Goal: Information Seeking & Learning: Learn about a topic

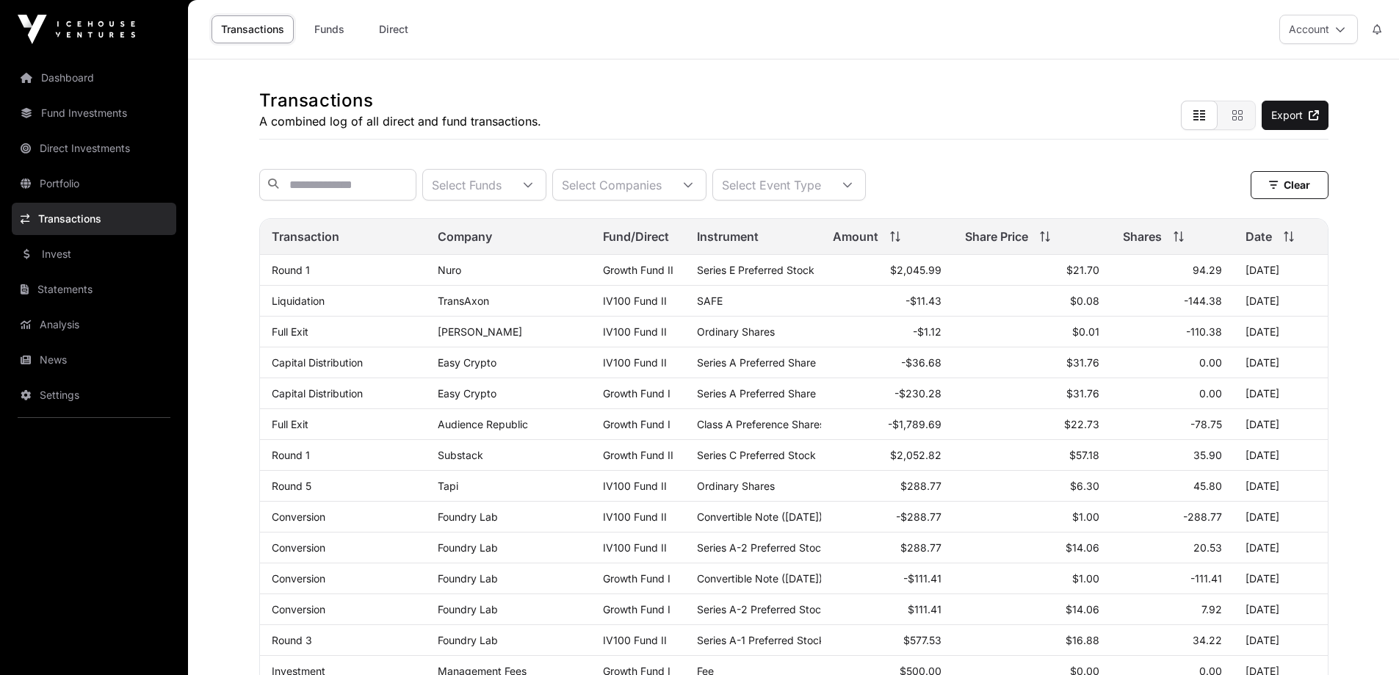
click at [70, 182] on link "Portfolio" at bounding box center [94, 183] width 164 height 32
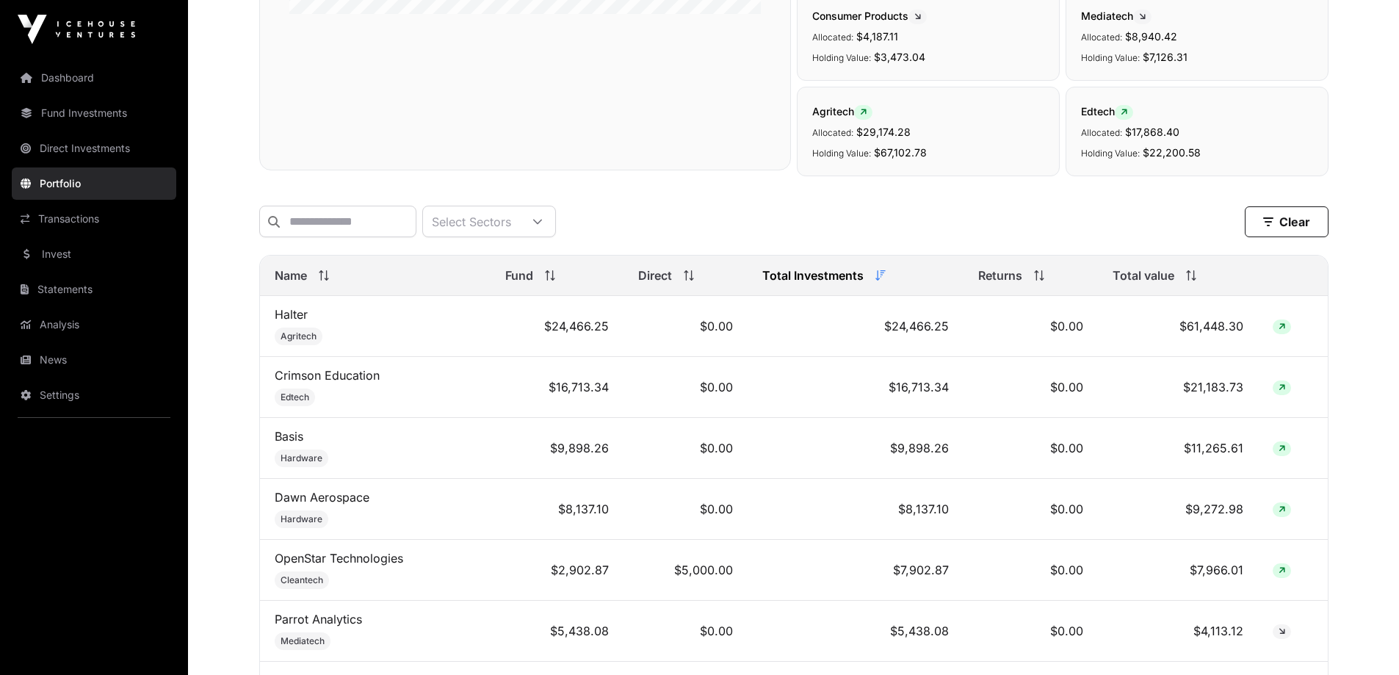
scroll to position [441, 0]
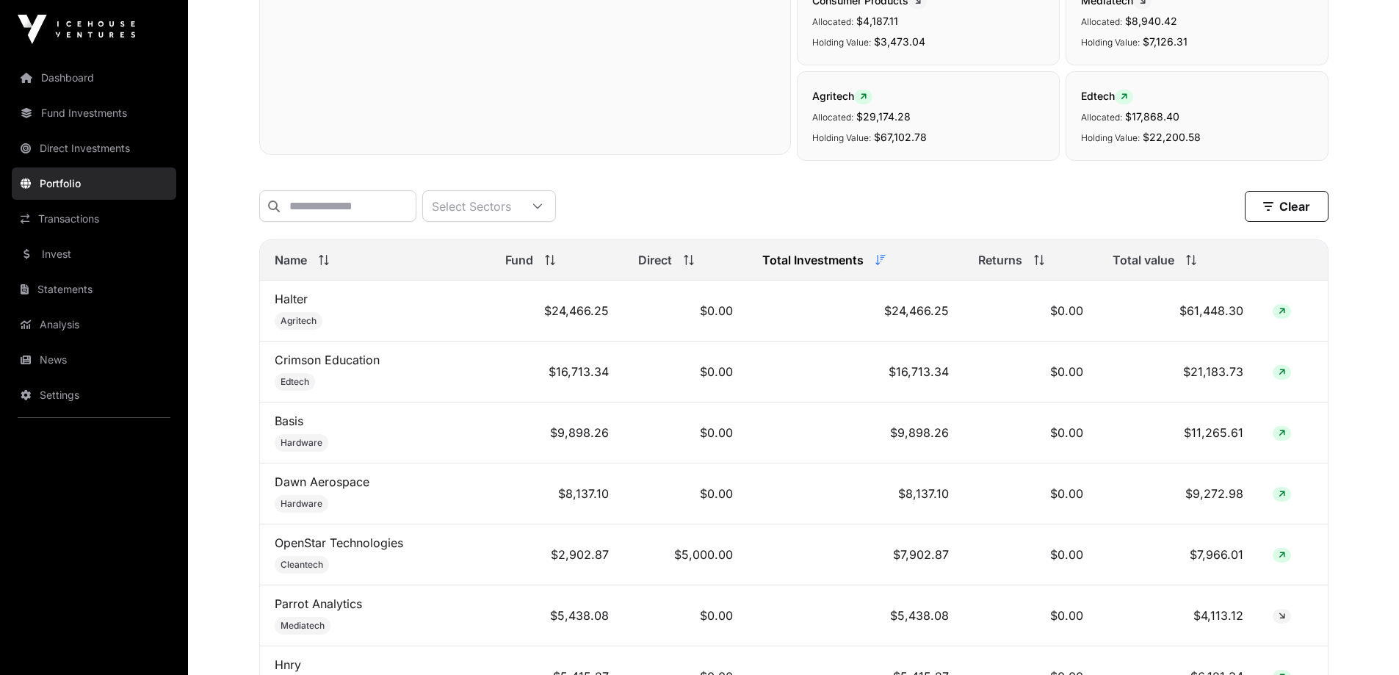
click at [360, 550] on link "OpenStar Technologies" at bounding box center [339, 542] width 128 height 15
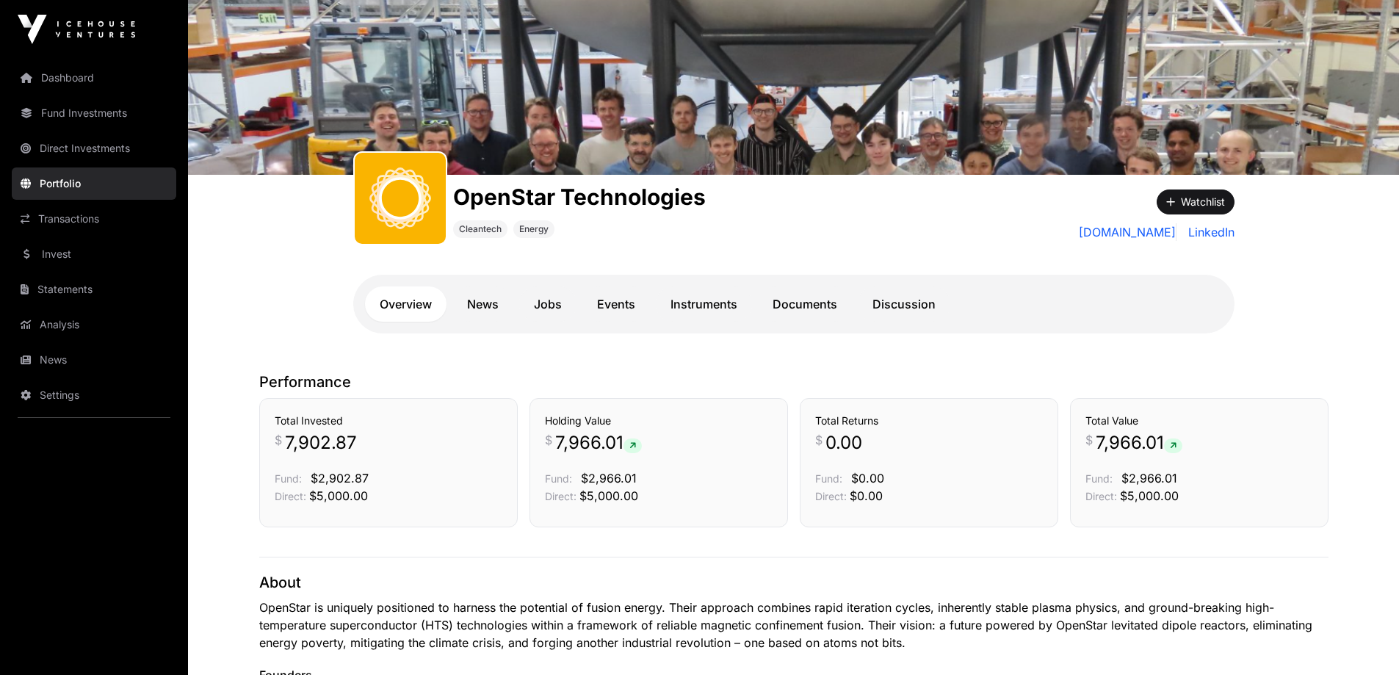
scroll to position [73, 0]
click at [803, 303] on link "Documents" at bounding box center [805, 303] width 94 height 35
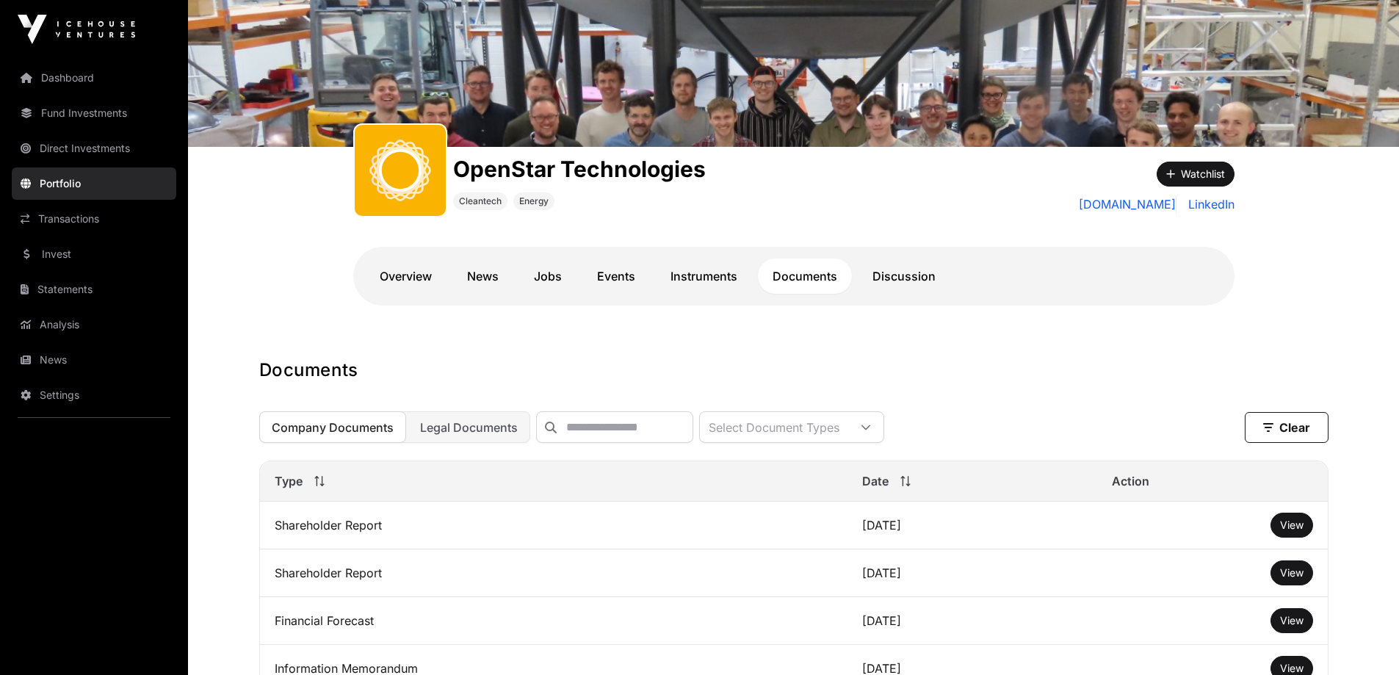
scroll to position [220, 0]
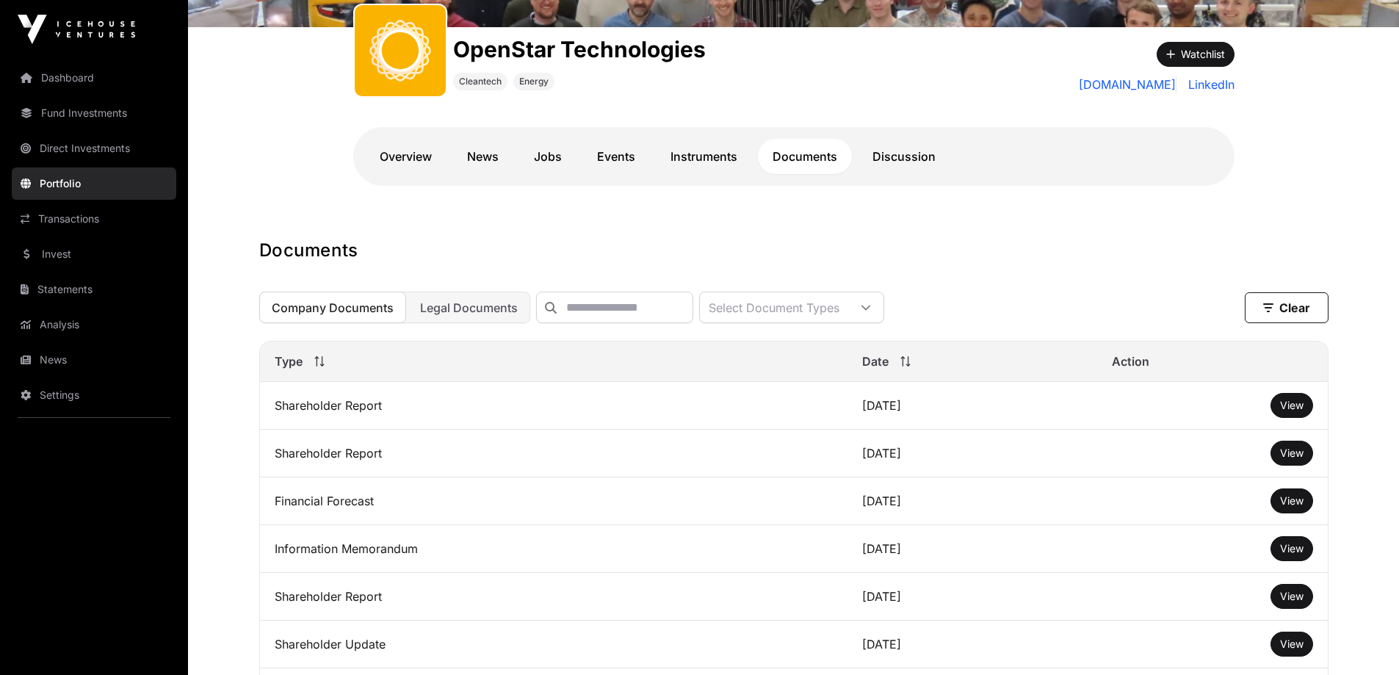
click at [488, 155] on link "News" at bounding box center [482, 156] width 61 height 35
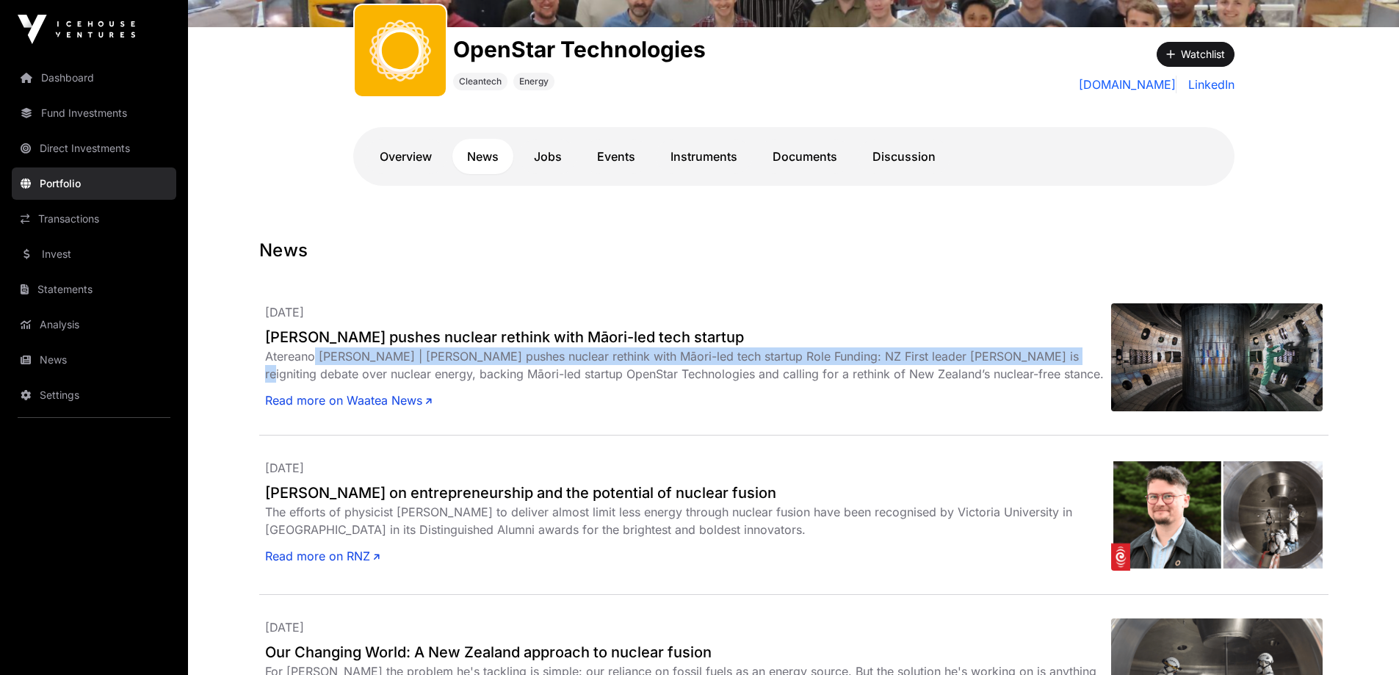
drag, startPoint x: 347, startPoint y: 356, endPoint x: 1048, endPoint y: 356, distance: 700.5
click at [1048, 356] on div "Atereano [PERSON_NAME] | [PERSON_NAME] pushes nuclear rethink with Māori-led te…" at bounding box center [688, 364] width 846 height 35
drag, startPoint x: 1048, startPoint y: 356, endPoint x: 338, endPoint y: 349, distance: 710.1
click at [338, 349] on div "Atereano [PERSON_NAME] | [PERSON_NAME] pushes nuclear rethink with Māori-led te…" at bounding box center [688, 364] width 846 height 35
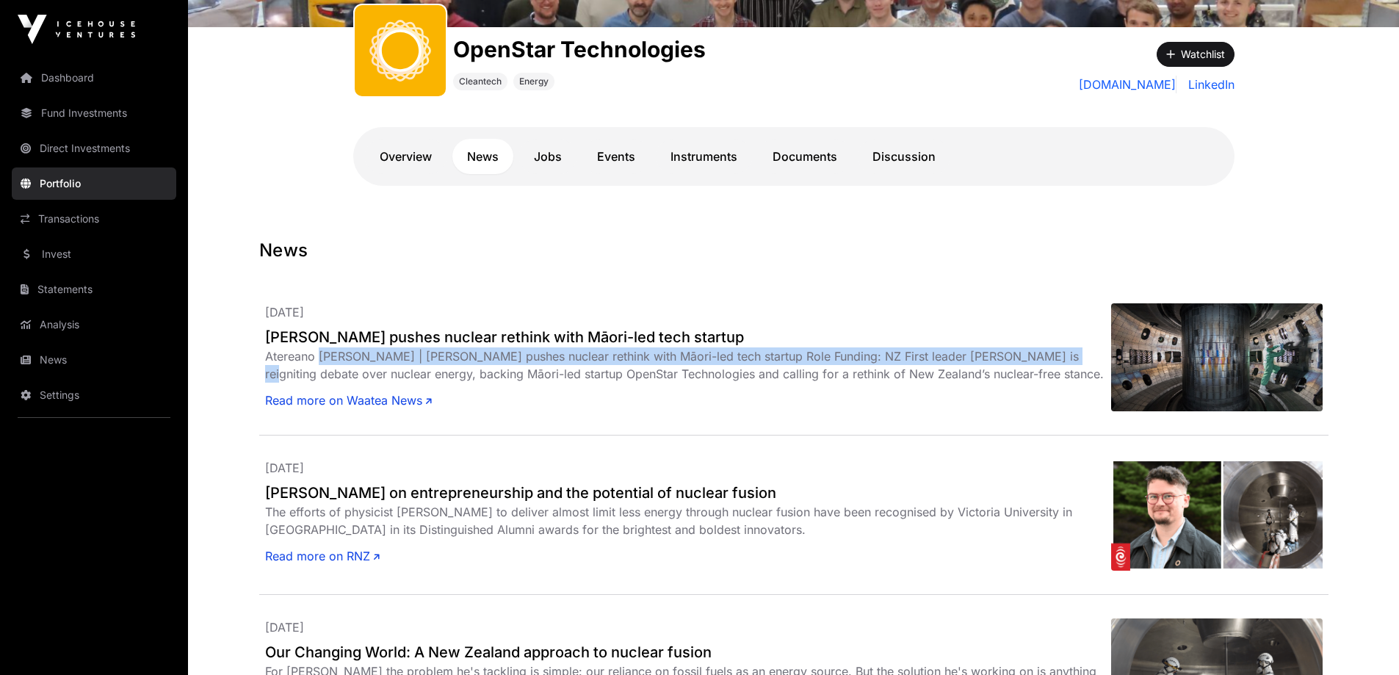
click at [338, 349] on div "Atereano [PERSON_NAME] | [PERSON_NAME] pushes nuclear rethink with Māori-led te…" at bounding box center [688, 364] width 846 height 35
drag, startPoint x: 338, startPoint y: 349, endPoint x: 944, endPoint y: 355, distance: 606.5
click at [944, 355] on div "Atereano [PERSON_NAME] | [PERSON_NAME] pushes nuclear rethink with Māori-led te…" at bounding box center [688, 364] width 846 height 35
drag, startPoint x: 944, startPoint y: 355, endPoint x: 371, endPoint y: 362, distance: 573.5
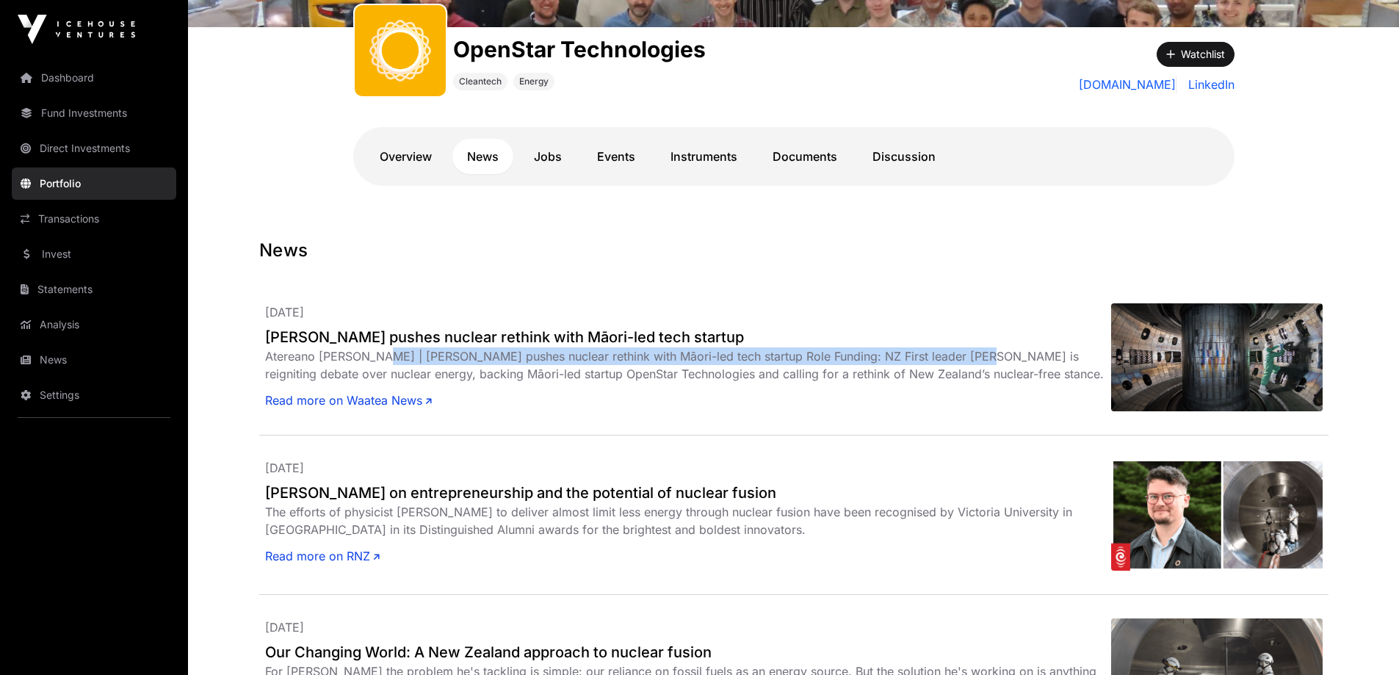
click at [371, 362] on div "Atereano [PERSON_NAME] | [PERSON_NAME] pushes nuclear rethink with Māori-led te…" at bounding box center [688, 364] width 846 height 35
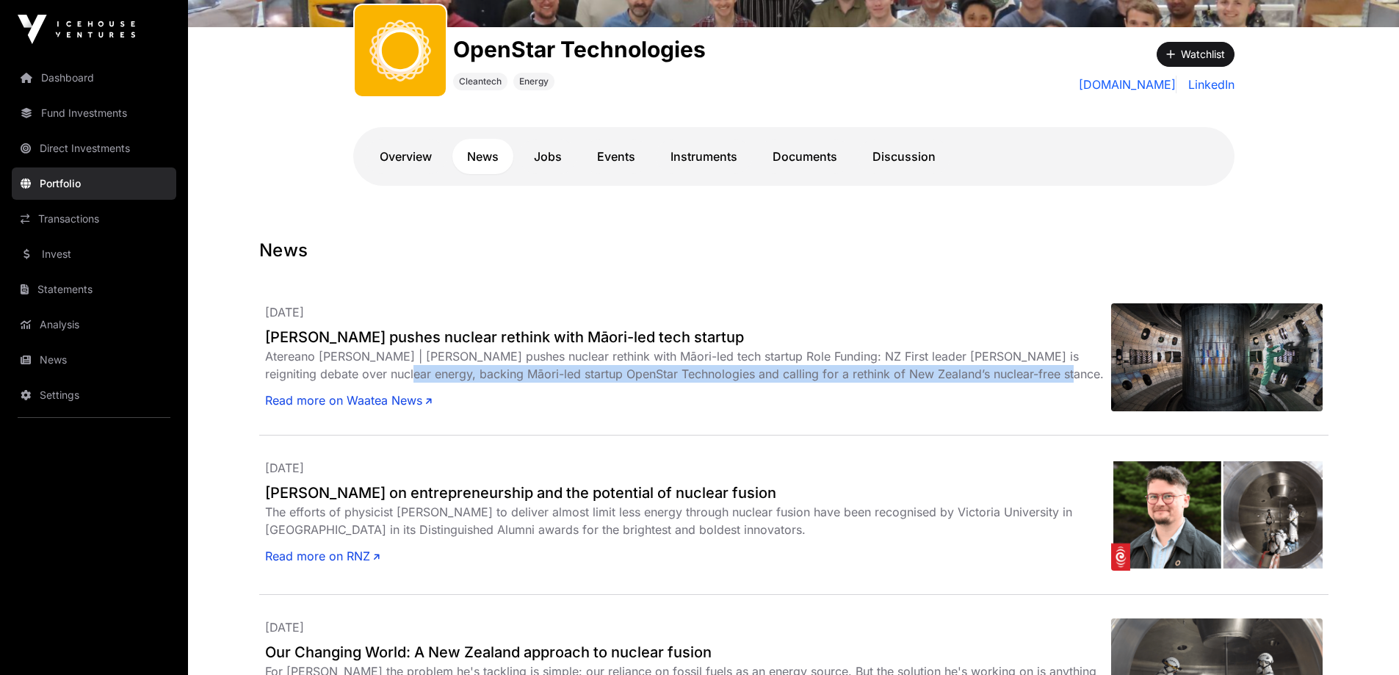
drag, startPoint x: 1009, startPoint y: 369, endPoint x: 344, endPoint y: 373, distance: 664.5
click at [344, 373] on div "Atereano [PERSON_NAME] | [PERSON_NAME] pushes nuclear rethink with Māori-led te…" at bounding box center [688, 364] width 846 height 35
drag, startPoint x: 344, startPoint y: 373, endPoint x: 932, endPoint y: 372, distance: 587.4
click at [932, 372] on div "Atereano [PERSON_NAME] | [PERSON_NAME] pushes nuclear rethink with Māori-led te…" at bounding box center [688, 364] width 846 height 35
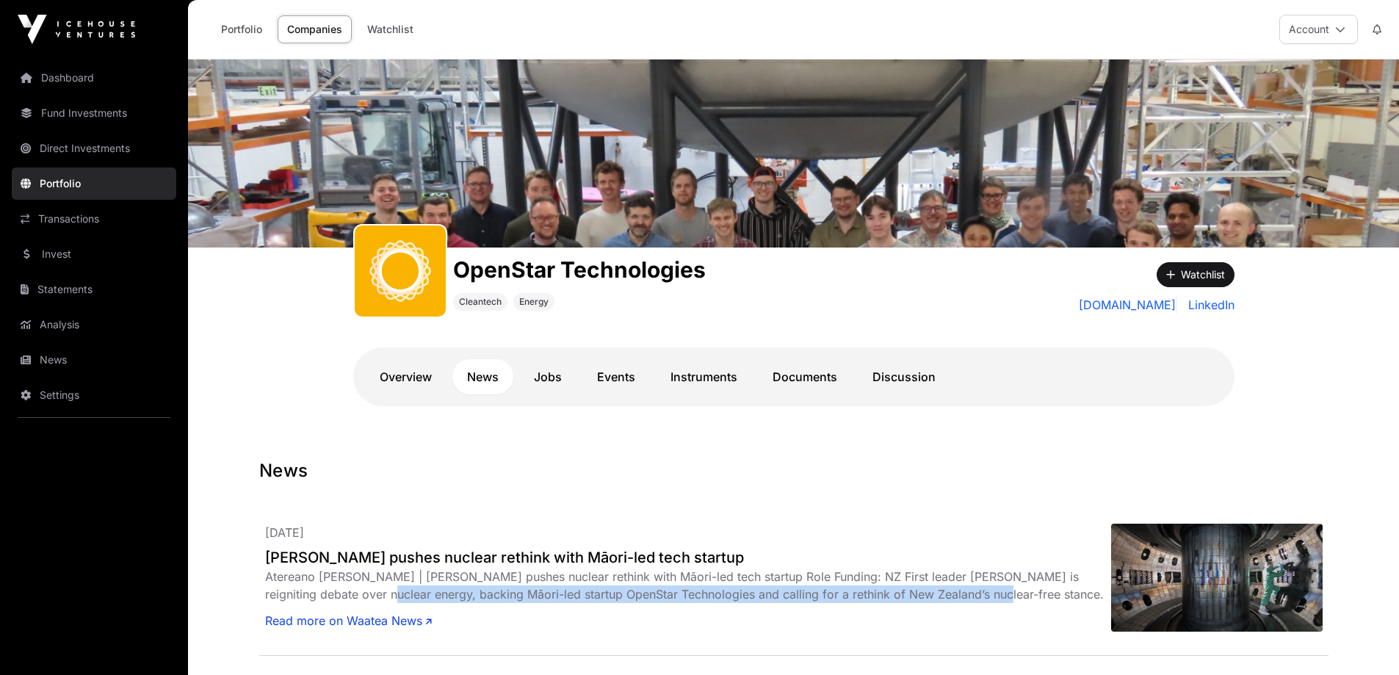
click at [711, 370] on link "Instruments" at bounding box center [704, 376] width 96 height 35
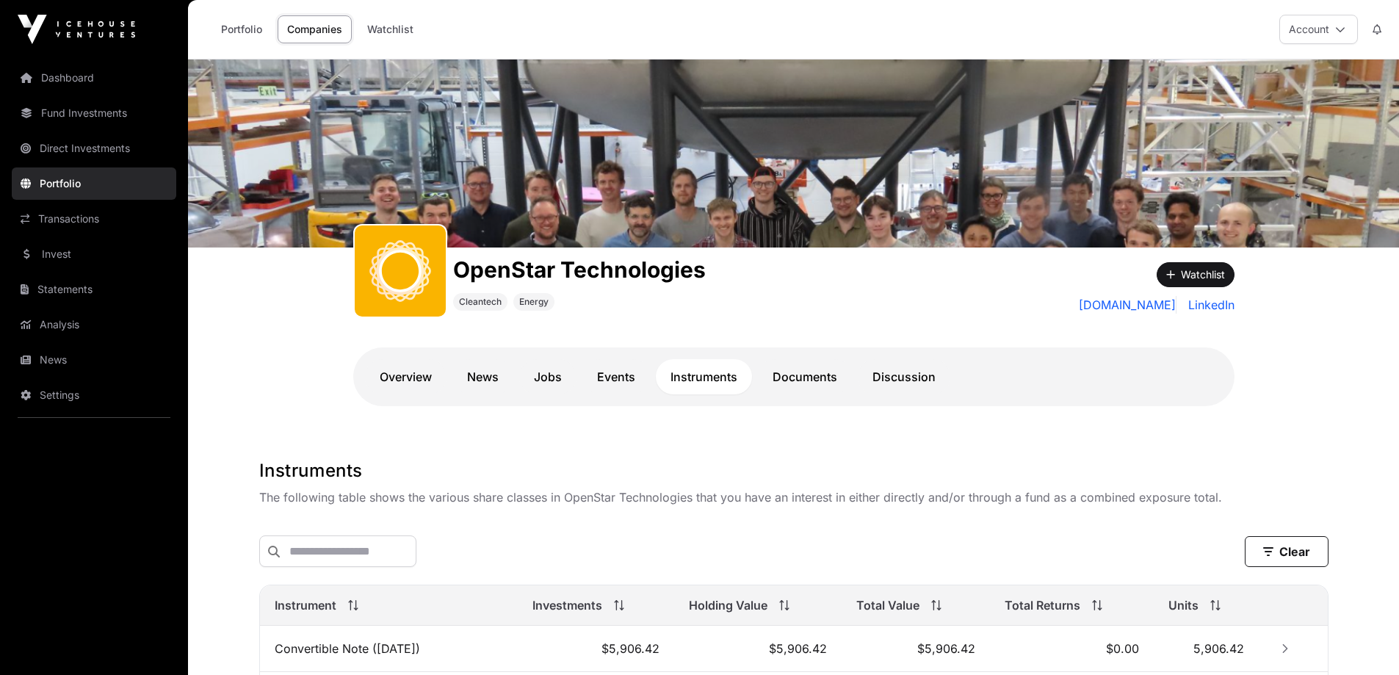
scroll to position [147, 0]
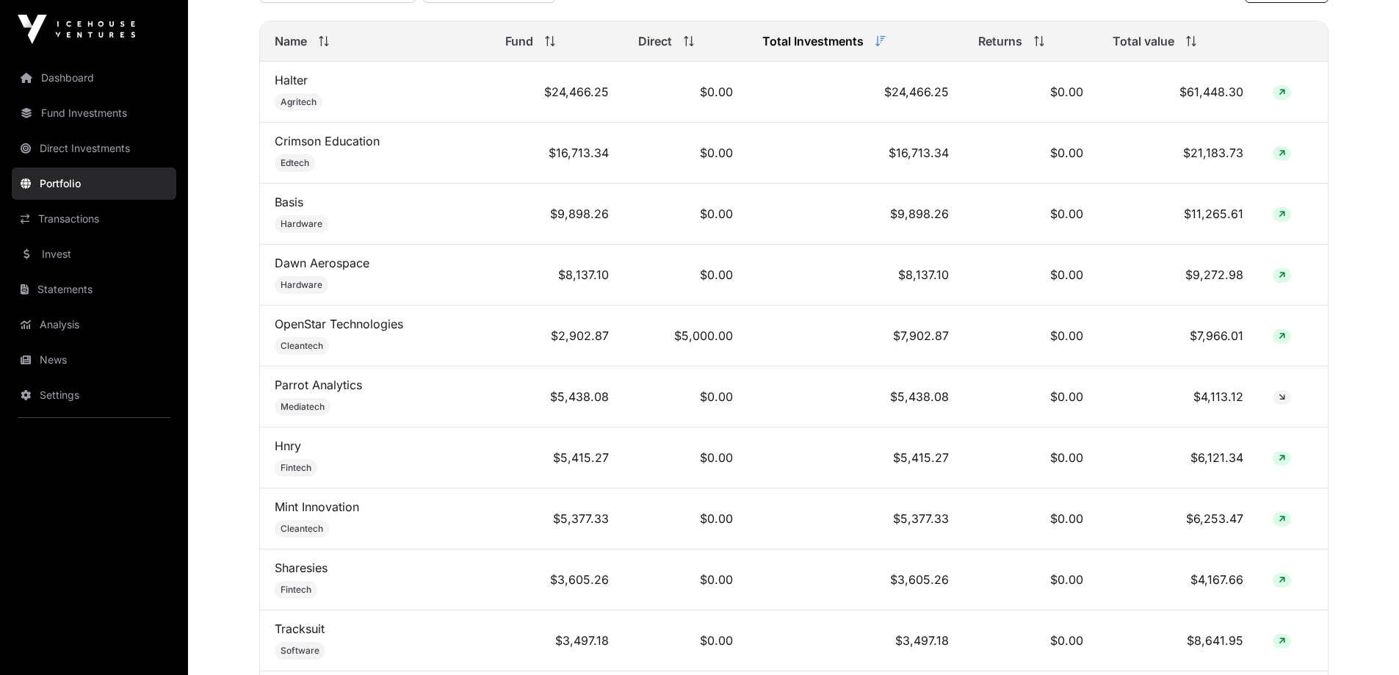
scroll to position [661, 0]
click at [305, 269] on link "Dawn Aerospace" at bounding box center [322, 261] width 95 height 15
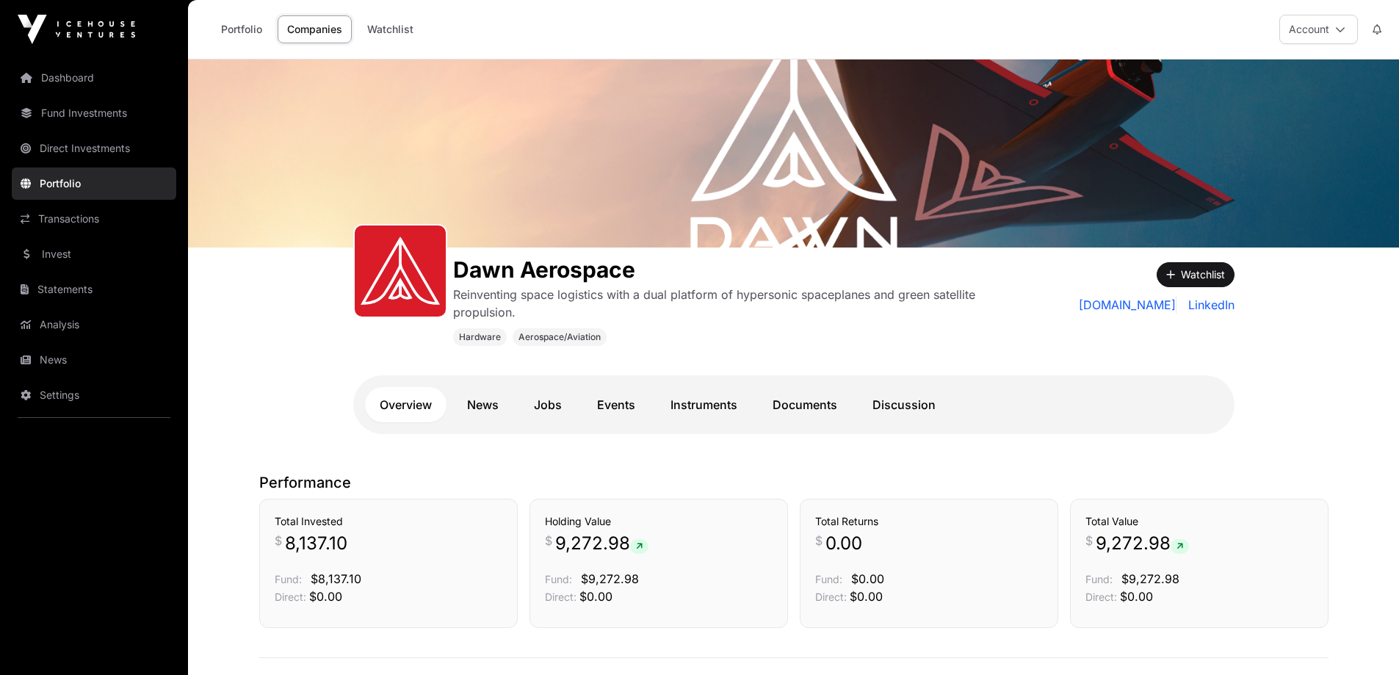
click at [811, 413] on link "Documents" at bounding box center [805, 404] width 94 height 35
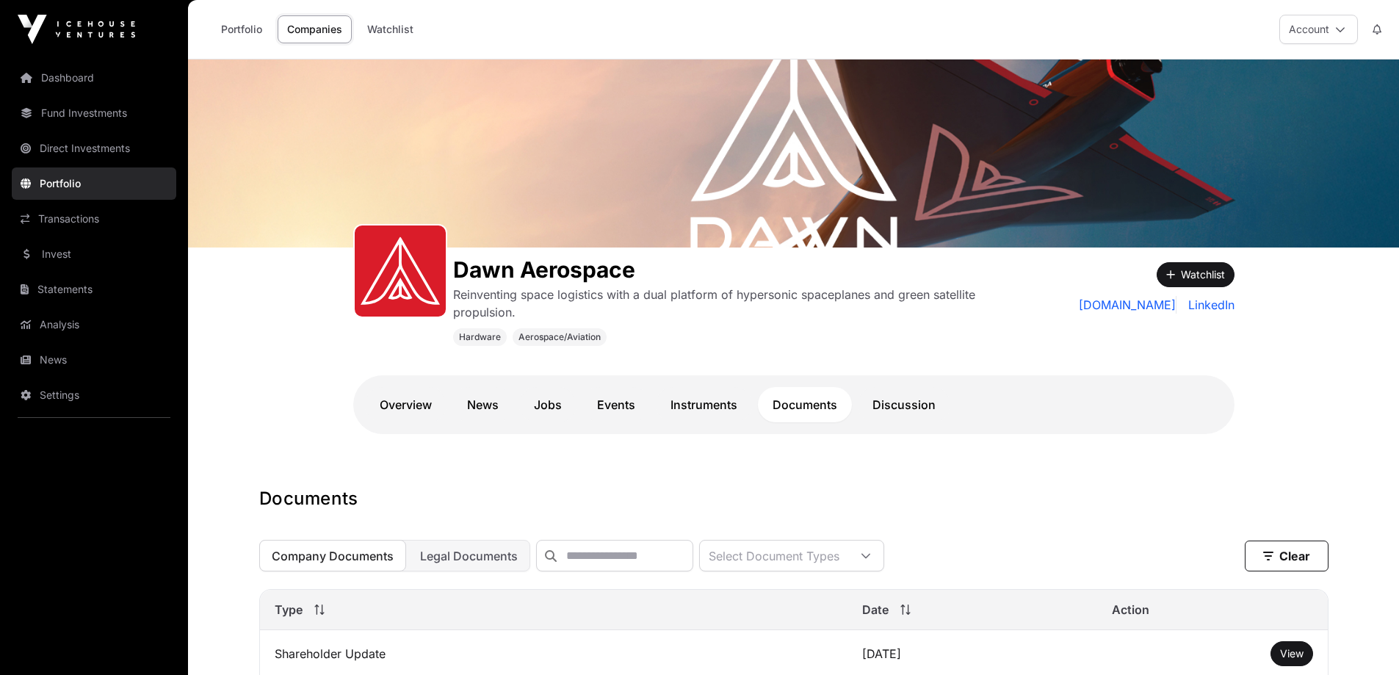
click at [67, 73] on link "Dashboard" at bounding box center [94, 78] width 164 height 32
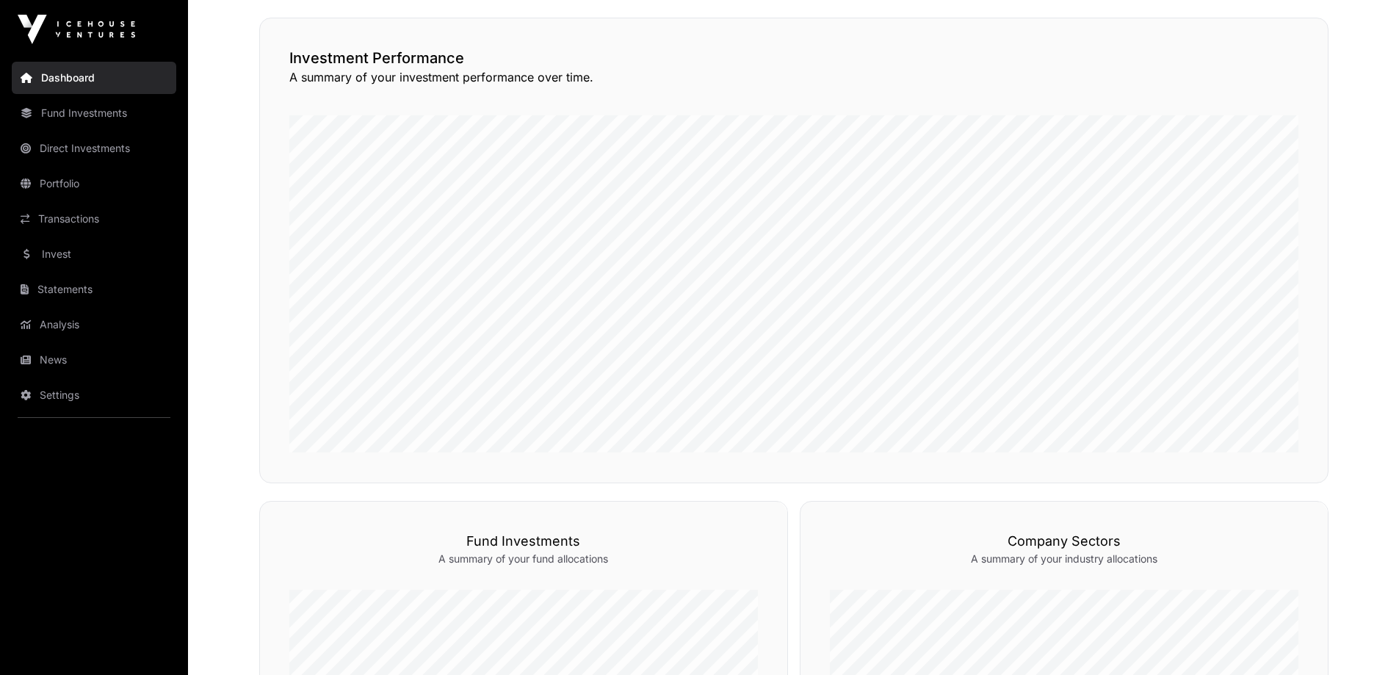
scroll to position [367, 0]
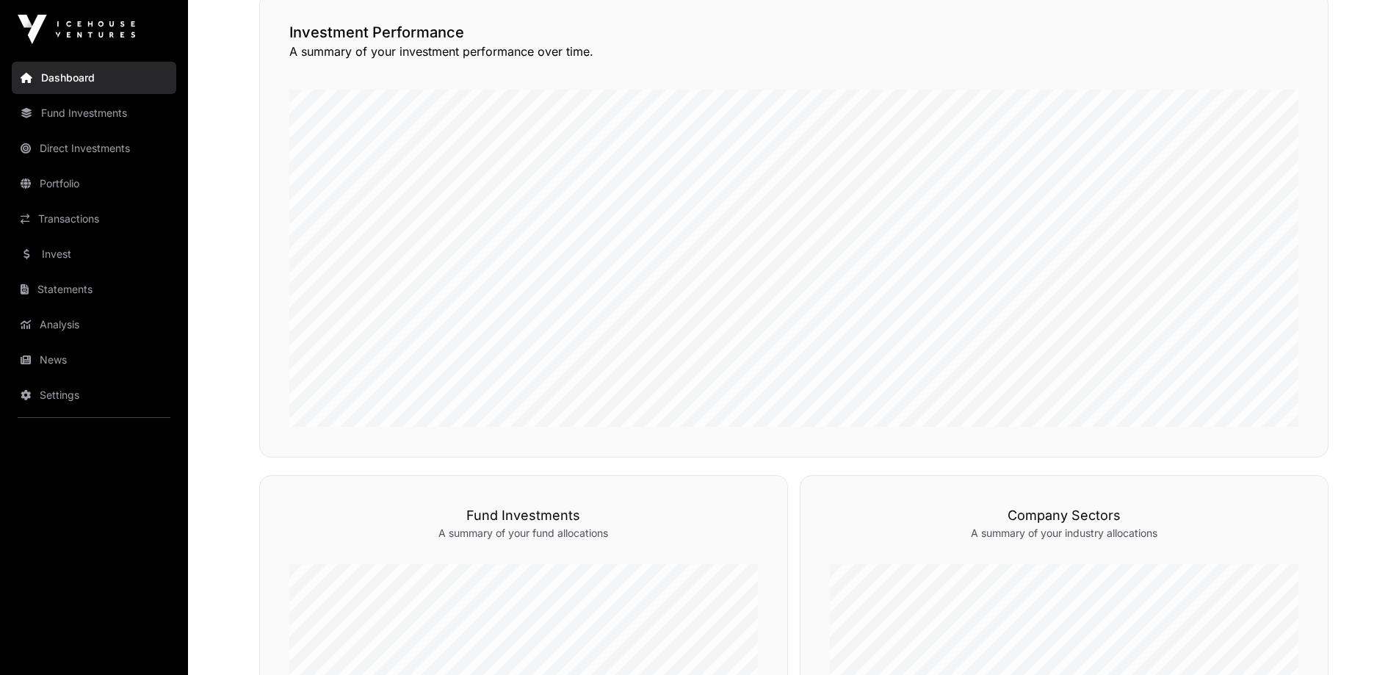
click at [42, 251] on link "Invest" at bounding box center [94, 254] width 164 height 32
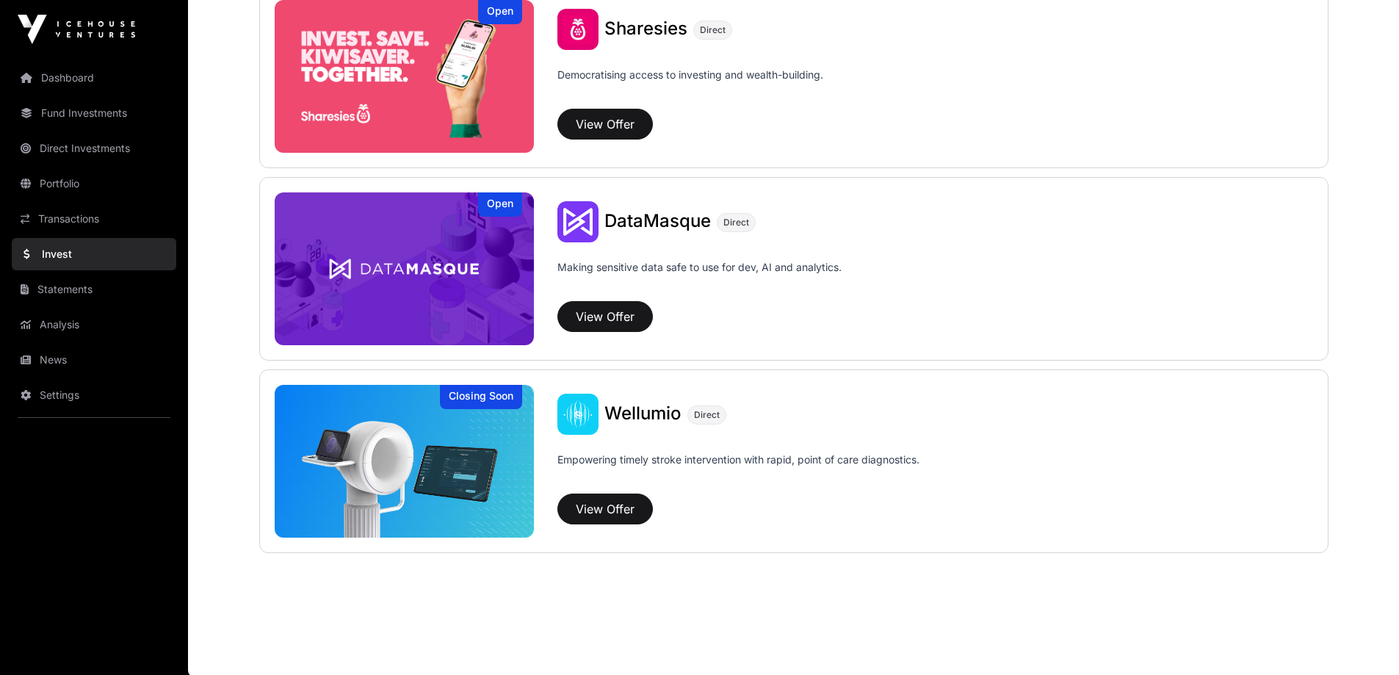
scroll to position [1937, 0]
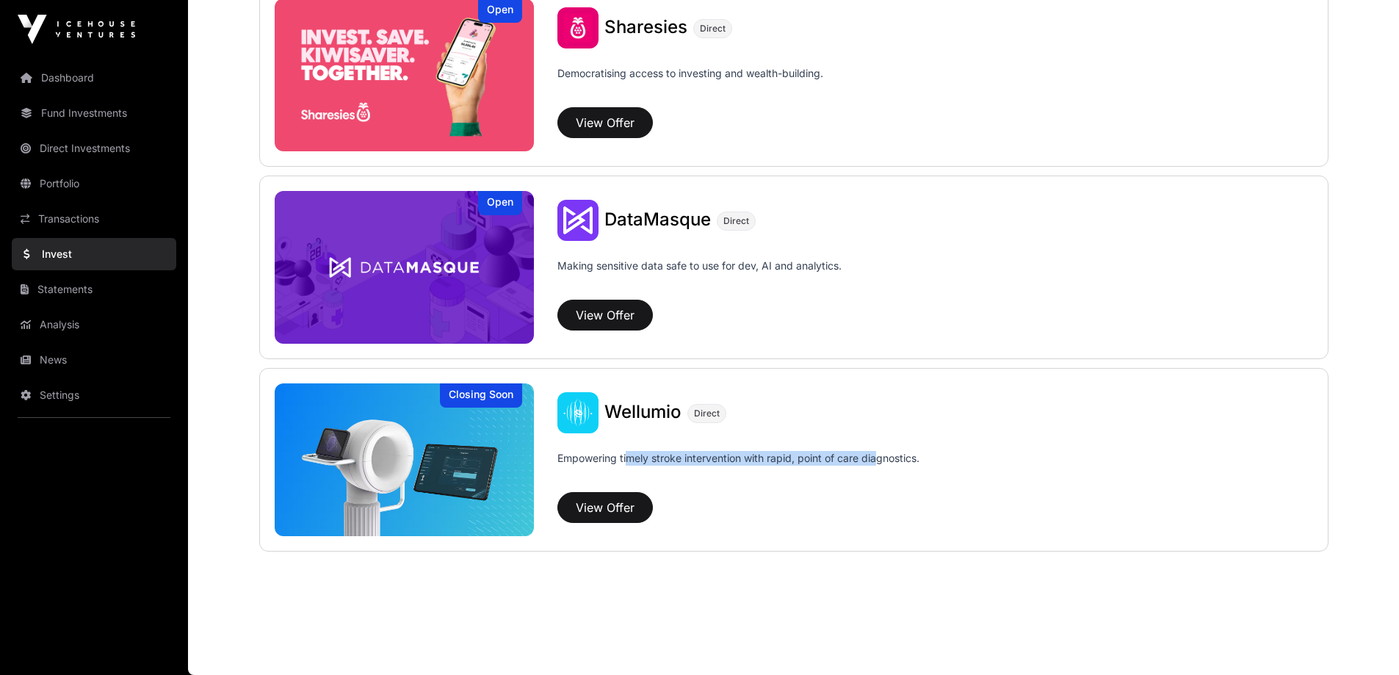
drag, startPoint x: 678, startPoint y: 455, endPoint x: 882, endPoint y: 465, distance: 203.6
click at [882, 465] on p "Empowering timely stroke intervention with rapid, point of care diagnostics." at bounding box center [738, 468] width 362 height 35
drag, startPoint x: 793, startPoint y: 465, endPoint x: 662, endPoint y: 490, distance: 133.1
click at [791, 465] on p "Empowering timely stroke intervention with rapid, point of care diagnostics." at bounding box center [738, 468] width 362 height 35
click at [595, 504] on button "View Offer" at bounding box center [604, 507] width 95 height 31
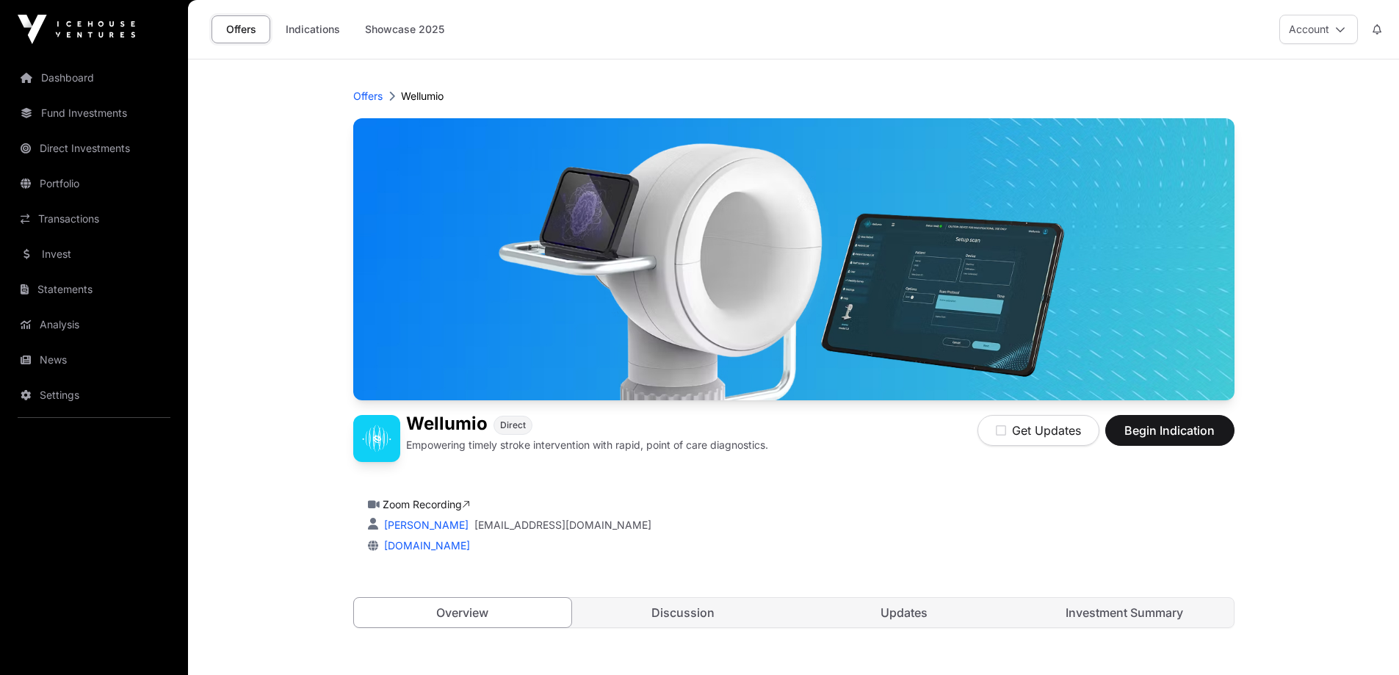
scroll to position [220, 0]
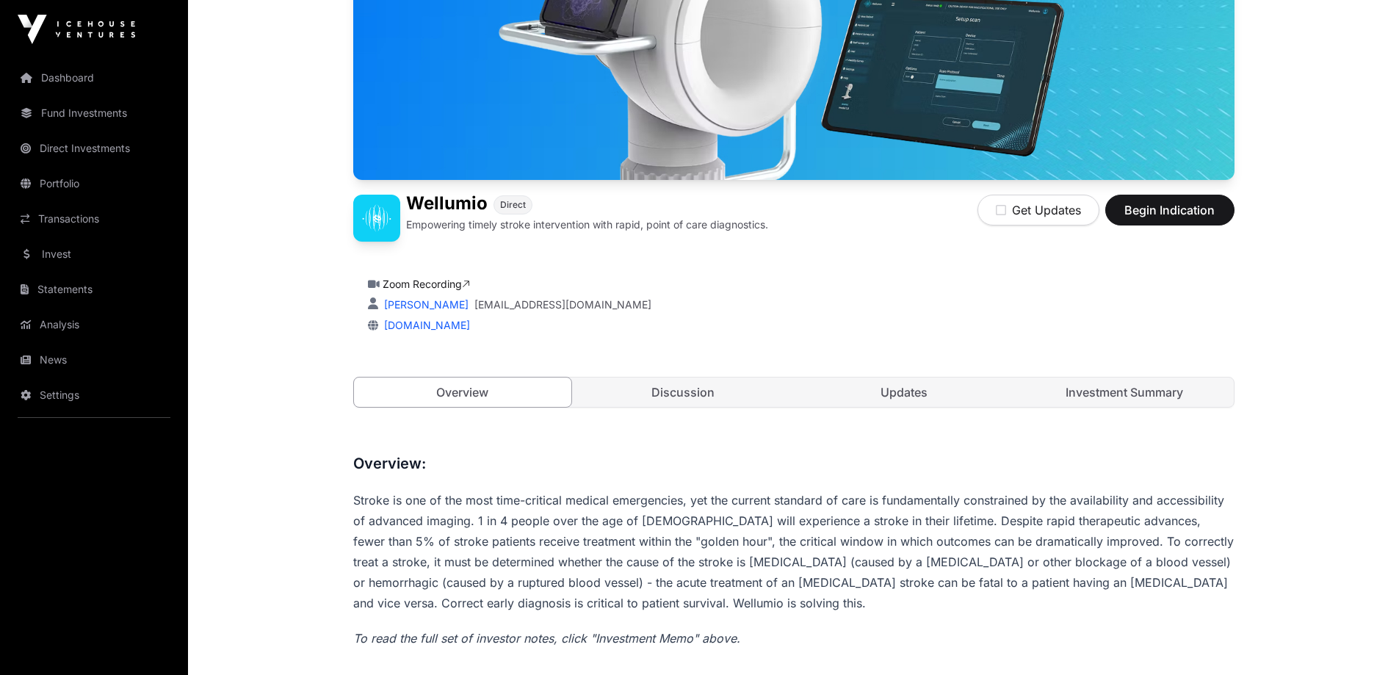
click at [1095, 392] on link "Investment Summary" at bounding box center [1124, 391] width 218 height 29
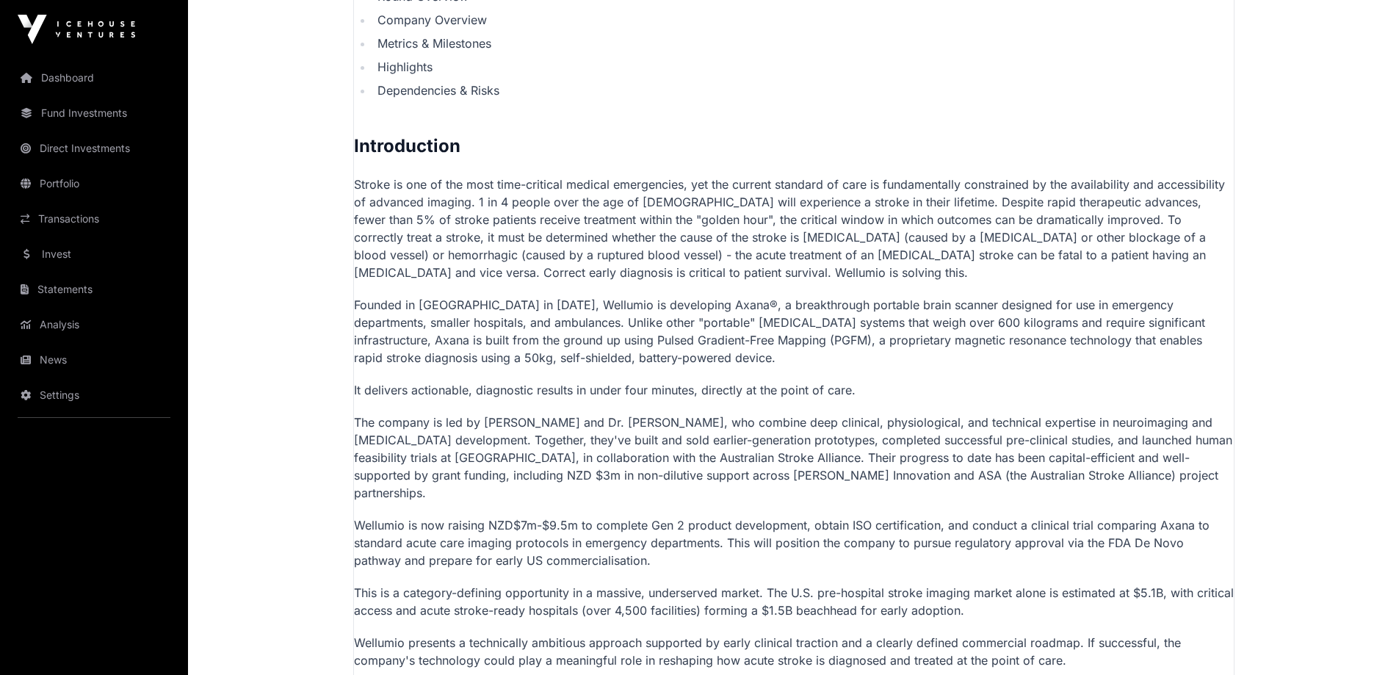
scroll to position [1028, 0]
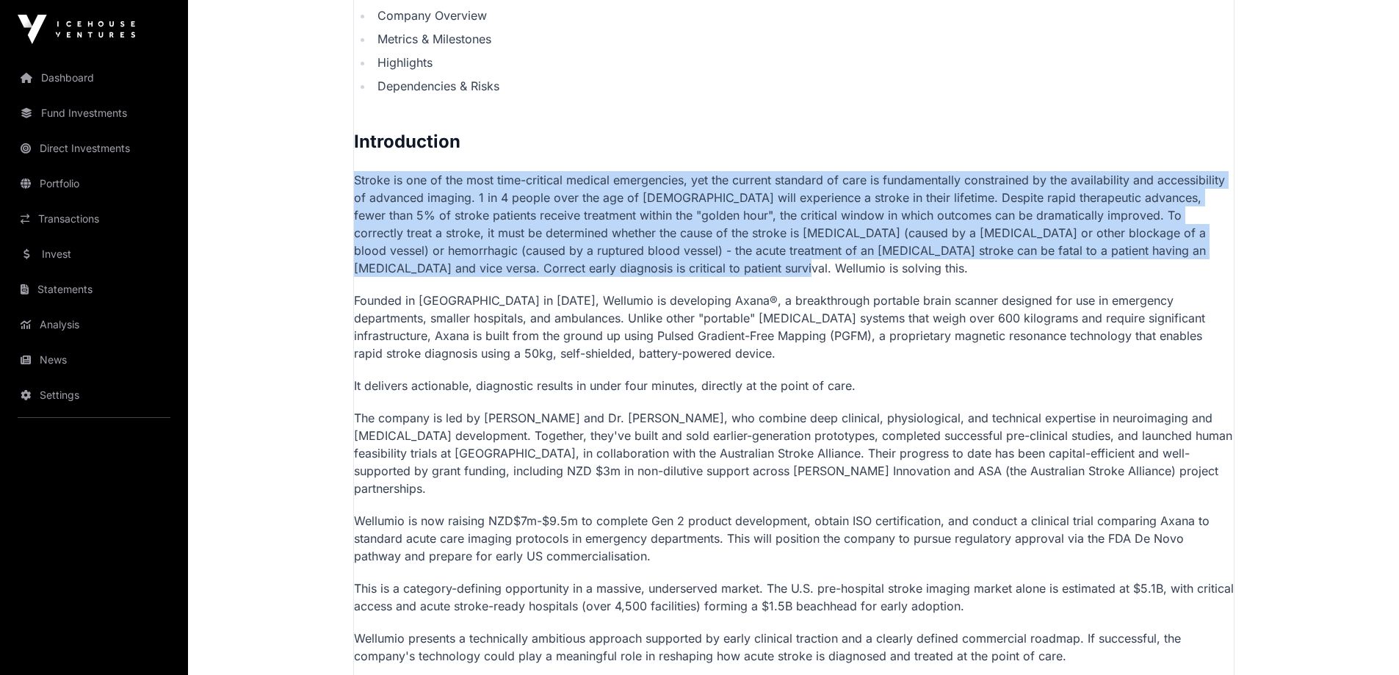
drag, startPoint x: 356, startPoint y: 164, endPoint x: 621, endPoint y: 263, distance: 283.0
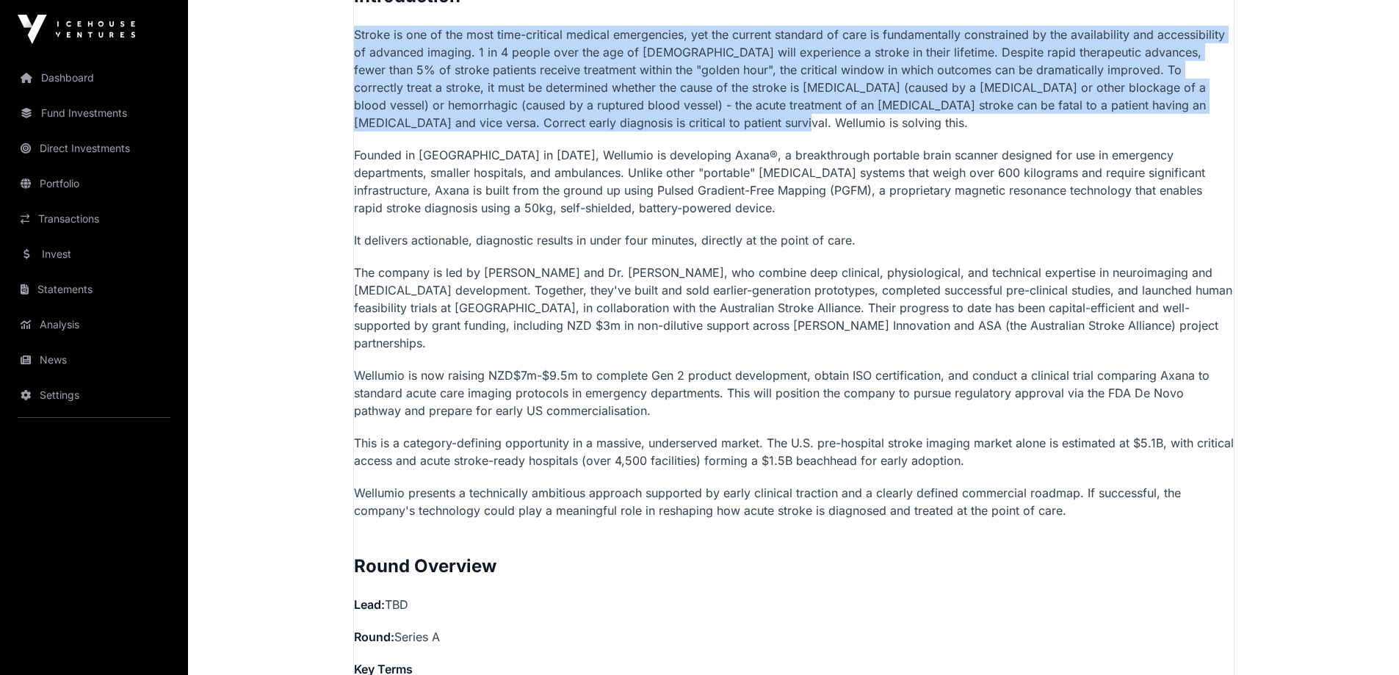
scroll to position [1175, 0]
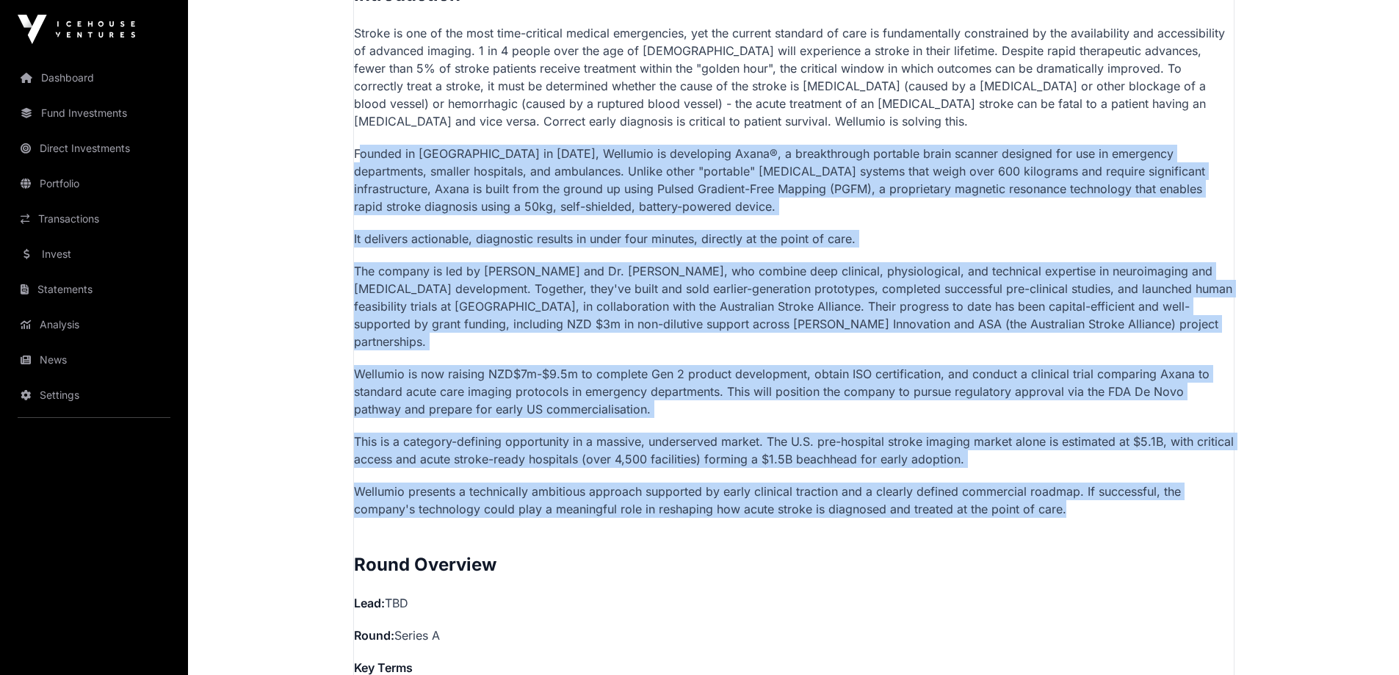
drag, startPoint x: 361, startPoint y: 139, endPoint x: 1062, endPoint y: 497, distance: 788.1
click at [1062, 497] on p "Wellumio presents a technically ambitious approach supported by early clinical …" at bounding box center [794, 499] width 880 height 35
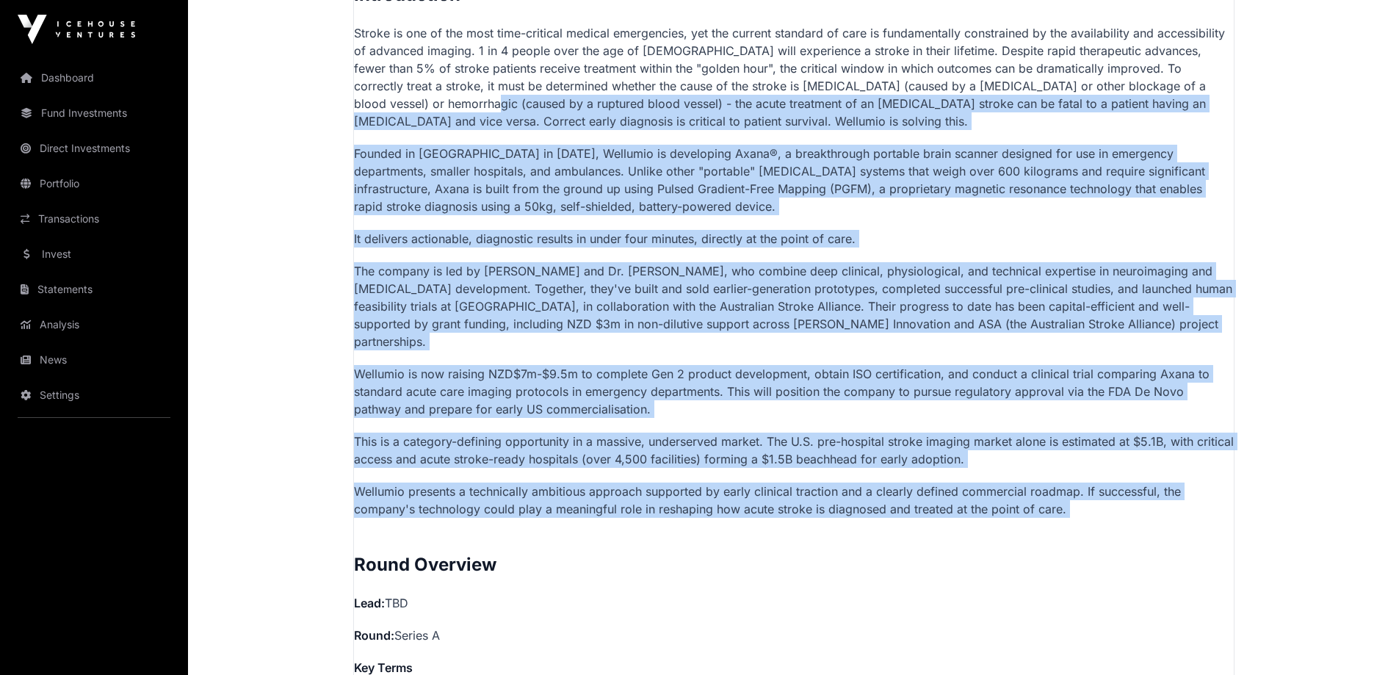
drag, startPoint x: 1062, startPoint y: 497, endPoint x: 333, endPoint y: 100, distance: 830.3
drag, startPoint x: 333, startPoint y: 100, endPoint x: 1084, endPoint y: 503, distance: 852.5
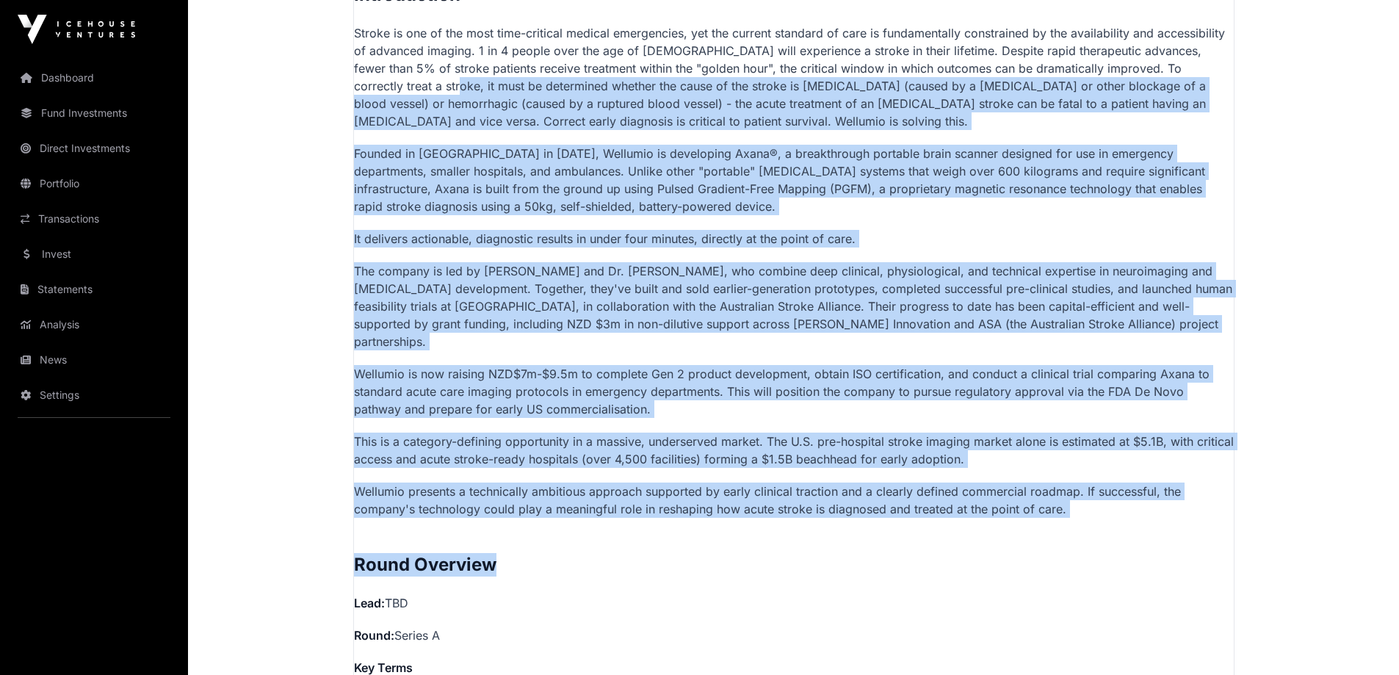
drag, startPoint x: 1069, startPoint y: 504, endPoint x: 338, endPoint y: 91, distance: 839.7
drag, startPoint x: 337, startPoint y: 91, endPoint x: 1071, endPoint y: 486, distance: 833.1
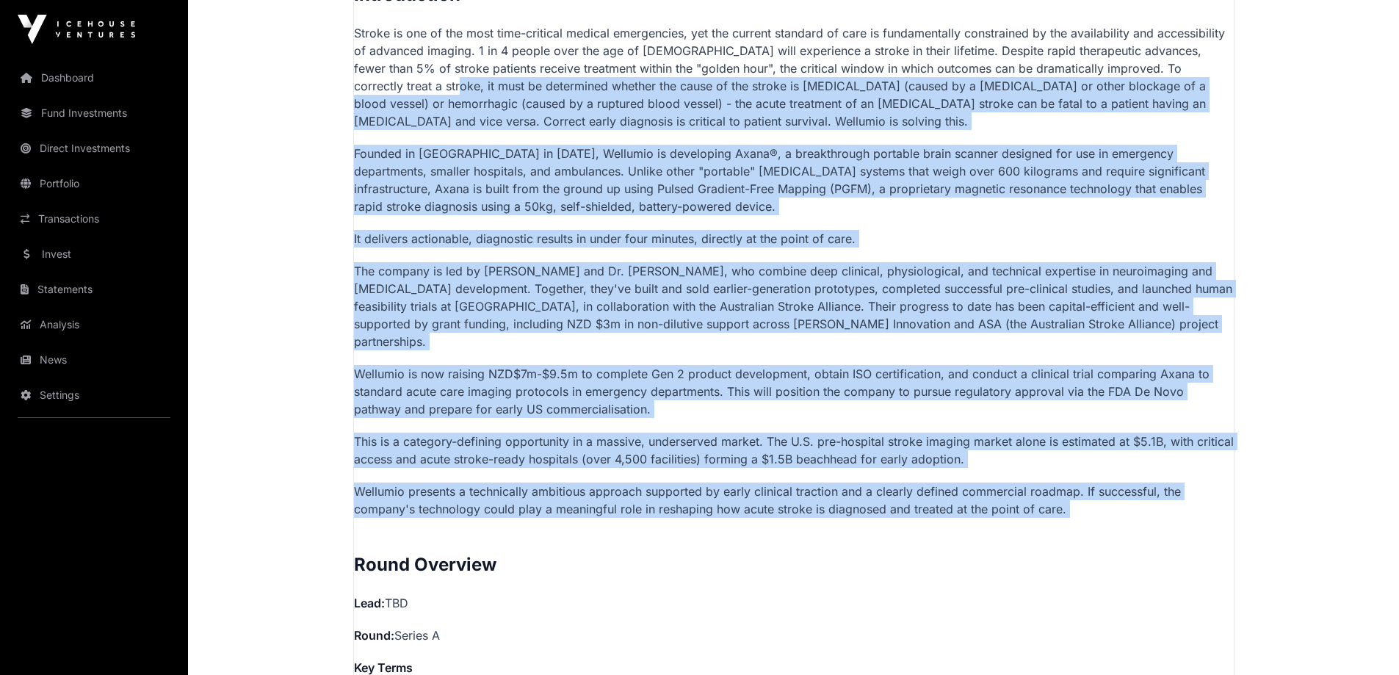
click at [1071, 486] on p "Wellumio presents a technically ambitious approach supported by early clinical …" at bounding box center [794, 499] width 880 height 35
drag, startPoint x: 1071, startPoint y: 486, endPoint x: 296, endPoint y: 90, distance: 869.9
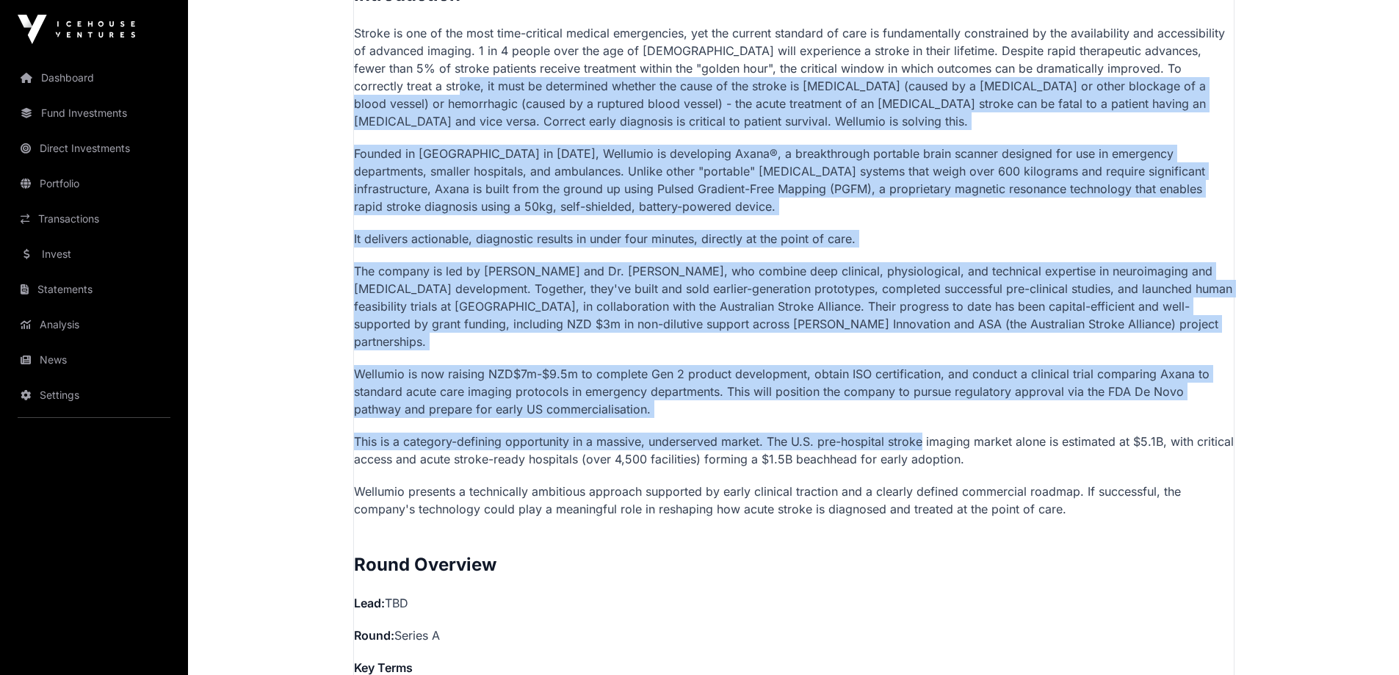
drag, startPoint x: 295, startPoint y: 90, endPoint x: 894, endPoint y: 414, distance: 681.0
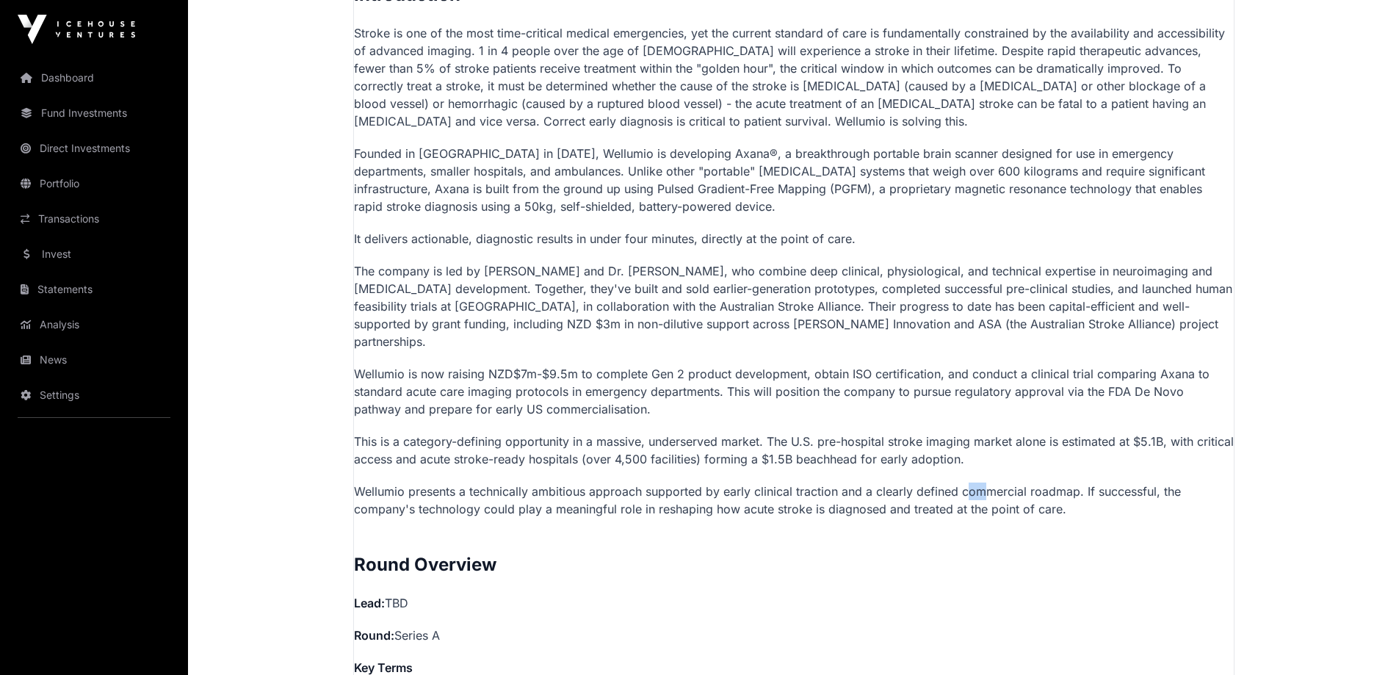
drag, startPoint x: 979, startPoint y: 463, endPoint x: 989, endPoint y: 466, distance: 9.8
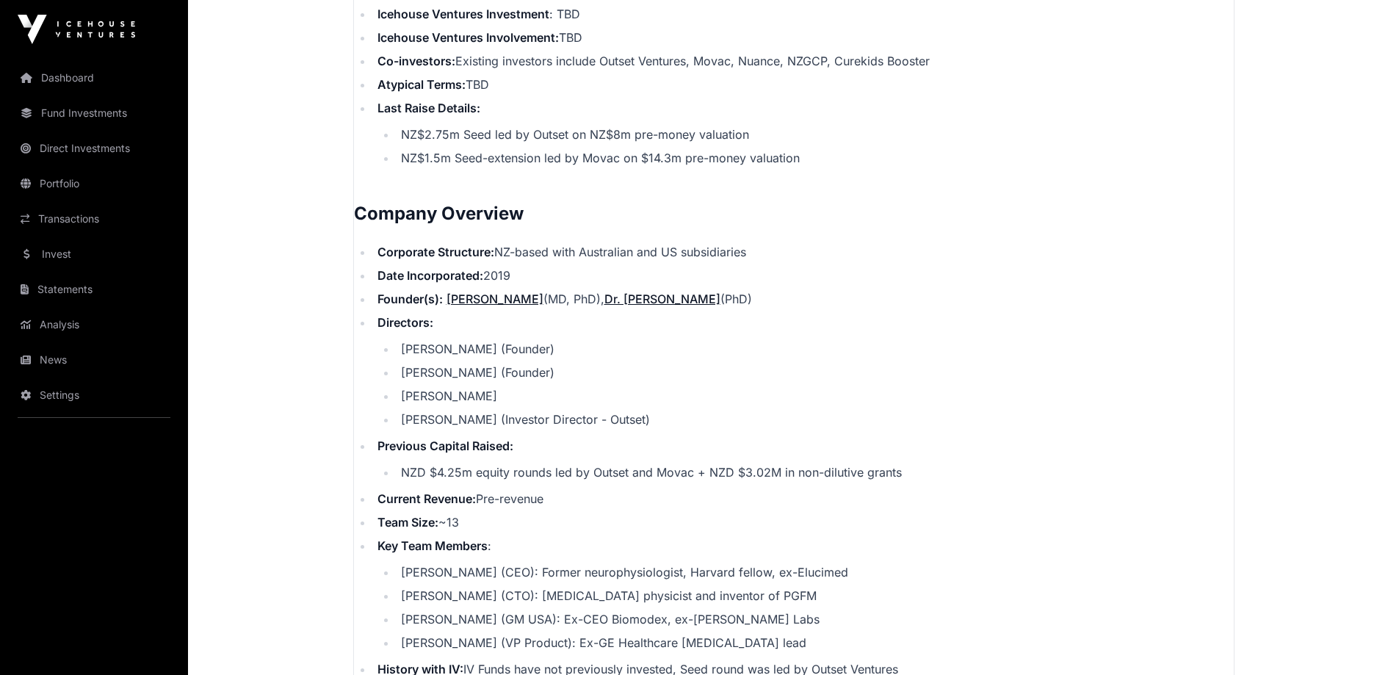
scroll to position [1909, 0]
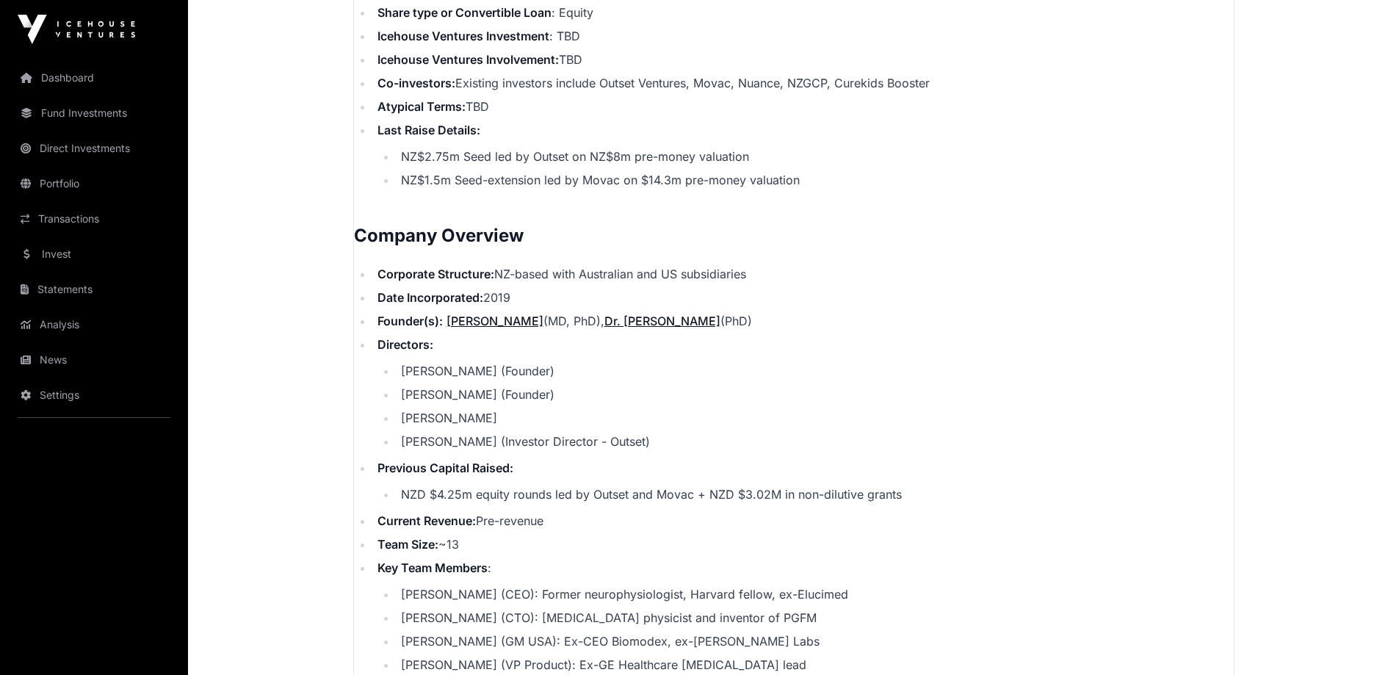
drag, startPoint x: 468, startPoint y: 257, endPoint x: 794, endPoint y: 304, distance: 329.4
click at [794, 304] on ul "Corporate Structure: NZ-based with Australian and US subsidiaries Date Incorpor…" at bounding box center [794, 506] width 880 height 482
click at [794, 312] on li "Founder(s): [PERSON_NAME] (MD, PhD), Dr. [PERSON_NAME] (PhD)" at bounding box center [803, 321] width 861 height 18
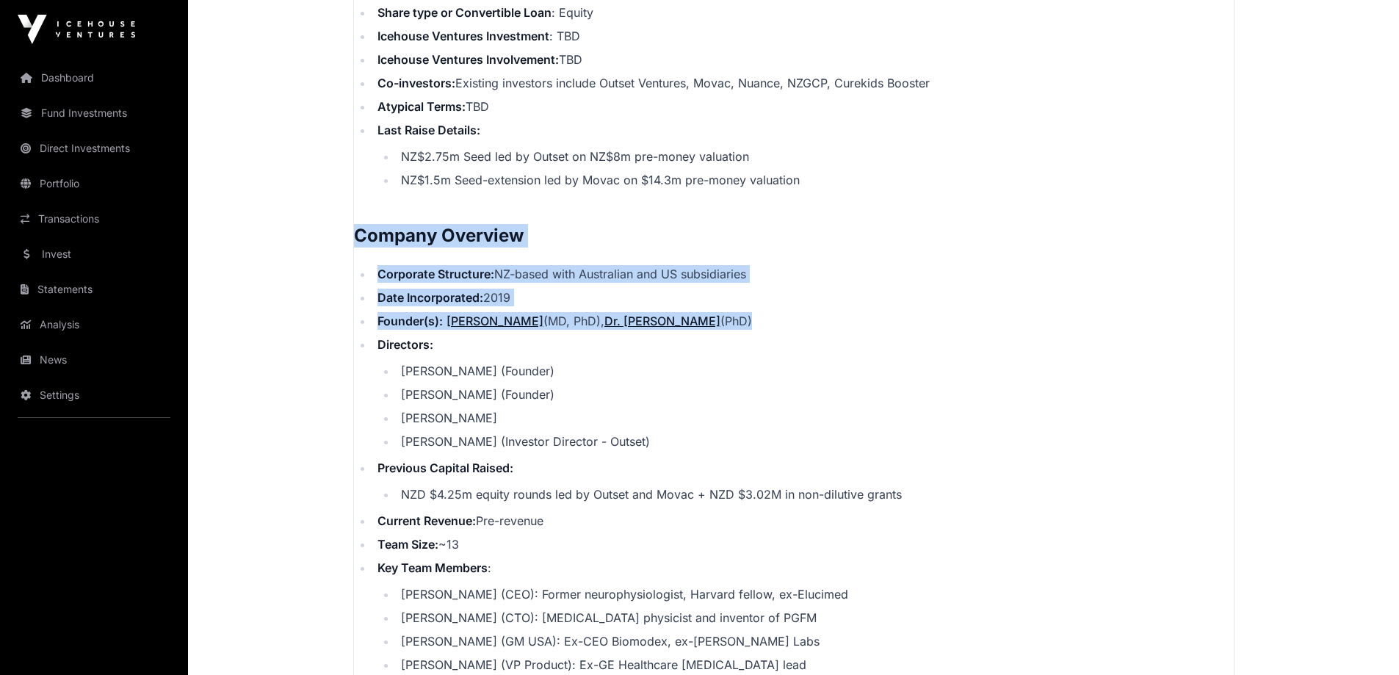
drag, startPoint x: 794, startPoint y: 304, endPoint x: 394, endPoint y: 197, distance: 415.0
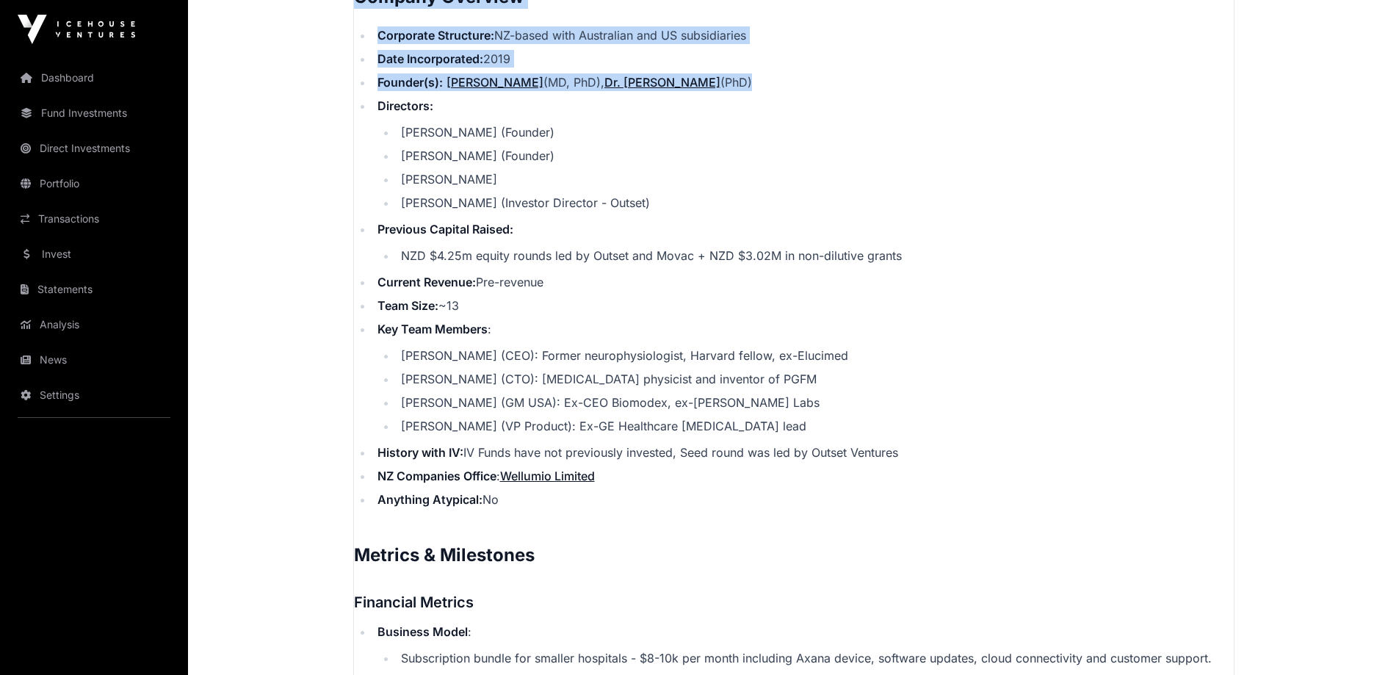
scroll to position [2203, 0]
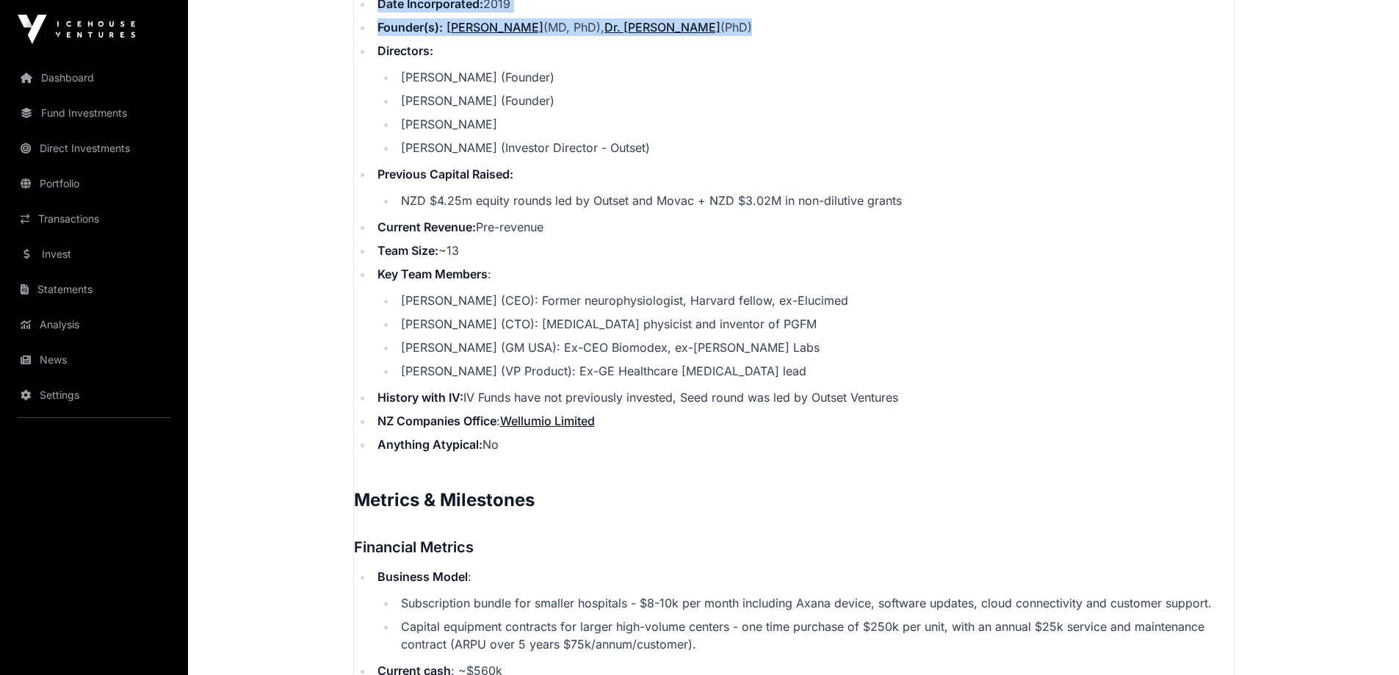
drag, startPoint x: 487, startPoint y: 391, endPoint x: 911, endPoint y: 378, distance: 424.6
click at [911, 378] on ul "Corporate Structure: NZ-based with Australian and US subsidiaries Date Incorpor…" at bounding box center [794, 212] width 880 height 482
click at [911, 388] on li "History with IV: IV Funds have not previously invested, Seed round was led by O…" at bounding box center [803, 397] width 861 height 18
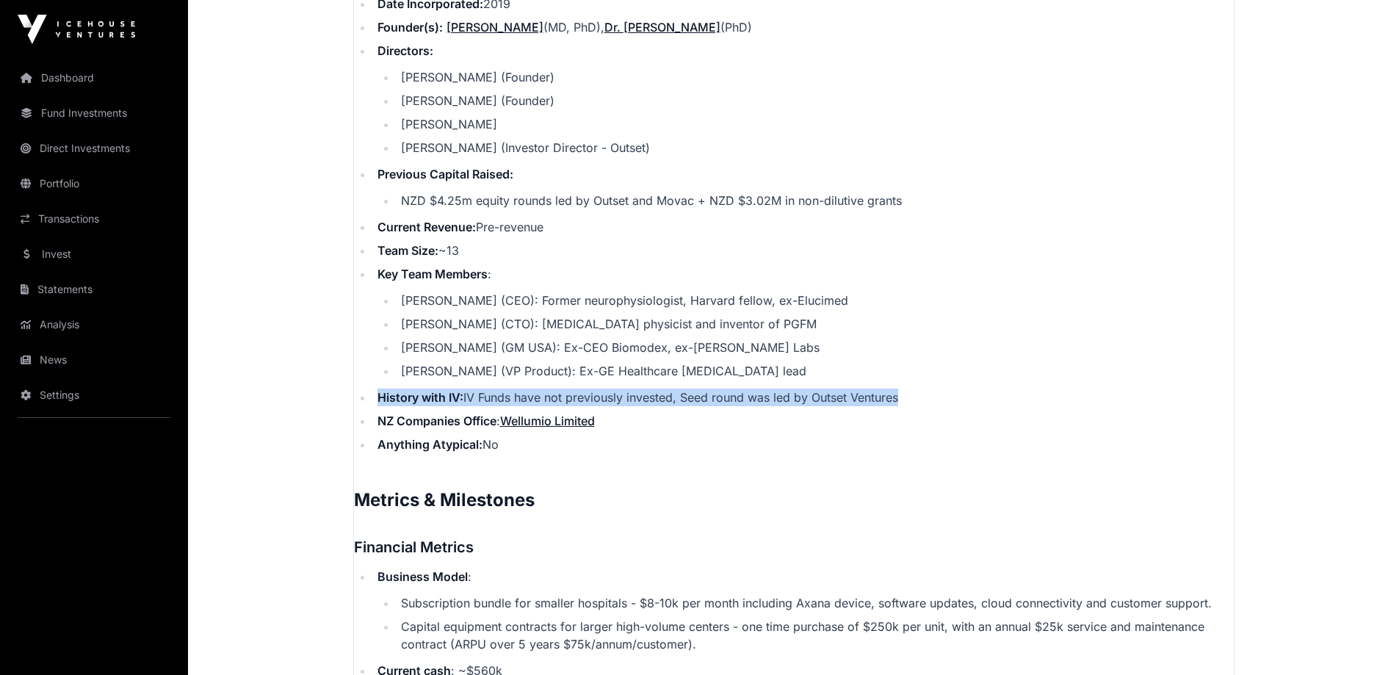
drag, startPoint x: 911, startPoint y: 378, endPoint x: 394, endPoint y: 375, distance: 517.7
click at [394, 388] on li "History with IV: IV Funds have not previously invested, Seed round was led by O…" at bounding box center [803, 397] width 861 height 18
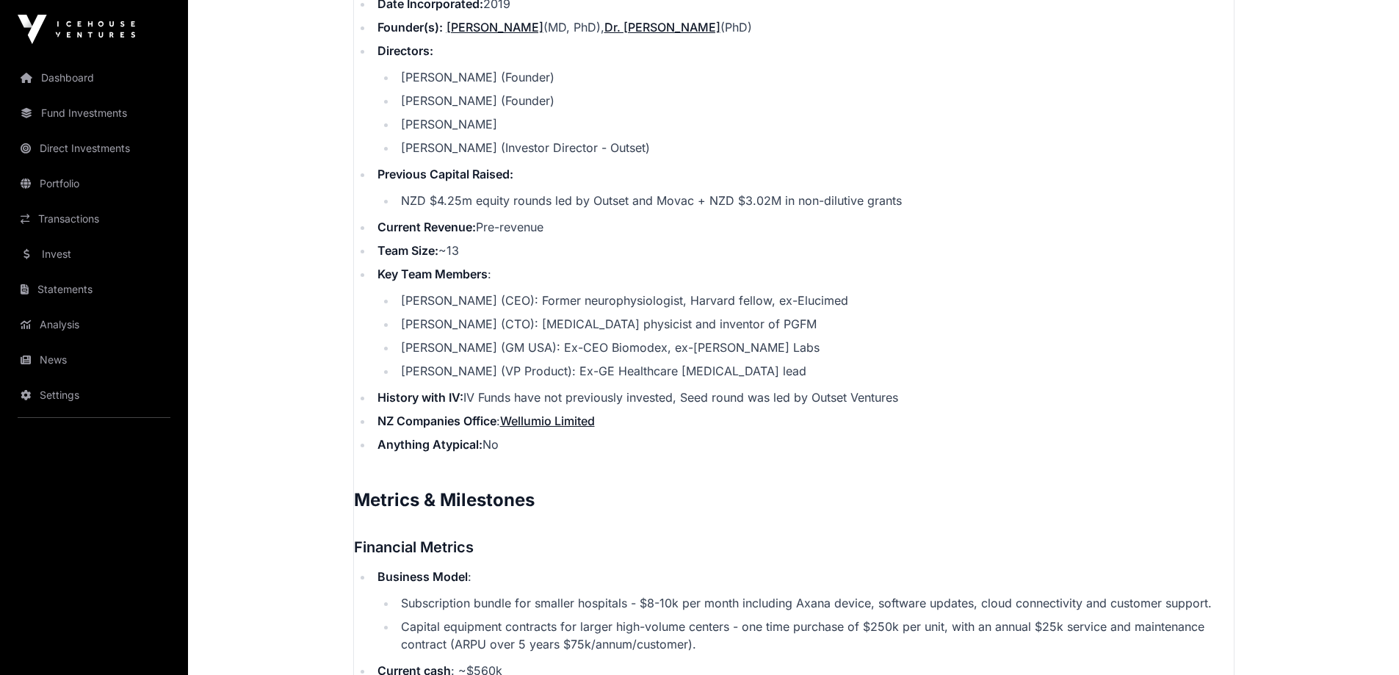
click at [695, 488] on h2 "Metrics & Milestones" at bounding box center [794, 499] width 880 height 23
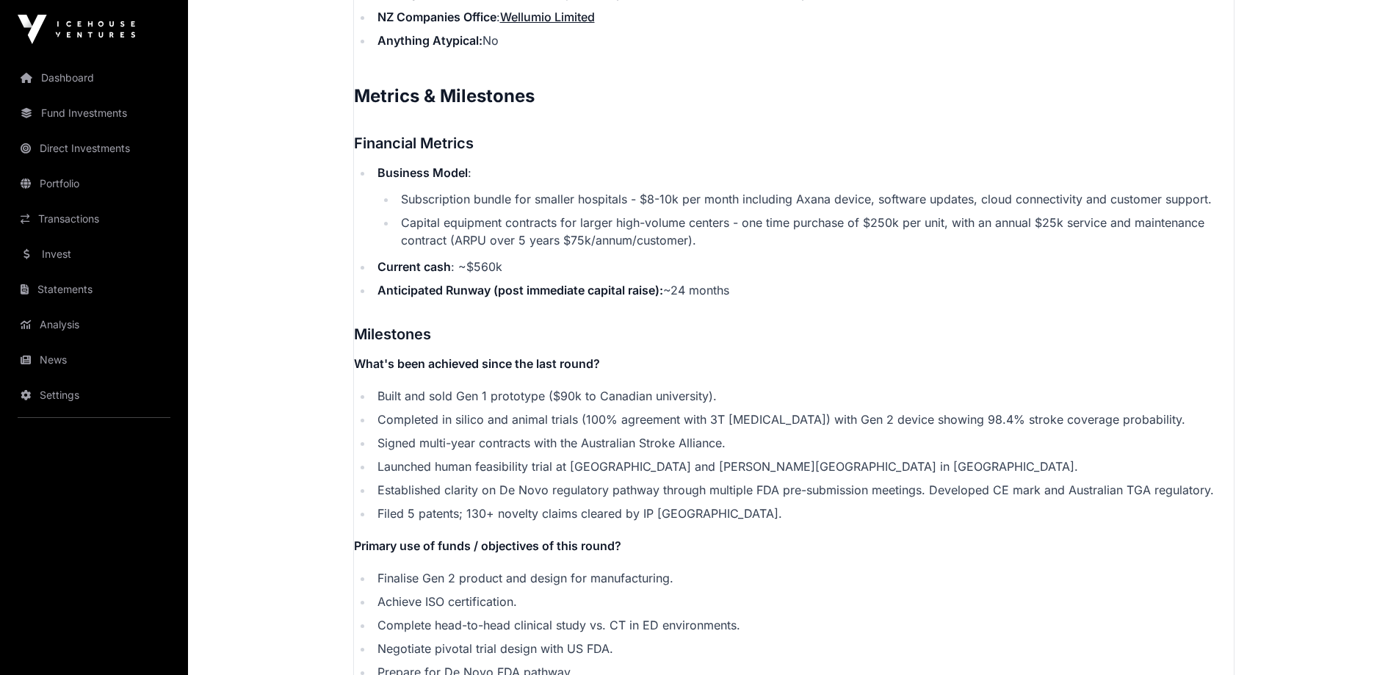
scroll to position [2643, 0]
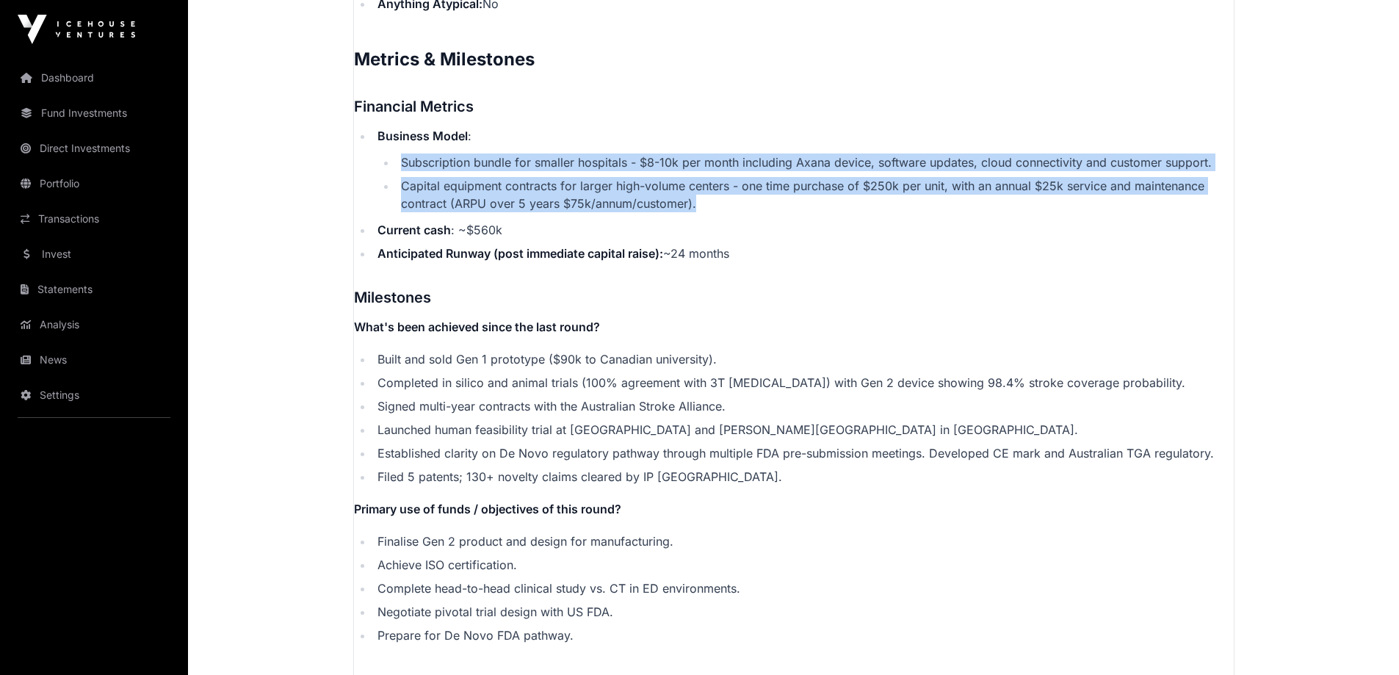
drag, startPoint x: 397, startPoint y: 138, endPoint x: 695, endPoint y: 189, distance: 301.7
click at [695, 189] on ul "Subscription bundle for smaller hospitals - $8-10k per month including Axana de…" at bounding box center [805, 182] width 856 height 59
click at [695, 189] on li "Capital equipment contracts for larger high-volume centers - one time purchase …" at bounding box center [814, 194] width 837 height 35
drag, startPoint x: 695, startPoint y: 189, endPoint x: 369, endPoint y: 137, distance: 329.4
click at [369, 137] on ul "Business Model : Subscription bundle for smaller hospitals - $8-10k per month i…" at bounding box center [794, 194] width 880 height 135
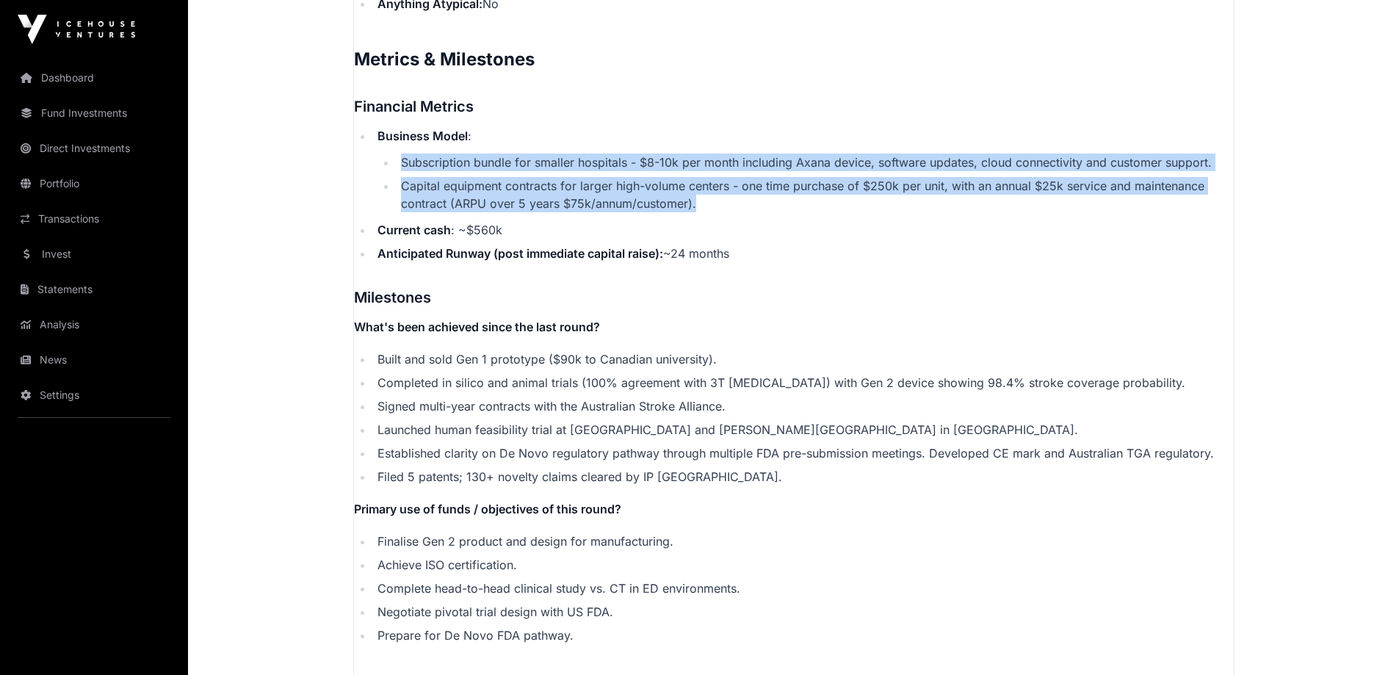
click at [369, 137] on ul "Business Model : Subscription bundle for smaller hospitals - $8-10k per month i…" at bounding box center [794, 194] width 880 height 135
drag, startPoint x: 369, startPoint y: 137, endPoint x: 657, endPoint y: 192, distance: 293.0
click at [657, 192] on ul "Business Model : Subscription bundle for smaller hospitals - $8-10k per month i…" at bounding box center [794, 194] width 880 height 135
click at [657, 192] on li "Capital equipment contracts for larger high-volume centers - one time purchase …" at bounding box center [814, 194] width 837 height 35
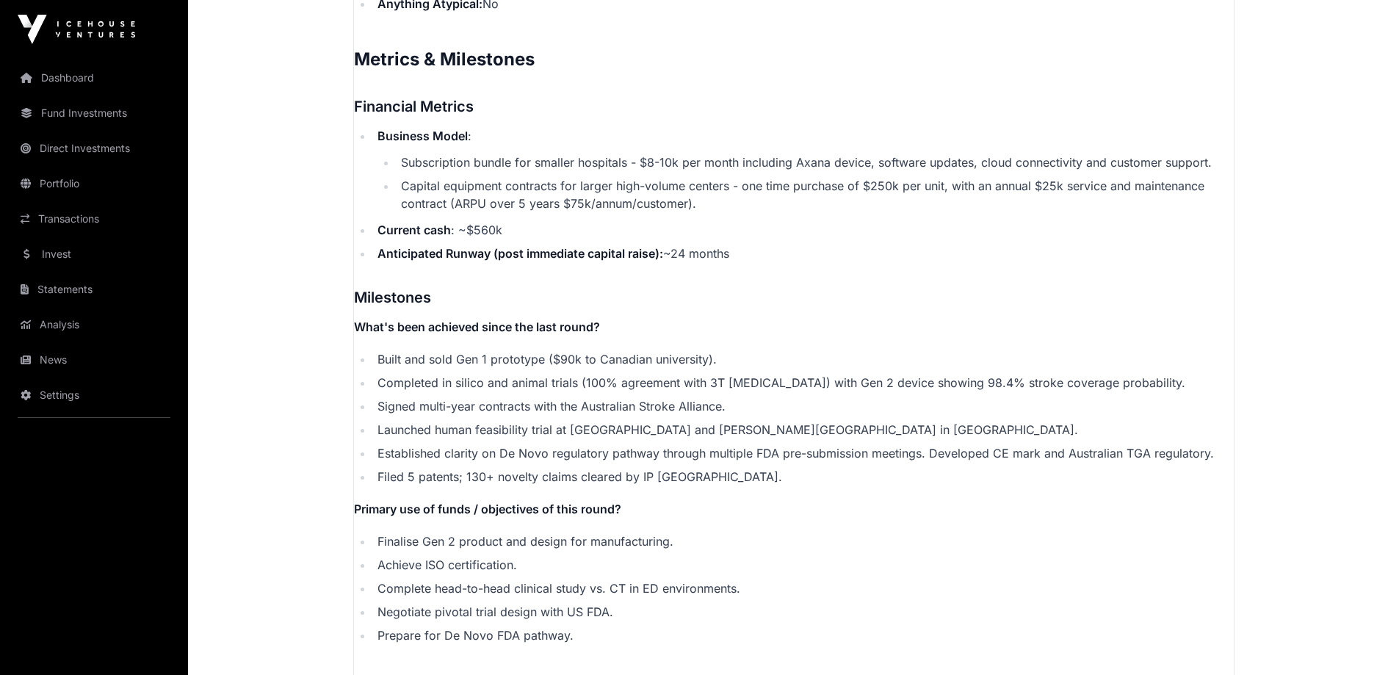
scroll to position [2790, 0]
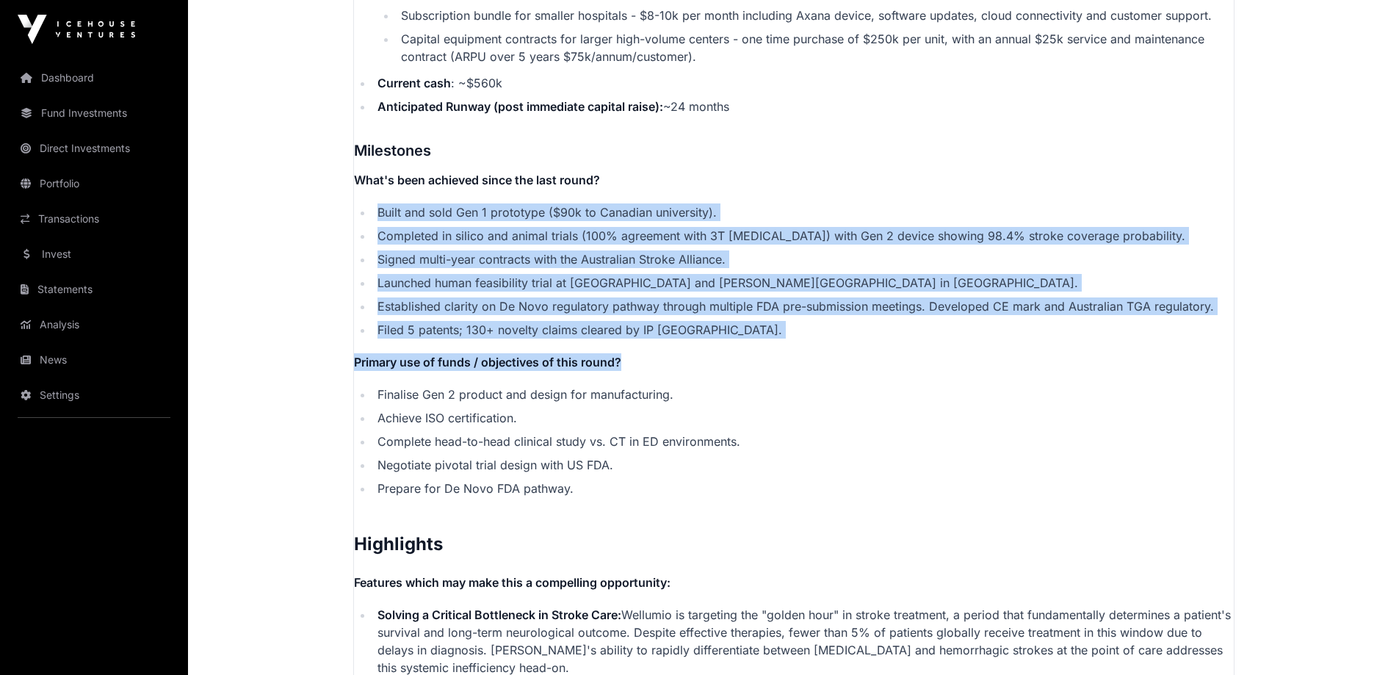
drag, startPoint x: 375, startPoint y: 195, endPoint x: 739, endPoint y: 321, distance: 384.8
drag, startPoint x: 739, startPoint y: 321, endPoint x: 366, endPoint y: 184, distance: 396.8
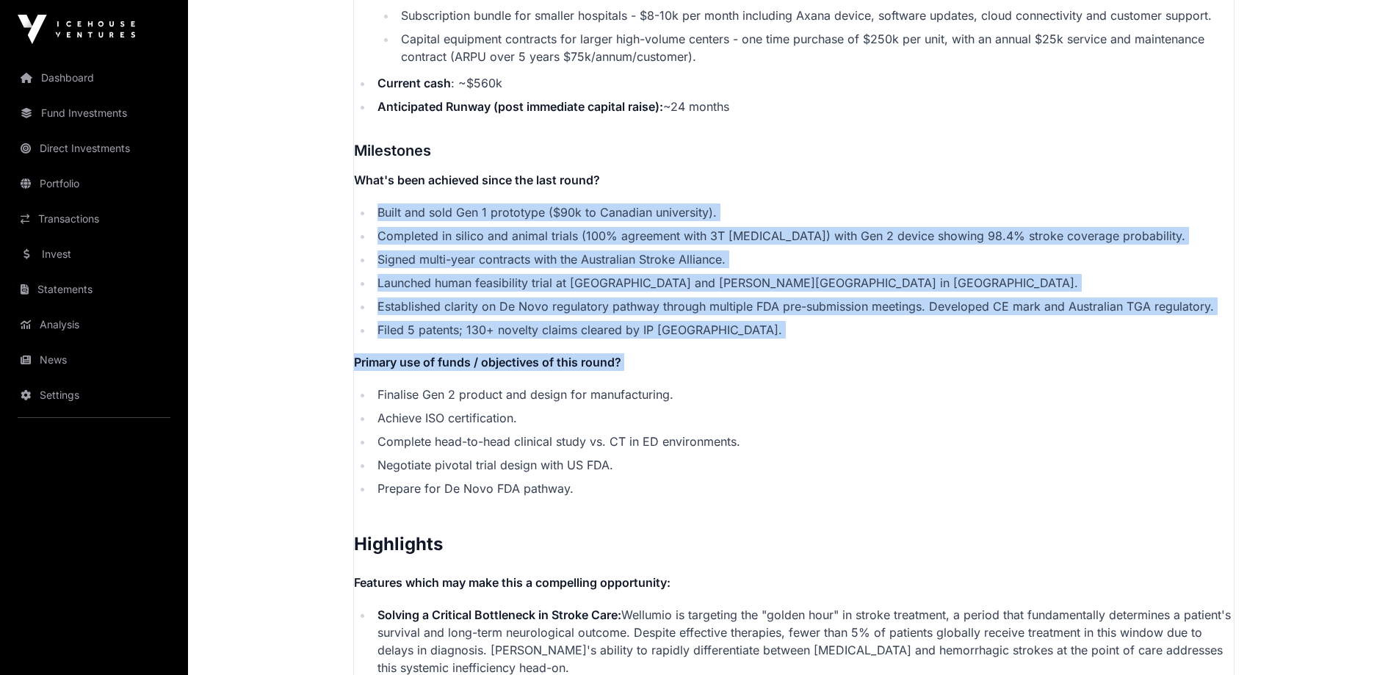
click at [373, 203] on li "Built and sold Gen 1 prototype ($90k to Canadian university)." at bounding box center [803, 212] width 861 height 18
drag, startPoint x: 372, startPoint y: 186, endPoint x: 714, endPoint y: 316, distance: 365.8
click at [714, 316] on ul "Built and sold Gen 1 prototype ($90k to Canadian university). Completed in sili…" at bounding box center [794, 270] width 880 height 135
click at [714, 321] on li "Filed 5 patents; 130+ novelty claims cleared by IP [GEOGRAPHIC_DATA]." at bounding box center [803, 330] width 861 height 18
drag, startPoint x: 714, startPoint y: 316, endPoint x: 377, endPoint y: 185, distance: 361.5
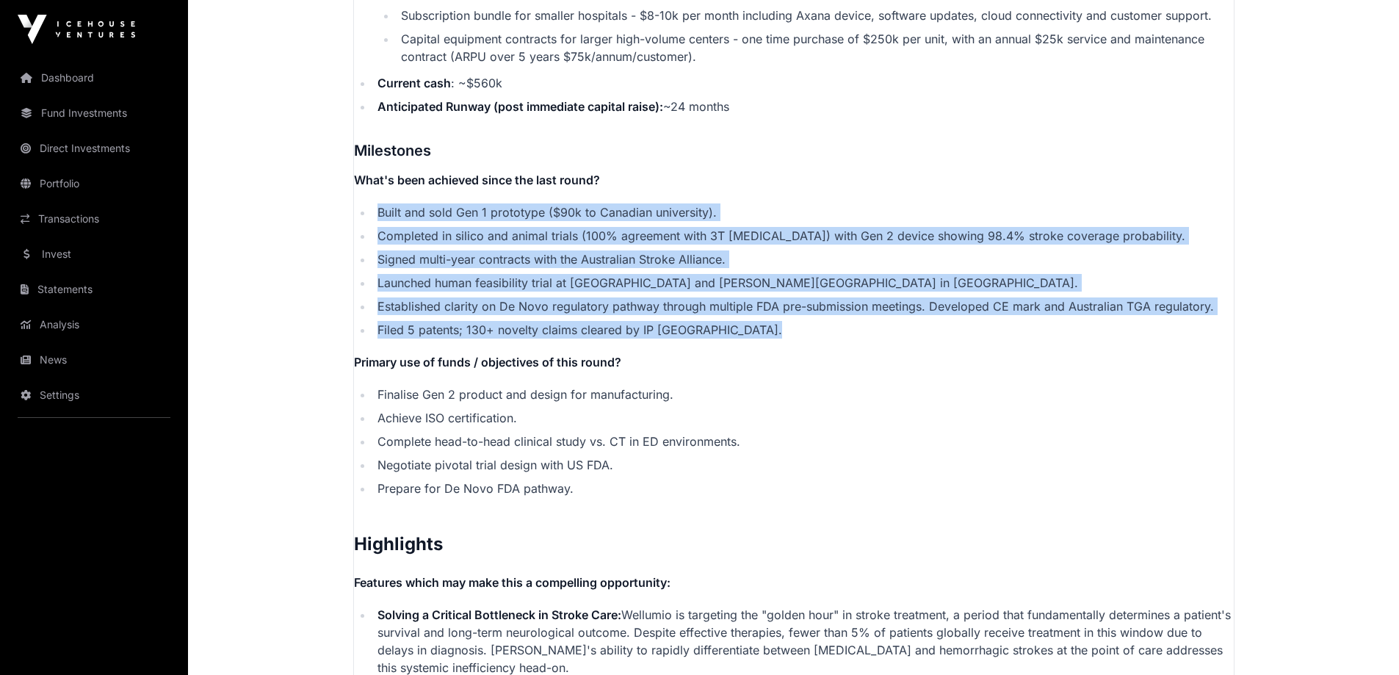
click at [377, 203] on ul "Built and sold Gen 1 prototype ($90k to Canadian university). Completed in sili…" at bounding box center [794, 270] width 880 height 135
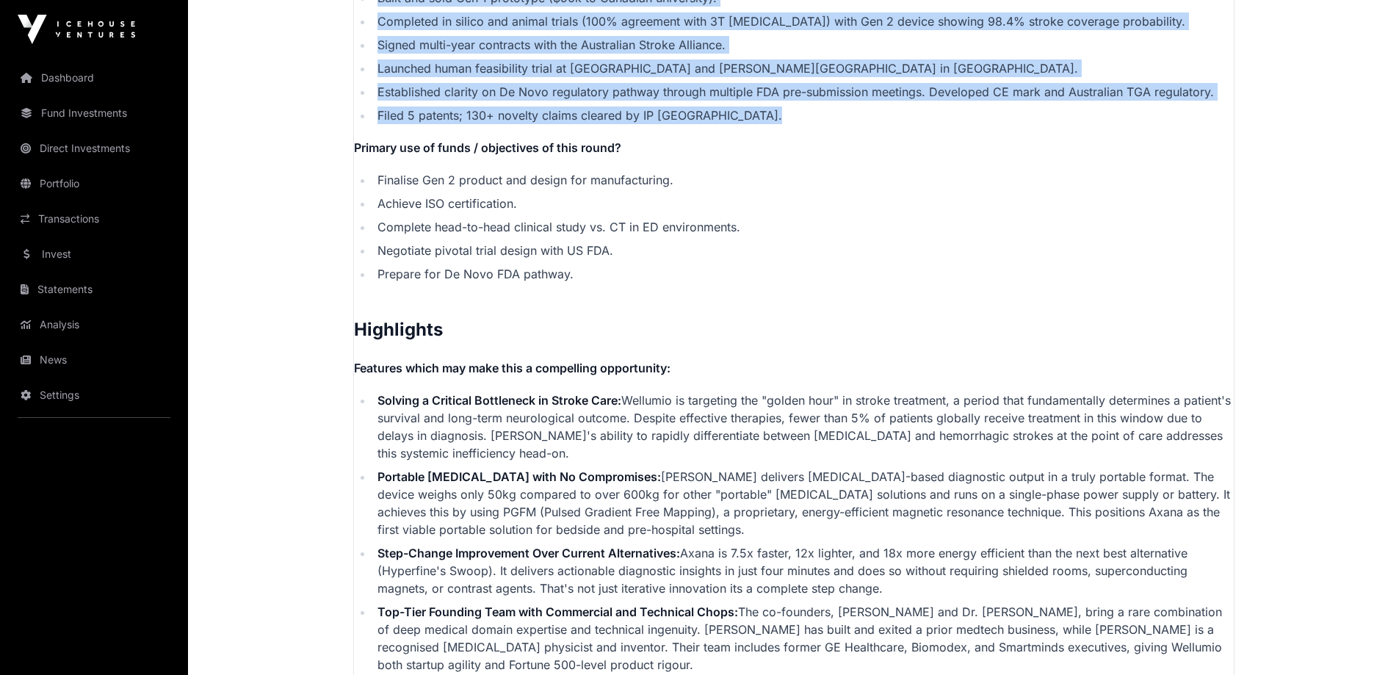
scroll to position [3010, 0]
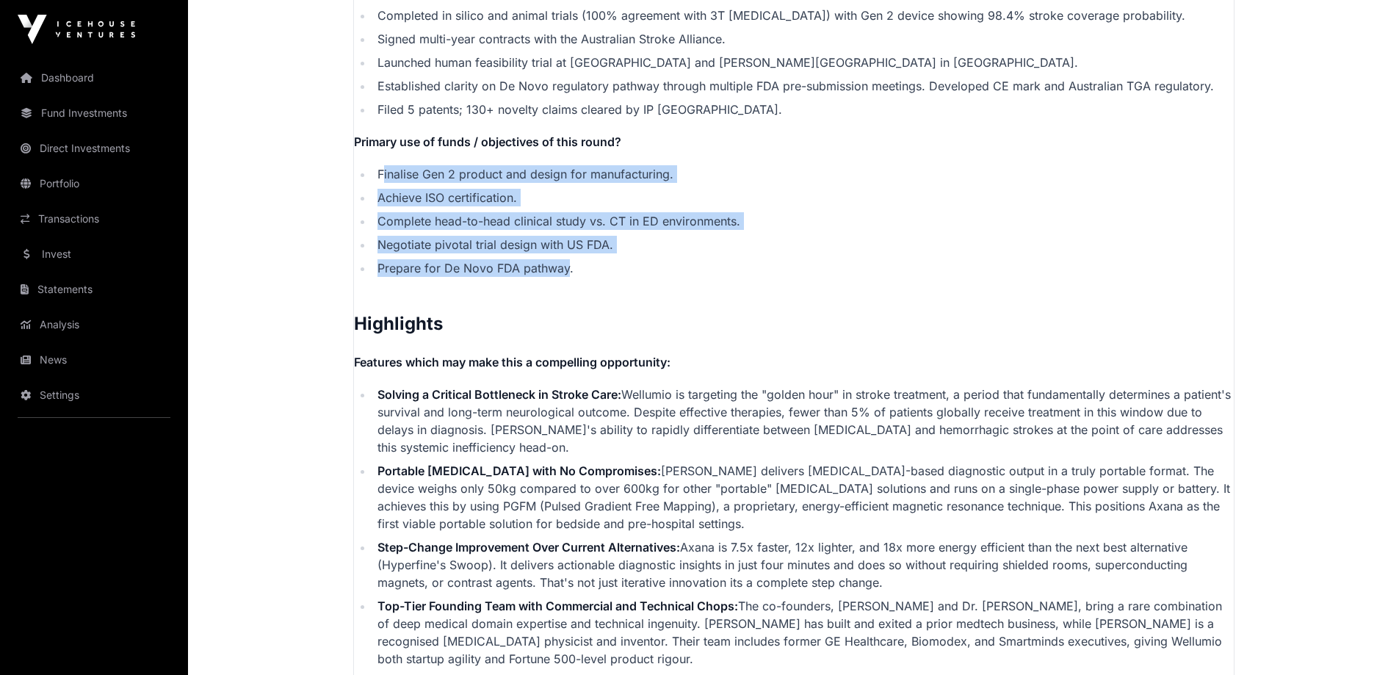
drag, startPoint x: 382, startPoint y: 159, endPoint x: 568, endPoint y: 256, distance: 209.9
click at [568, 256] on ul "Finalise Gen 2 product and design for manufacturing. Achieve ISO certification.…" at bounding box center [794, 221] width 880 height 112
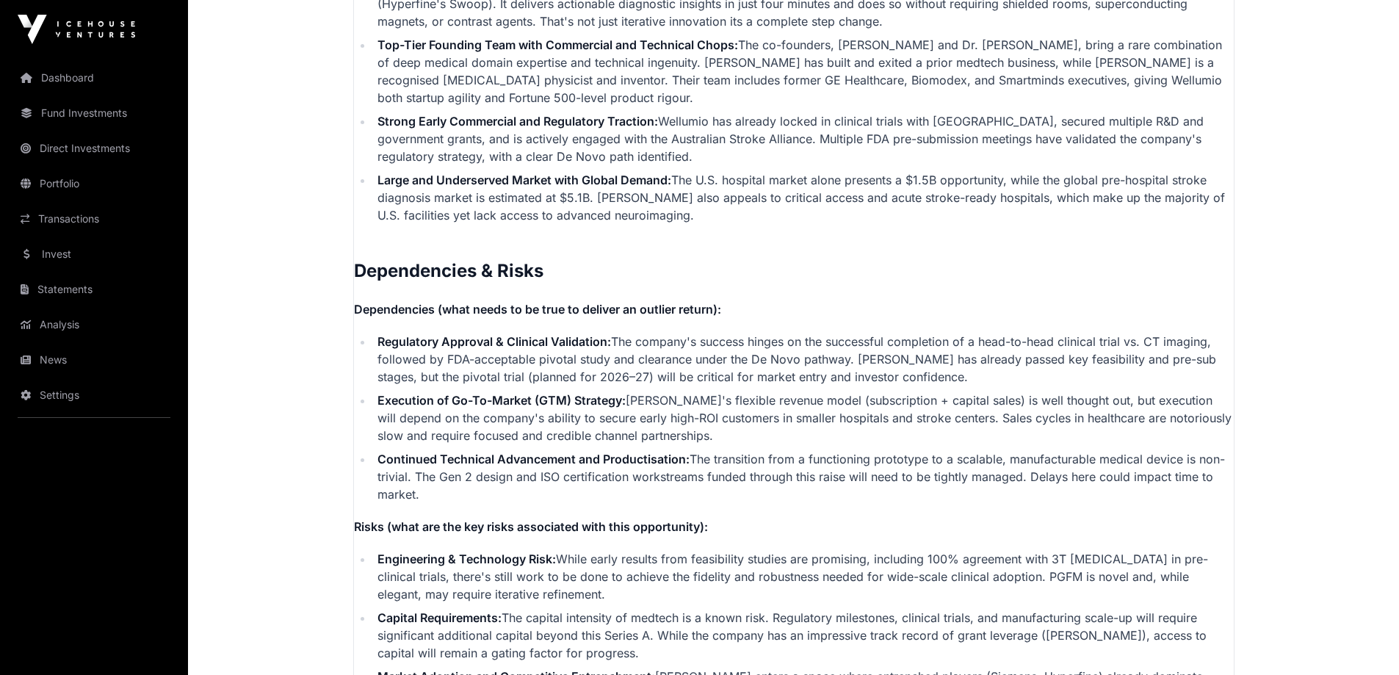
scroll to position [3671, 0]
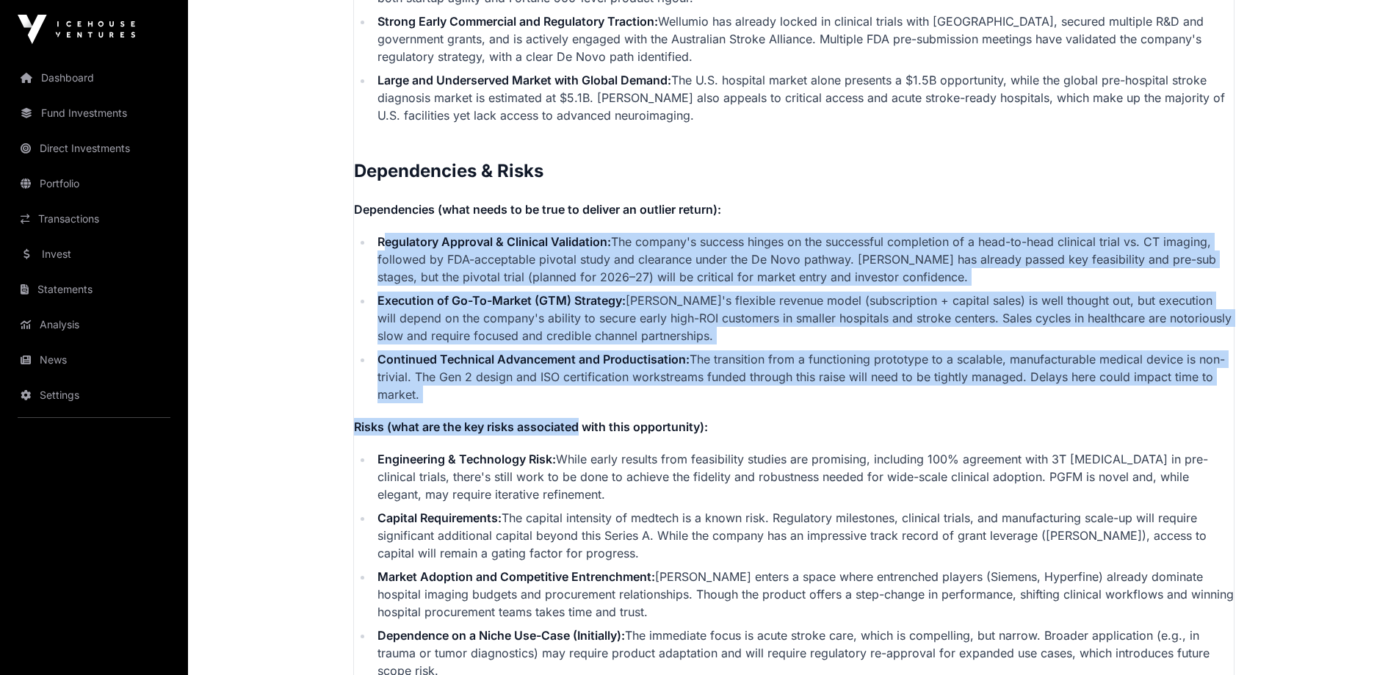
drag, startPoint x: 384, startPoint y: 220, endPoint x: 582, endPoint y: 385, distance: 257.6
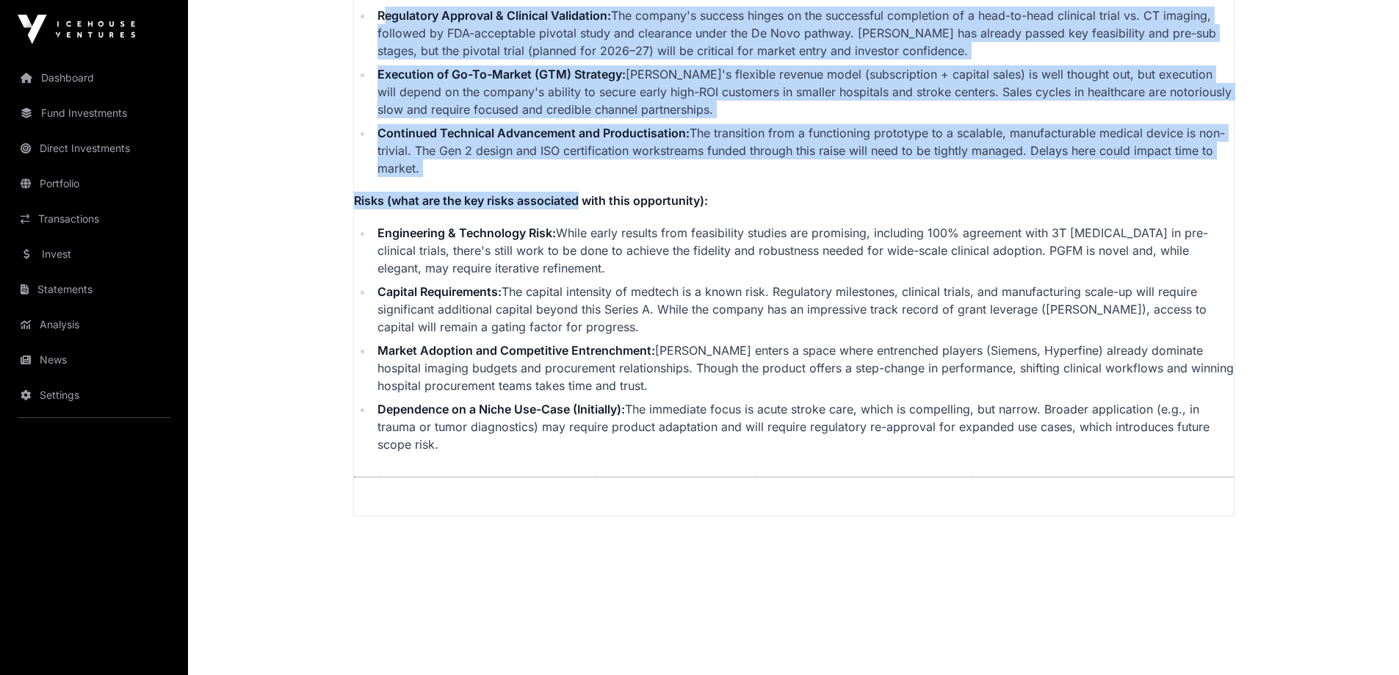
scroll to position [3903, 0]
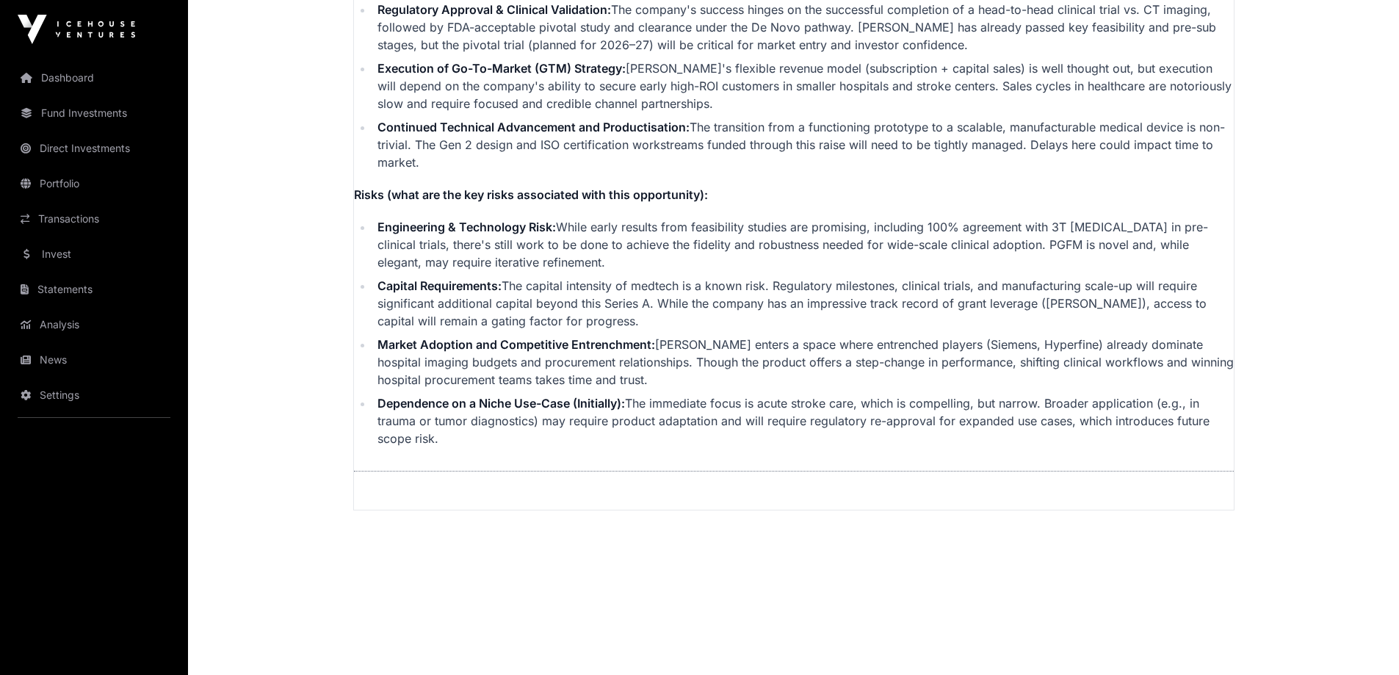
click at [396, 278] on strong "Capital Requirements:" at bounding box center [439, 285] width 124 height 15
drag, startPoint x: 383, startPoint y: 217, endPoint x: 476, endPoint y: 425, distance: 227.5
click at [477, 425] on ul "Engineering & Technology Risk: While early results from feasibility studies are…" at bounding box center [794, 332] width 880 height 229
click at [476, 424] on li "Dependence on a Niche Use-Case (Initially): The immediate focus is acute stroke…" at bounding box center [803, 420] width 861 height 53
click at [476, 421] on li "Dependence on a Niche Use-Case (Initially): The immediate focus is acute stroke…" at bounding box center [803, 420] width 861 height 53
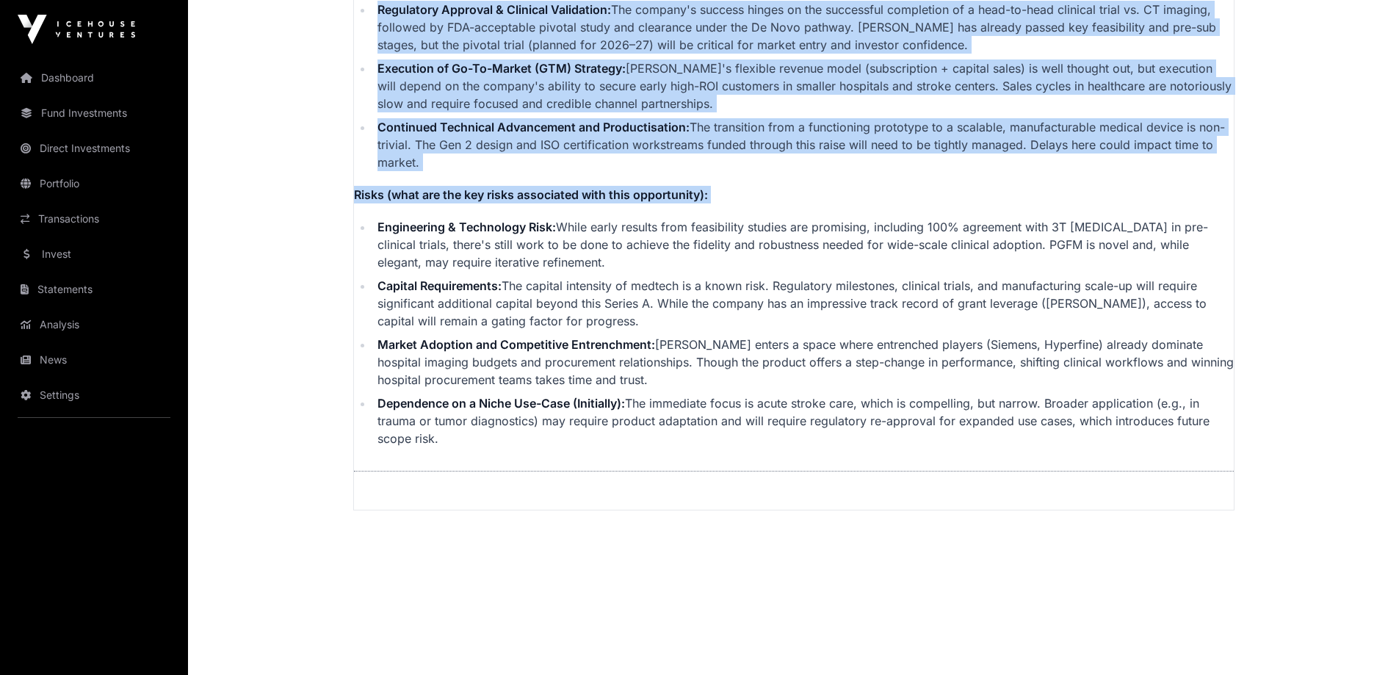
drag, startPoint x: 476, startPoint y: 421, endPoint x: 388, endPoint y: 209, distance: 230.4
click at [386, 218] on ul "Engineering & Technology Risk: While early results from feasibility studies are…" at bounding box center [794, 332] width 880 height 229
click at [388, 220] on strong "Engineering & Technology Risk:" at bounding box center [466, 227] width 178 height 15
drag, startPoint x: 387, startPoint y: 186, endPoint x: 493, endPoint y: 415, distance: 252.3
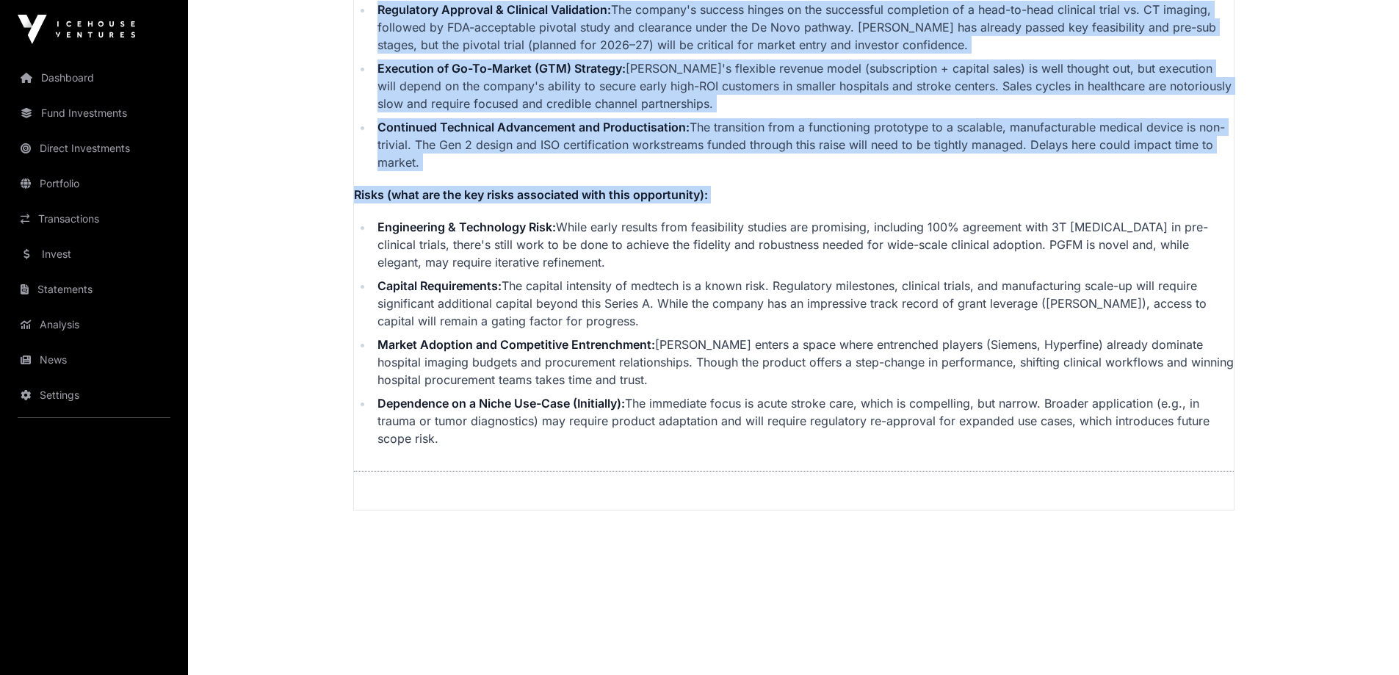
click at [494, 416] on li "Dependence on a Niche Use-Case (Initially): The immediate focus is acute stroke…" at bounding box center [803, 420] width 861 height 53
drag, startPoint x: 494, startPoint y: 416, endPoint x: 379, endPoint y: 203, distance: 242.1
click at [379, 218] on ul "Engineering & Technology Risk: While early results from feasibility studies are…" at bounding box center [794, 332] width 880 height 229
click at [379, 220] on strong "Engineering & Technology Risk:" at bounding box center [466, 227] width 178 height 15
drag, startPoint x: 379, startPoint y: 203, endPoint x: 508, endPoint y: 412, distance: 245.9
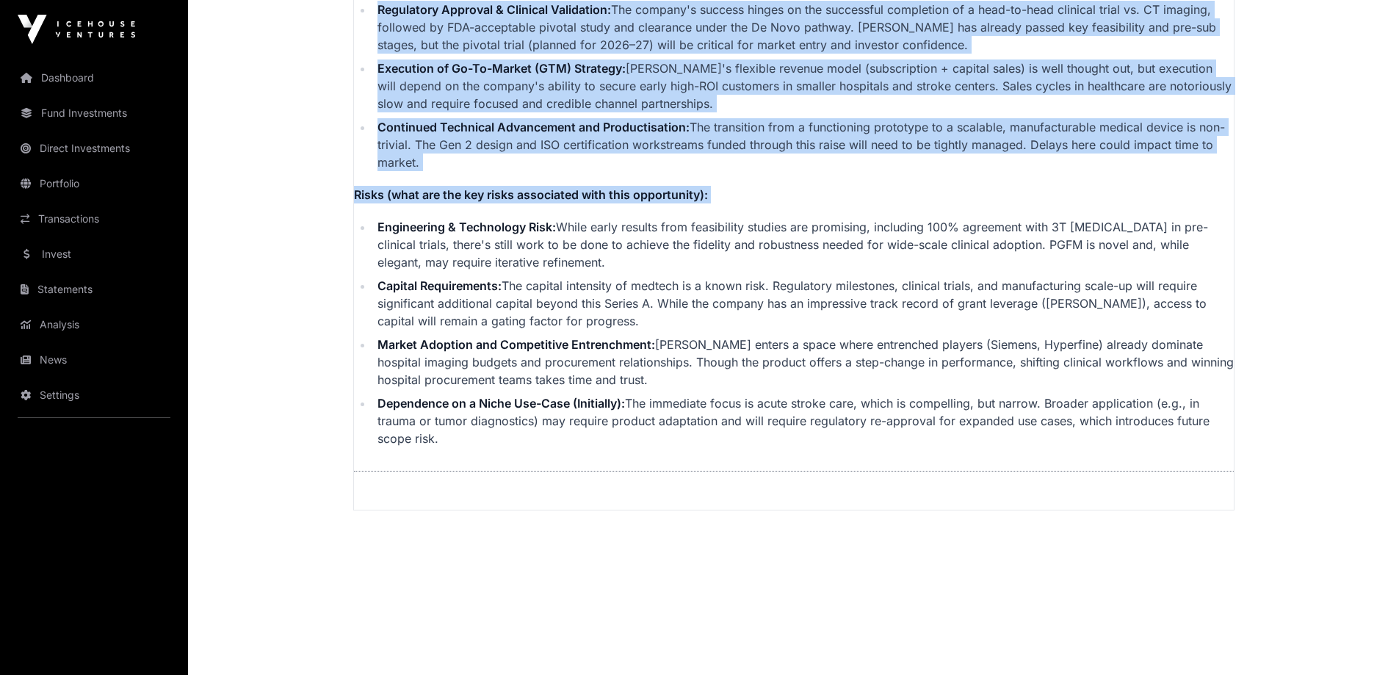
click at [508, 412] on ul "Engineering & Technology Risk: While early results from feasibility studies are…" at bounding box center [794, 332] width 880 height 229
click at [510, 410] on li "Dependence on a Niche Use-Case (Initially): The immediate focus is acute stroke…" at bounding box center [803, 420] width 861 height 53
click at [490, 413] on li "Dependence on a Niche Use-Case (Initially): The immediate focus is acute stroke…" at bounding box center [803, 420] width 861 height 53
drag, startPoint x: 489, startPoint y: 413, endPoint x: 488, endPoint y: 402, distance: 11.0
click at [489, 411] on li "Dependence on a Niche Use-Case (Initially): The immediate focus is acute stroke…" at bounding box center [803, 420] width 861 height 53
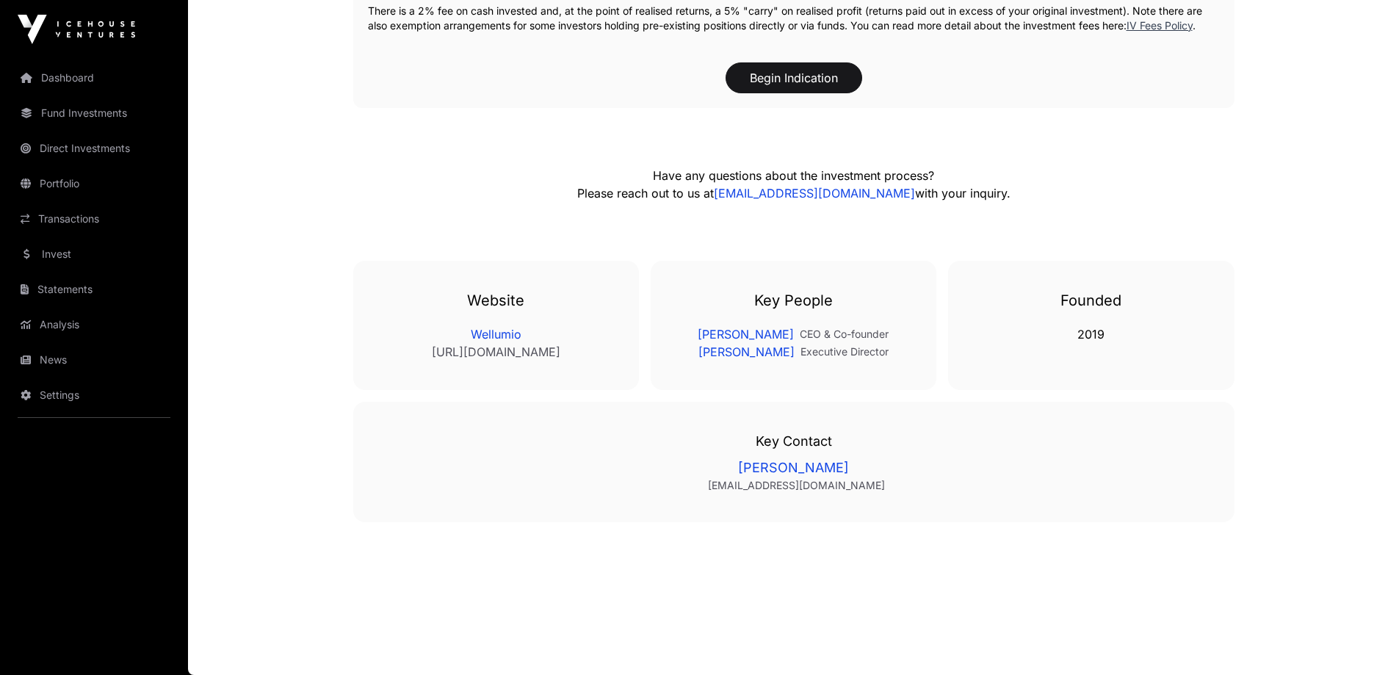
scroll to position [220, 0]
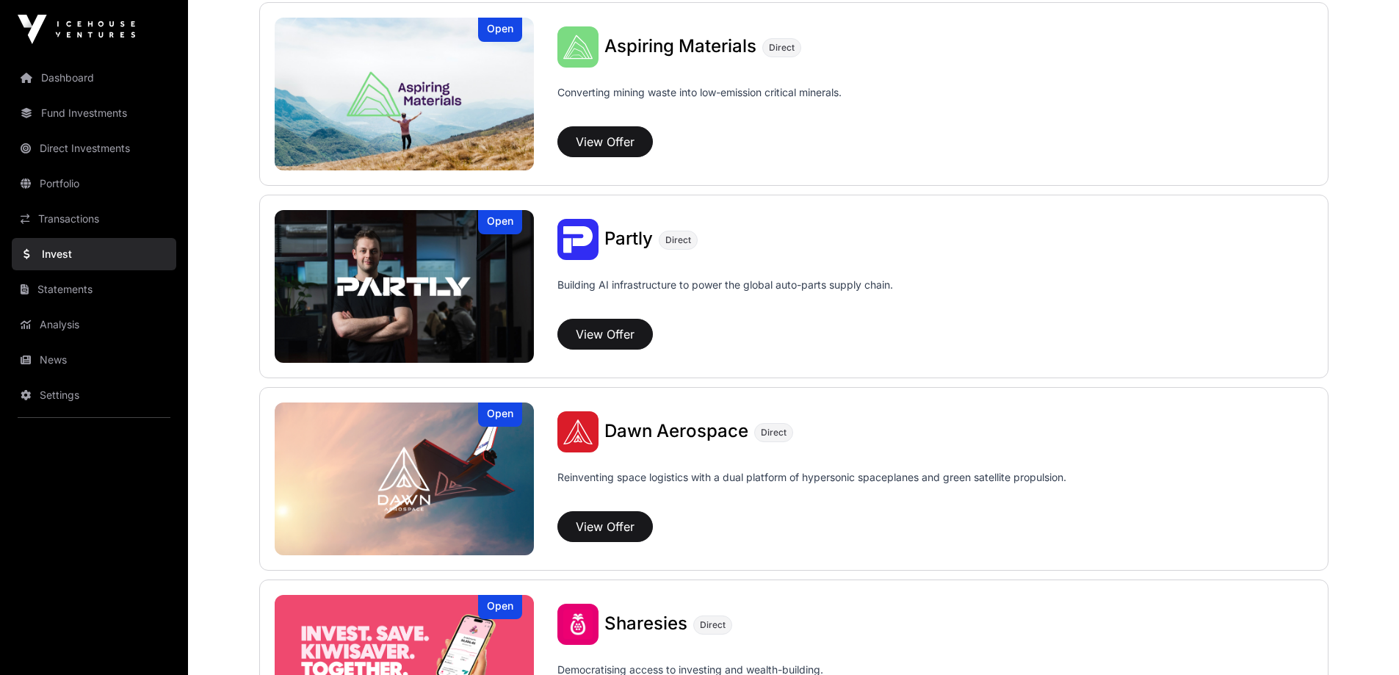
scroll to position [1276, 0]
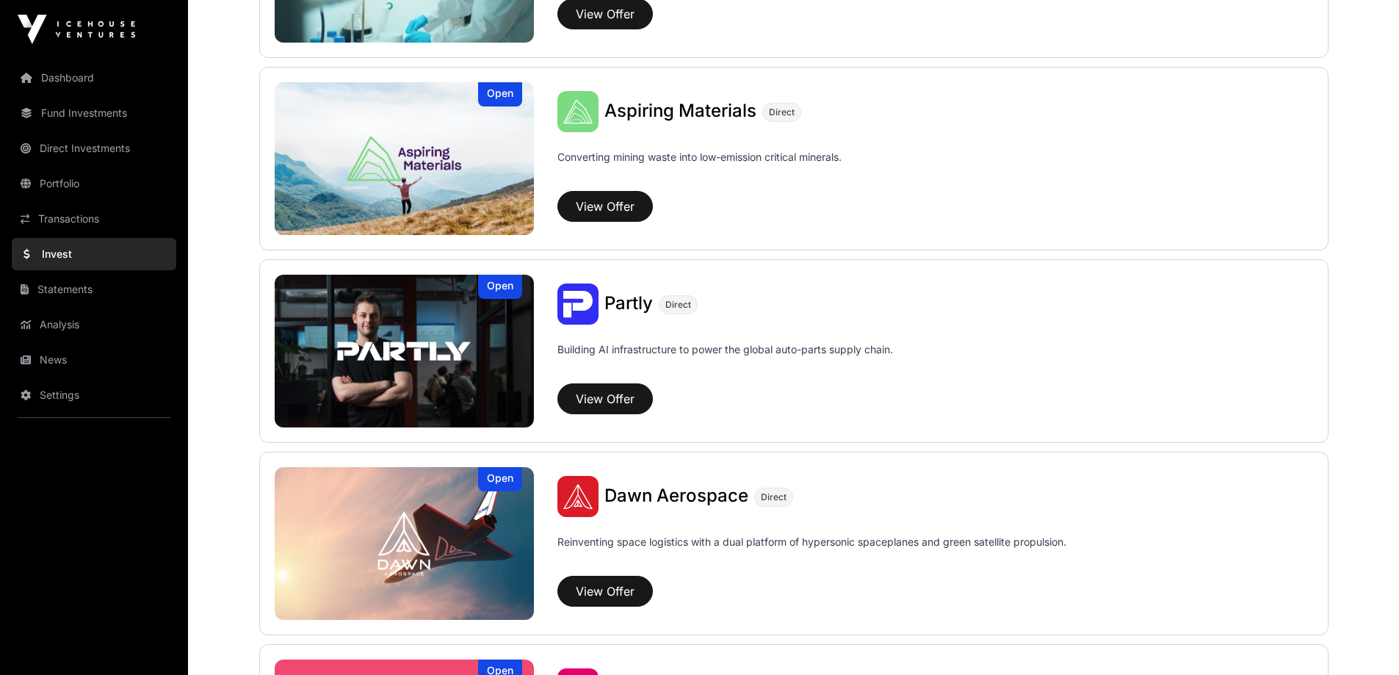
click at [673, 491] on span "Dawn Aerospace" at bounding box center [676, 495] width 144 height 21
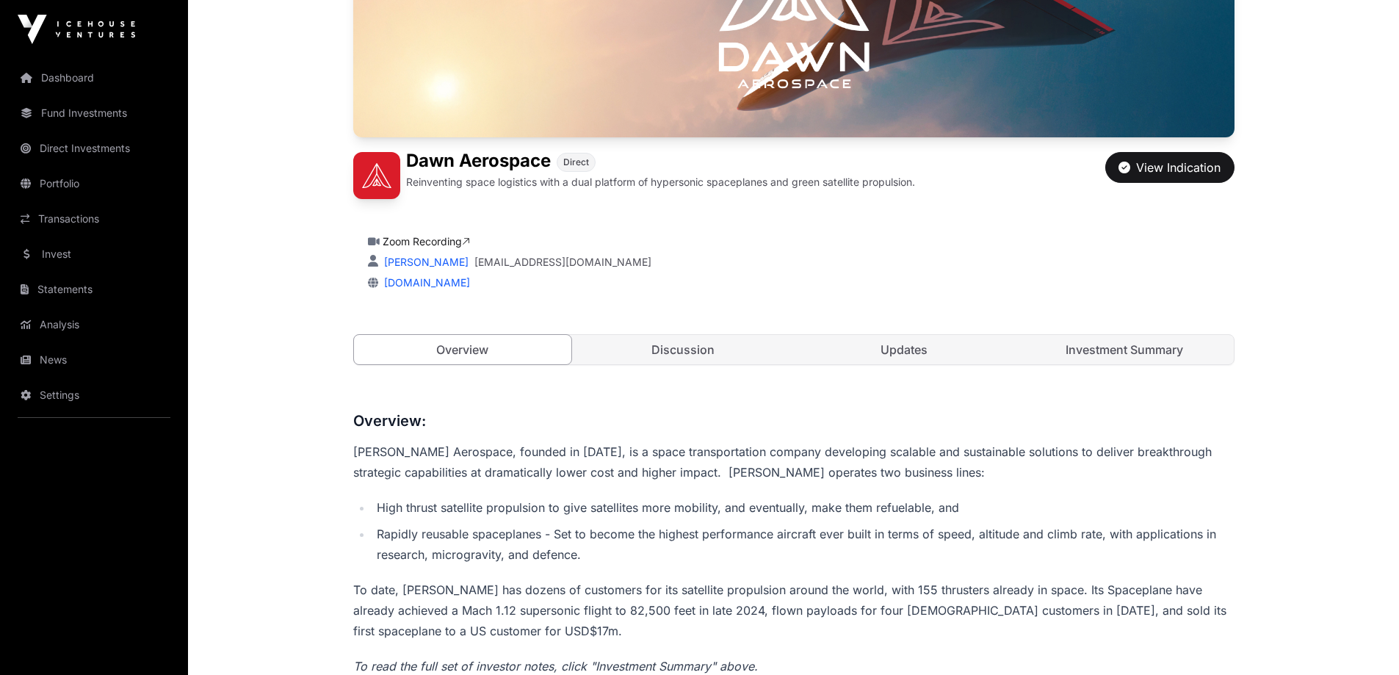
scroll to position [367, 0]
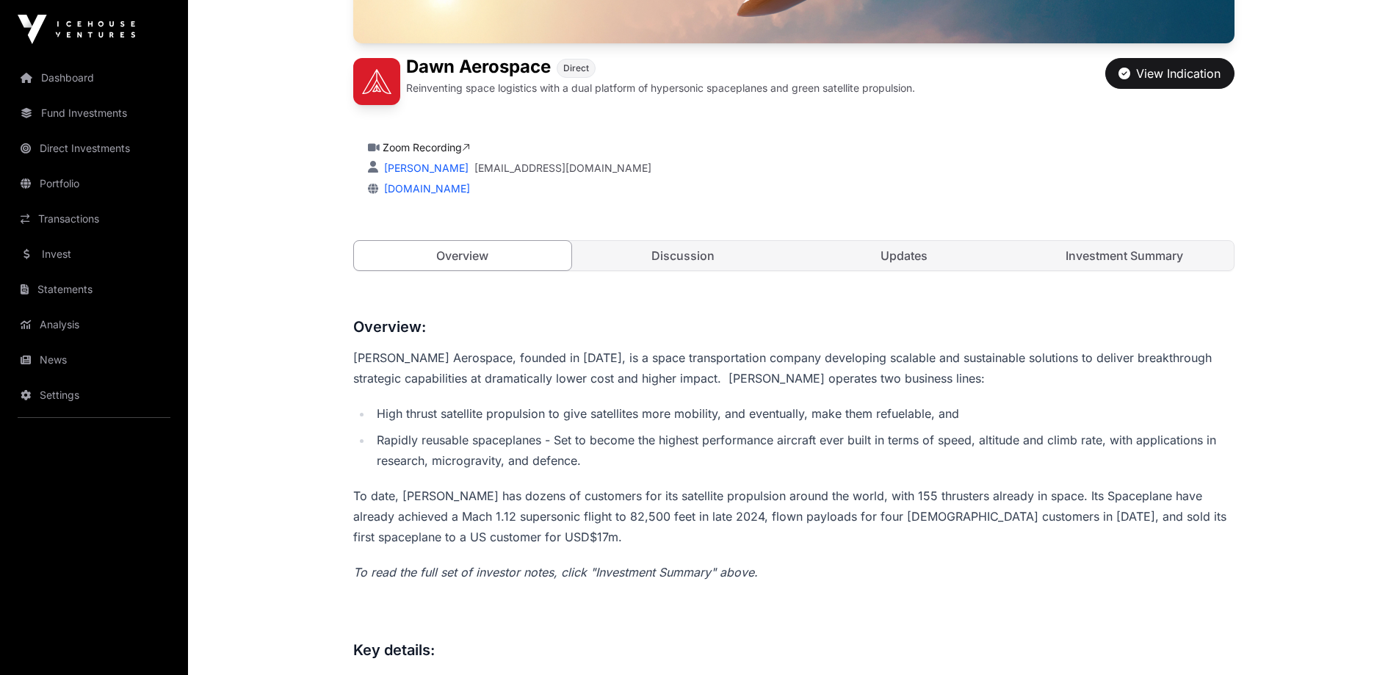
click at [905, 260] on link "Updates" at bounding box center [904, 255] width 218 height 29
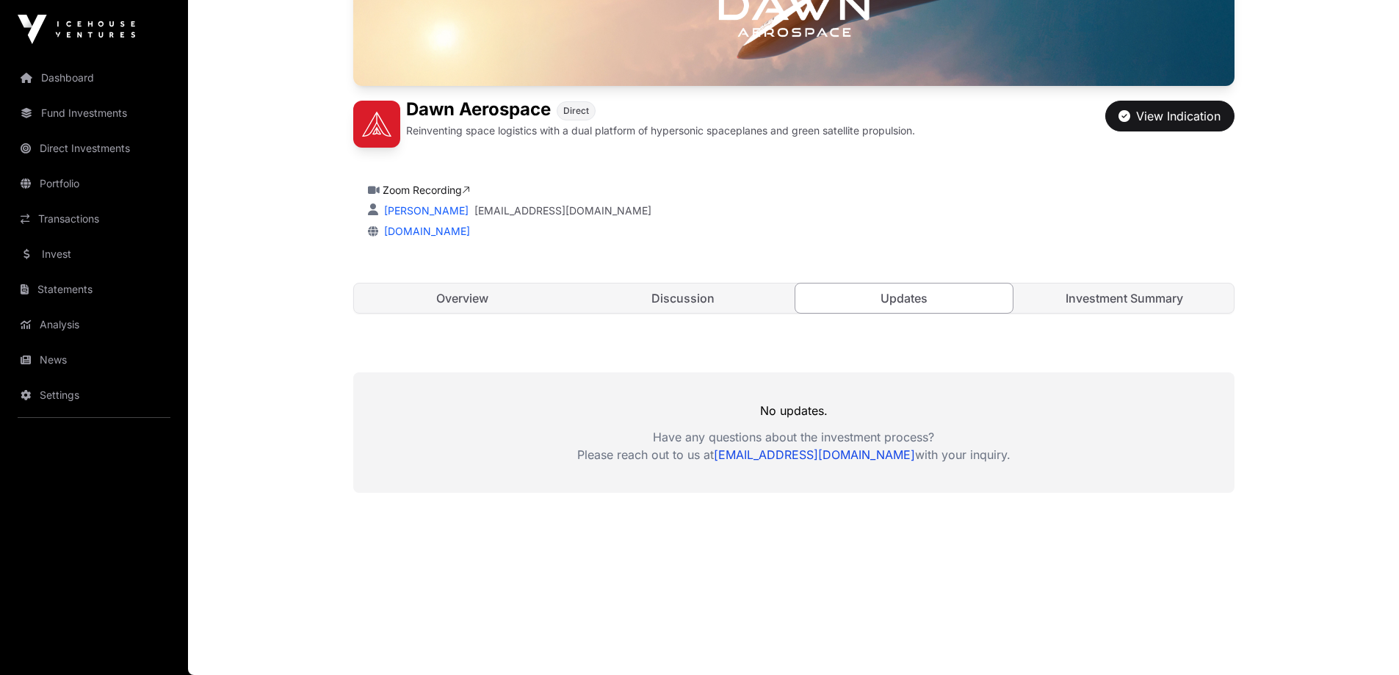
scroll to position [325, 0]
click at [1087, 301] on link "Investment Summary" at bounding box center [1124, 297] width 218 height 29
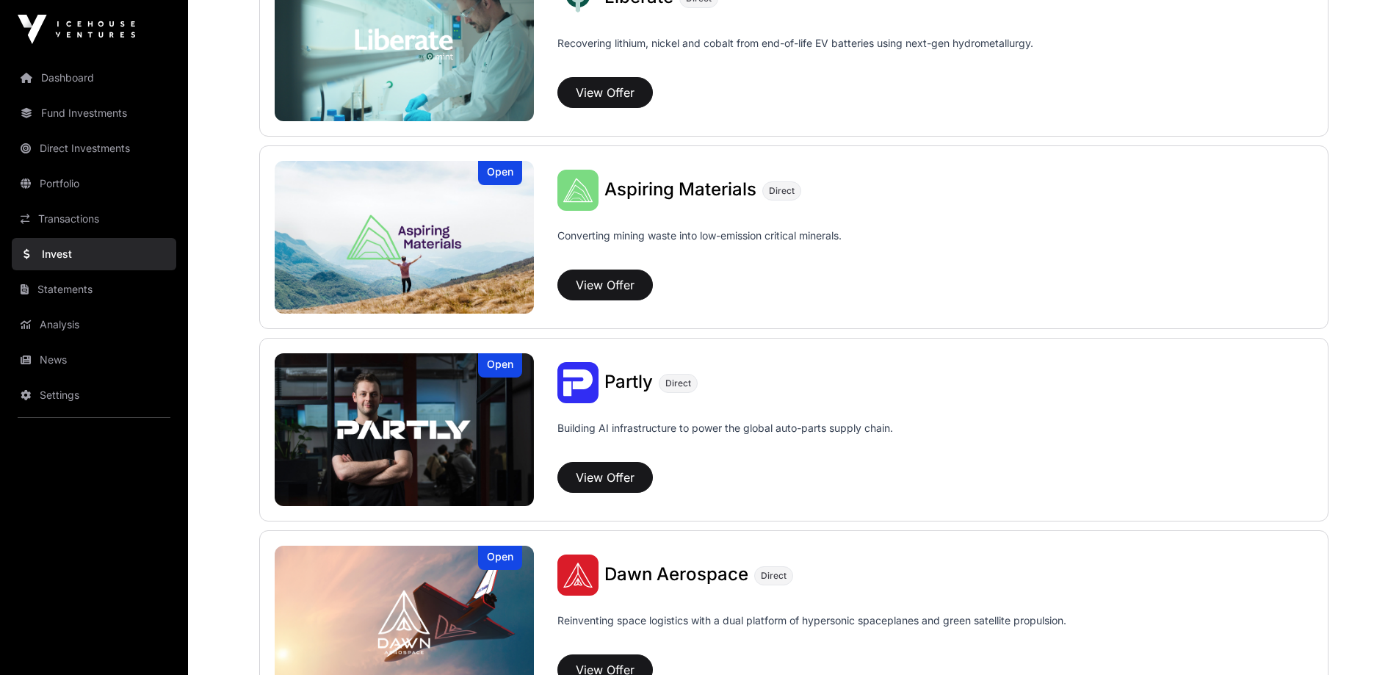
scroll to position [1129, 0]
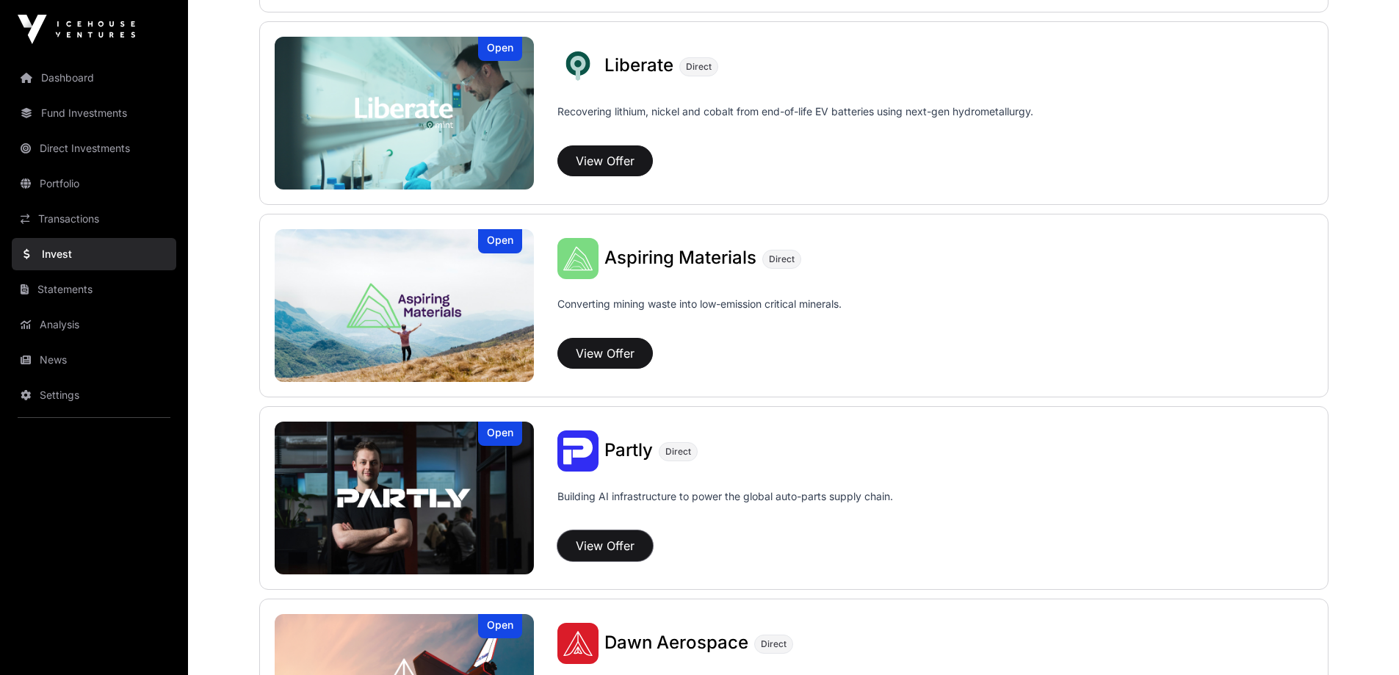
click at [622, 541] on button "View Offer" at bounding box center [604, 545] width 95 height 31
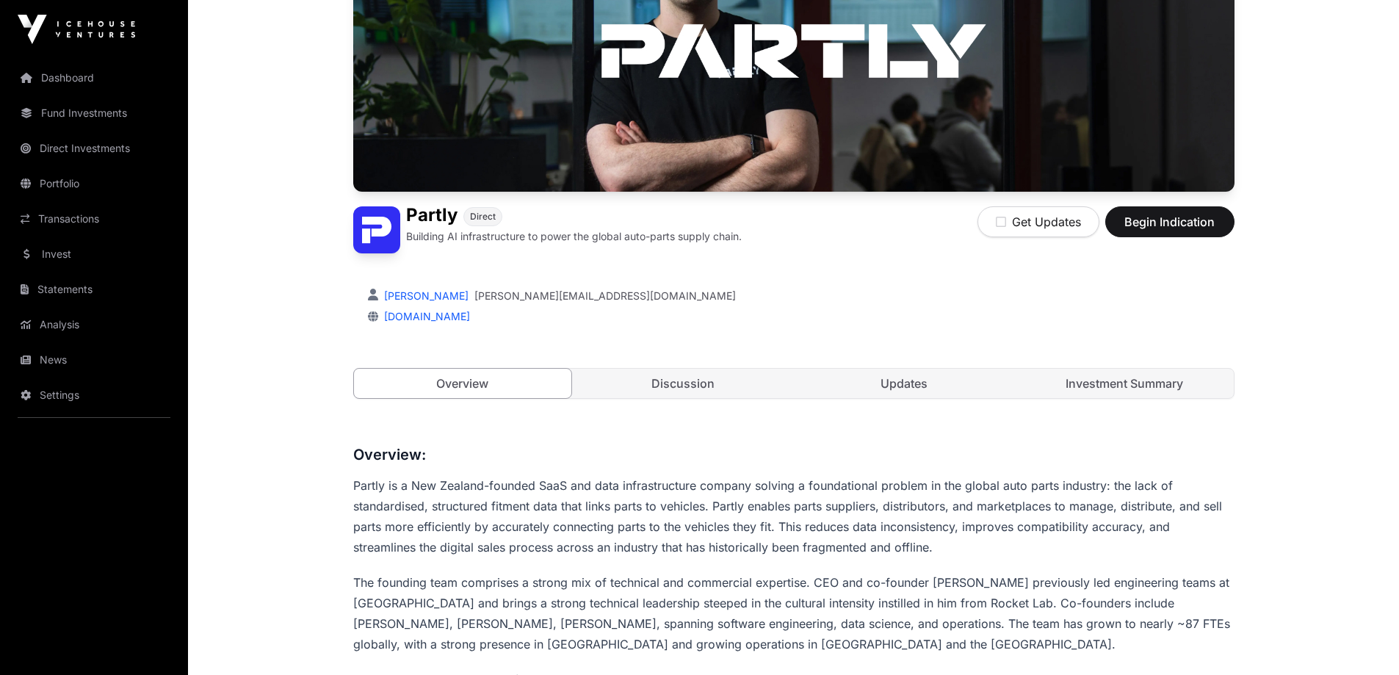
scroll to position [220, 0]
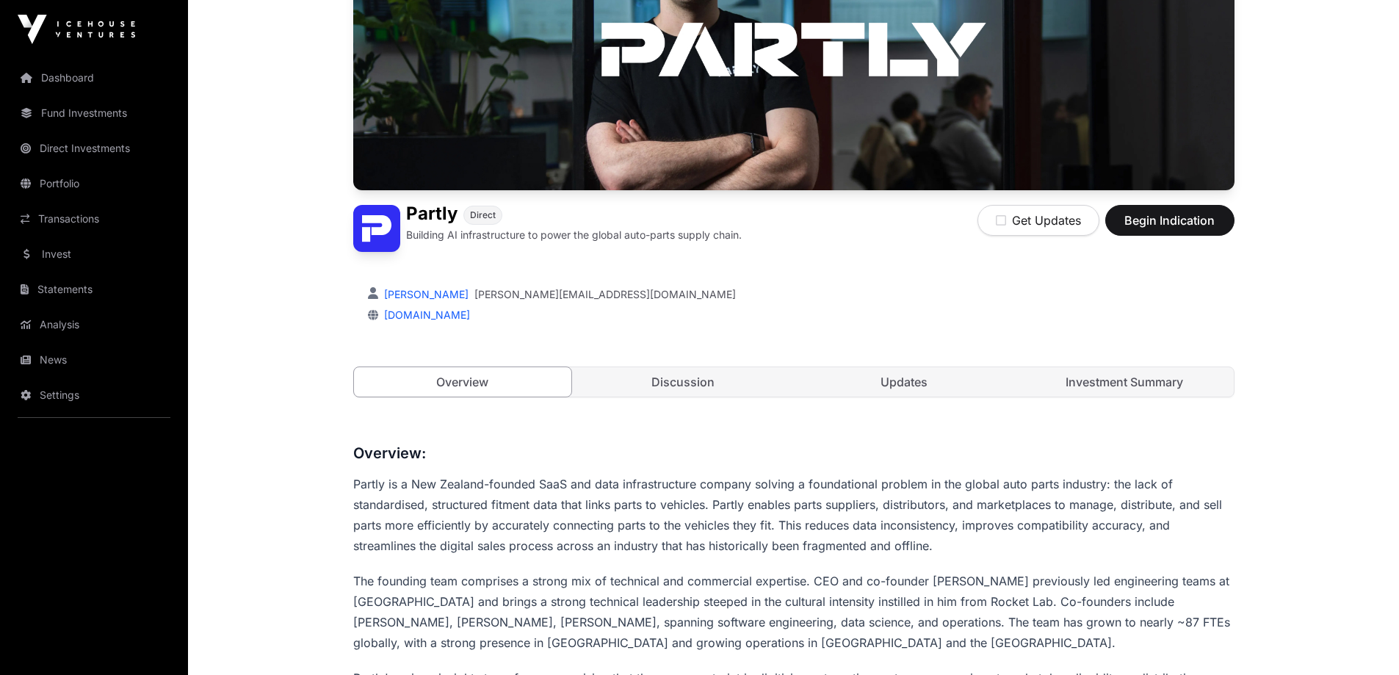
click at [1109, 388] on link "Investment Summary" at bounding box center [1124, 381] width 218 height 29
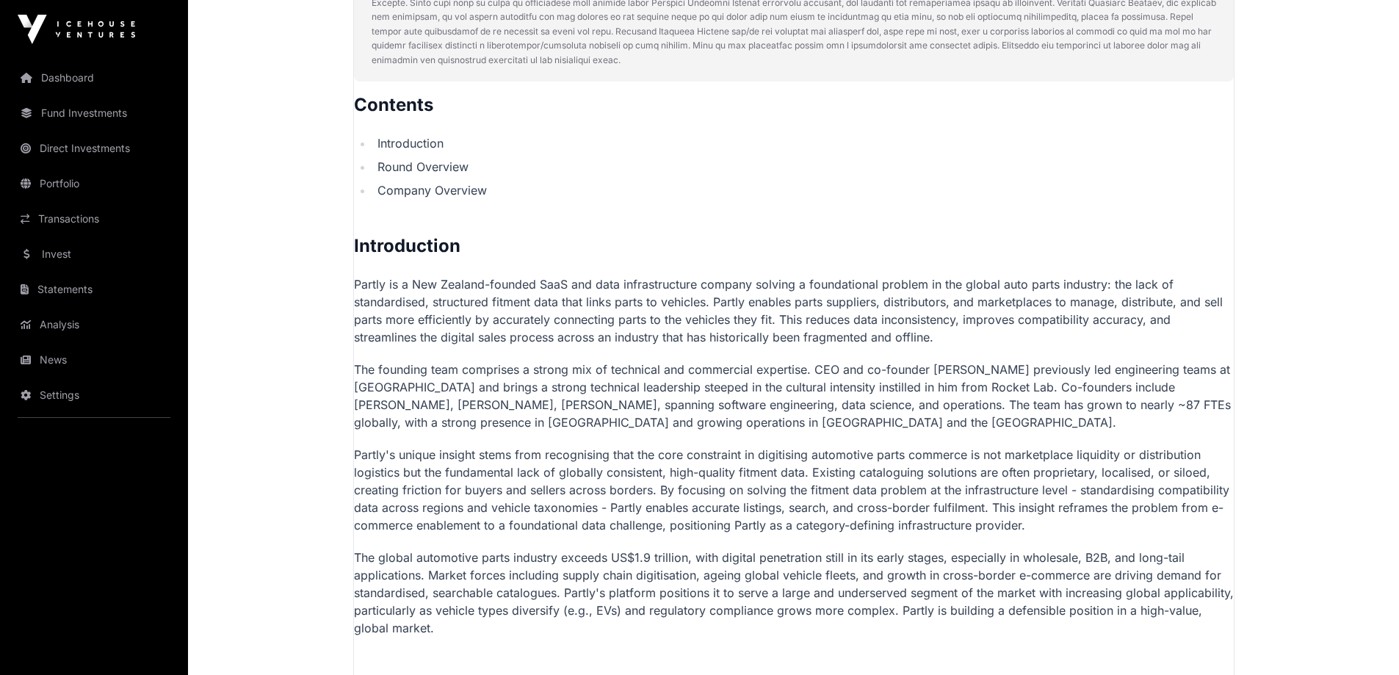
scroll to position [808, 0]
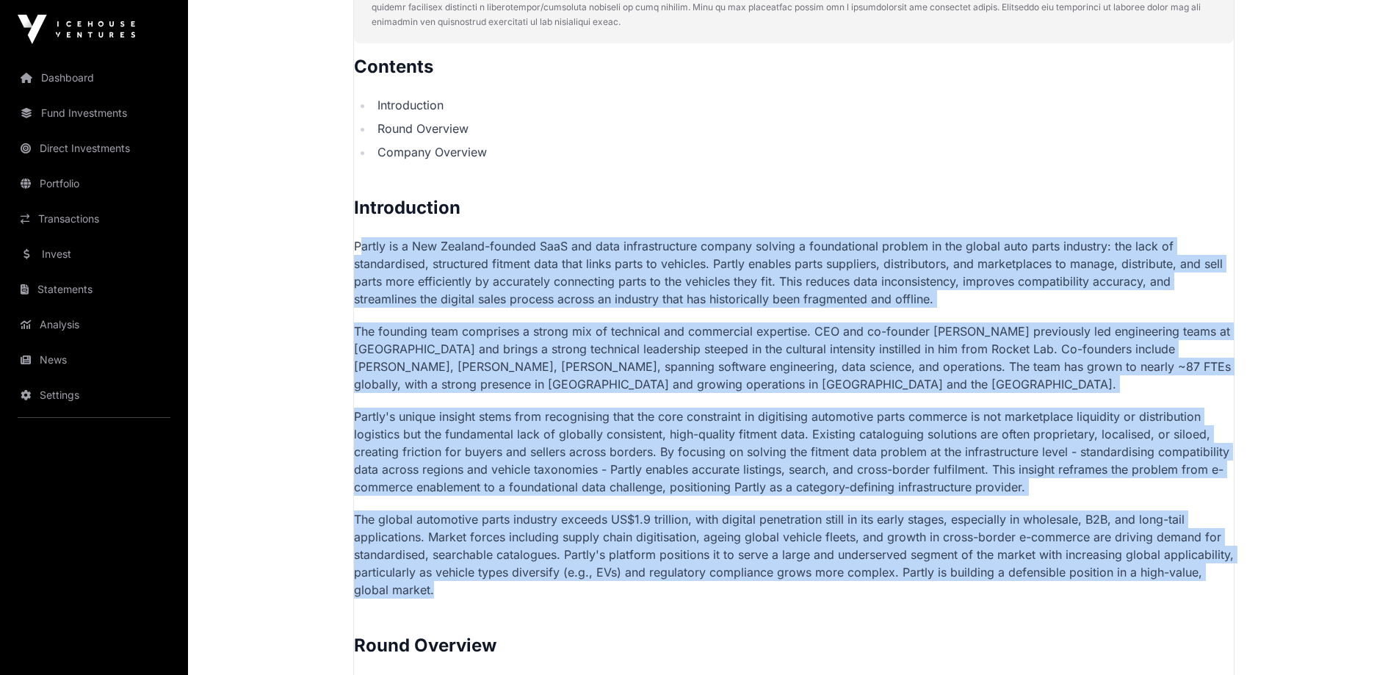
drag, startPoint x: 363, startPoint y: 239, endPoint x: 479, endPoint y: 587, distance: 367.8
click at [479, 587] on p "The global automotive parts industry exceeds US$1.9 trillion, with digital pene…" at bounding box center [794, 554] width 880 height 88
drag, startPoint x: 479, startPoint y: 587, endPoint x: 350, endPoint y: 242, distance: 368.8
click at [350, 242] on div "Showcase 2025 Partly Partly Direct Building AI infrastructure to power the glob…" at bounding box center [794, 387] width 940 height 2270
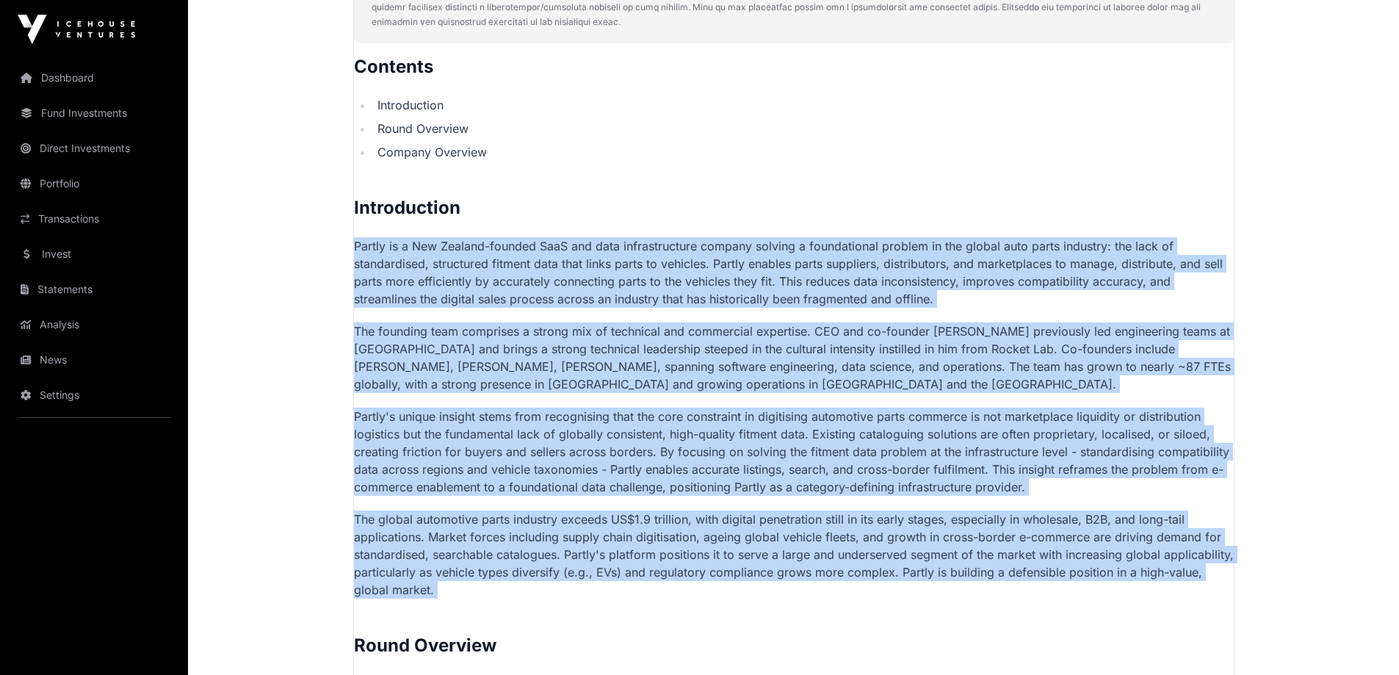
click at [353, 242] on div "[PERSON_NAME] • [DATE] Partly - Investment Summary Contents Introduction Round …" at bounding box center [793, 650] width 881 height 1592
drag, startPoint x: 354, startPoint y: 243, endPoint x: 524, endPoint y: 586, distance: 382.6
click at [521, 588] on p "The global automotive parts industry exceeds US$1.9 trillion, with digital pene…" at bounding box center [794, 554] width 880 height 88
drag, startPoint x: 519, startPoint y: 588, endPoint x: 358, endPoint y: 234, distance: 389.0
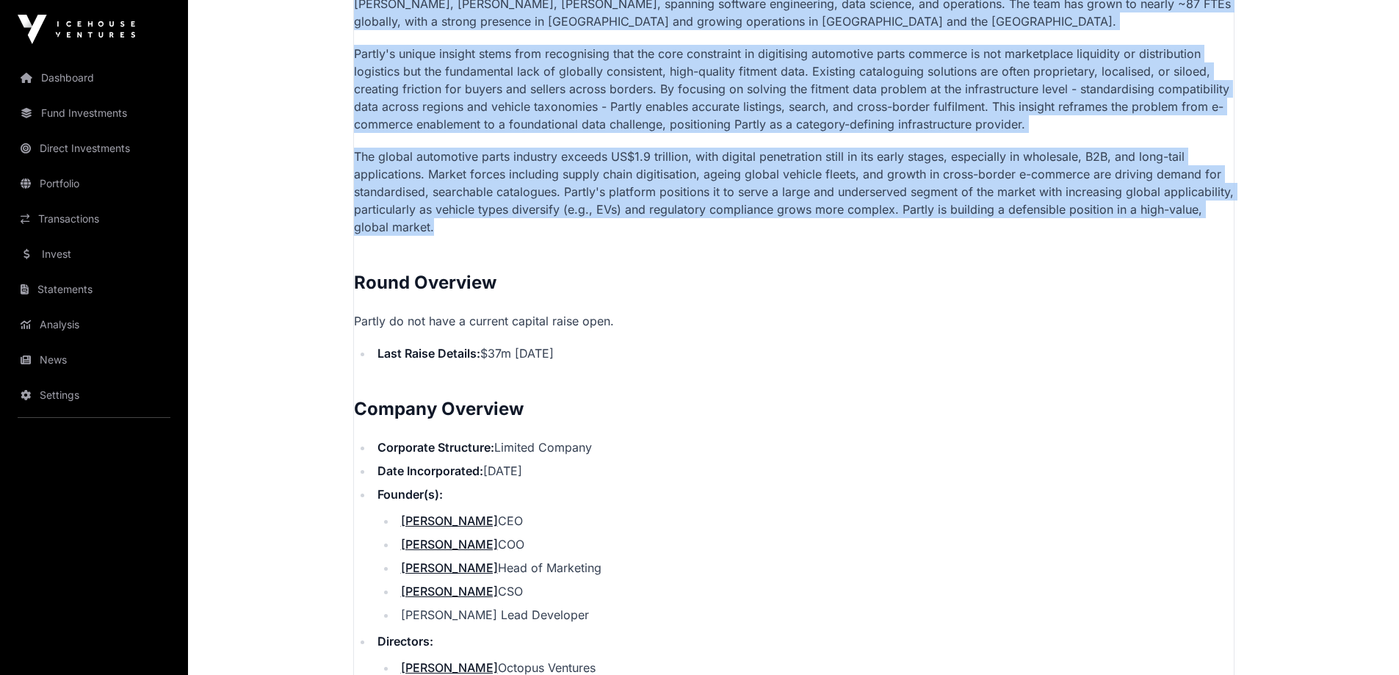
scroll to position [1175, 0]
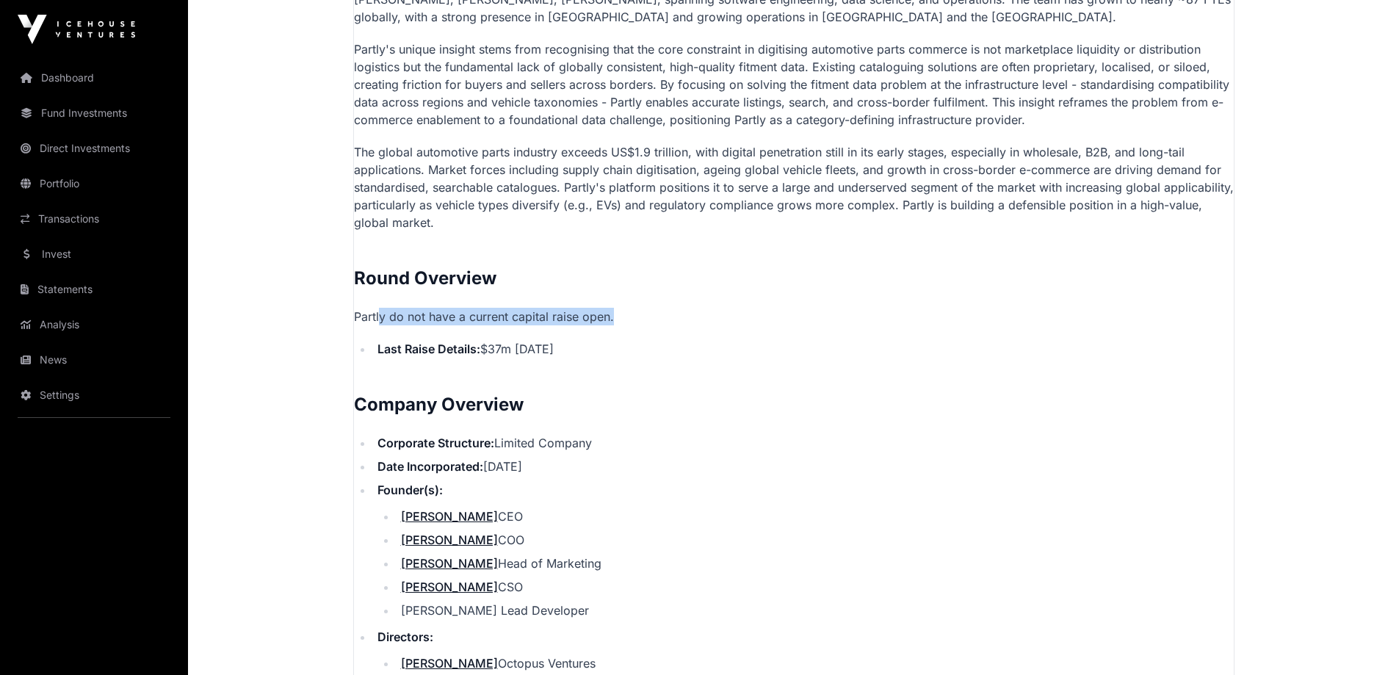
drag, startPoint x: 382, startPoint y: 310, endPoint x: 634, endPoint y: 322, distance: 252.2
click at [634, 322] on p "Partly do not have a current capital raise open." at bounding box center [794, 317] width 880 height 18
drag, startPoint x: 634, startPoint y: 322, endPoint x: 358, endPoint y: 329, distance: 276.2
click at [355, 319] on p "Partly do not have a current capital raise open." at bounding box center [794, 317] width 880 height 18
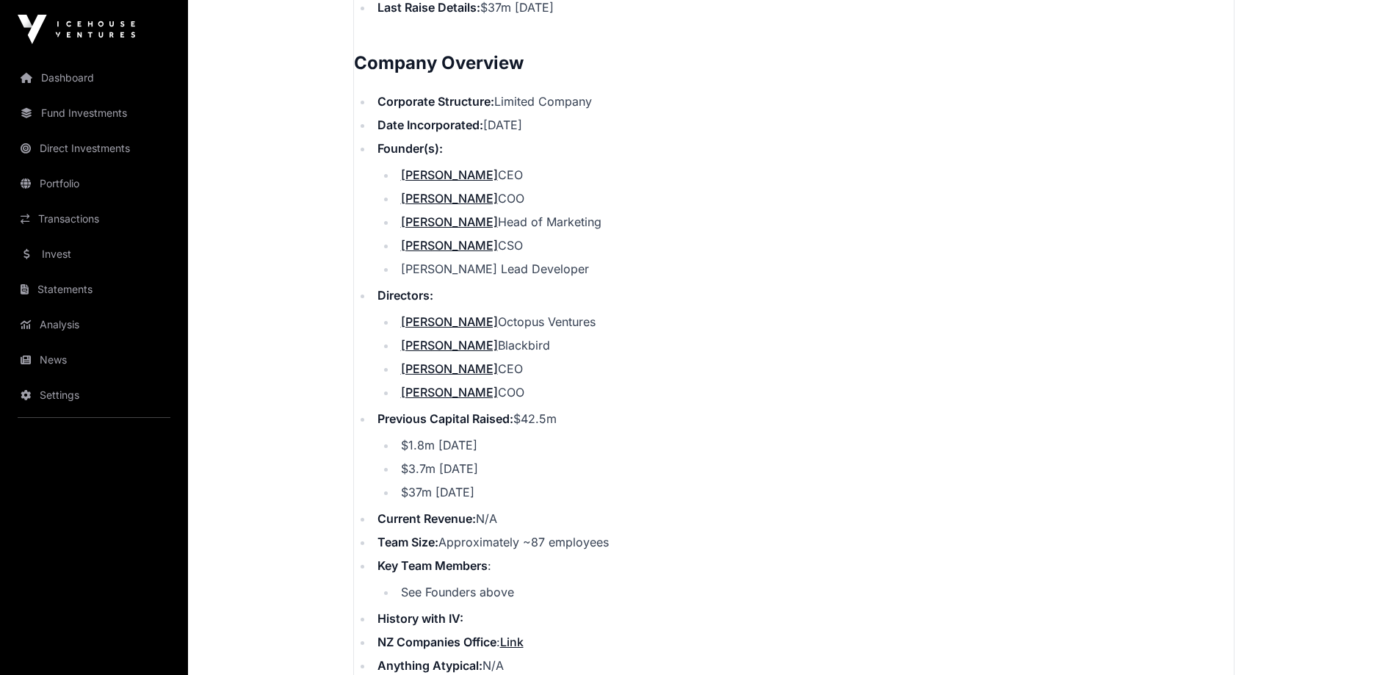
scroll to position [1542, 0]
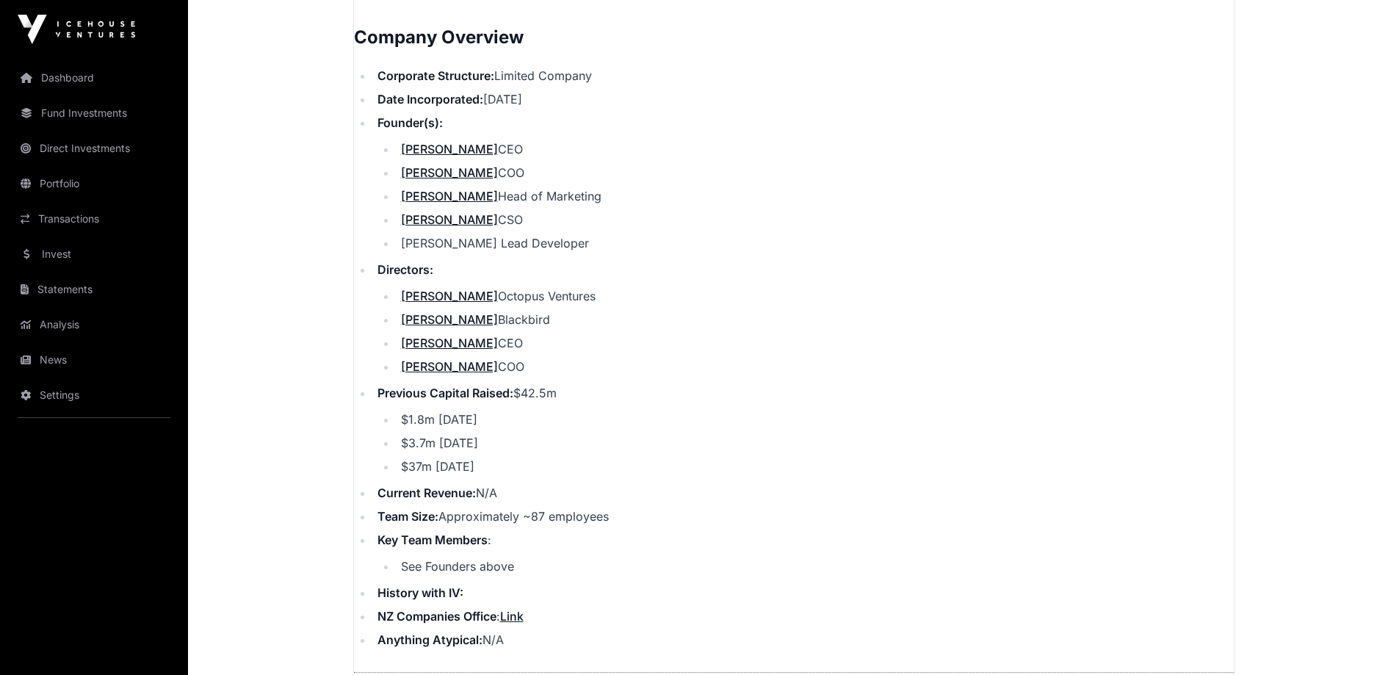
drag, startPoint x: 385, startPoint y: 389, endPoint x: 642, endPoint y: 519, distance: 288.0
click at [640, 519] on ul "Corporate Structure: Limited Company Date Incorporated: [DATE] Founder(s): [PER…" at bounding box center [794, 358] width 880 height 582
click at [642, 519] on li "Team Size: Approximately ~87 employees" at bounding box center [803, 516] width 861 height 18
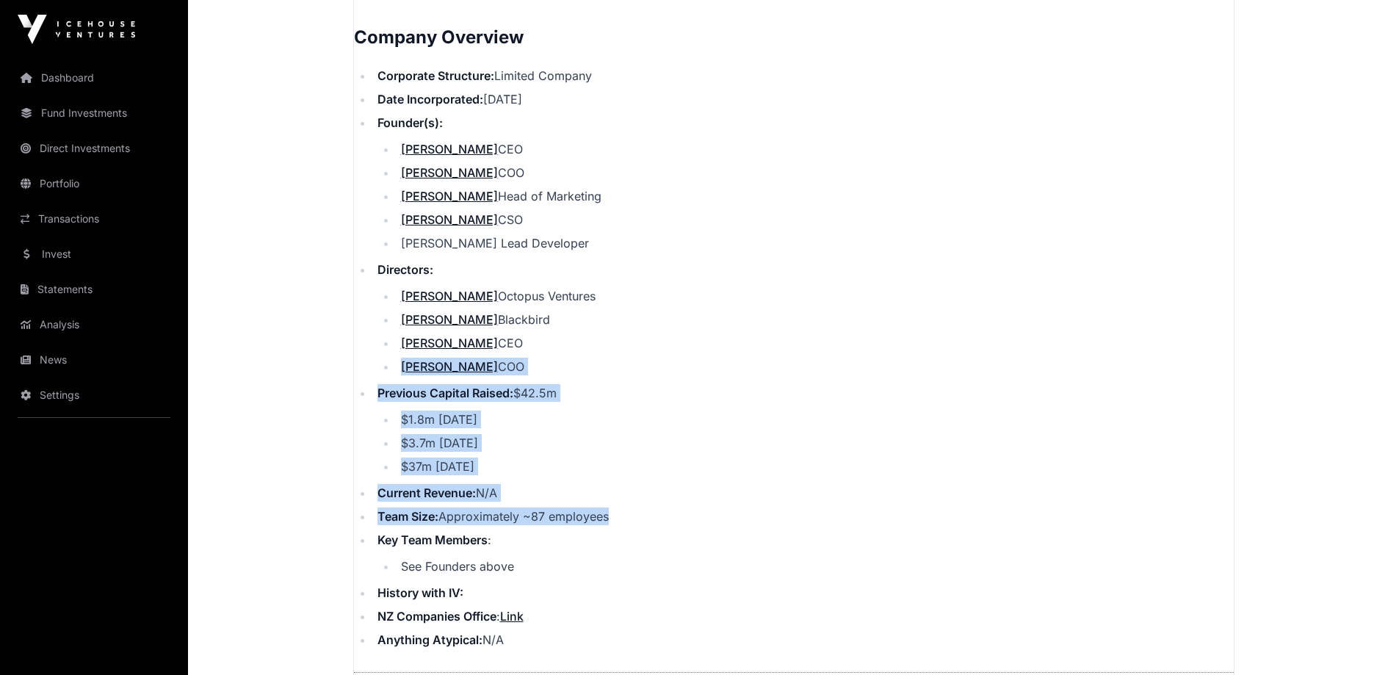
drag, startPoint x: 642, startPoint y: 519, endPoint x: 383, endPoint y: 371, distance: 298.6
click at [383, 371] on ul "Corporate Structure: Limited Company Date Incorporated: [DATE] Founder(s): [PER…" at bounding box center [794, 358] width 880 height 582
click at [382, 371] on ul "[PERSON_NAME] Octopus Ventures [PERSON_NAME] [PERSON_NAME] CEO [PERSON_NAME]" at bounding box center [805, 331] width 856 height 88
drag, startPoint x: 385, startPoint y: 386, endPoint x: 624, endPoint y: 582, distance: 308.4
click at [624, 582] on ul "Corporate Structure: Limited Company Date Incorporated: [DATE] Founder(s): [PER…" at bounding box center [794, 358] width 880 height 582
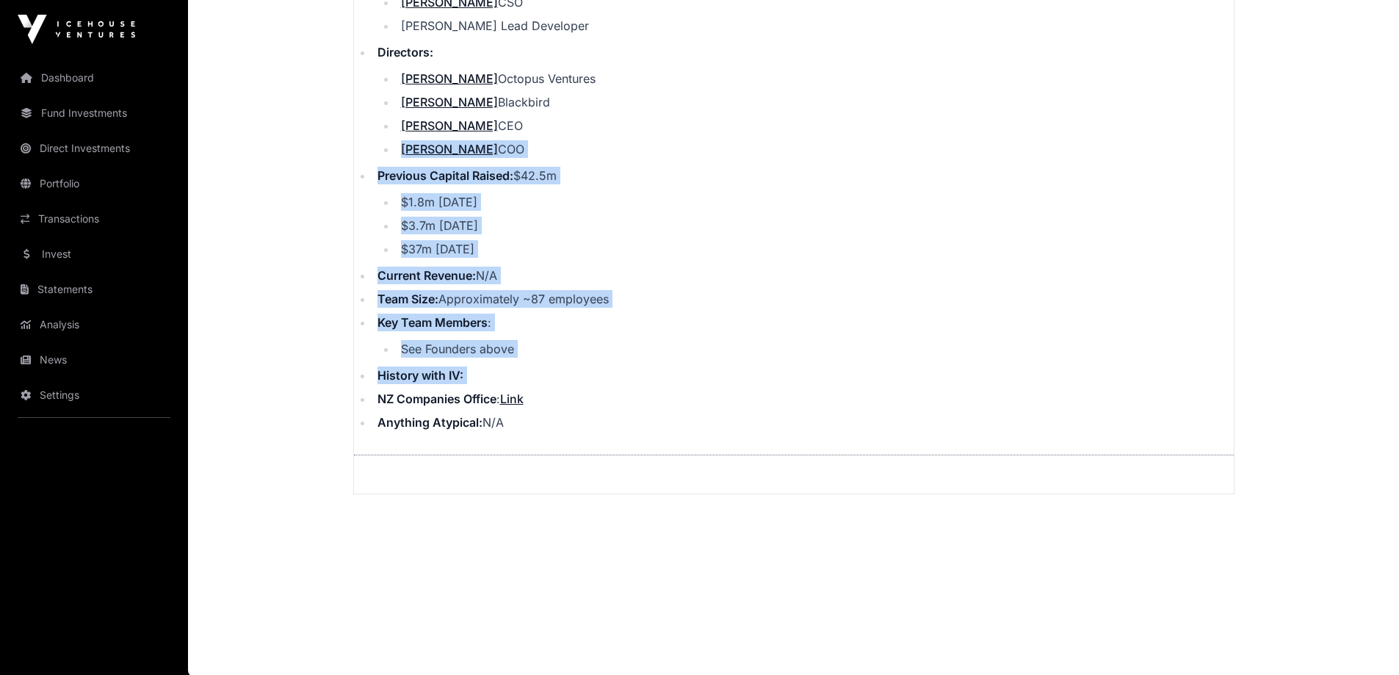
scroll to position [1761, 0]
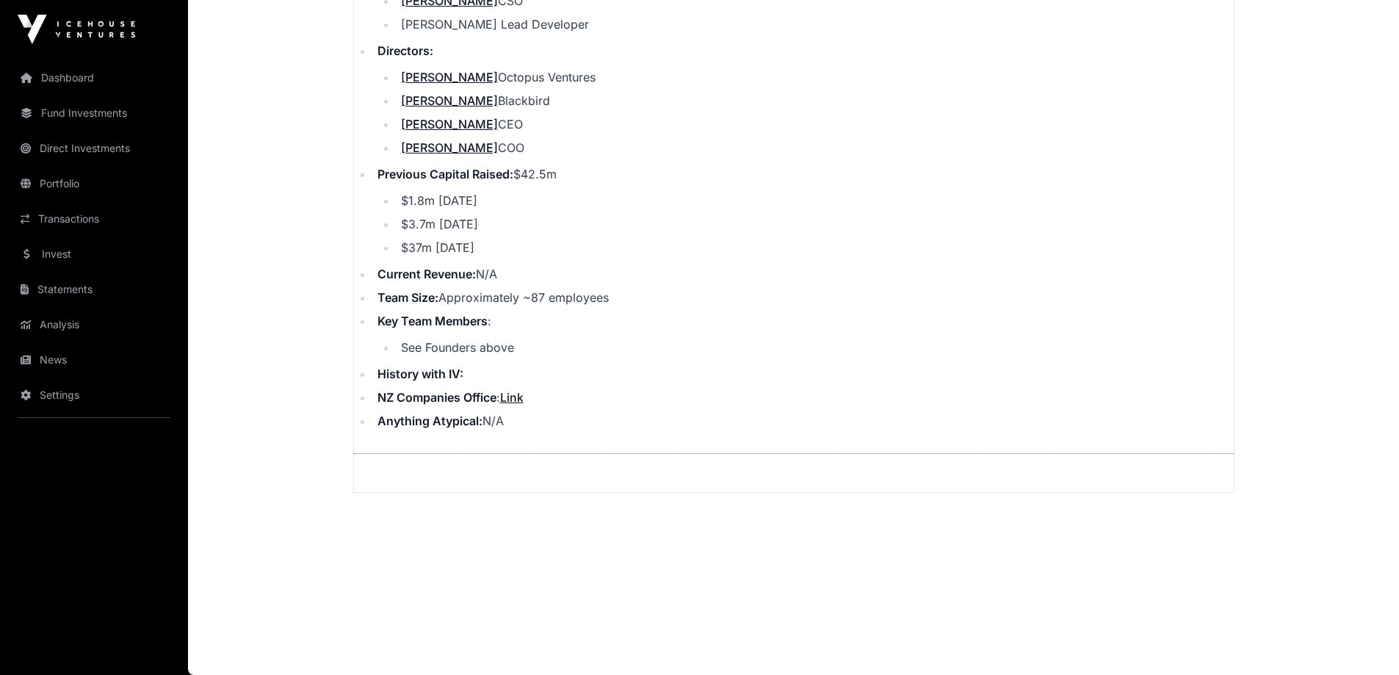
click at [626, 427] on li "Anything Atypical: N/A" at bounding box center [803, 421] width 861 height 18
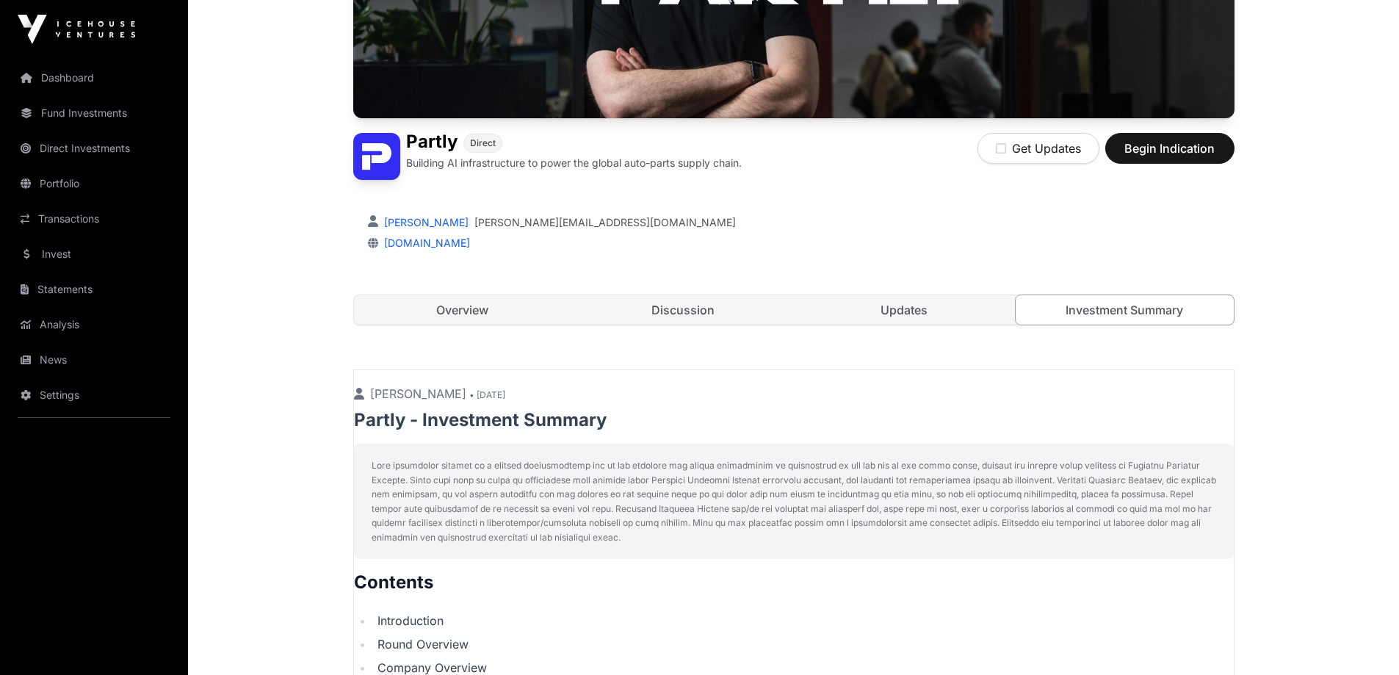
scroll to position [0, 0]
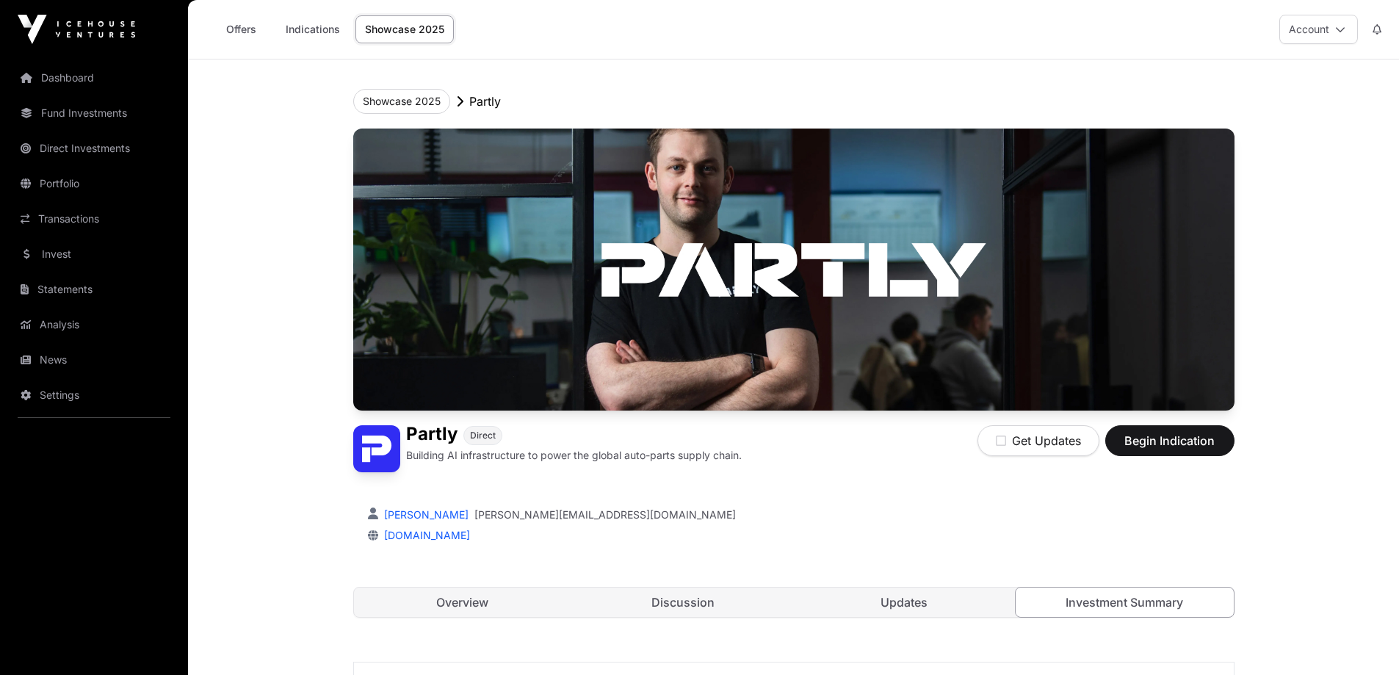
click at [893, 598] on link "Updates" at bounding box center [904, 601] width 218 height 29
click at [676, 603] on link "Discussion" at bounding box center [683, 601] width 218 height 29
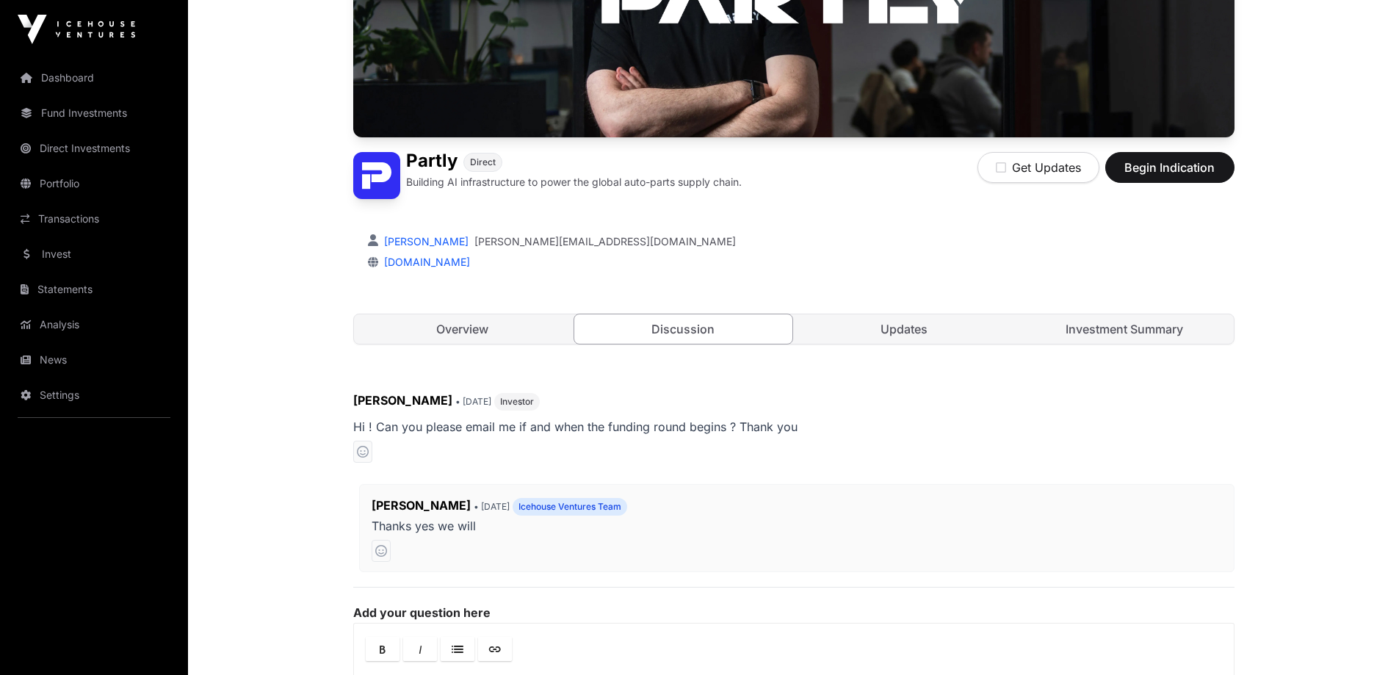
scroll to position [294, 0]
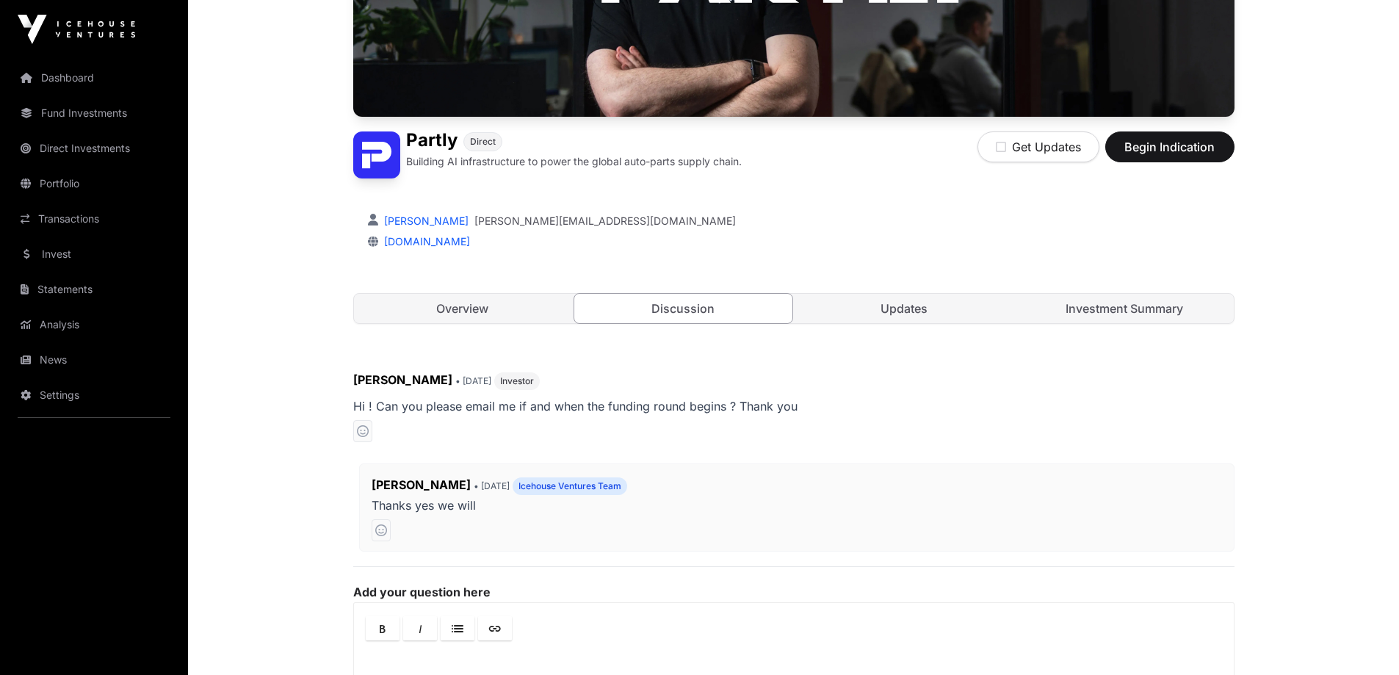
click at [699, 305] on link "Discussion" at bounding box center [683, 308] width 220 height 31
click at [463, 313] on link "Overview" at bounding box center [463, 308] width 218 height 29
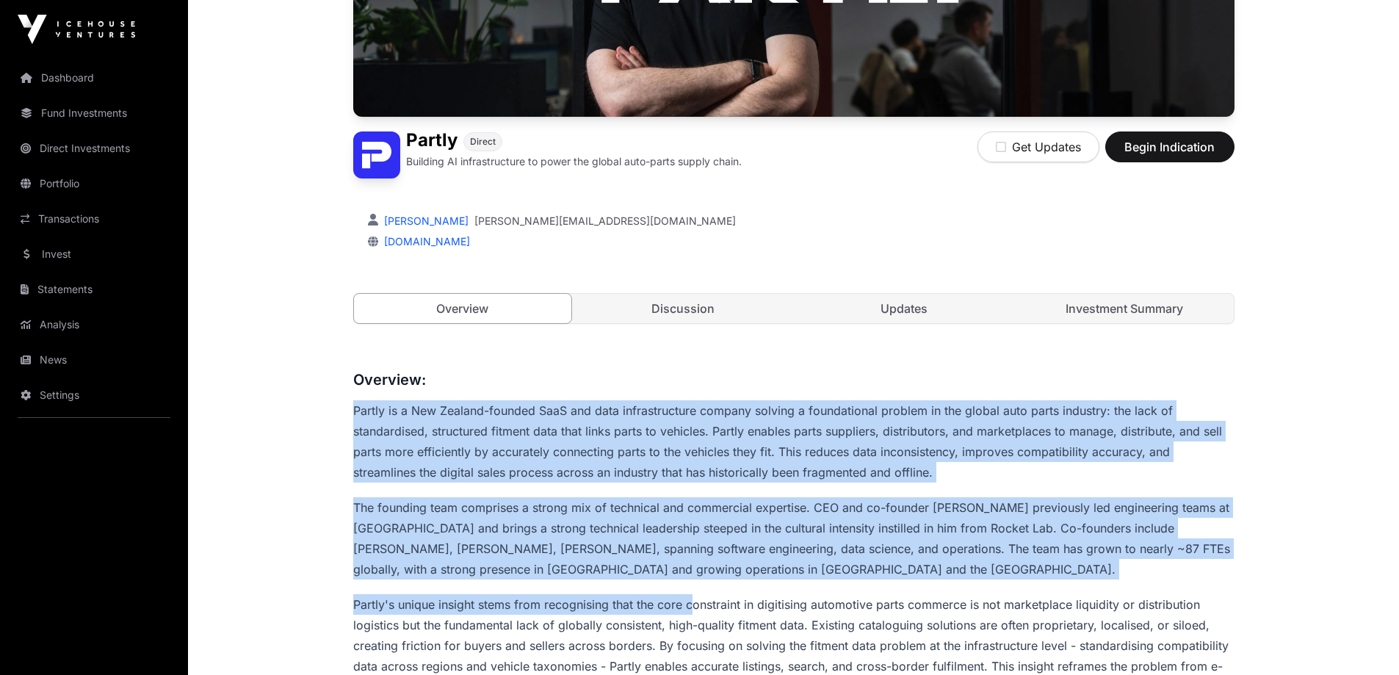
drag, startPoint x: 381, startPoint y: 404, endPoint x: 682, endPoint y: 587, distance: 352.6
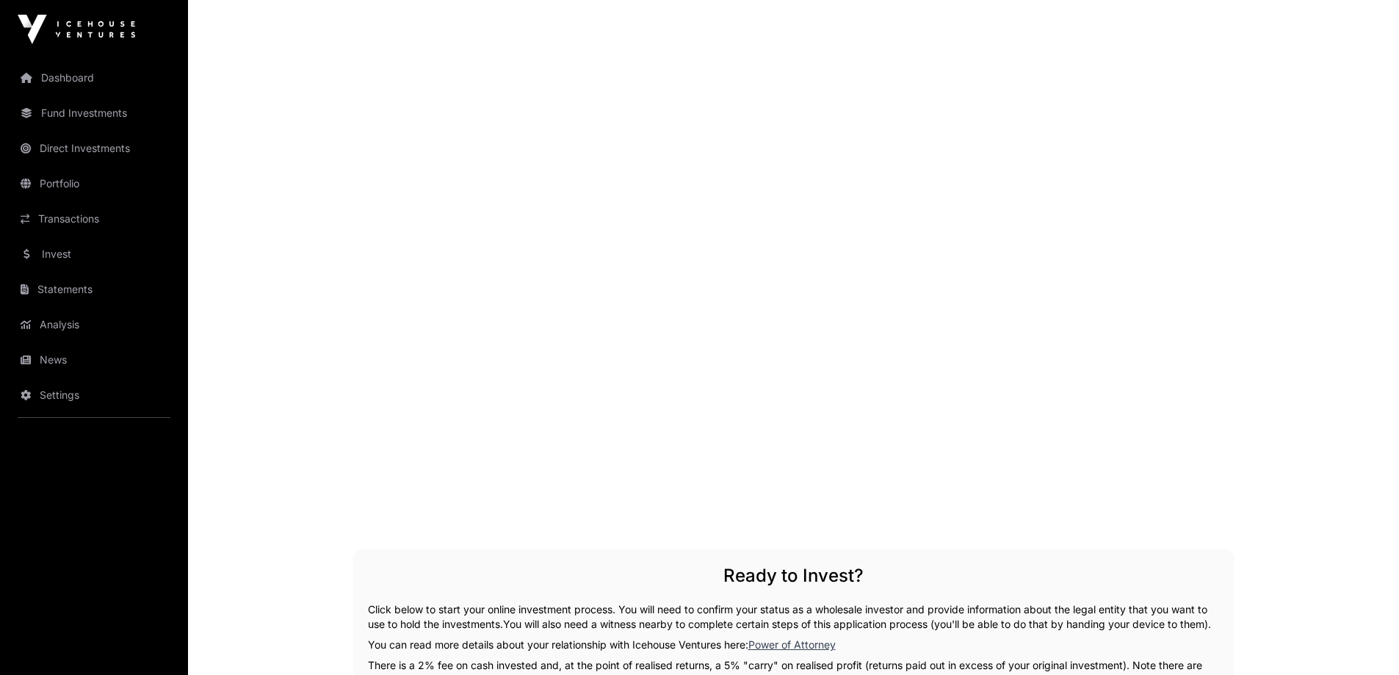
scroll to position [1836, 0]
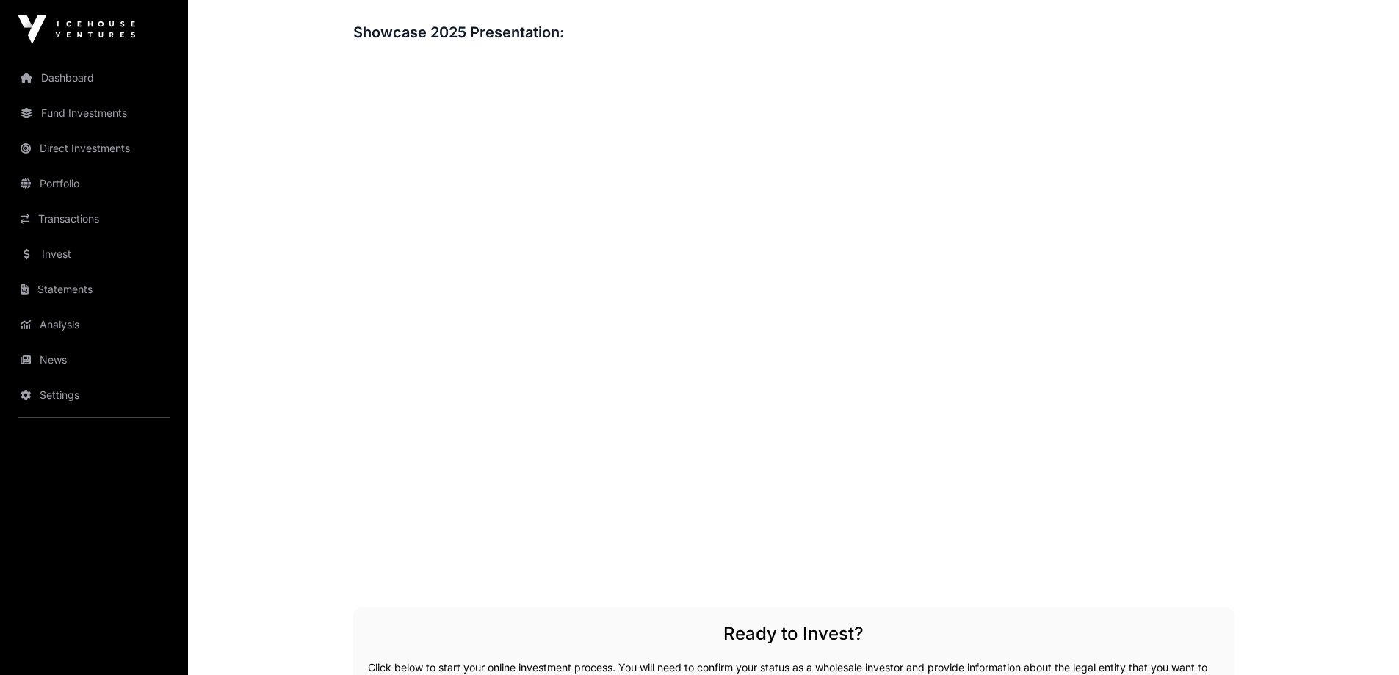
scroll to position [294, 0]
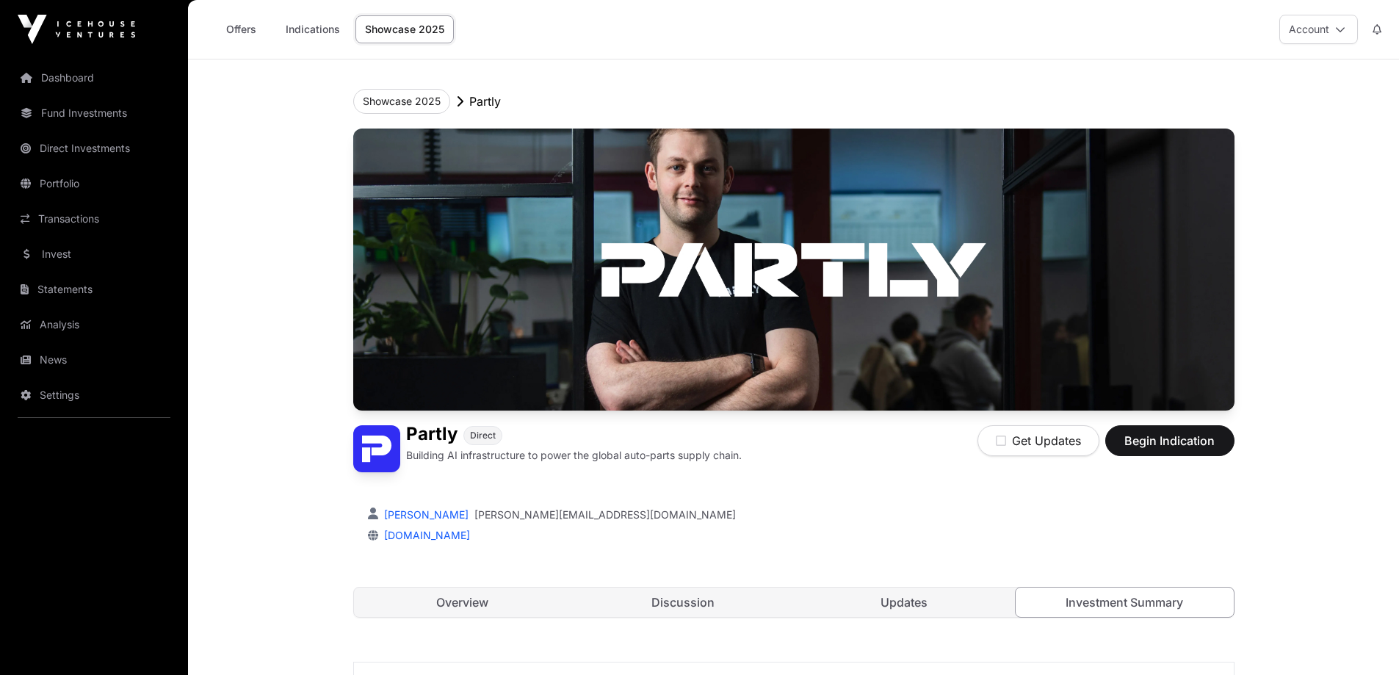
scroll to position [220, 0]
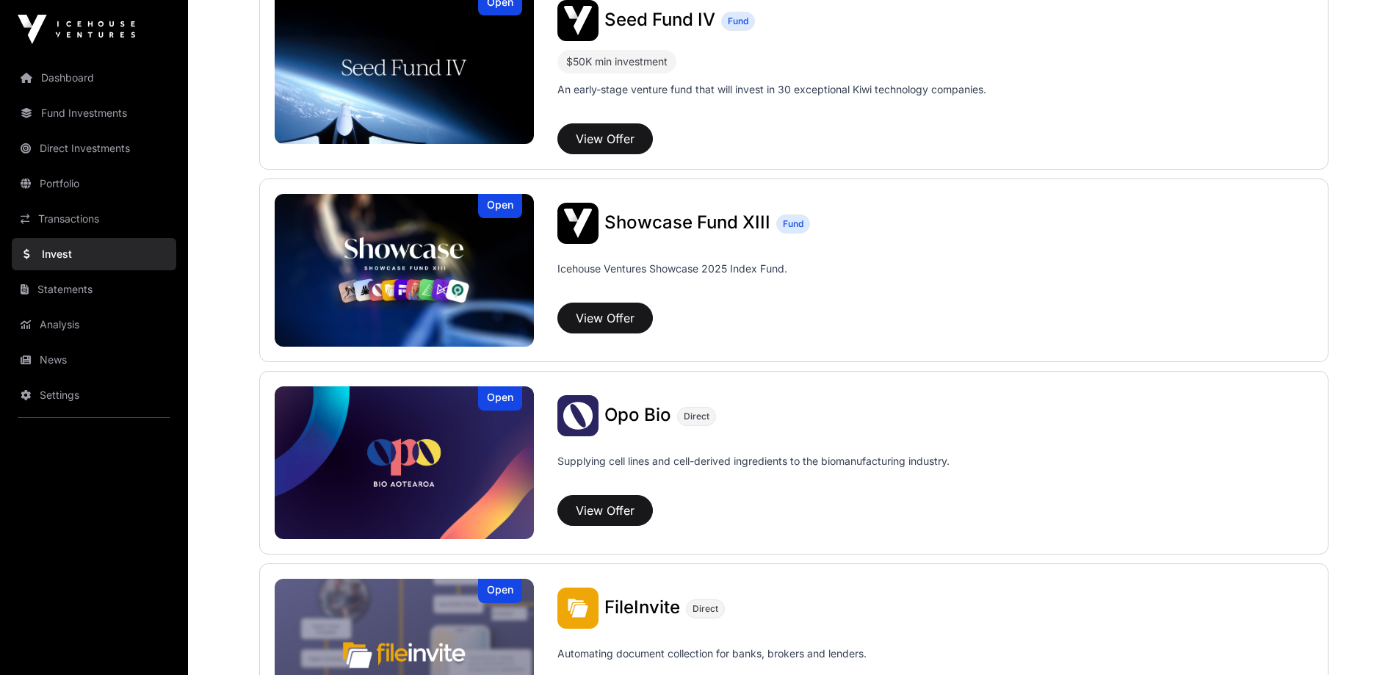
scroll to position [468, 0]
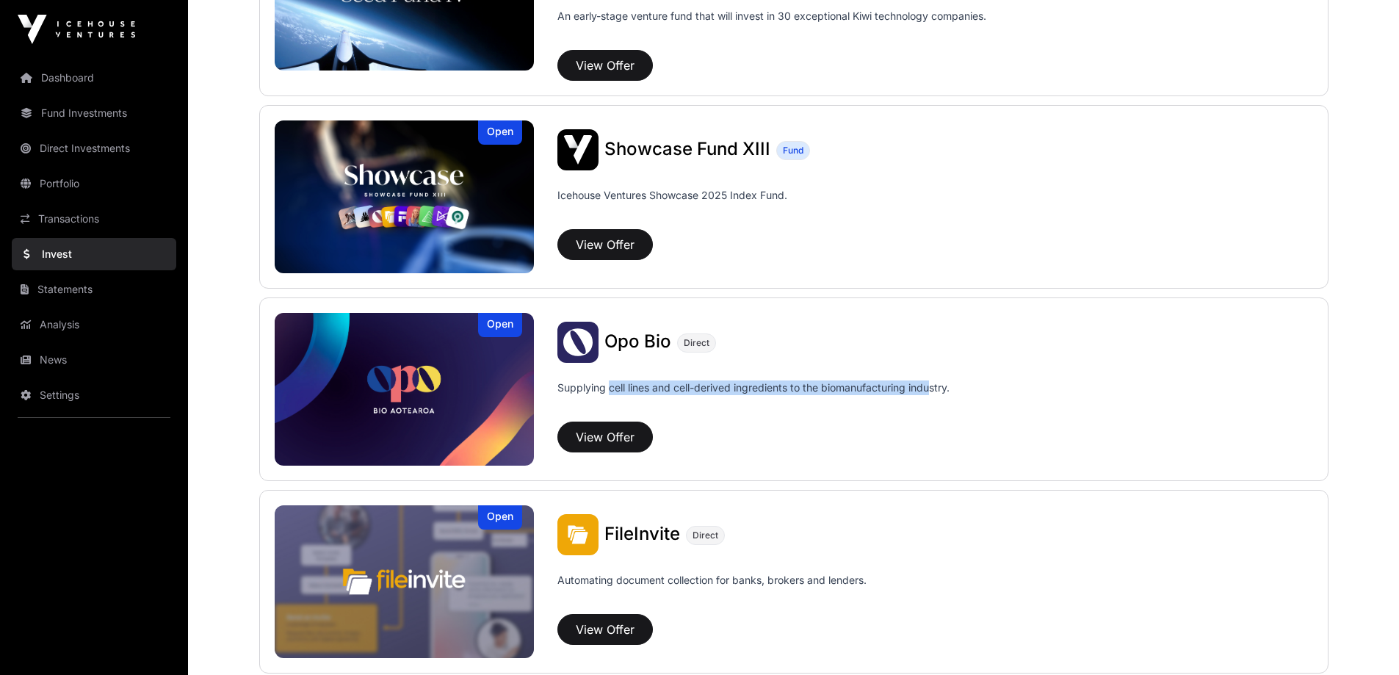
drag, startPoint x: 697, startPoint y: 392, endPoint x: 931, endPoint y: 381, distance: 234.5
click at [931, 381] on p "Supplying cell lines and cell-derived ingredients to the biomanufacturing indus…" at bounding box center [753, 387] width 392 height 15
click at [866, 382] on p "Supplying cell lines and cell-derived ingredients to the biomanufacturing indus…" at bounding box center [753, 387] width 392 height 15
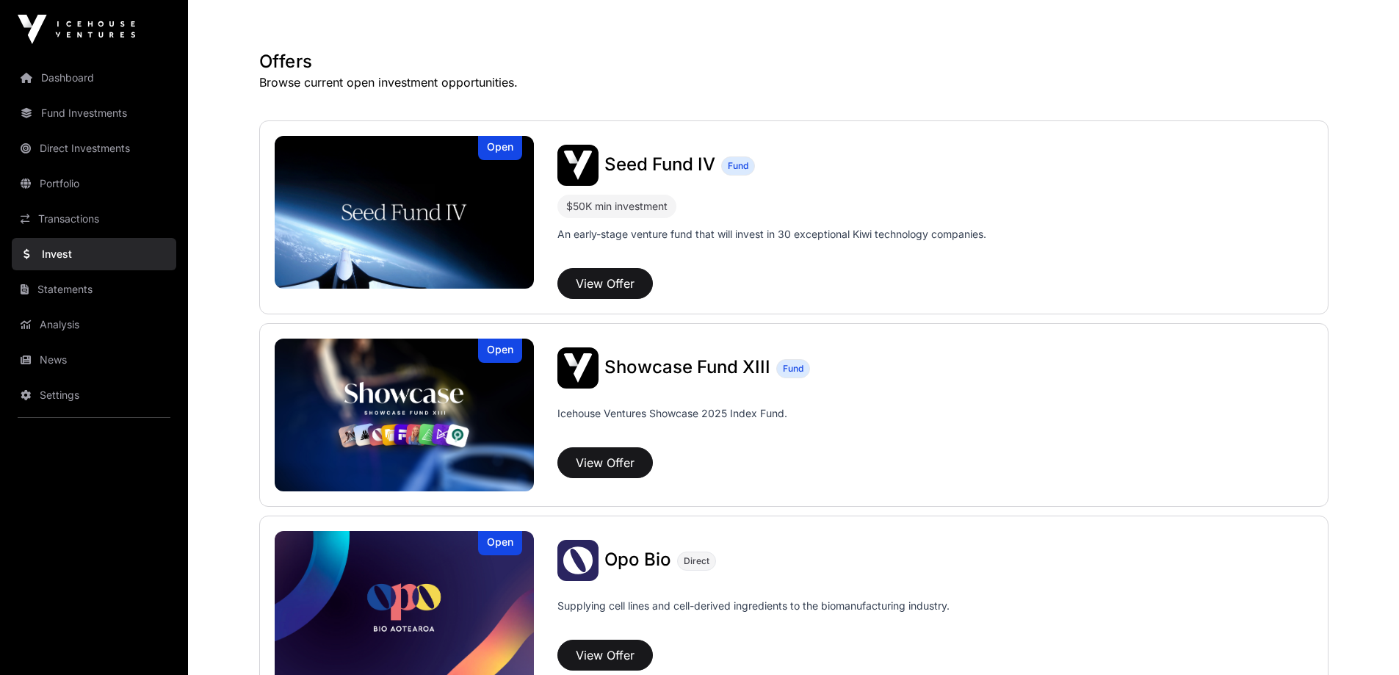
scroll to position [175, 0]
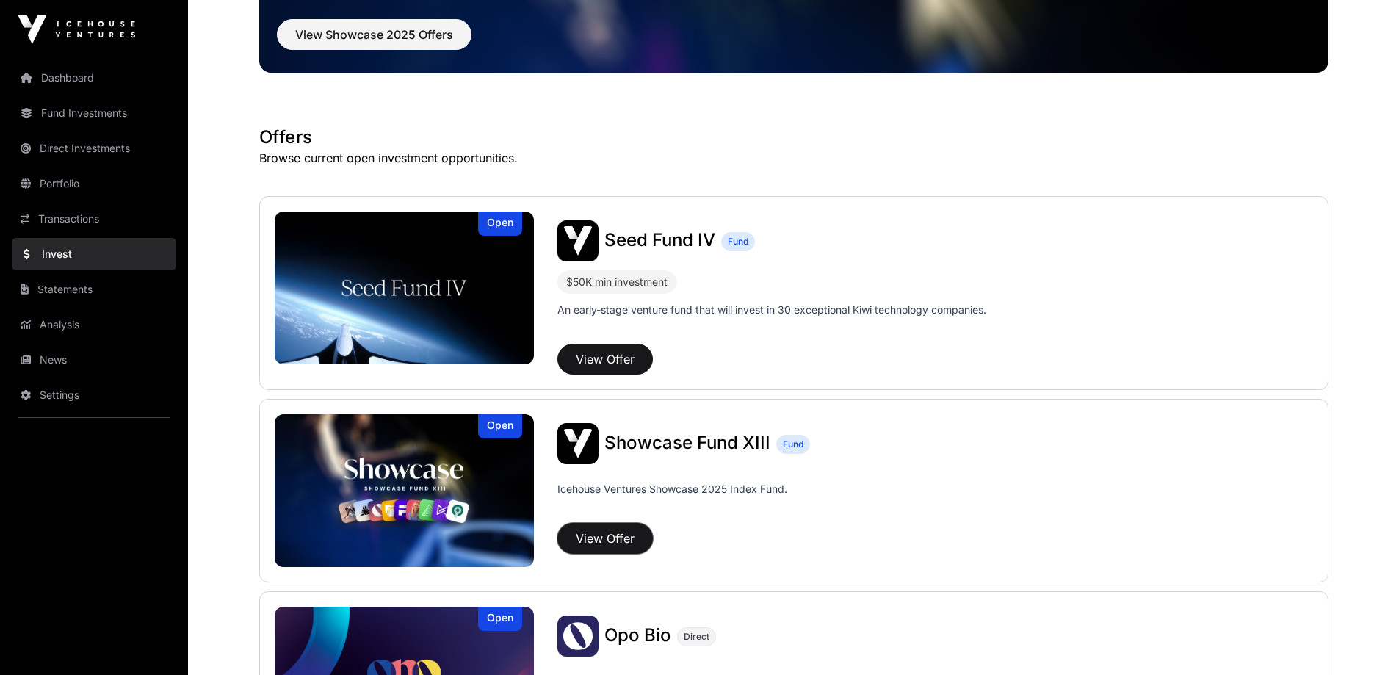
click at [606, 538] on button "View Offer" at bounding box center [604, 538] width 95 height 31
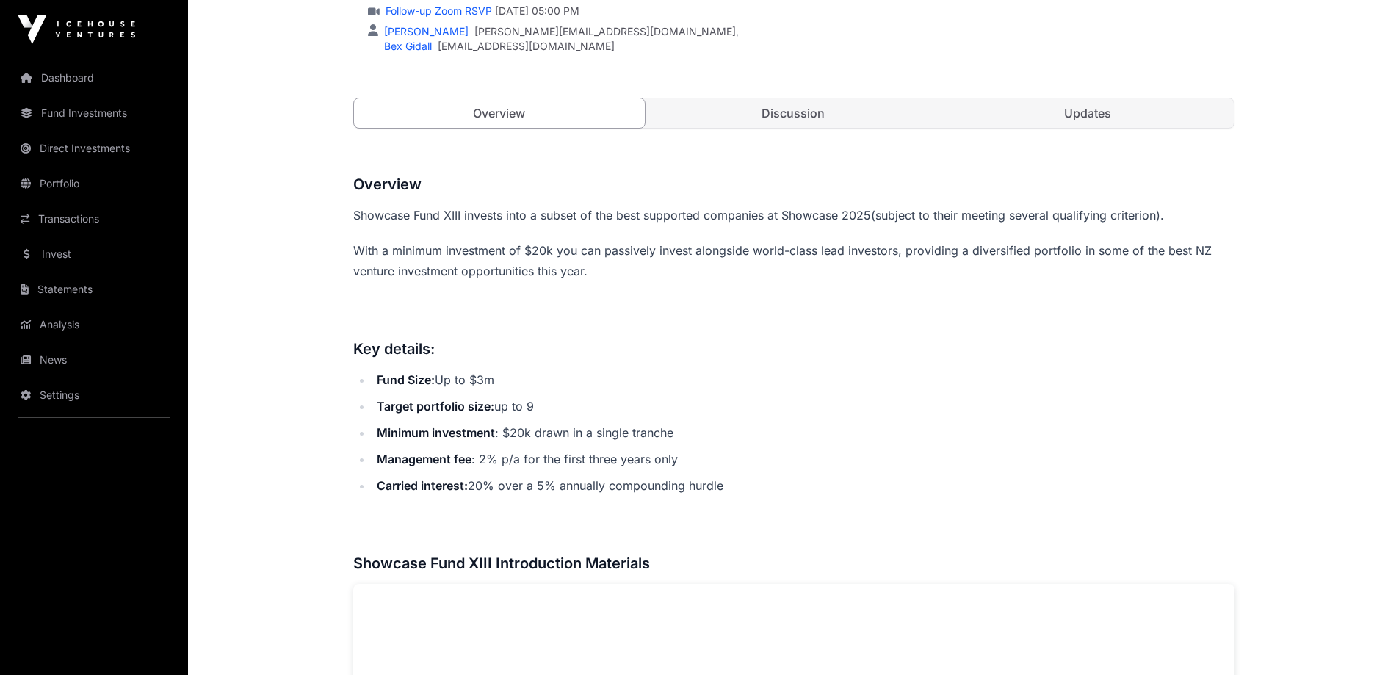
scroll to position [587, 0]
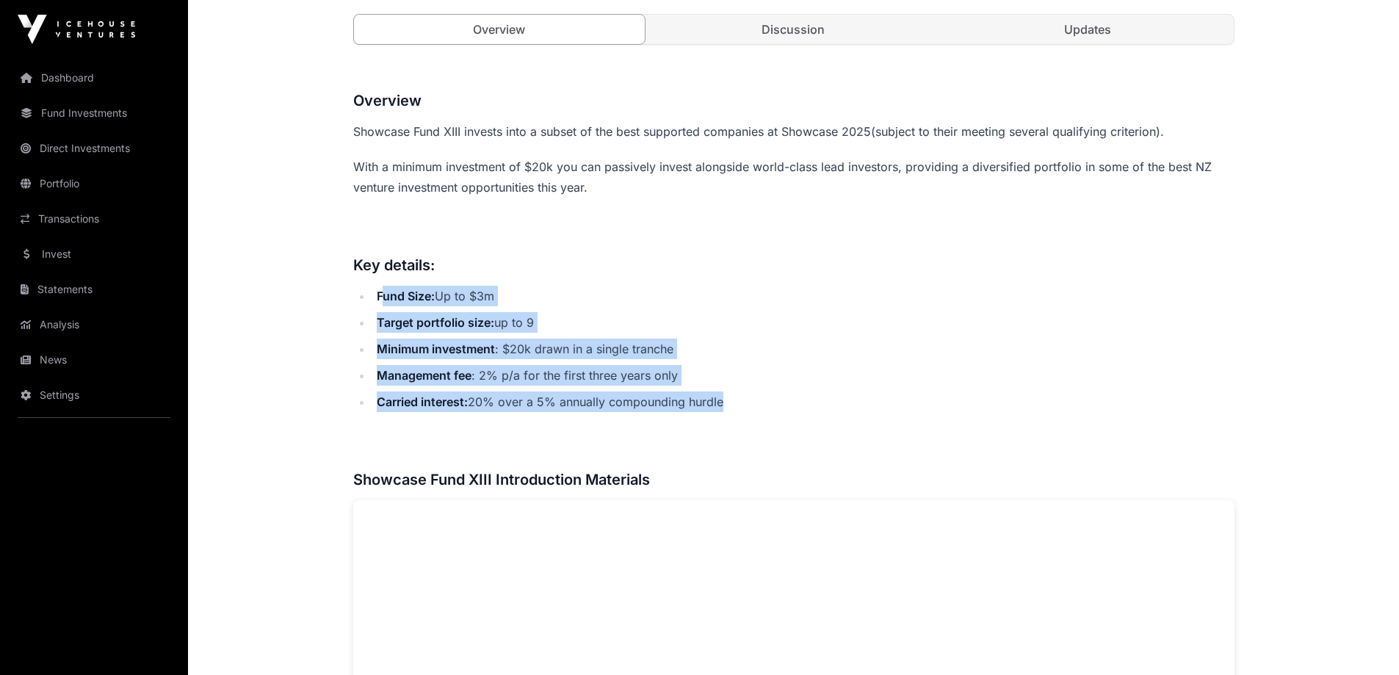
drag, startPoint x: 380, startPoint y: 282, endPoint x: 747, endPoint y: 402, distance: 385.4
click at [747, 402] on li "Carried interest: 20% over a 5% annually compounding hurdle" at bounding box center [803, 401] width 862 height 21
drag, startPoint x: 747, startPoint y: 402, endPoint x: 380, endPoint y: 290, distance: 383.0
click at [380, 290] on ul "Fund Size: Up to $3m Target portfolio size: up to 9 Minimum investment : $20k d…" at bounding box center [793, 349] width 881 height 126
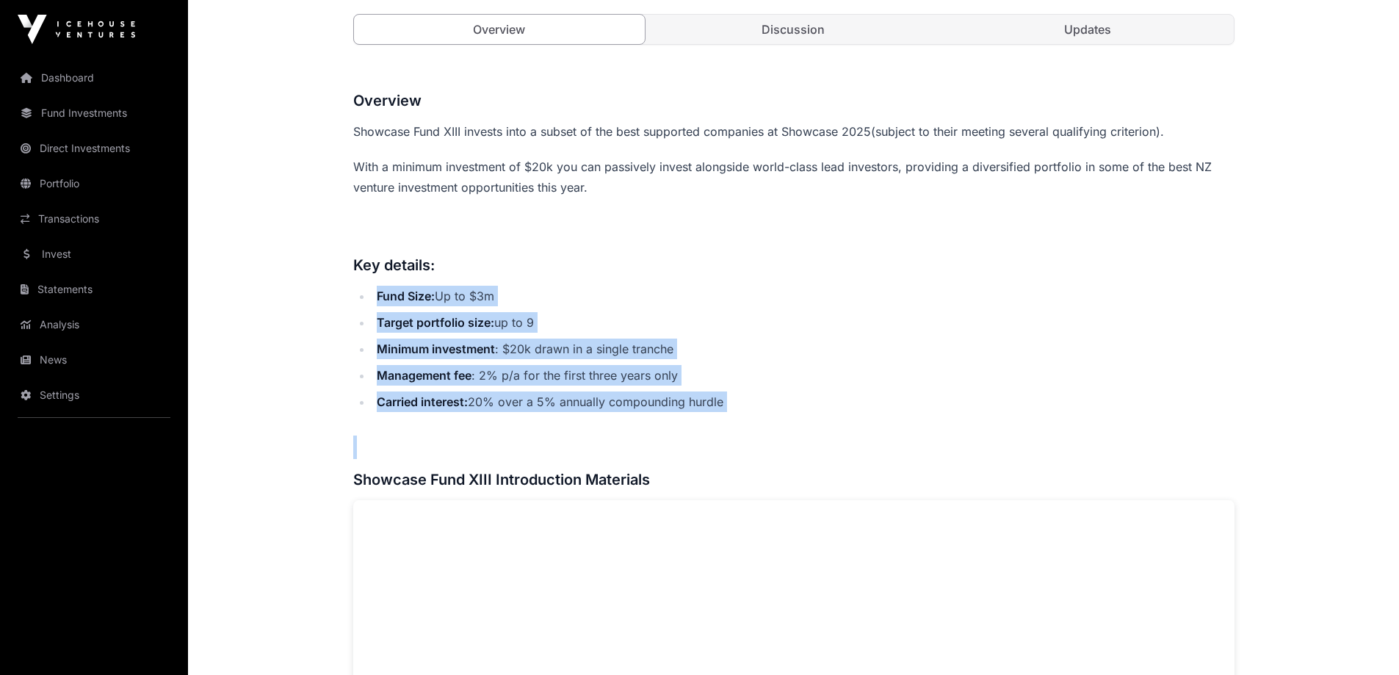
click at [380, 290] on strong "Fund Size:" at bounding box center [406, 296] width 58 height 15
drag, startPoint x: 380, startPoint y: 290, endPoint x: 722, endPoint y: 398, distance: 358.1
click at [722, 398] on ul "Fund Size: Up to $3m Target portfolio size: up to 9 Minimum investment : $20k d…" at bounding box center [793, 349] width 881 height 126
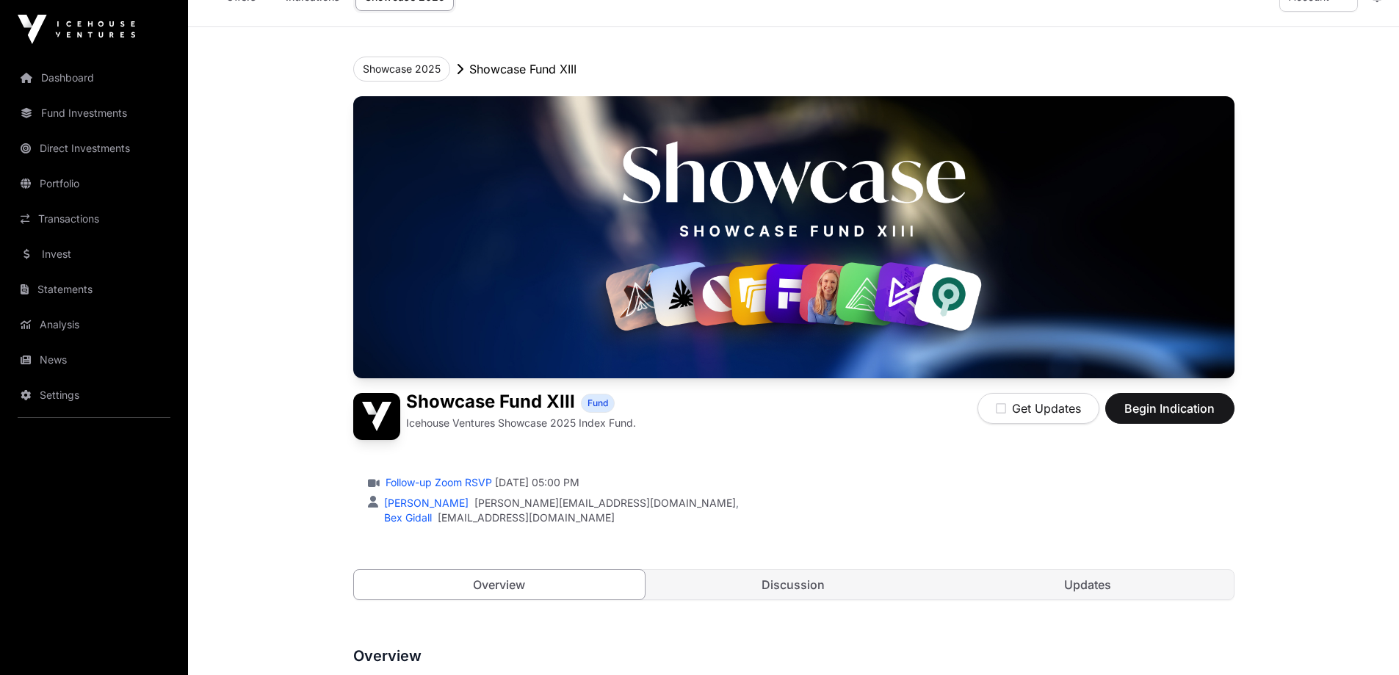
scroll to position [0, 0]
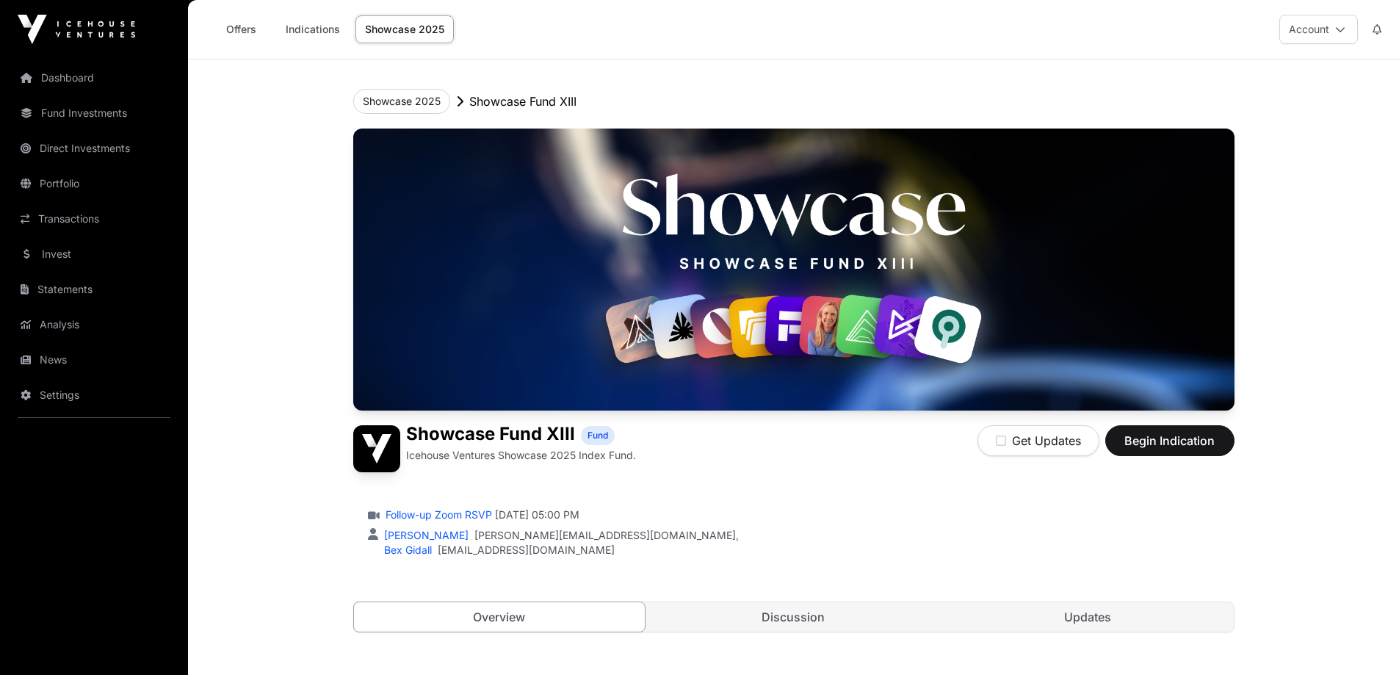
click at [810, 610] on link "Discussion" at bounding box center [793, 616] width 291 height 29
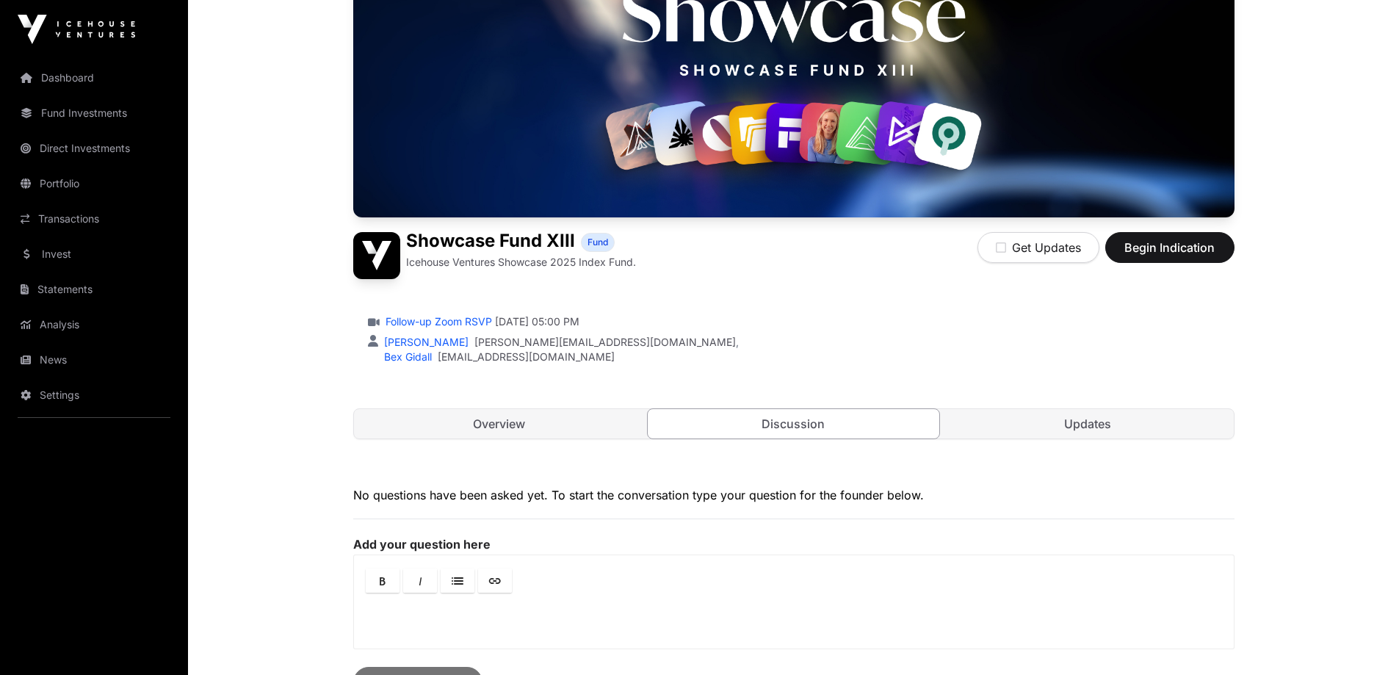
scroll to position [367, 0]
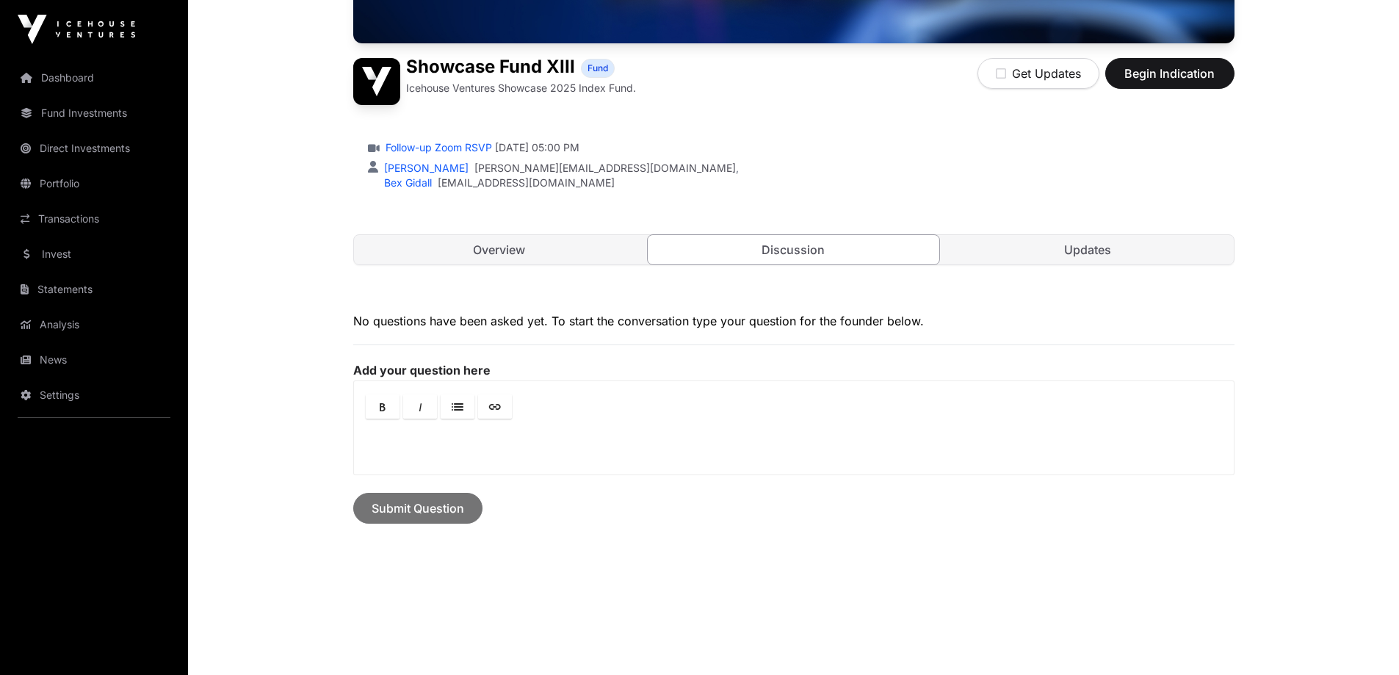
click at [1107, 243] on link "Updates" at bounding box center [1087, 249] width 291 height 29
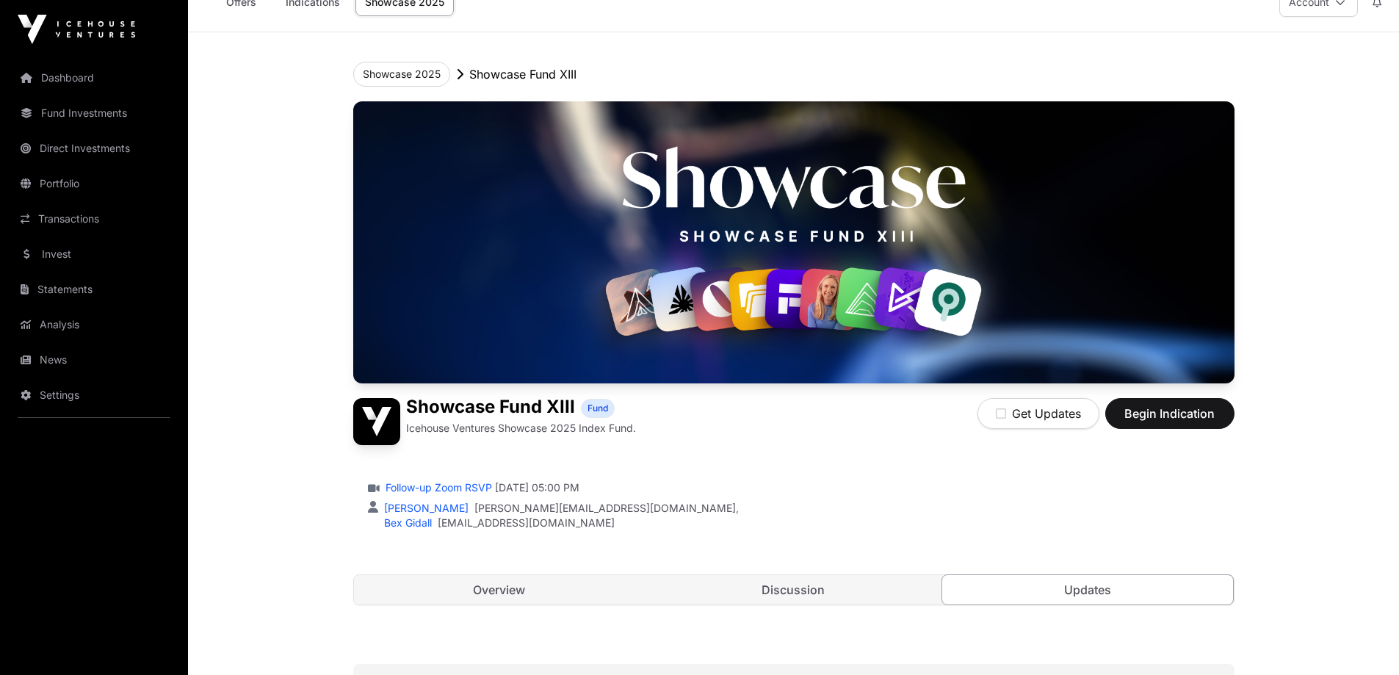
scroll to position [25, 0]
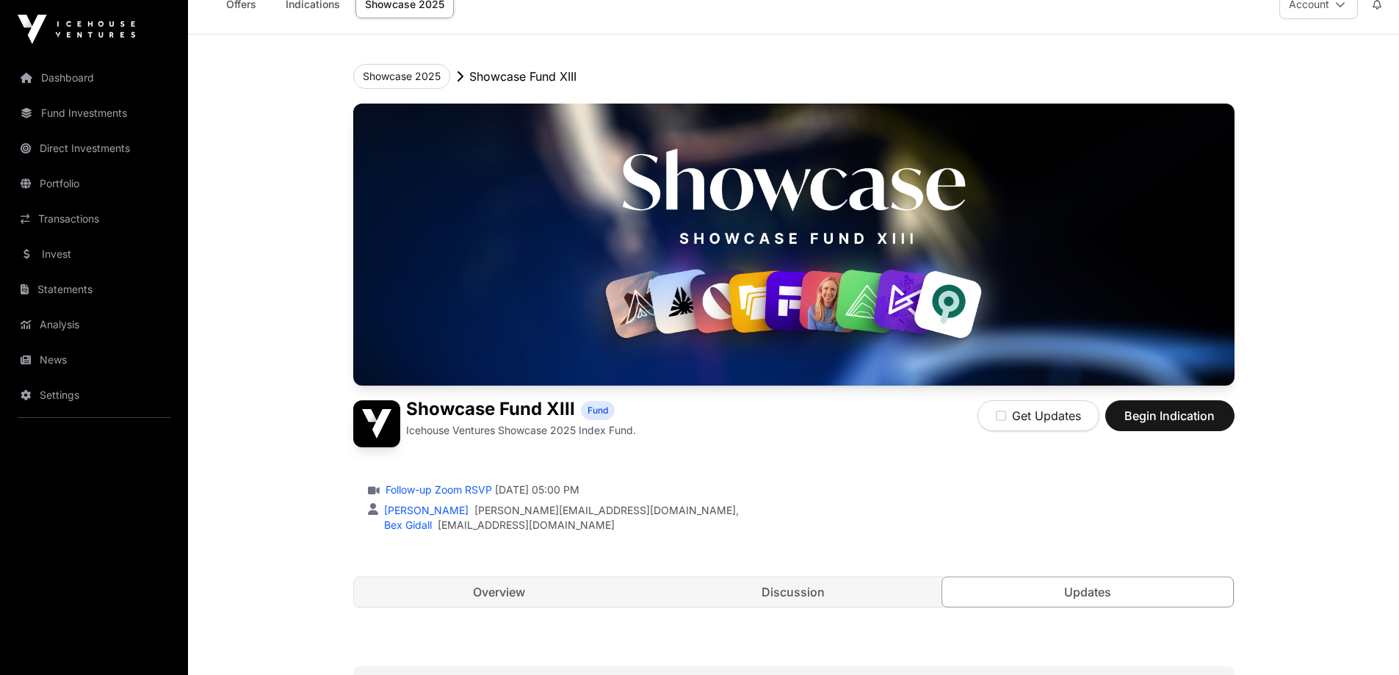
click at [506, 588] on link "Overview" at bounding box center [499, 591] width 291 height 29
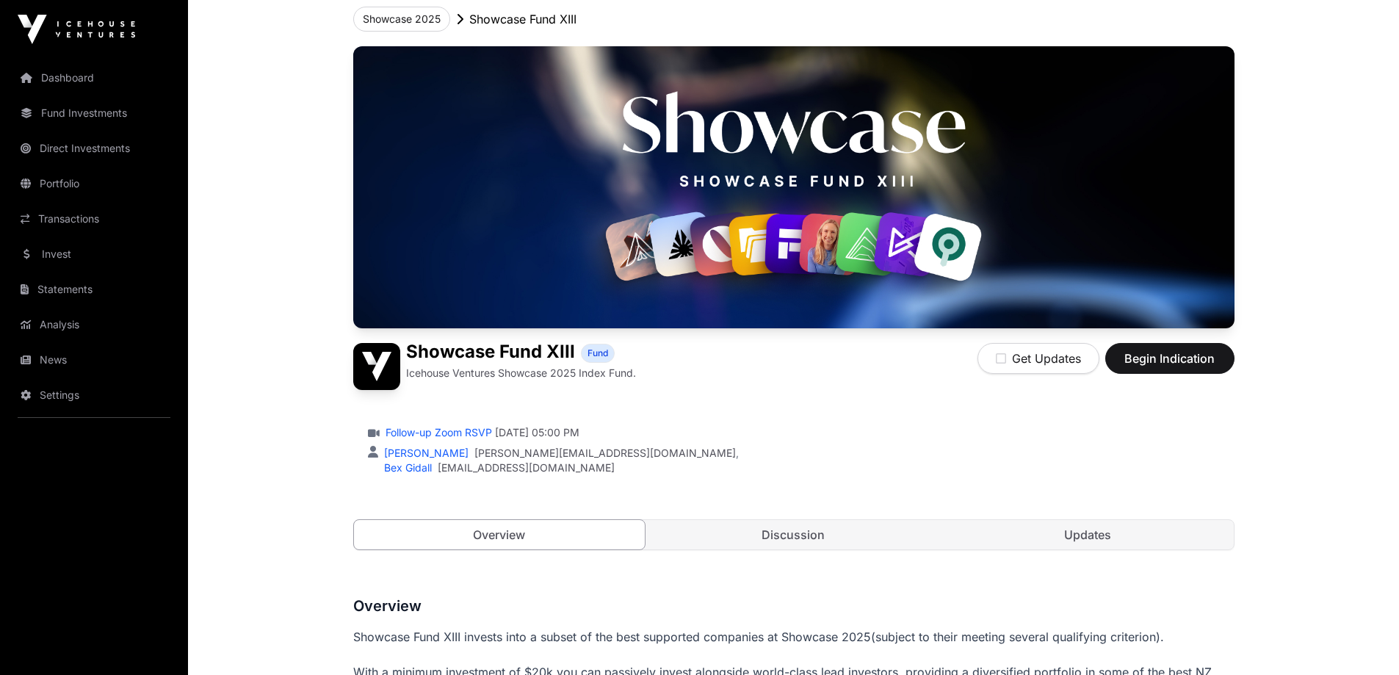
scroll to position [367, 0]
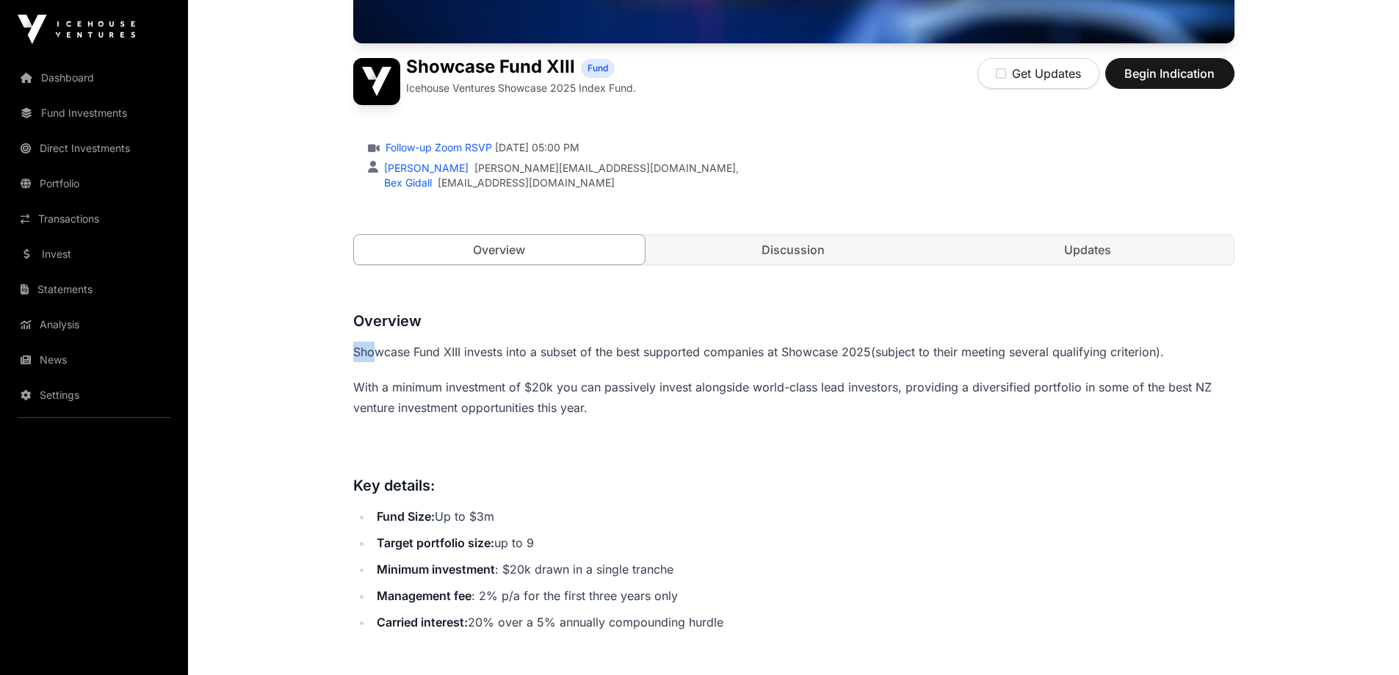
drag, startPoint x: 354, startPoint y: 348, endPoint x: 381, endPoint y: 349, distance: 27.2
click at [381, 349] on span "Showcase Fund XIII invests into a subset of the best supported companies at Sho…" at bounding box center [612, 351] width 518 height 15
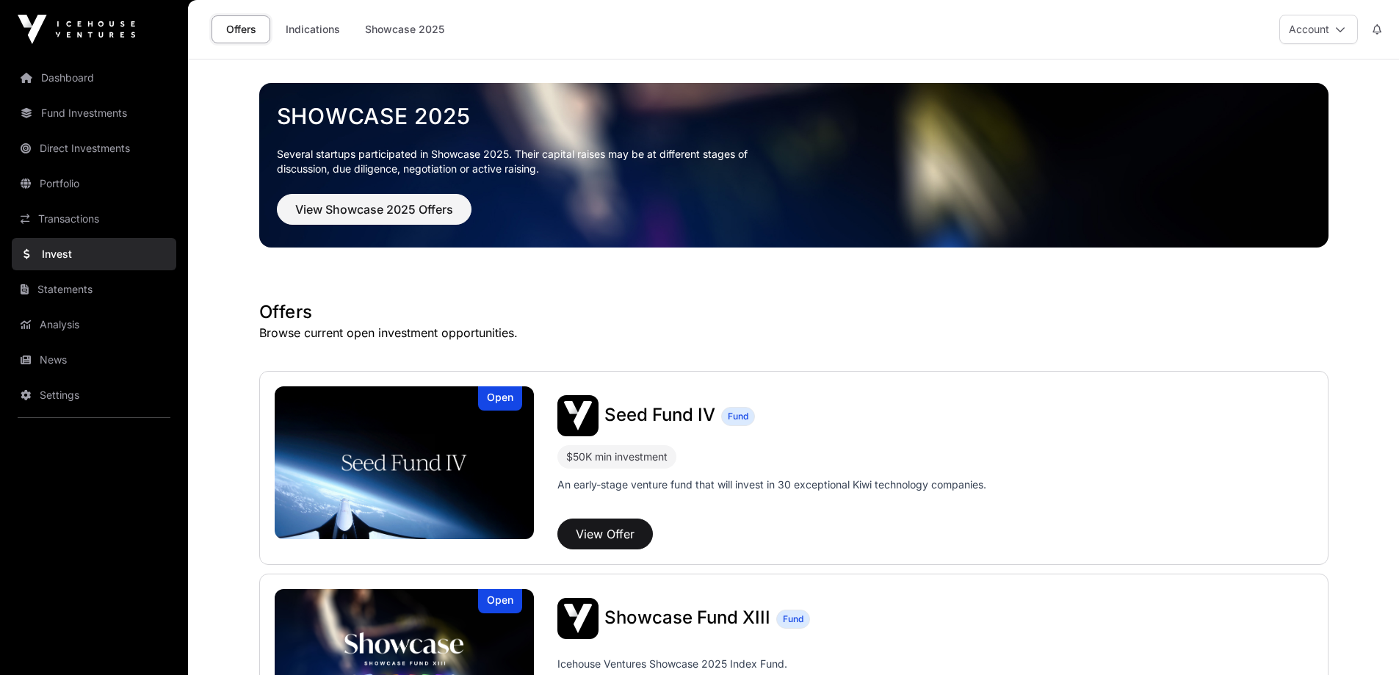
scroll to position [175, 0]
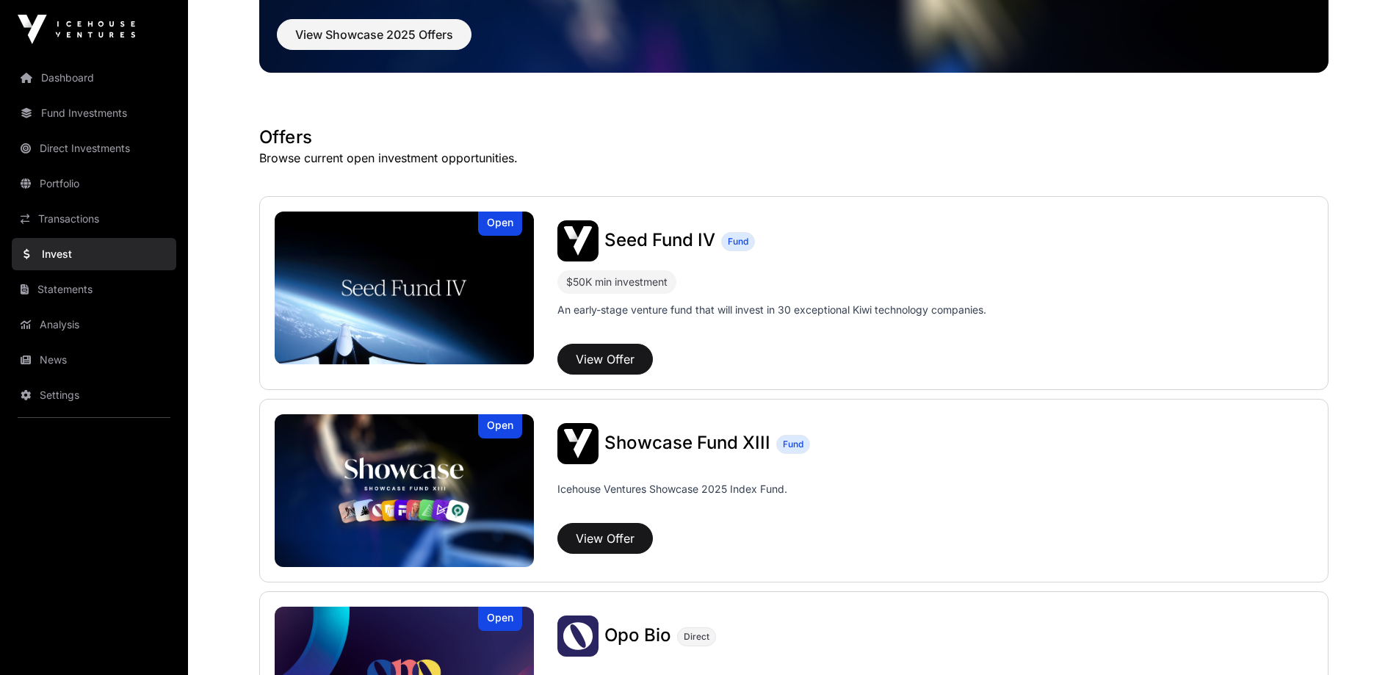
click at [656, 236] on span "Seed Fund IV" at bounding box center [659, 239] width 111 height 21
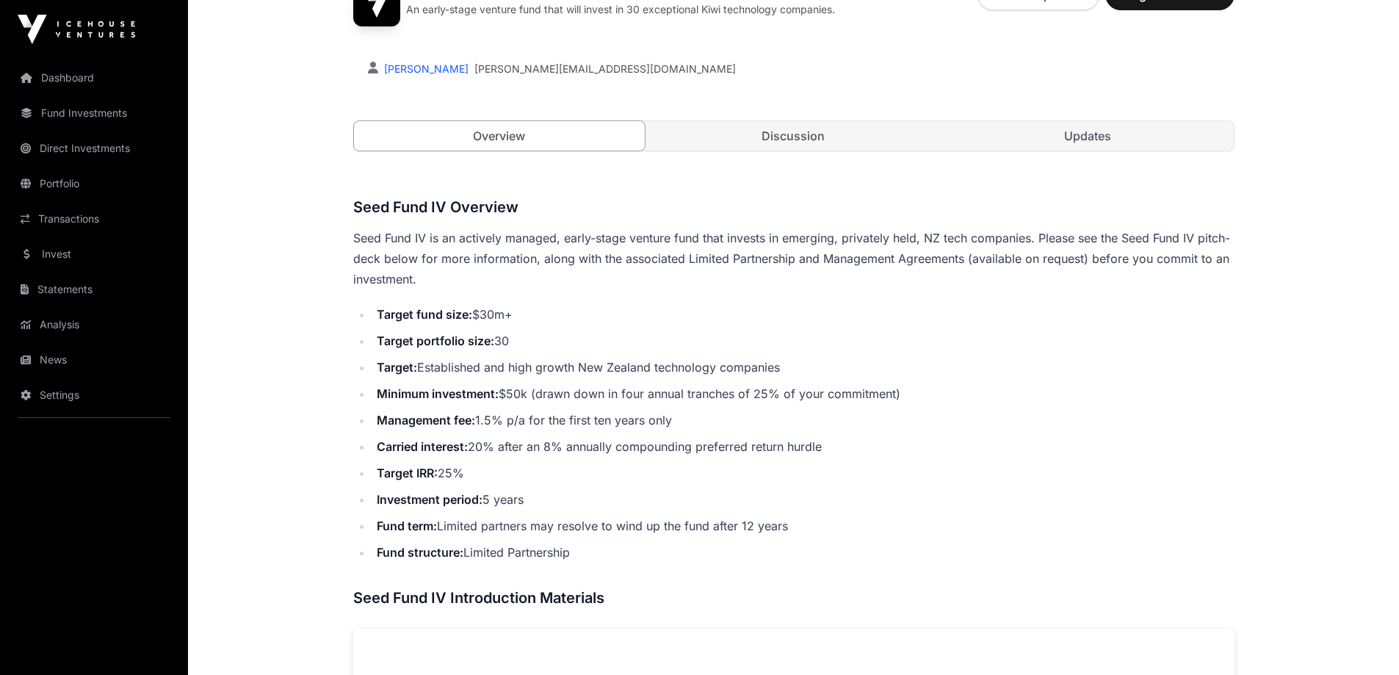
scroll to position [587, 0]
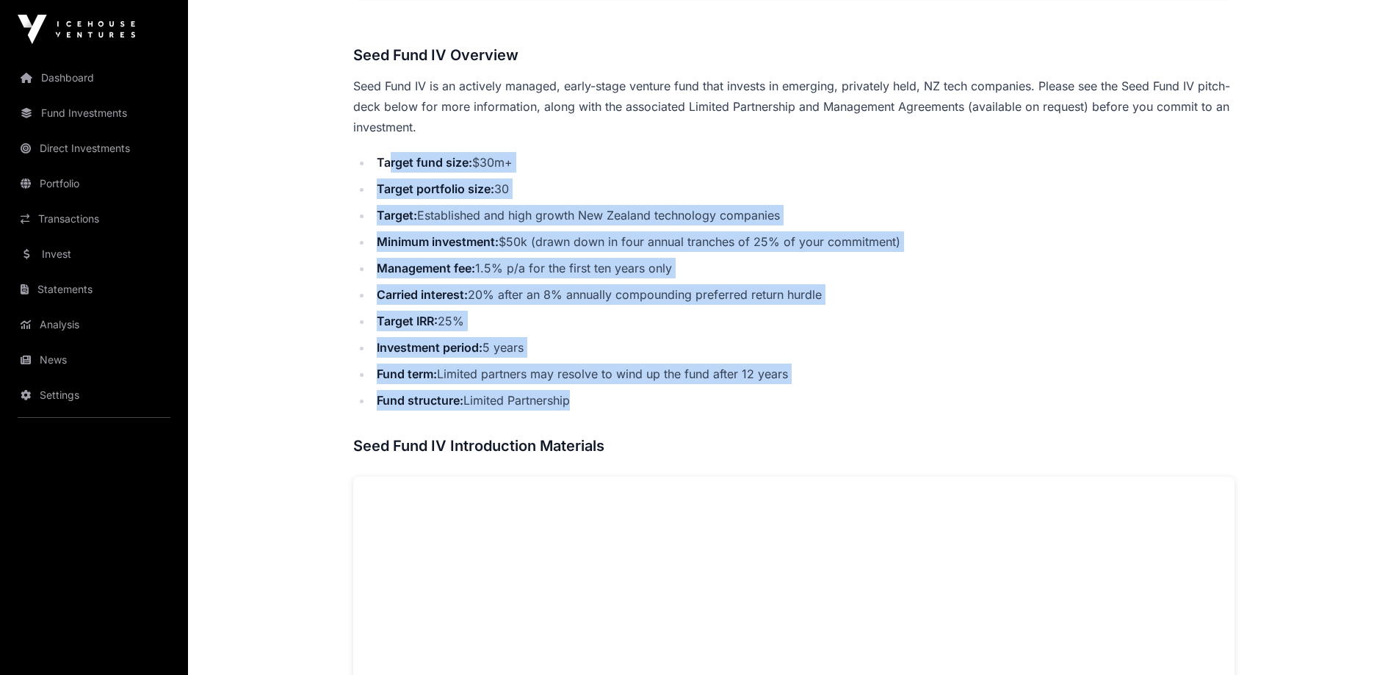
drag, startPoint x: 387, startPoint y: 155, endPoint x: 620, endPoint y: 392, distance: 332.3
click at [620, 392] on ul "Target fund size: $30m+ Target portfolio size: 30 Target: Established and high …" at bounding box center [793, 281] width 881 height 258
click at [599, 399] on li "Fund structure: Limited Partnership" at bounding box center [803, 400] width 862 height 21
drag, startPoint x: 591, startPoint y: 403, endPoint x: 468, endPoint y: 225, distance: 216.3
click at [366, 170] on ul "Target fund size: $30m+ Target portfolio size: 30 Target: Established and high …" at bounding box center [793, 281] width 881 height 258
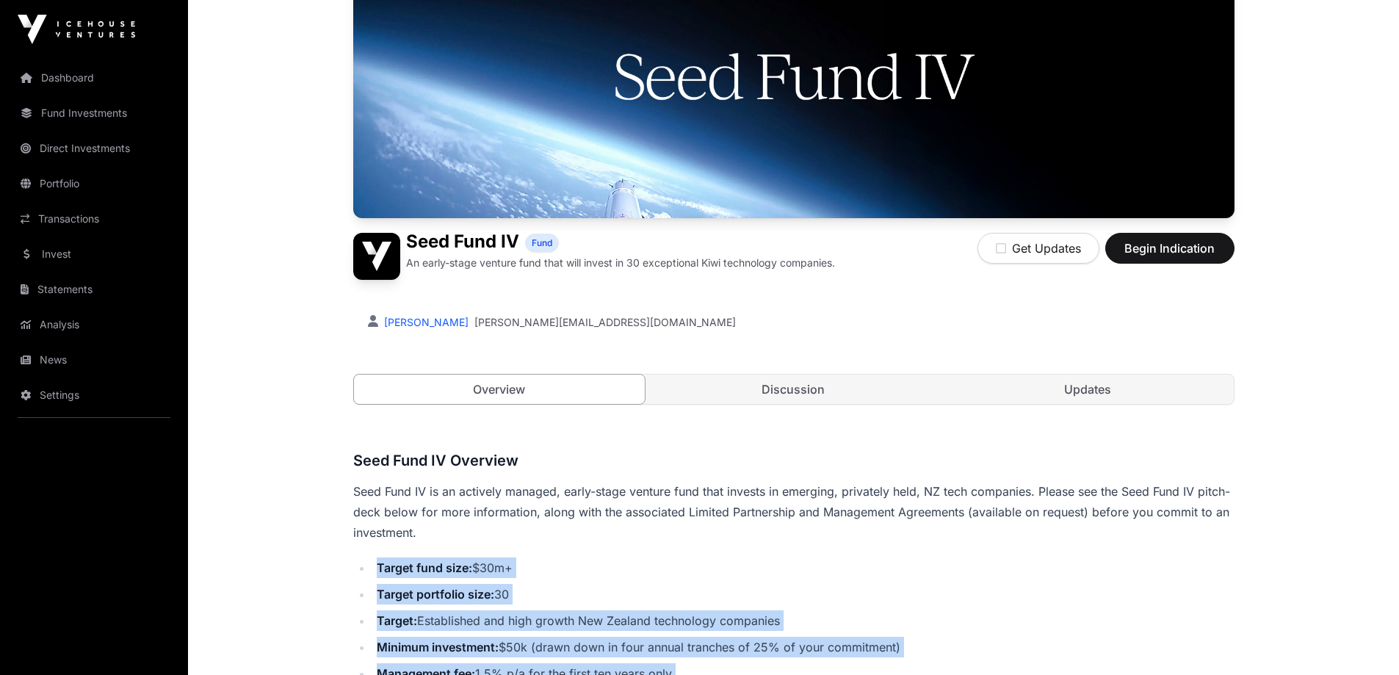
scroll to position [294, 0]
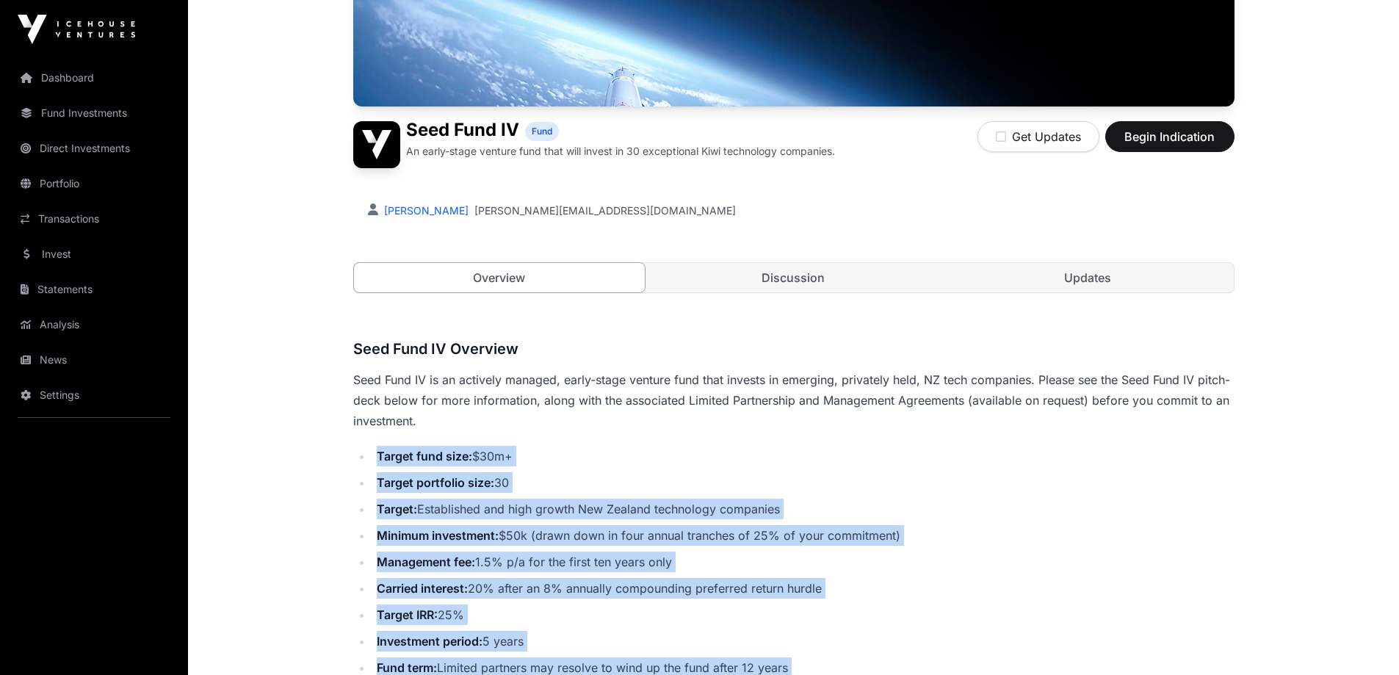
click at [777, 278] on link "Discussion" at bounding box center [793, 277] width 291 height 29
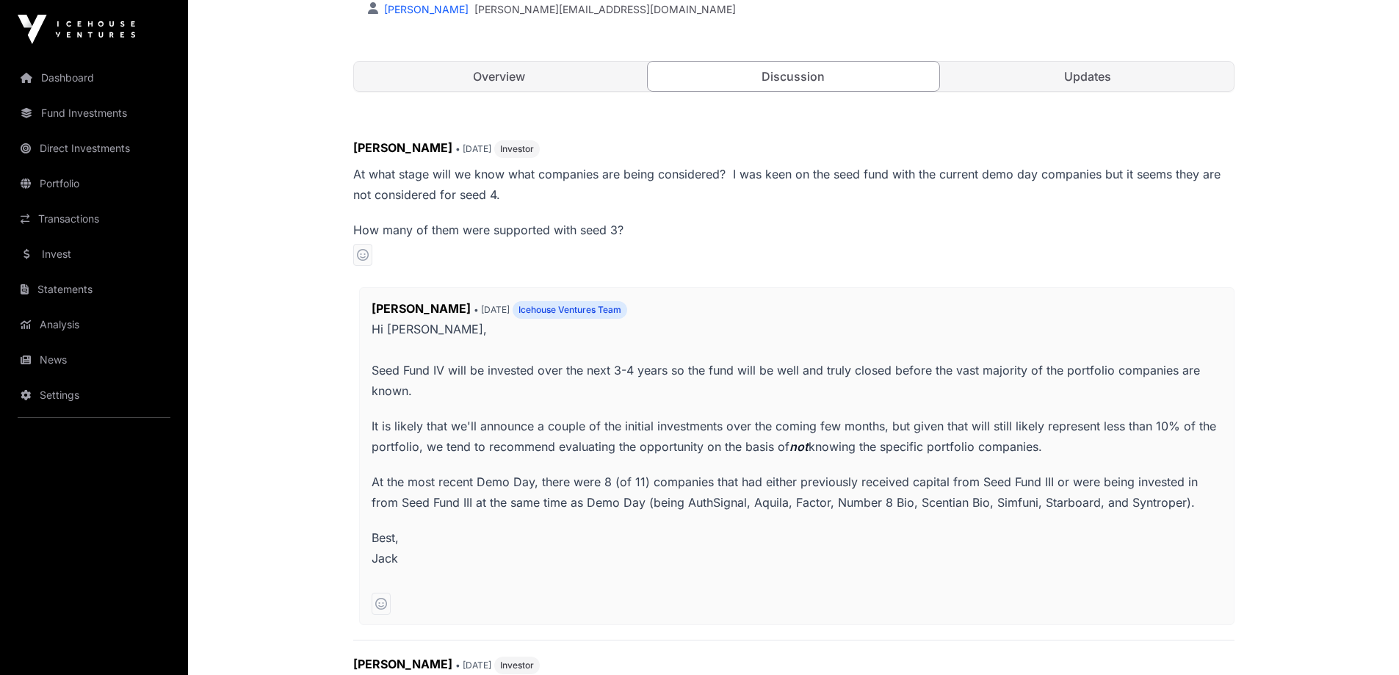
scroll to position [514, 0]
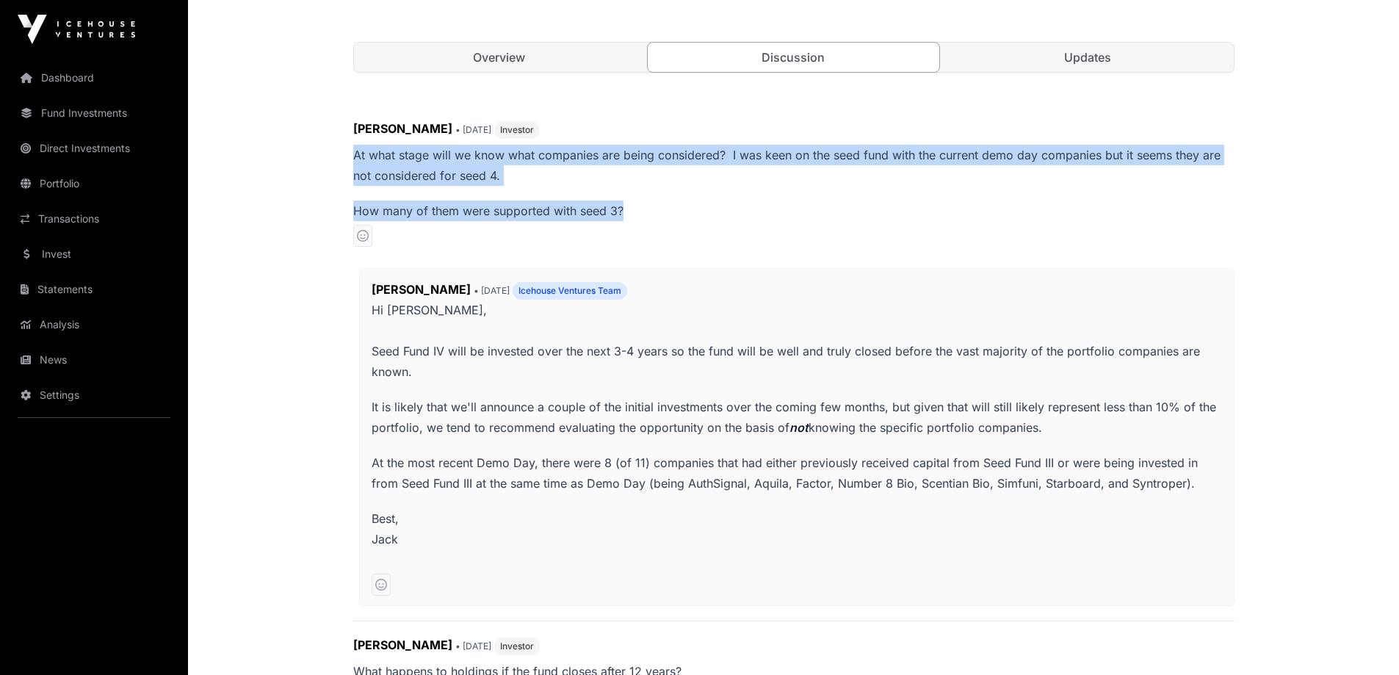
drag, startPoint x: 353, startPoint y: 156, endPoint x: 628, endPoint y: 204, distance: 278.9
click at [628, 204] on p "At what stage will we know what companies are being considered? I was keen on t…" at bounding box center [793, 183] width 881 height 76
click at [628, 204] on p "How many of them were supported with seed 3?" at bounding box center [793, 210] width 881 height 21
drag, startPoint x: 628, startPoint y: 204, endPoint x: 357, endPoint y: 161, distance: 274.4
click at [358, 161] on p "At what stage will we know what companies are being considered? I was keen on t…" at bounding box center [793, 183] width 881 height 76
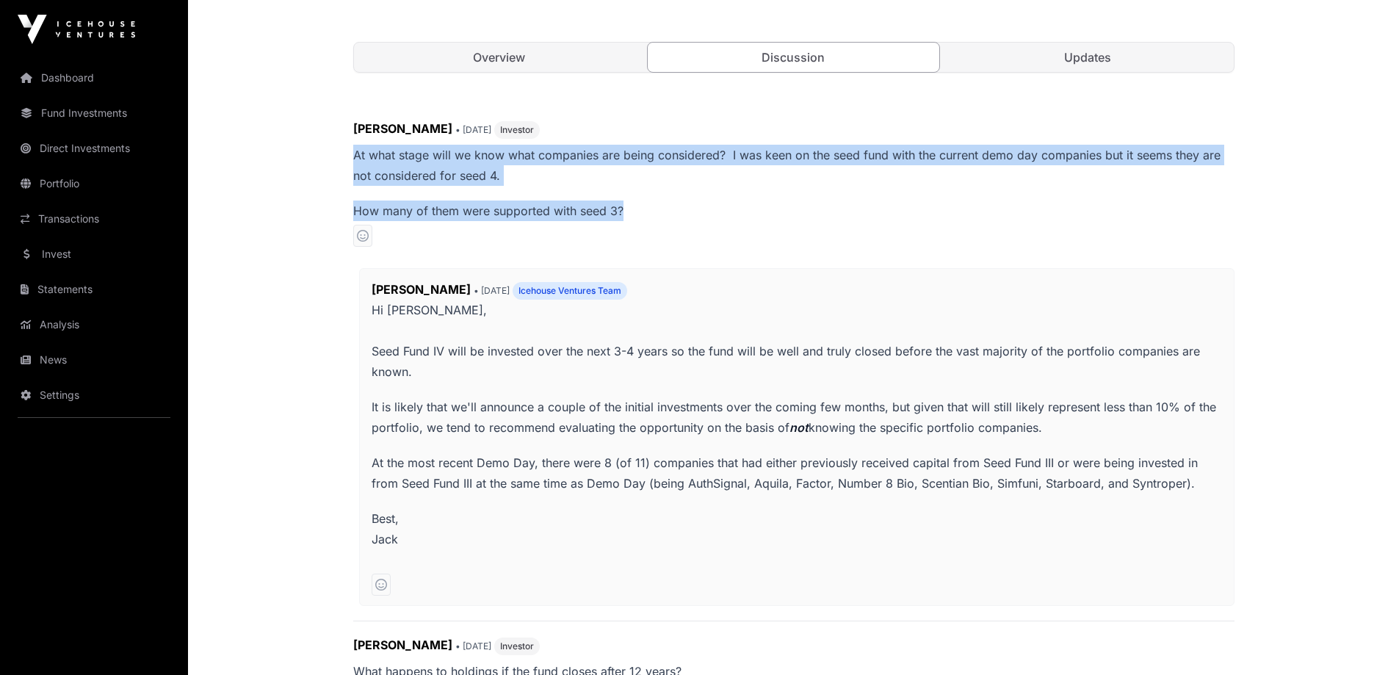
click at [357, 161] on p "At what stage will we know what companies are being considered? I was keen on t…" at bounding box center [793, 165] width 881 height 41
drag, startPoint x: 357, startPoint y: 161, endPoint x: 568, endPoint y: 211, distance: 216.7
click at [568, 211] on p "At what stage will we know what companies are being considered? I was keen on t…" at bounding box center [793, 183] width 881 height 76
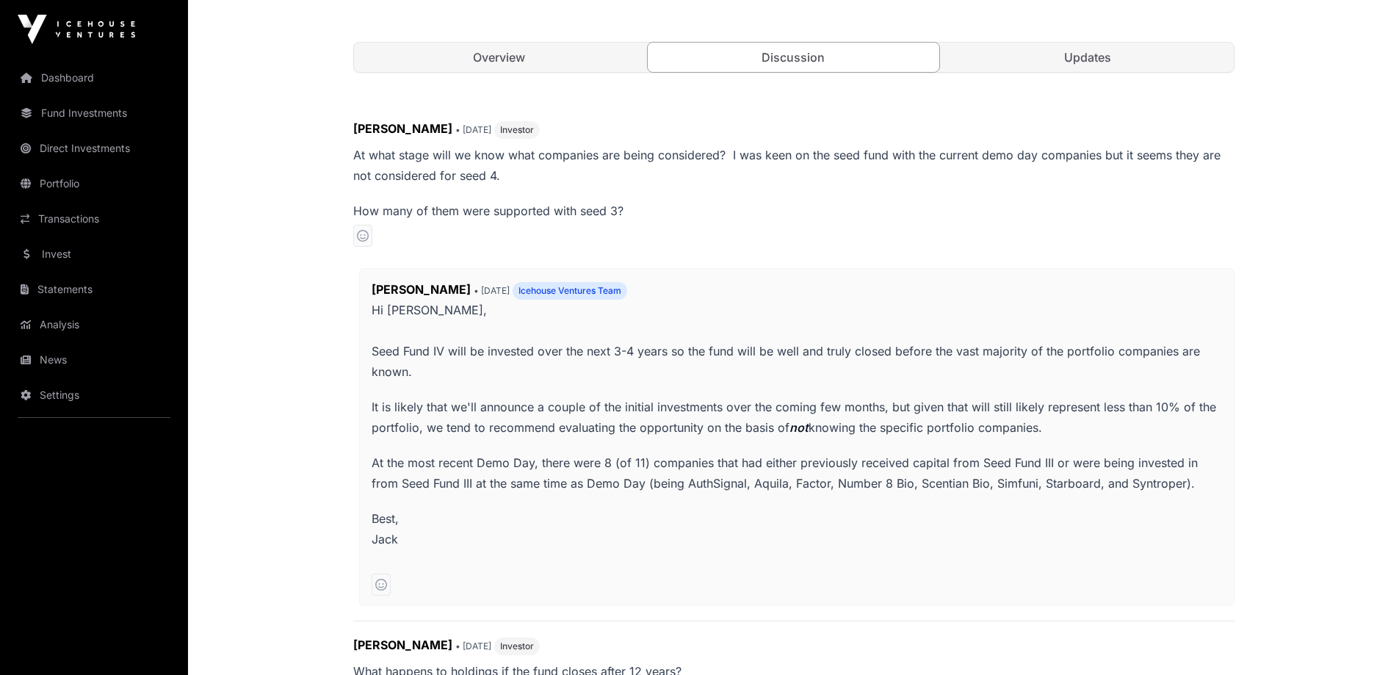
click at [372, 352] on p "Hi [PERSON_NAME], Seed Fund IV will be invested over the next 3-4 years so the …" at bounding box center [797, 341] width 850 height 82
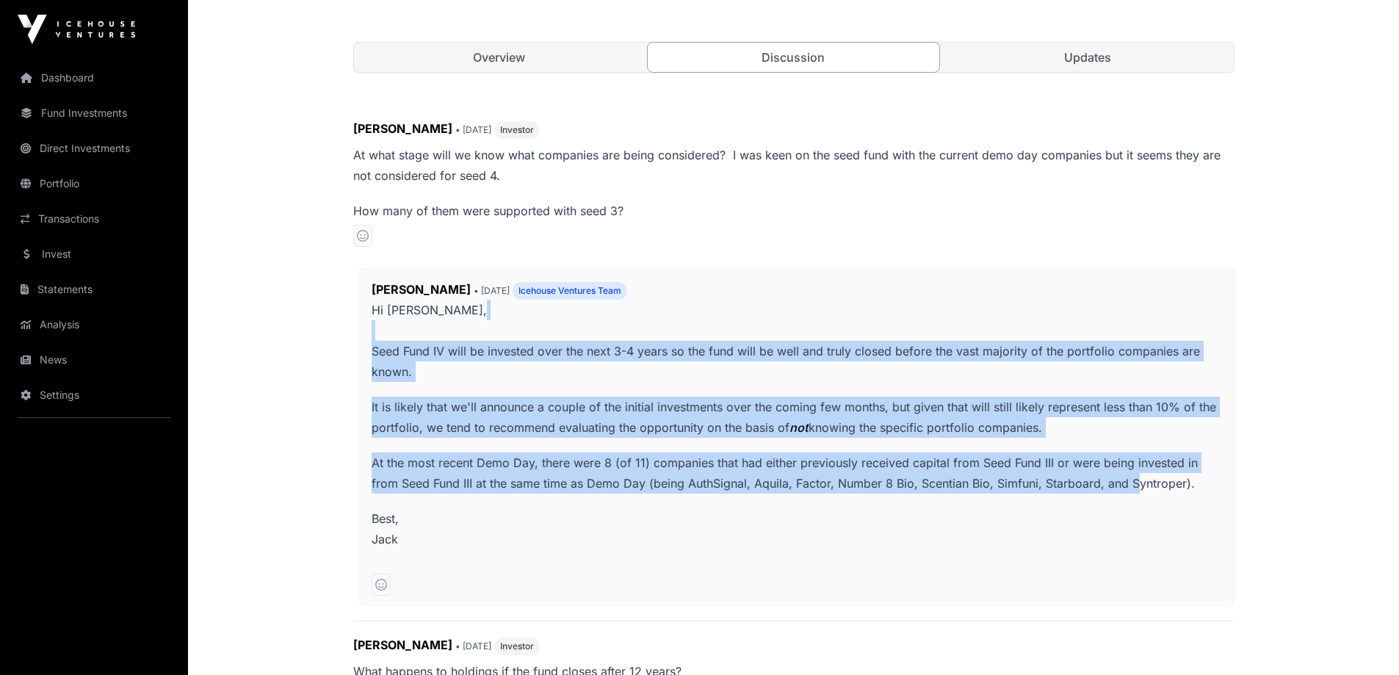
drag, startPoint x: 373, startPoint y: 340, endPoint x: 1134, endPoint y: 495, distance: 777.0
click at [1134, 495] on span "Hi [PERSON_NAME], Seed Fund IV will be invested over the next 3-4 years so the …" at bounding box center [797, 435] width 850 height 270
drag, startPoint x: 1134, startPoint y: 495, endPoint x: 379, endPoint y: 349, distance: 769.5
click at [379, 349] on span "Hi [PERSON_NAME], Seed Fund IV will be invested over the next 3-4 years so the …" at bounding box center [797, 435] width 850 height 270
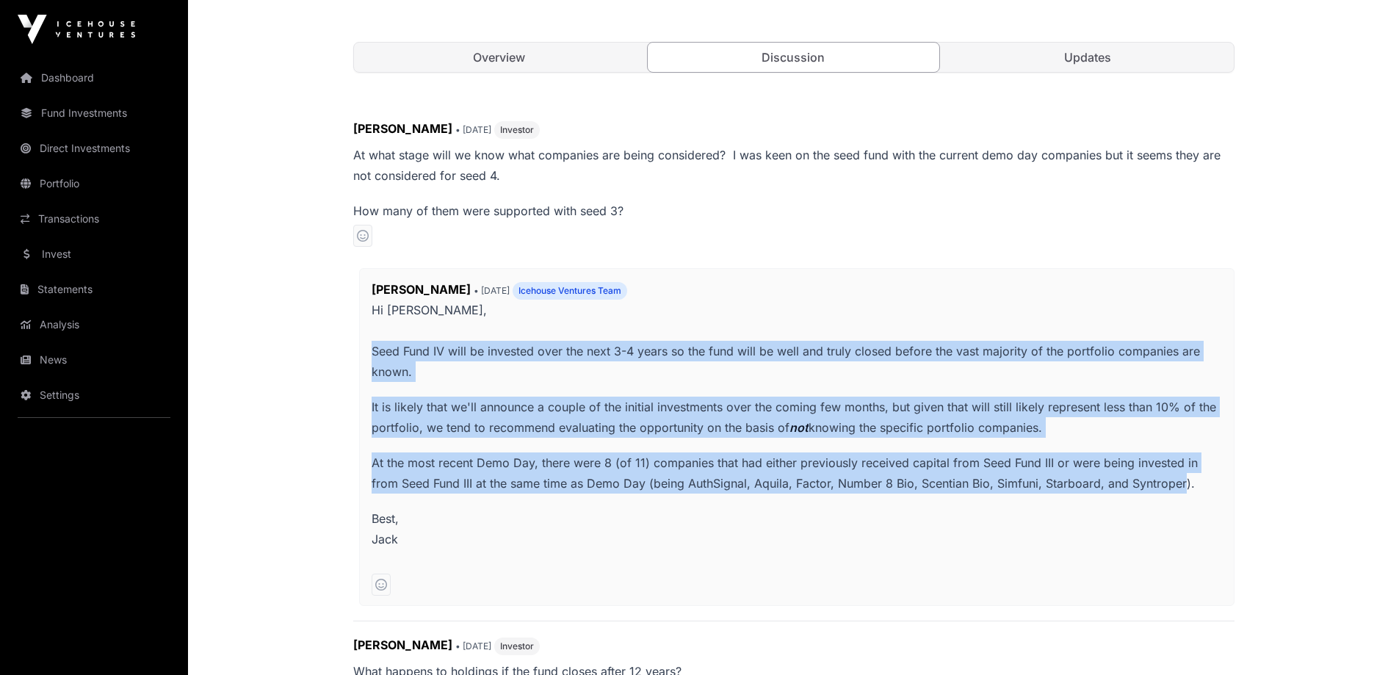
click at [379, 349] on p "Hi [PERSON_NAME], Seed Fund IV will be invested over the next 3-4 years so the …" at bounding box center [797, 341] width 850 height 82
drag, startPoint x: 379, startPoint y: 349, endPoint x: 1154, endPoint y: 500, distance: 789.3
click at [1154, 500] on span "Hi [PERSON_NAME], Seed Fund IV will be invested over the next 3-4 years so the …" at bounding box center [797, 435] width 850 height 270
drag, startPoint x: 1167, startPoint y: 496, endPoint x: 363, endPoint y: 337, distance: 820.4
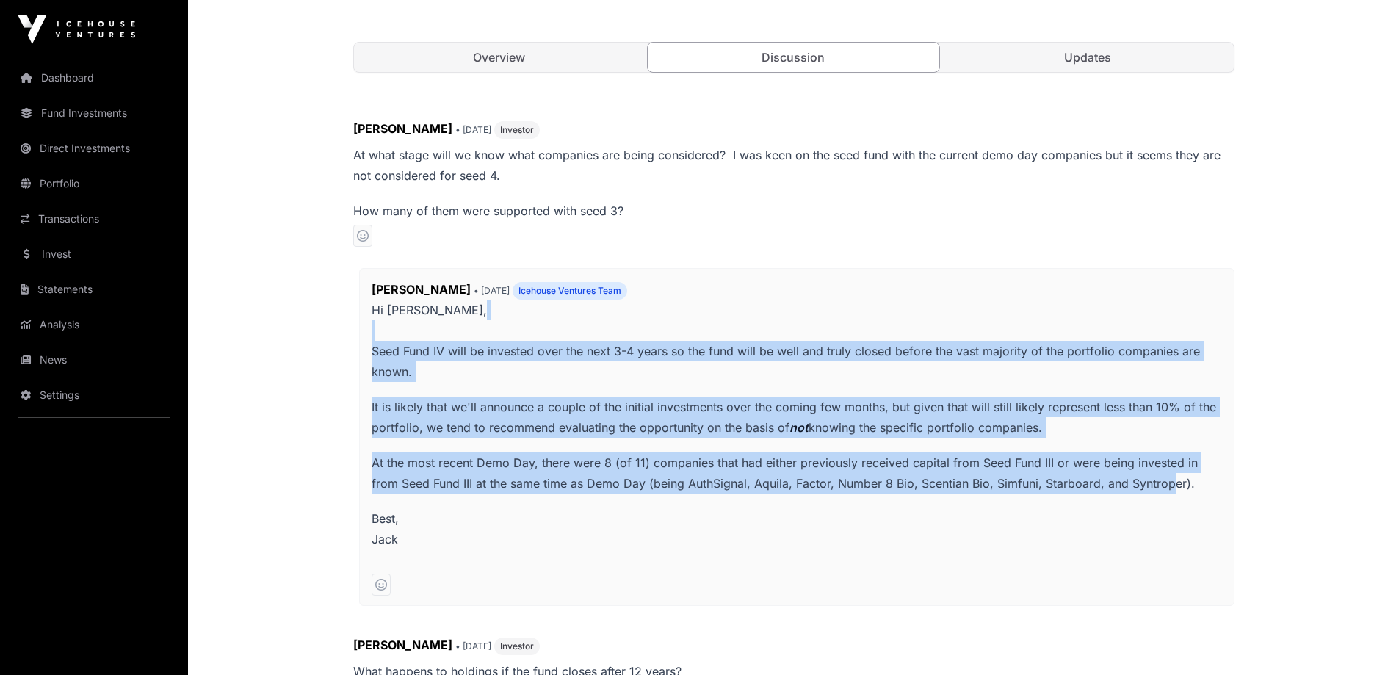
click at [363, 337] on div "[PERSON_NAME] • [DATE] Icehouse Ventures Team Hi [PERSON_NAME], Seed Fund IV wi…" at bounding box center [796, 437] width 875 height 338
drag, startPoint x: 363, startPoint y: 337, endPoint x: 1156, endPoint y: 489, distance: 807.4
click at [1156, 489] on div "[PERSON_NAME] • [DATE] Icehouse Ventures Team Hi [PERSON_NAME], Seed Fund IV wi…" at bounding box center [796, 437] width 875 height 338
click at [1154, 489] on p "At the most recent Demo Day, there were 8 (of 11) companies that had either pre…" at bounding box center [797, 472] width 850 height 41
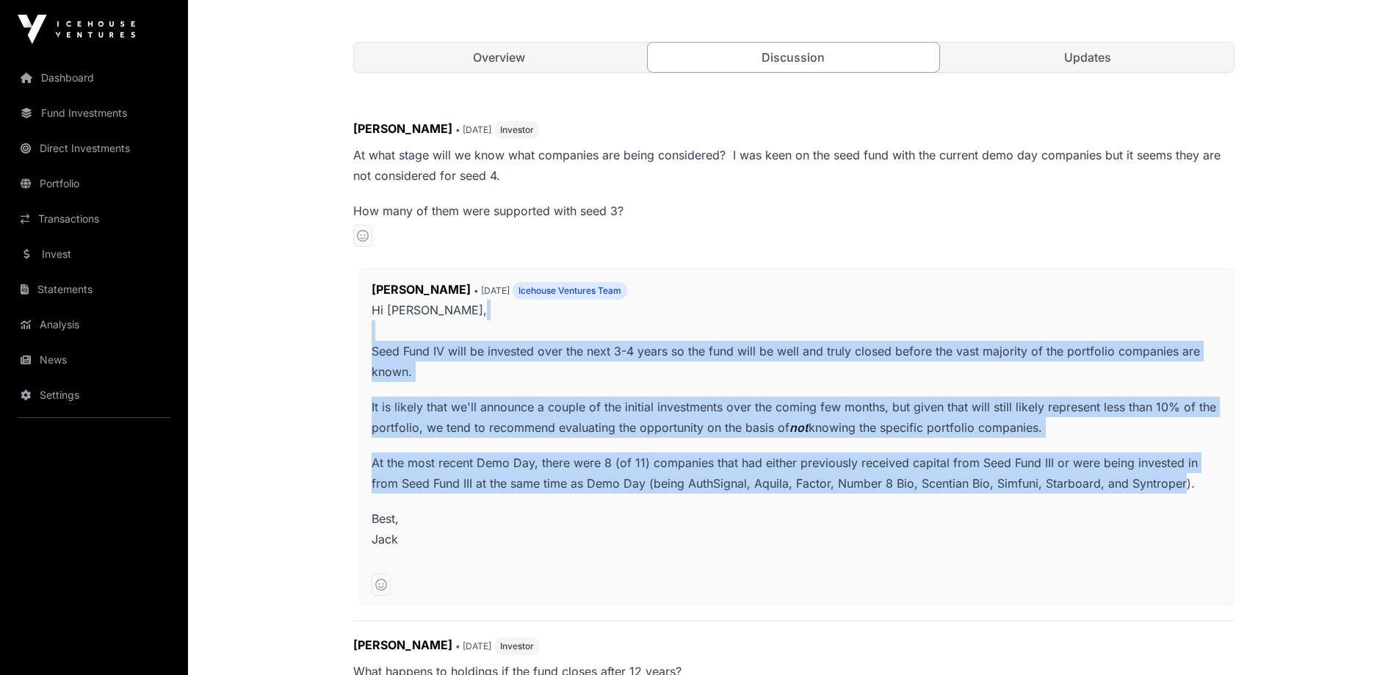
click at [1136, 493] on span "Hi [PERSON_NAME], Seed Fund IV will be invested over the next 3-4 years so the …" at bounding box center [797, 435] width 850 height 270
drag, startPoint x: 1126, startPoint y: 489, endPoint x: 410, endPoint y: 344, distance: 729.6
click at [406, 338] on span "Hi [PERSON_NAME], Seed Fund IV will be invested over the next 3-4 years so the …" at bounding box center [797, 435] width 850 height 270
click at [606, 468] on p "At the most recent Demo Day, there were 8 (of 11) companies that had either pre…" at bounding box center [797, 472] width 850 height 41
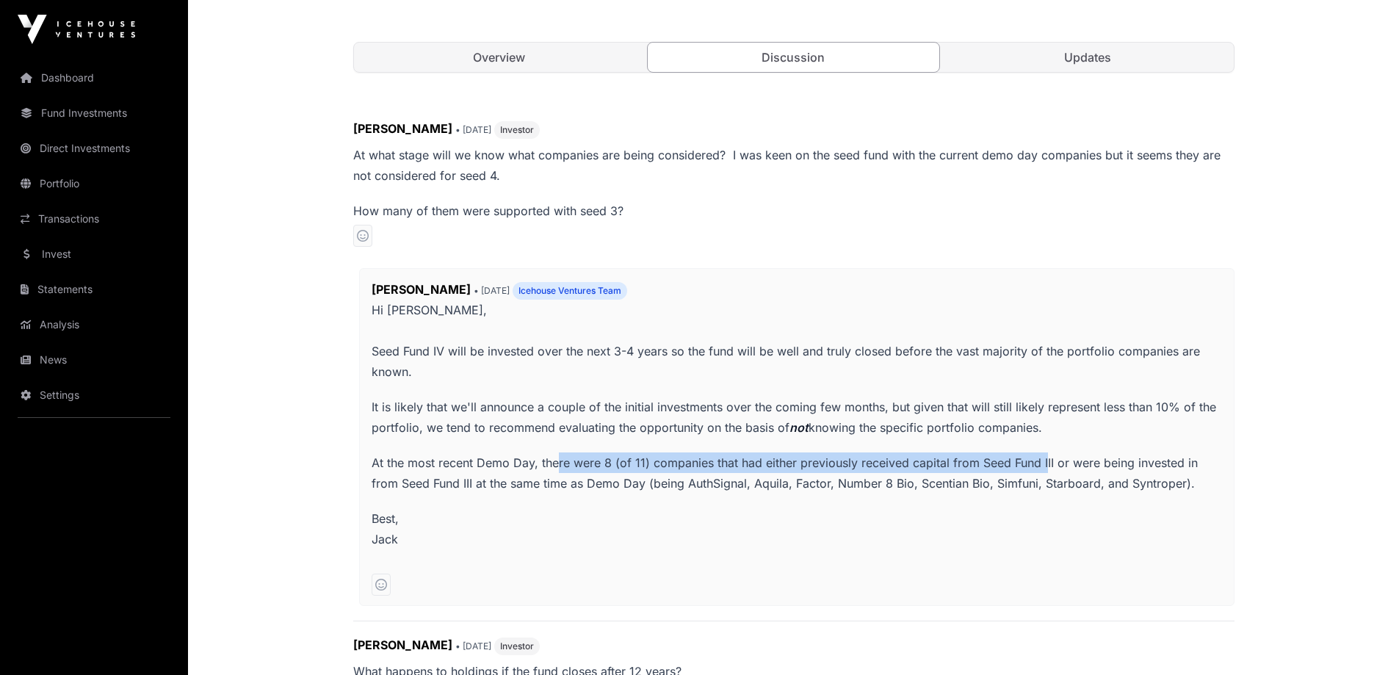
drag, startPoint x: 557, startPoint y: 455, endPoint x: 1040, endPoint y: 460, distance: 482.4
click at [1040, 460] on p "At the most recent Demo Day, there were 8 (of 11) companies that had either pre…" at bounding box center [797, 472] width 850 height 41
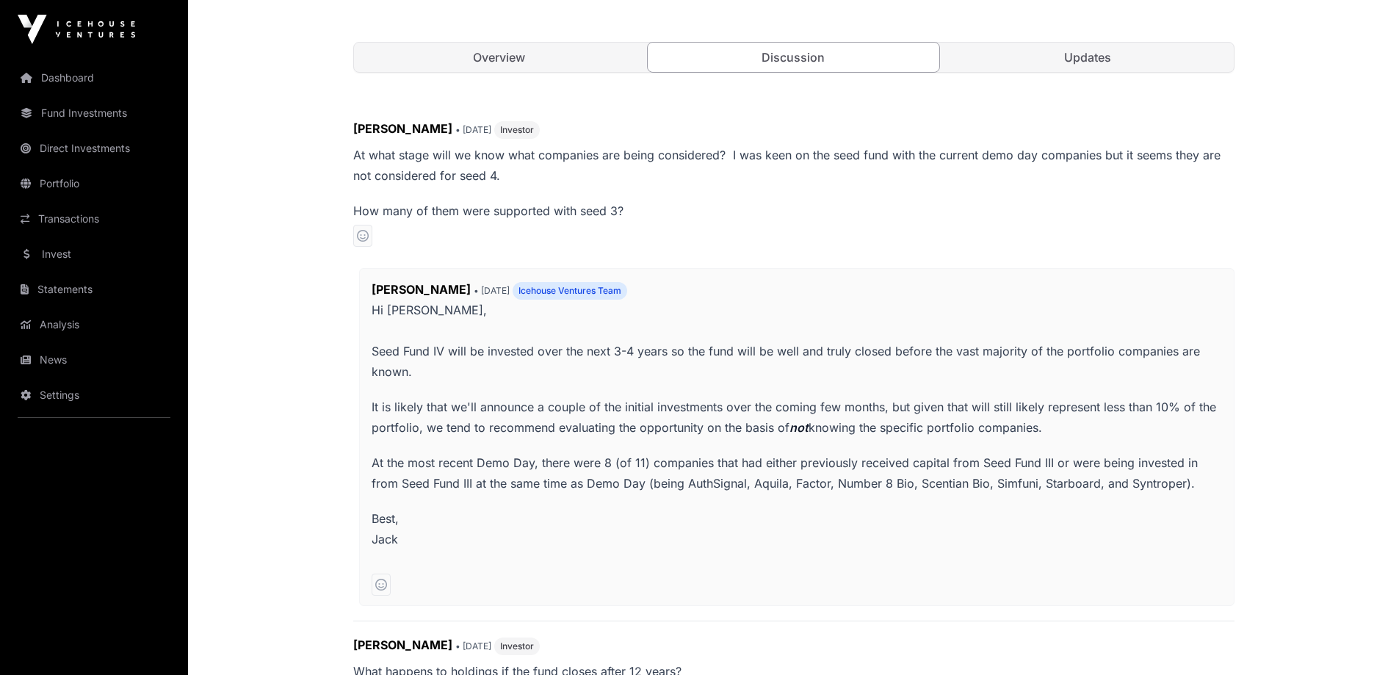
click at [532, 478] on p "At the most recent Demo Day, there were 8 (of 11) companies that had either pre…" at bounding box center [797, 472] width 850 height 41
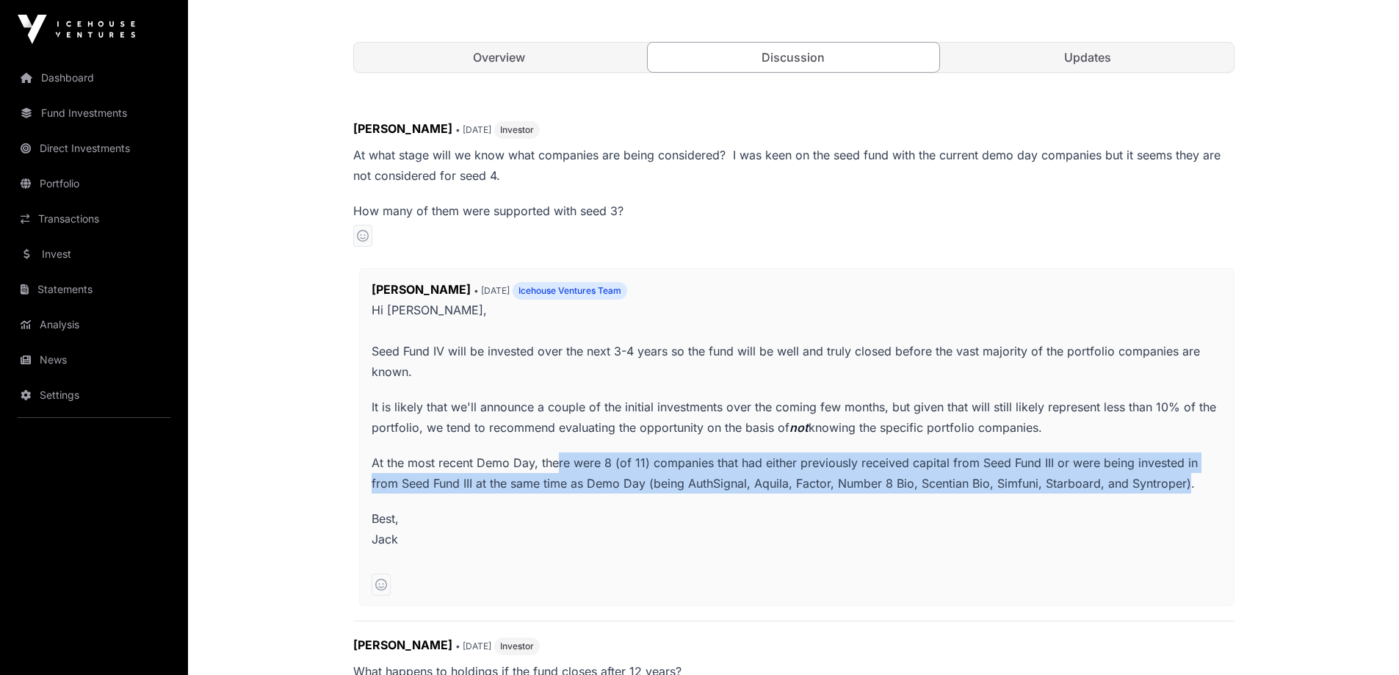
drag, startPoint x: 556, startPoint y: 461, endPoint x: 1187, endPoint y: 492, distance: 632.2
click at [1187, 492] on p "At the most recent Demo Day, there were 8 (of 11) companies that had either pre…" at bounding box center [797, 472] width 850 height 41
click at [1180, 488] on p "At the most recent Demo Day, there were 8 (of 11) companies that had either pre…" at bounding box center [797, 472] width 850 height 41
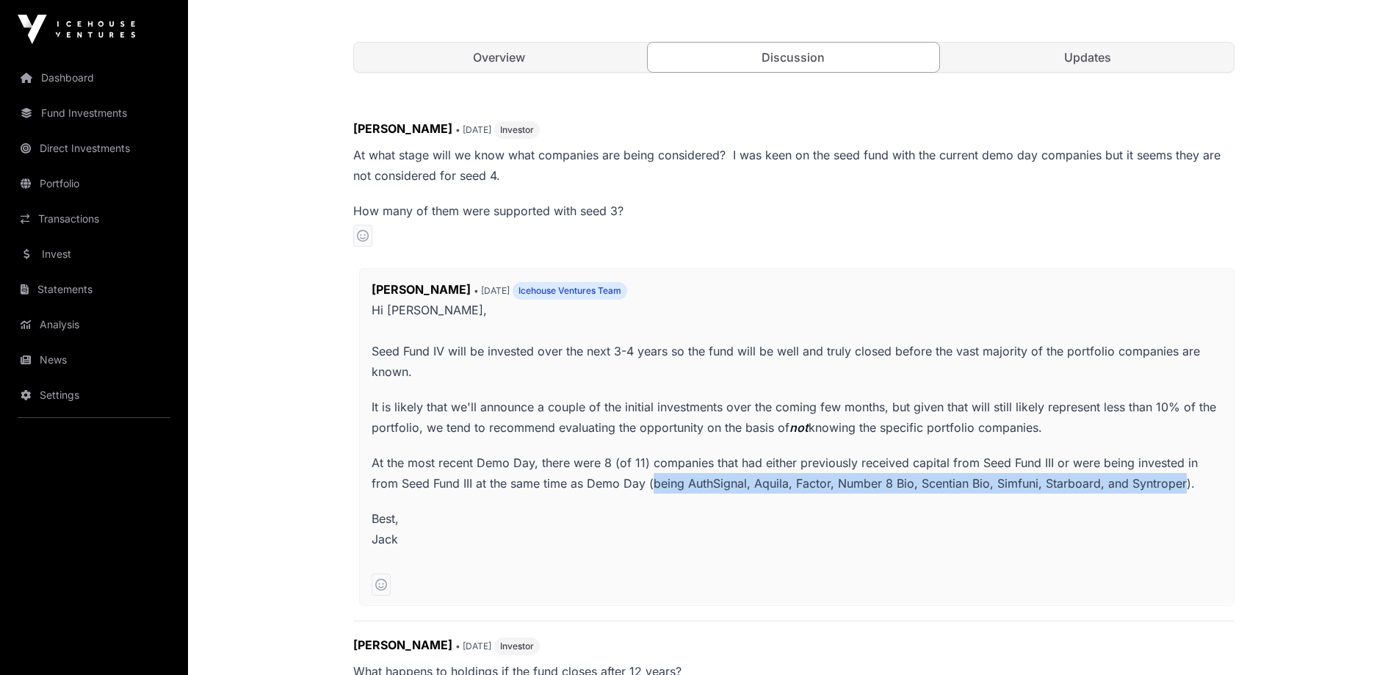
drag, startPoint x: 1180, startPoint y: 488, endPoint x: 653, endPoint y: 483, distance: 527.2
click at [653, 483] on p "At the most recent Demo Day, there were 8 (of 11) companies that had either pre…" at bounding box center [797, 472] width 850 height 41
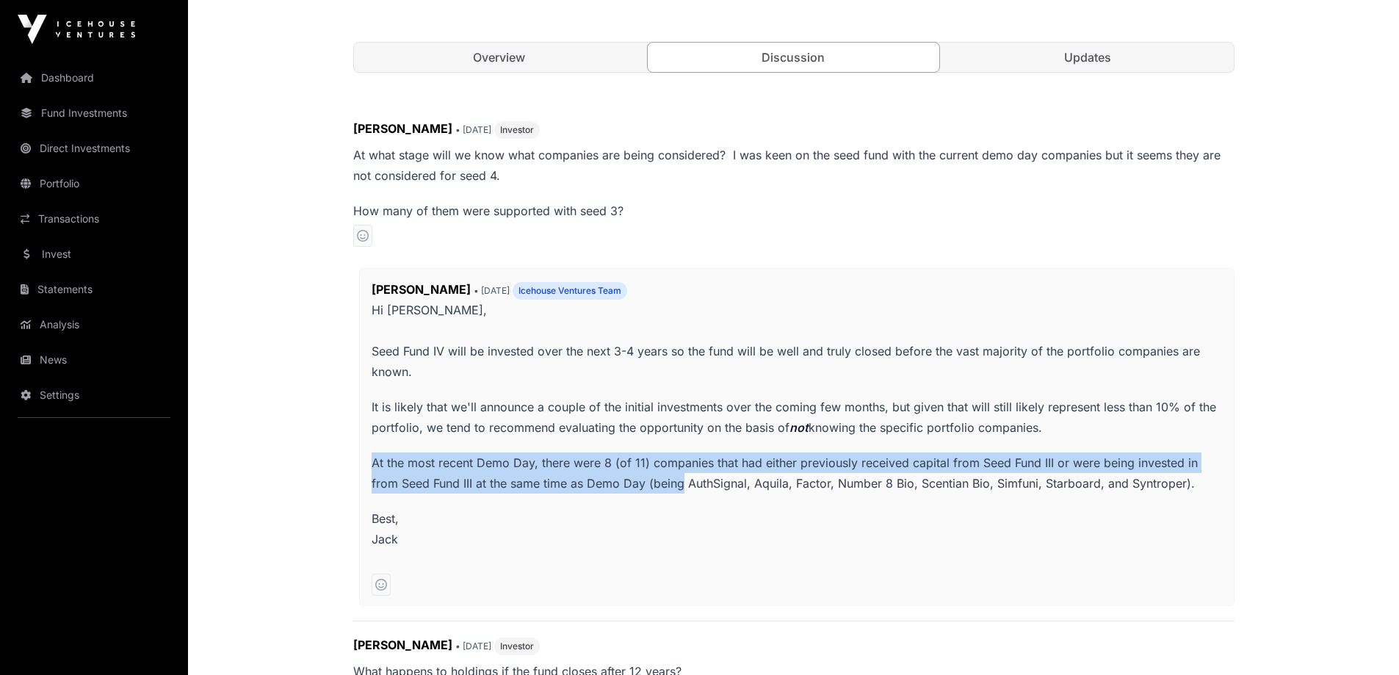
drag, startPoint x: 653, startPoint y: 483, endPoint x: 355, endPoint y: 463, distance: 298.8
click at [355, 463] on div "[PERSON_NAME] • [DATE] Icehouse Ventures Team Hi [PERSON_NAME], Seed Fund IV wi…" at bounding box center [793, 437] width 881 height 338
click at [391, 470] on p "At the most recent Demo Day, there were 8 (of 11) companies that had either pre…" at bounding box center [797, 472] width 850 height 41
drag, startPoint x: 359, startPoint y: 464, endPoint x: 647, endPoint y: 493, distance: 289.3
click at [647, 493] on div "[PERSON_NAME] • [DATE] Icehouse Ventures Team Hi [PERSON_NAME], Seed Fund IV wi…" at bounding box center [796, 437] width 875 height 338
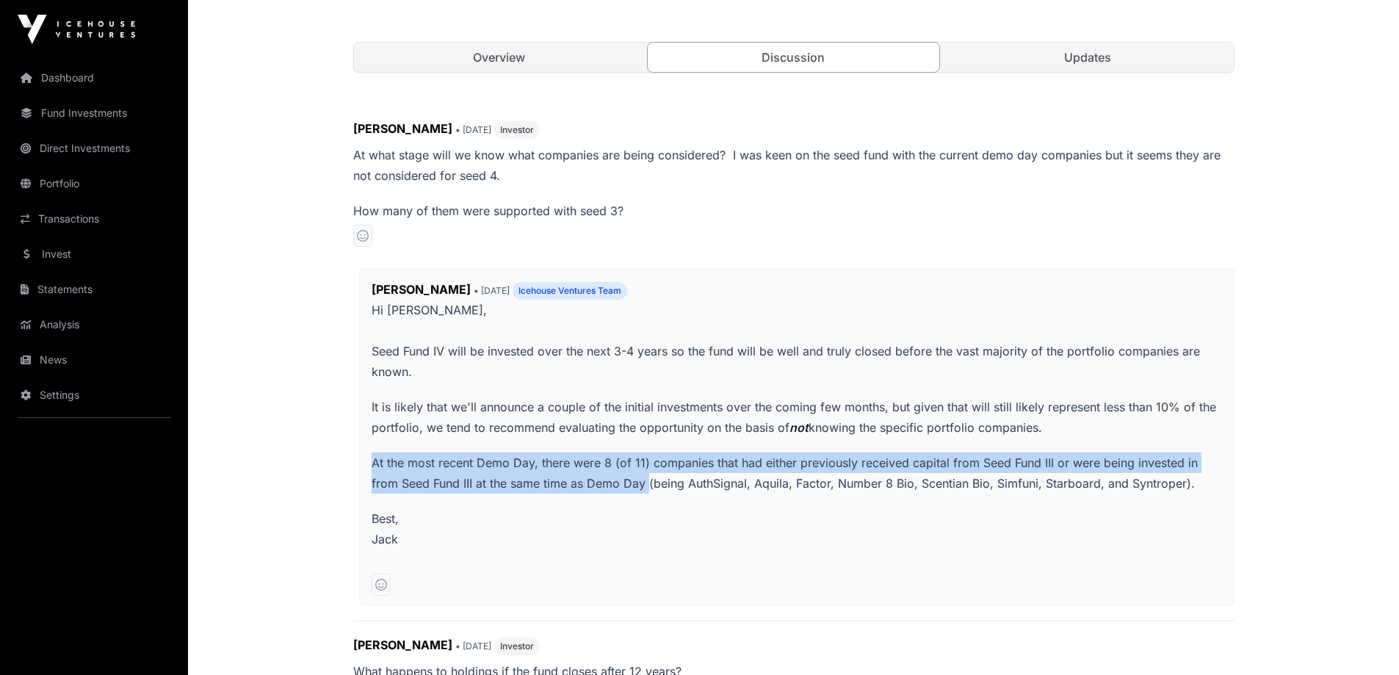
click at [647, 493] on span "Hi [PERSON_NAME], Seed Fund IV will be invested over the next 3-4 years so the …" at bounding box center [797, 435] width 850 height 270
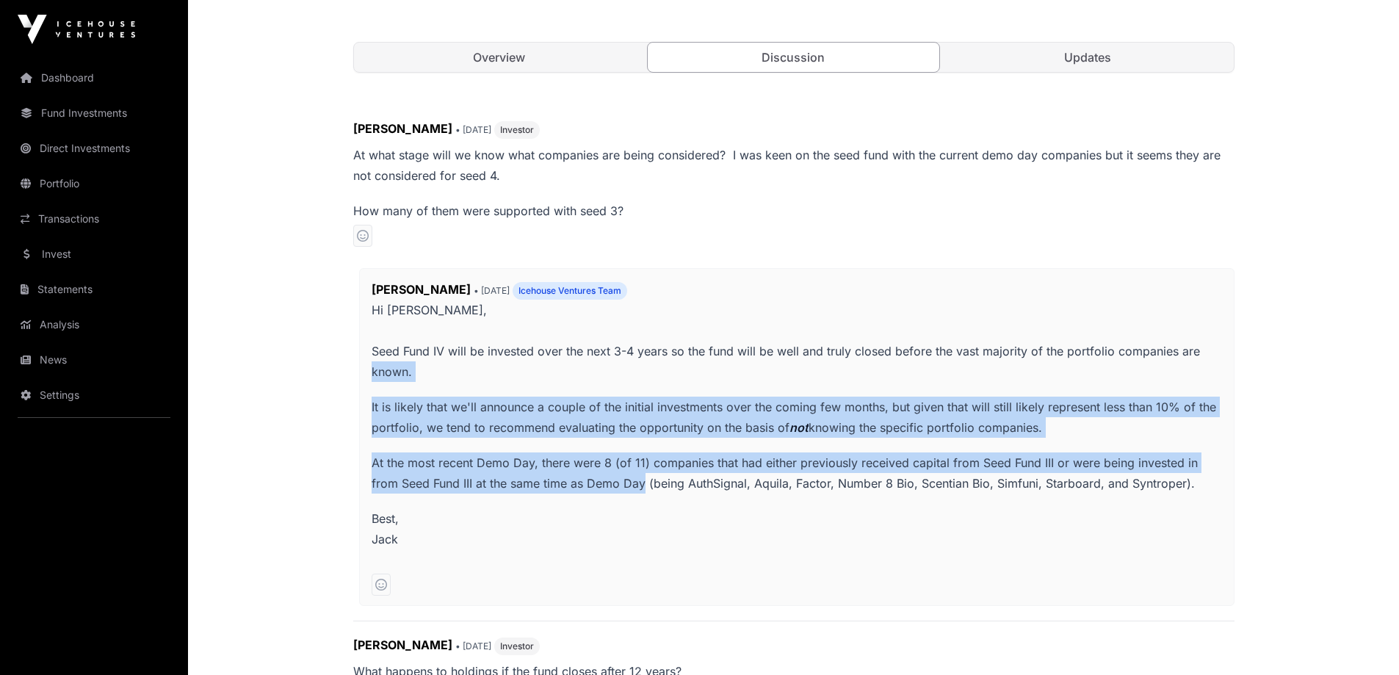
drag, startPoint x: 642, startPoint y: 490, endPoint x: 447, endPoint y: 443, distance: 200.2
click at [372, 369] on span "Hi [PERSON_NAME], Seed Fund IV will be invested over the next 3-4 years so the …" at bounding box center [797, 435] width 850 height 270
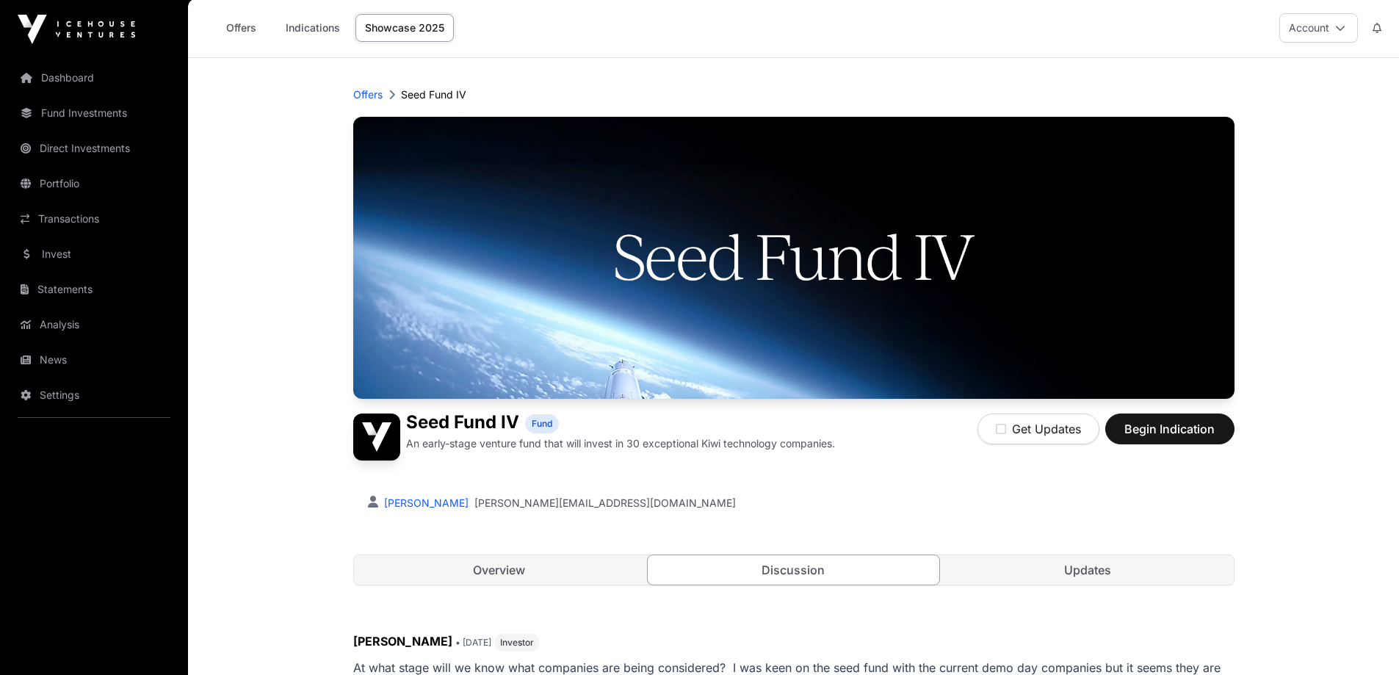
scroll to position [0, 0]
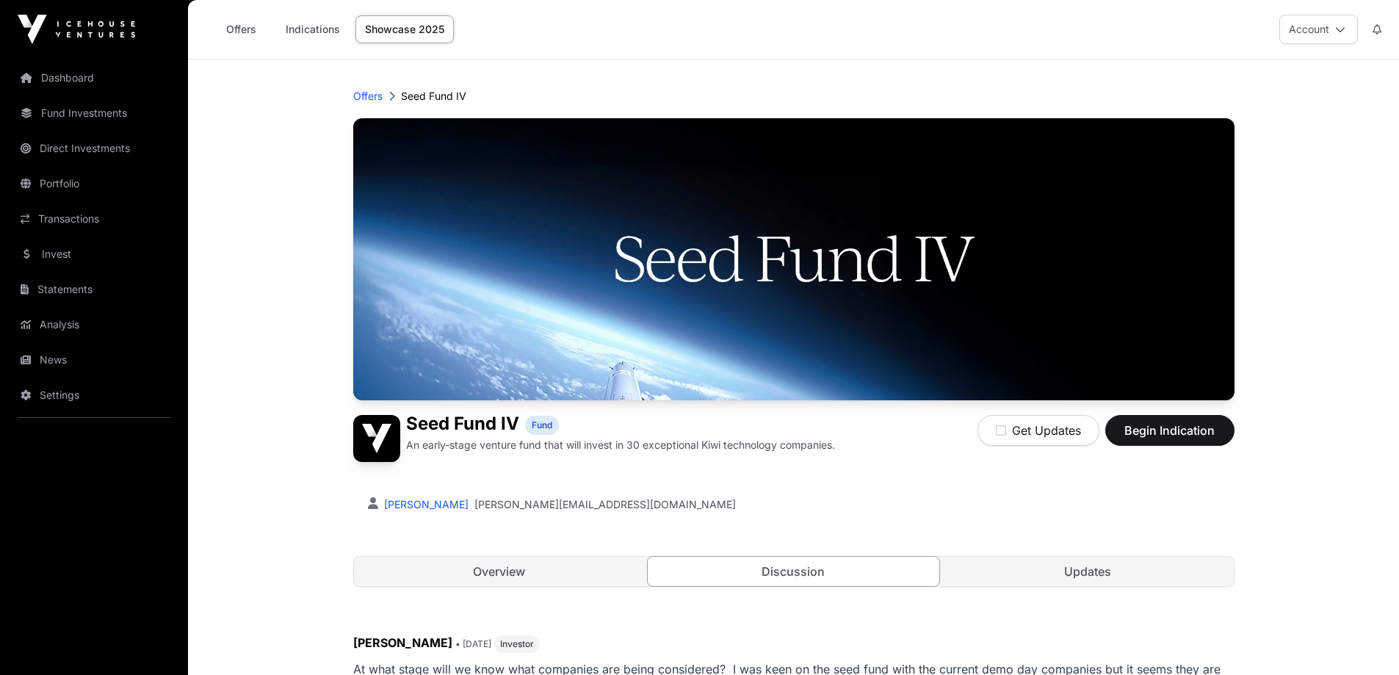
click at [501, 566] on link "Overview" at bounding box center [499, 571] width 291 height 29
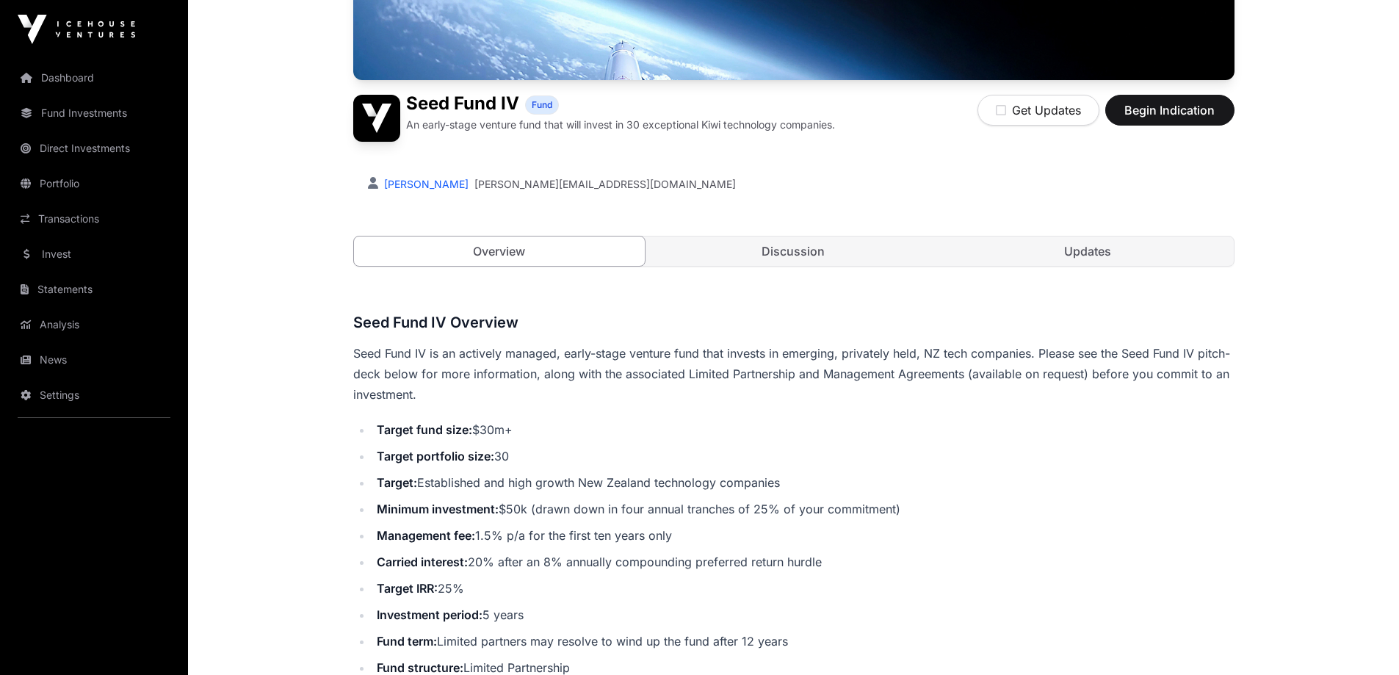
scroll to position [367, 0]
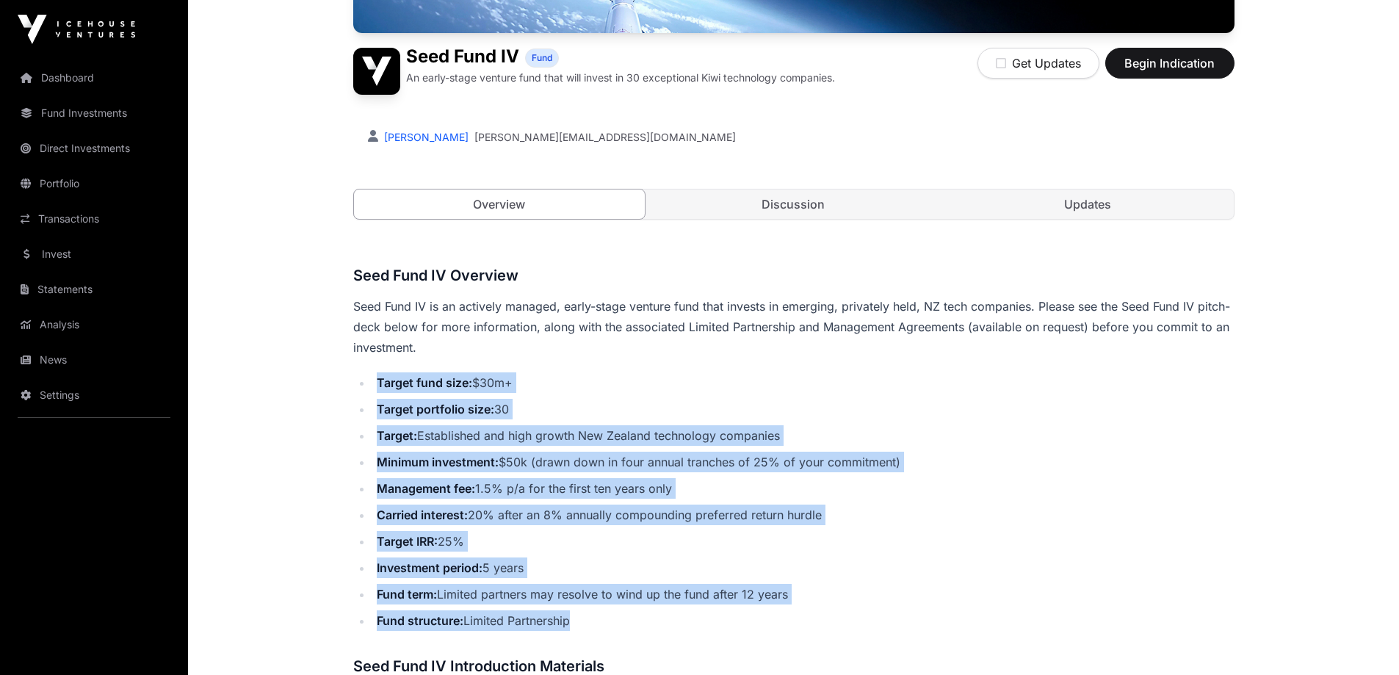
drag, startPoint x: 380, startPoint y: 382, endPoint x: 589, endPoint y: 618, distance: 315.7
click at [589, 618] on ul "Target fund size: $30m+ Target portfolio size: 30 Target: Established and high …" at bounding box center [793, 501] width 881 height 258
click at [589, 618] on li "Fund structure: Limited Partnership" at bounding box center [803, 620] width 862 height 21
drag, startPoint x: 572, startPoint y: 604, endPoint x: 385, endPoint y: 372, distance: 298.1
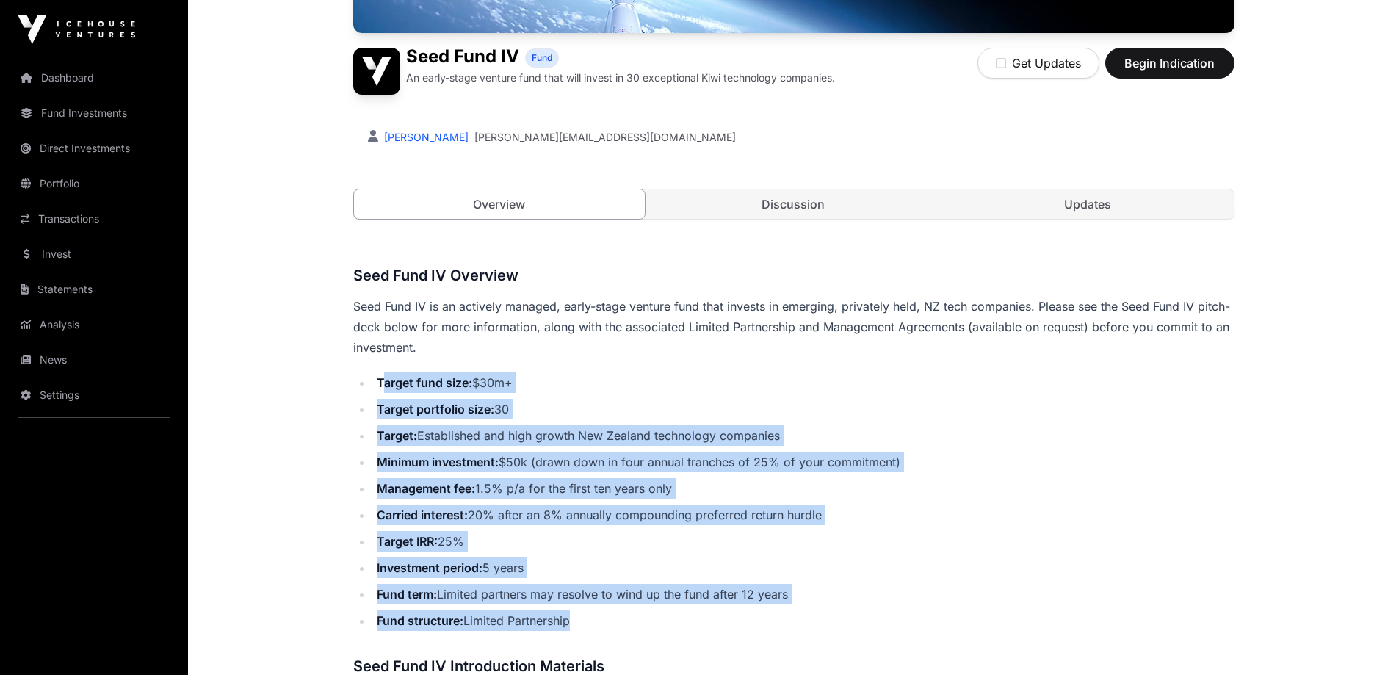
drag, startPoint x: 385, startPoint y: 372, endPoint x: 637, endPoint y: 615, distance: 350.5
click at [637, 615] on li "Fund structure: Limited Partnership" at bounding box center [803, 620] width 862 height 21
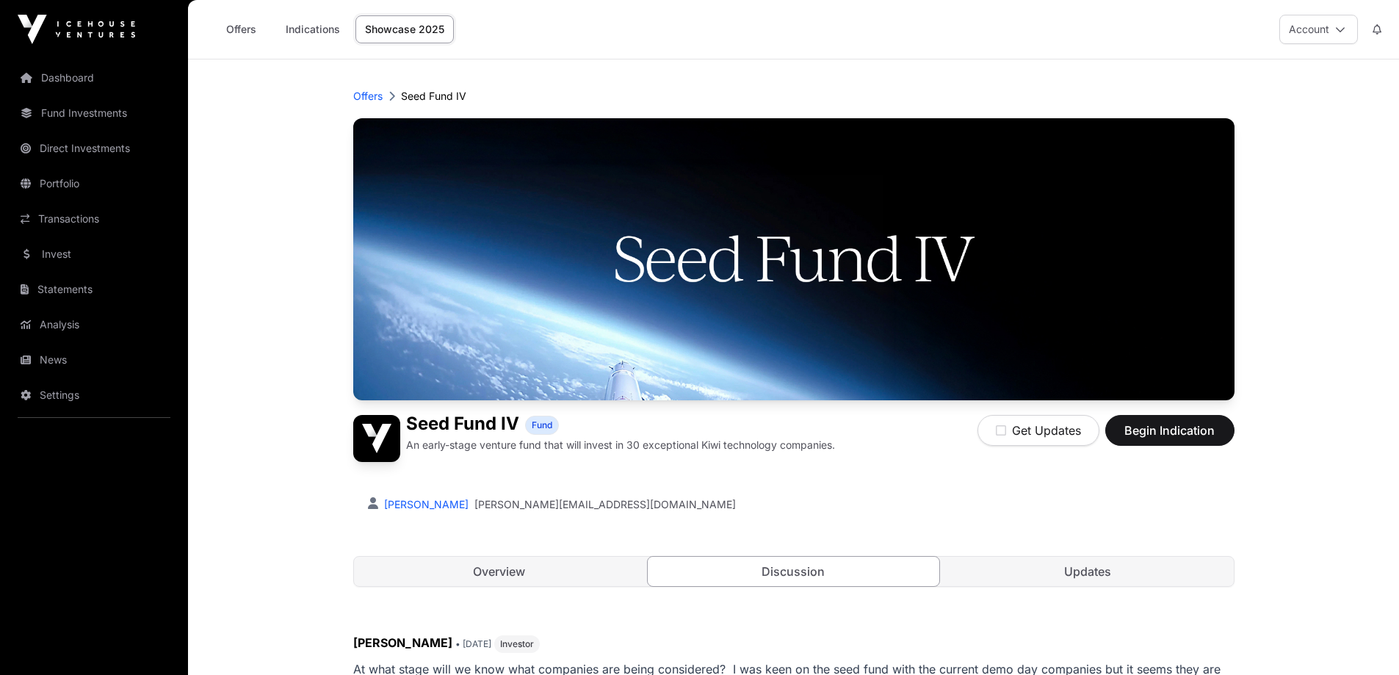
click at [239, 25] on link "Offers" at bounding box center [240, 29] width 59 height 28
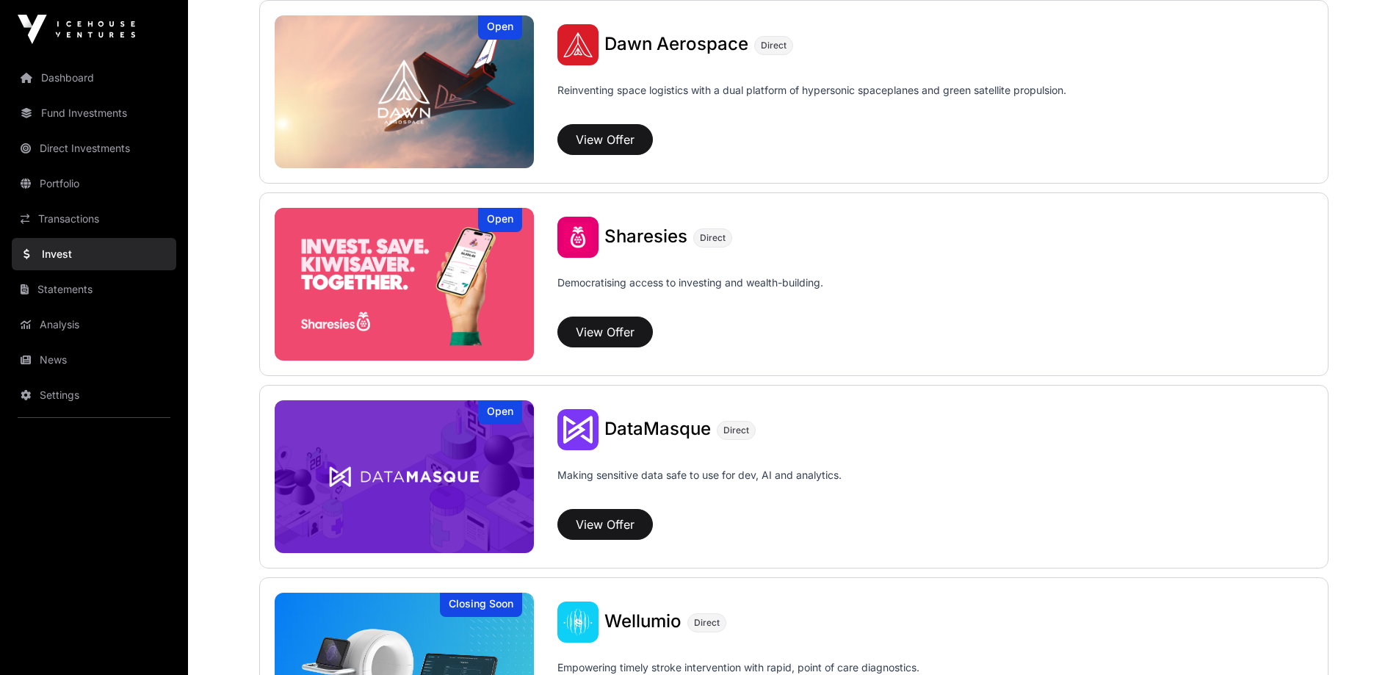
scroll to position [1615, 0]
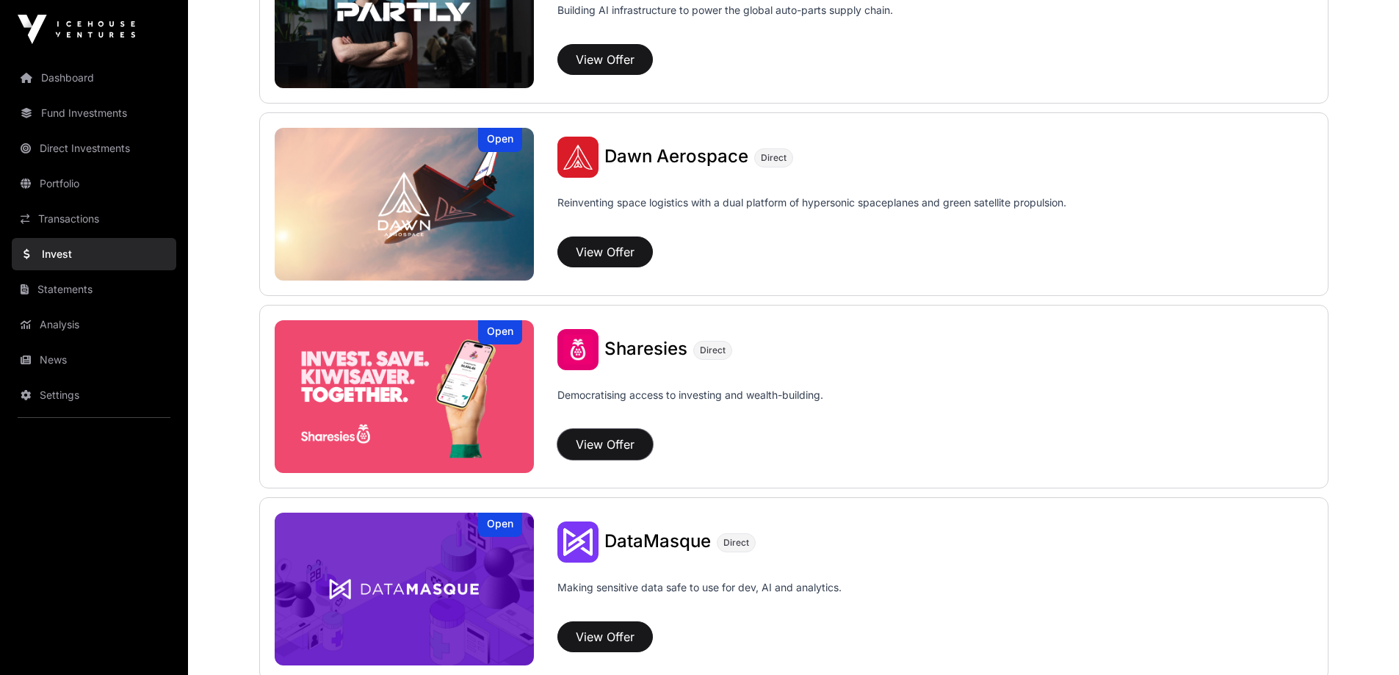
click at [606, 438] on button "View Offer" at bounding box center [604, 444] width 95 height 31
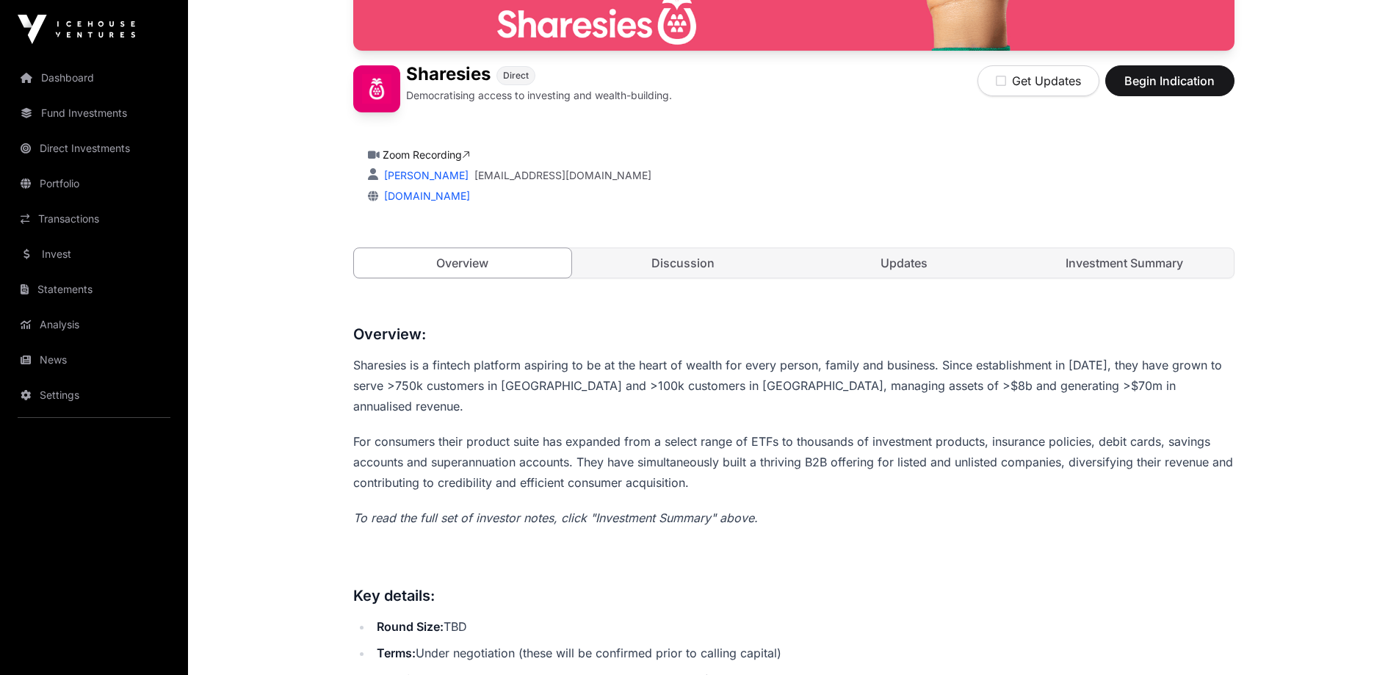
scroll to position [367, 0]
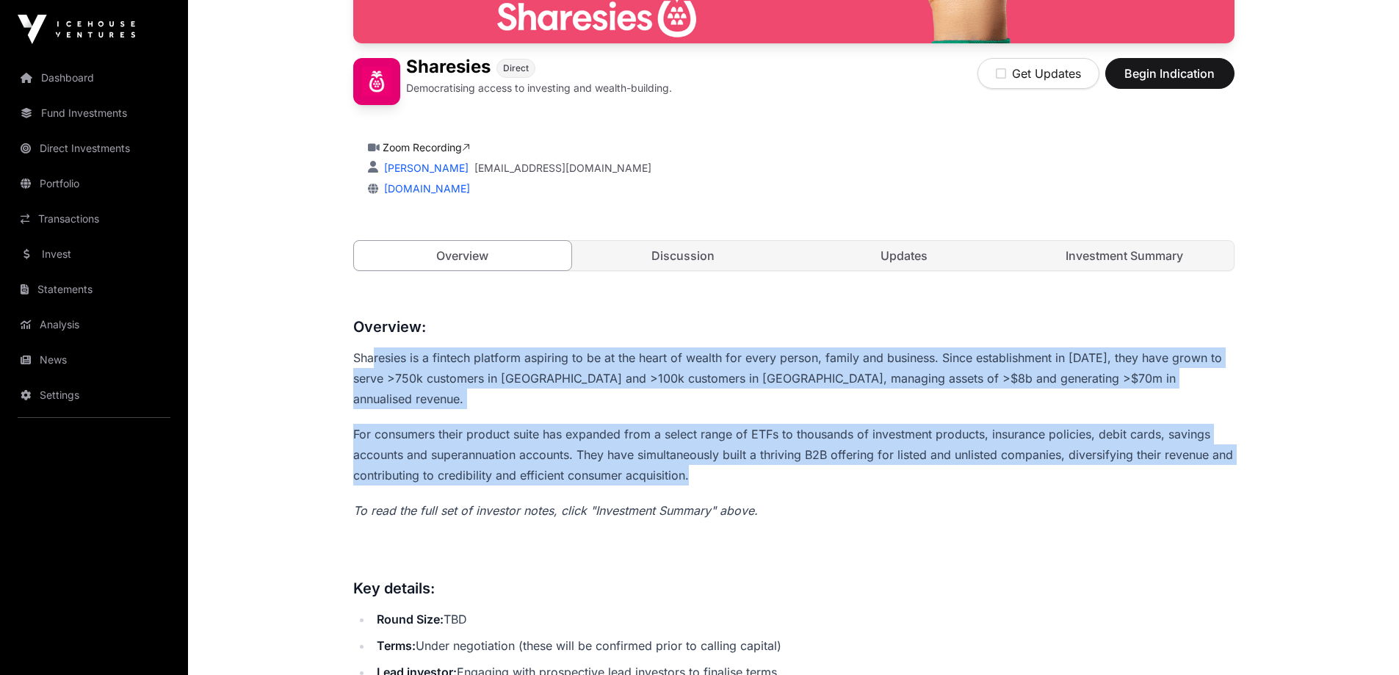
drag, startPoint x: 374, startPoint y: 353, endPoint x: 722, endPoint y: 457, distance: 363.3
click at [722, 457] on p "For consumers their product suite has expanded from a select range of ETFs to t…" at bounding box center [793, 455] width 881 height 62
drag, startPoint x: 722, startPoint y: 457, endPoint x: 361, endPoint y: 347, distance: 377.9
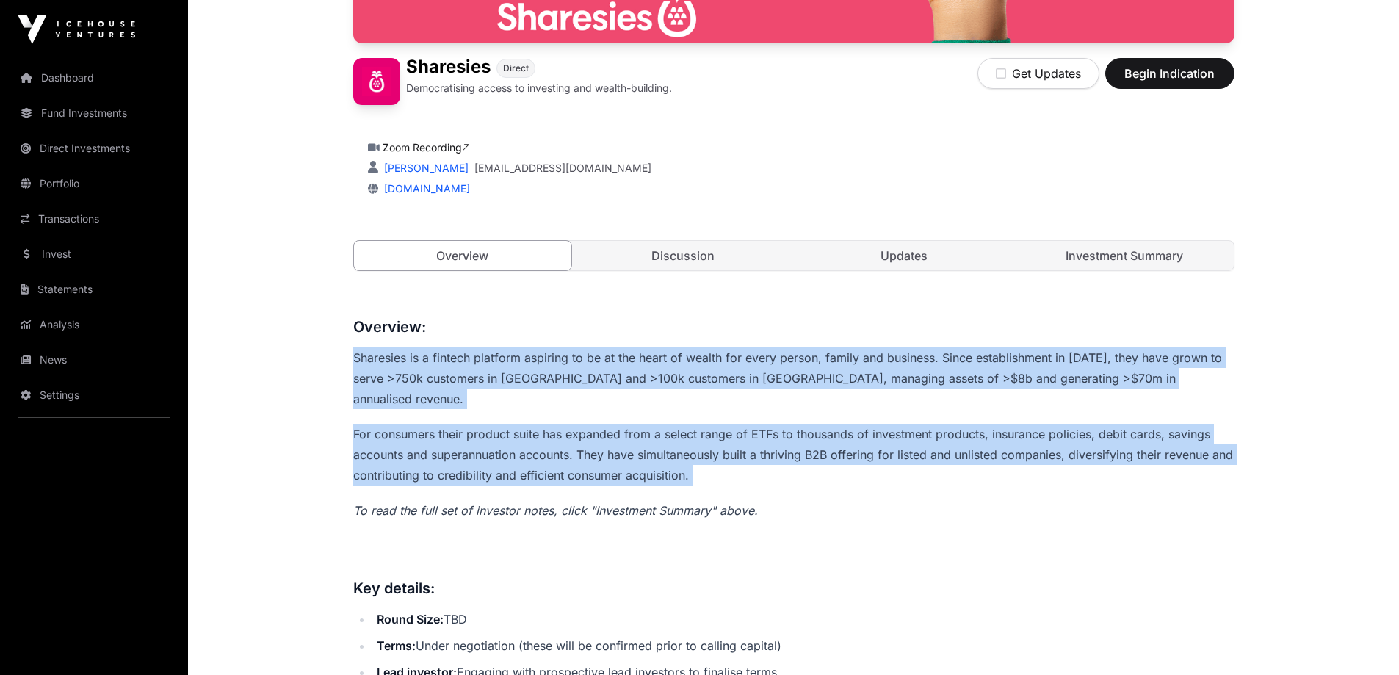
drag, startPoint x: 361, startPoint y: 347, endPoint x: 685, endPoint y: 460, distance: 343.7
click at [685, 460] on p "For consumers their product suite has expanded from a select range of ETFs to t…" at bounding box center [793, 455] width 881 height 62
drag, startPoint x: 689, startPoint y: 460, endPoint x: 410, endPoint y: 374, distance: 291.9
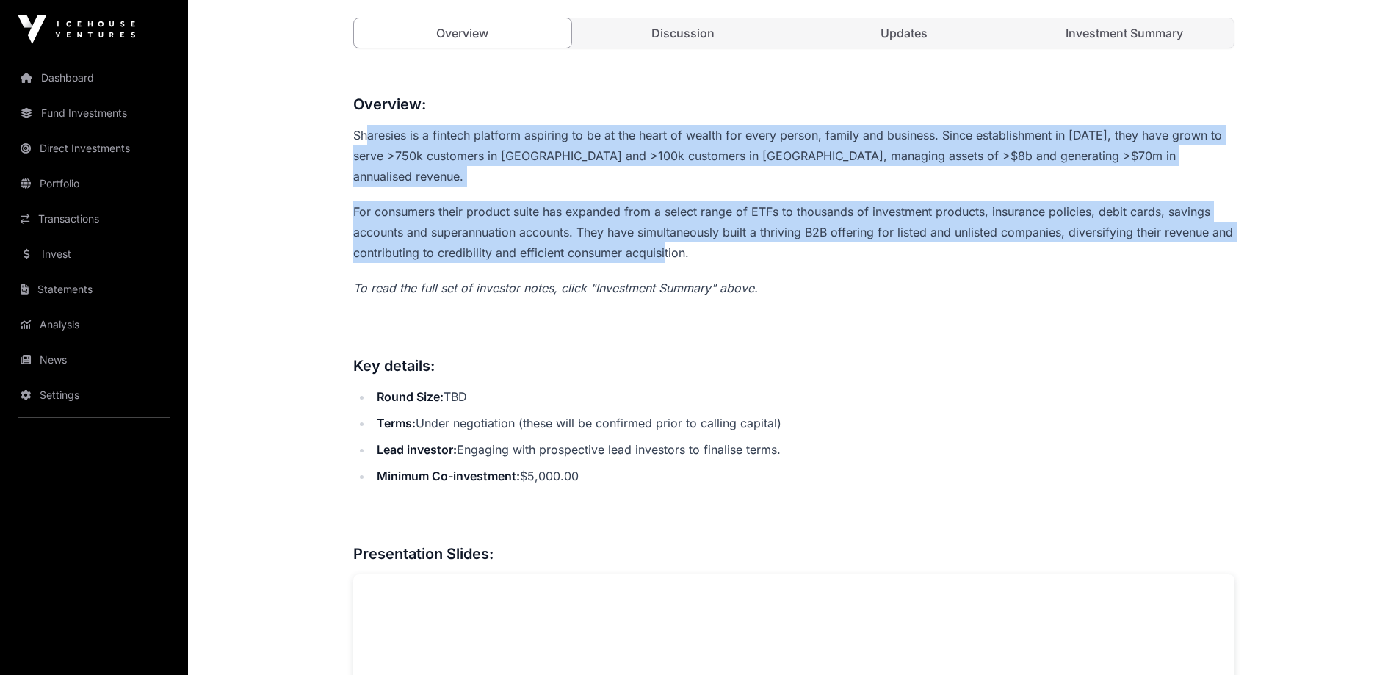
scroll to position [661, 0]
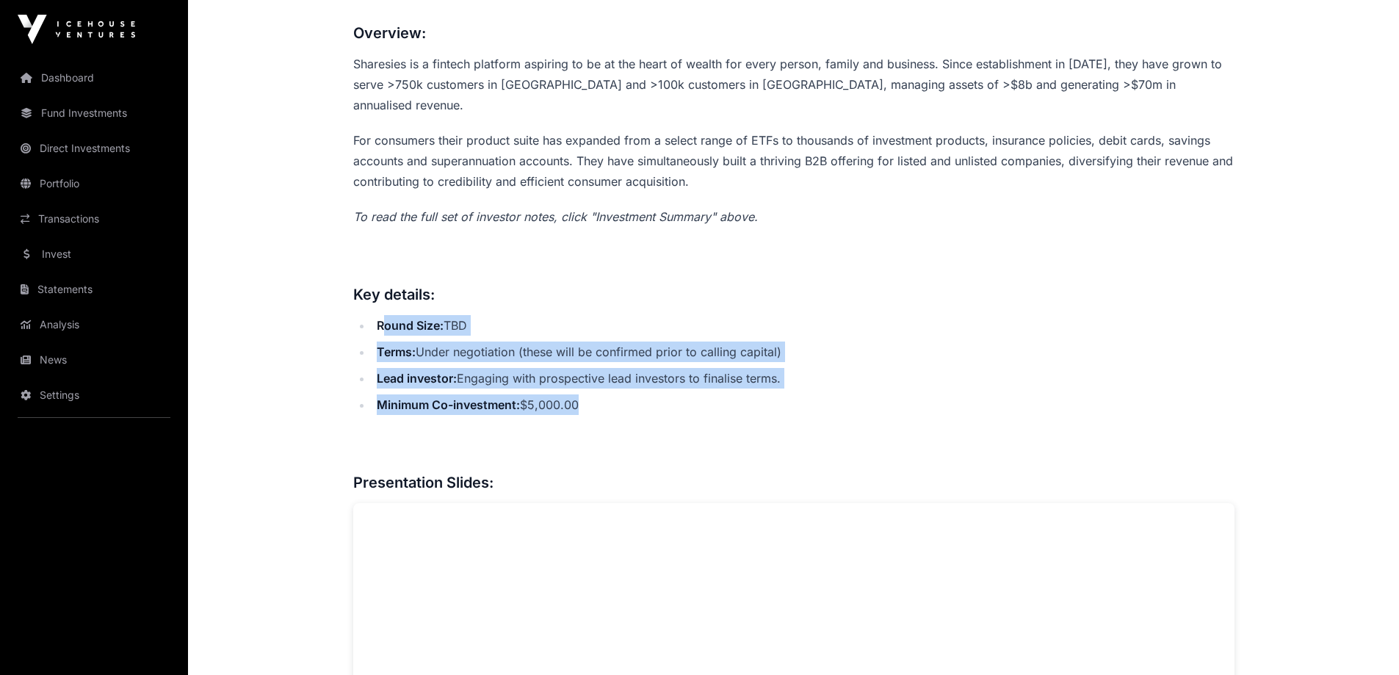
drag, startPoint x: 381, startPoint y: 305, endPoint x: 595, endPoint y: 381, distance: 227.6
click at [595, 381] on ul "Round Size: TBD Terms: Under negotiation (these will be confirmed prior to call…" at bounding box center [793, 365] width 881 height 100
click at [595, 394] on li "Minimum Co-investment: $5,000.00" at bounding box center [803, 404] width 862 height 21
drag, startPoint x: 595, startPoint y: 383, endPoint x: 382, endPoint y: 312, distance: 225.0
click at [381, 315] on ul "Round Size: TBD Terms: Under negotiation (these will be confirmed prior to call…" at bounding box center [793, 365] width 881 height 100
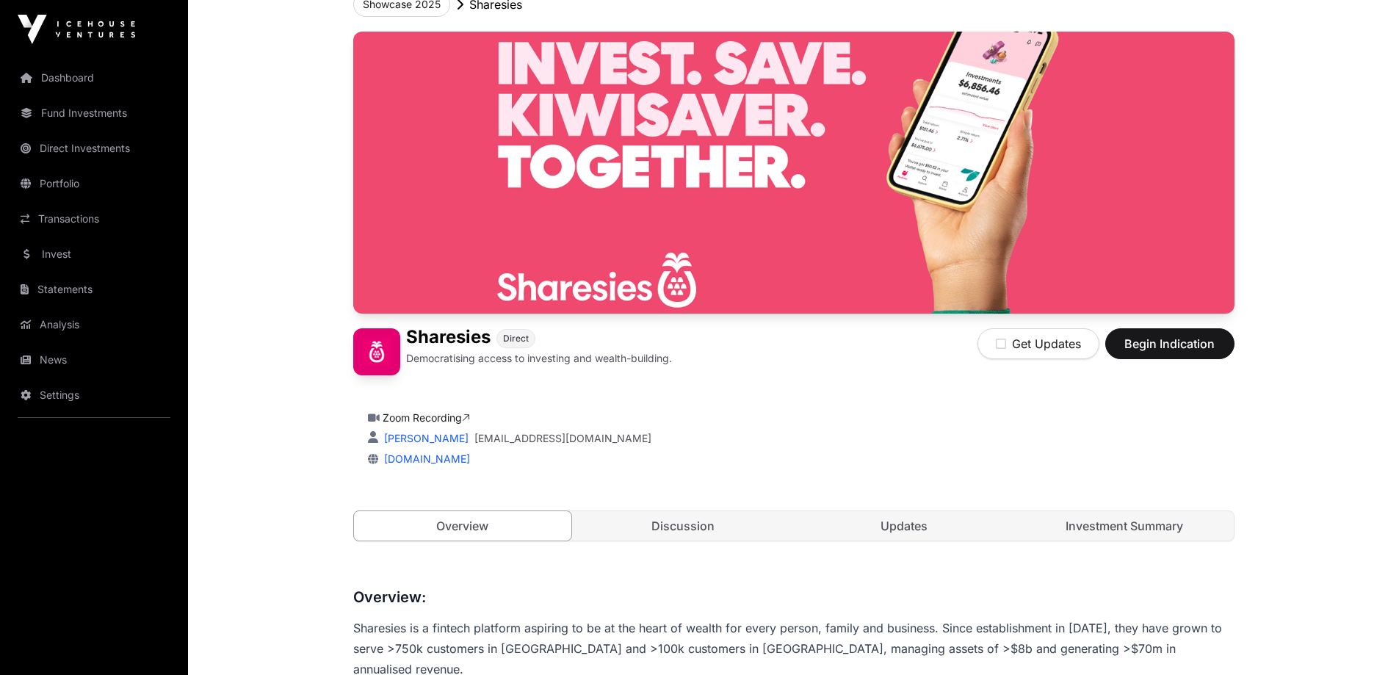
scroll to position [72, 0]
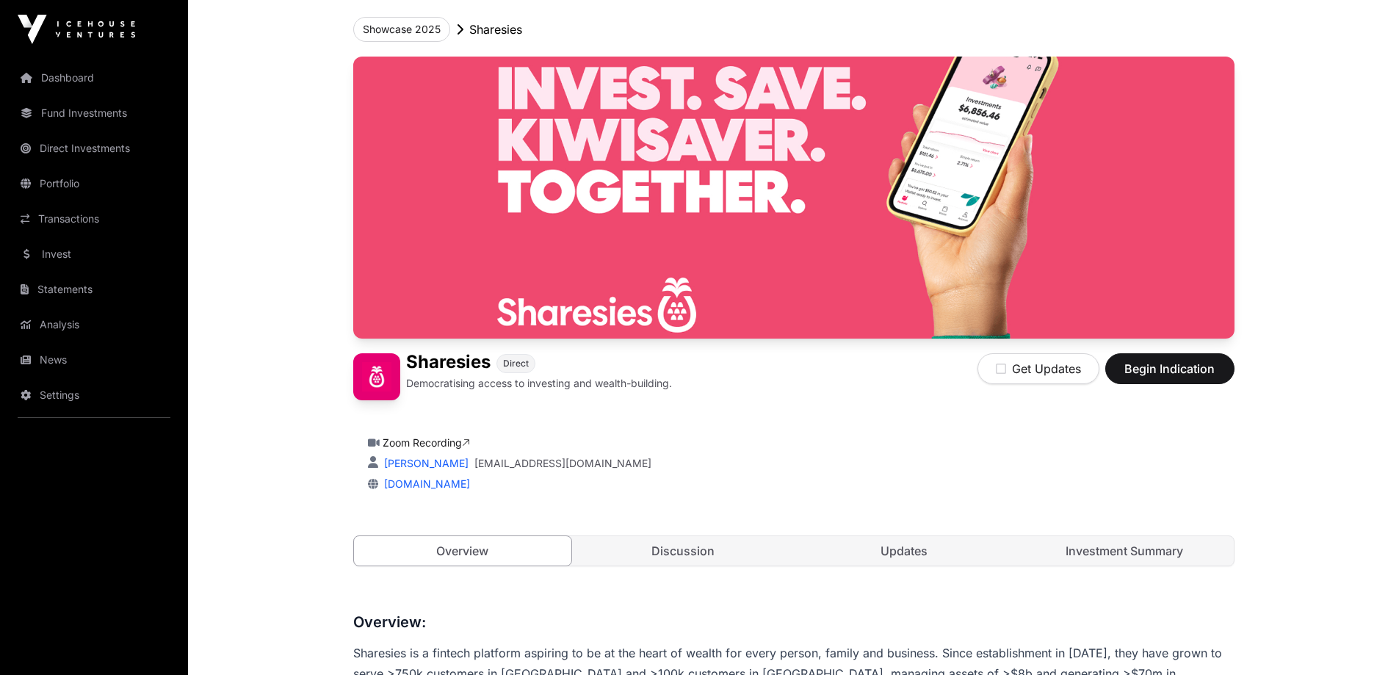
click at [908, 551] on link "Updates" at bounding box center [904, 550] width 218 height 29
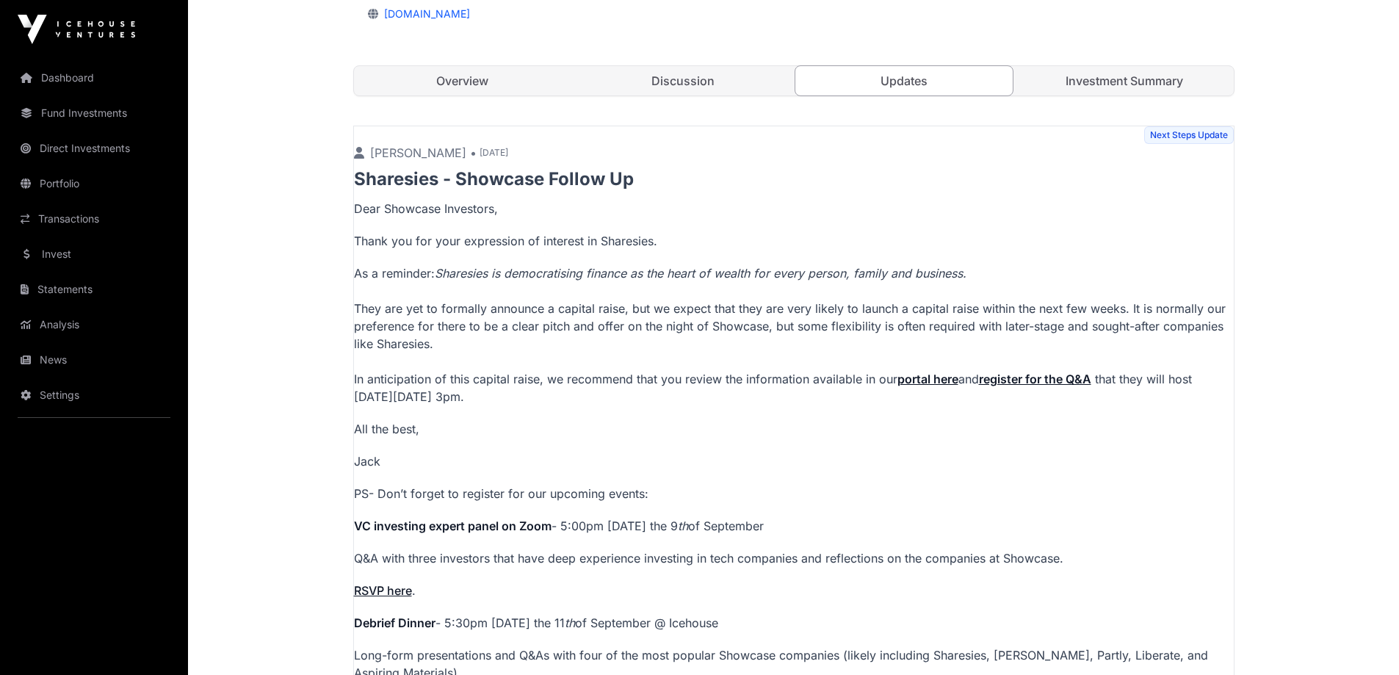
scroll to position [586, 0]
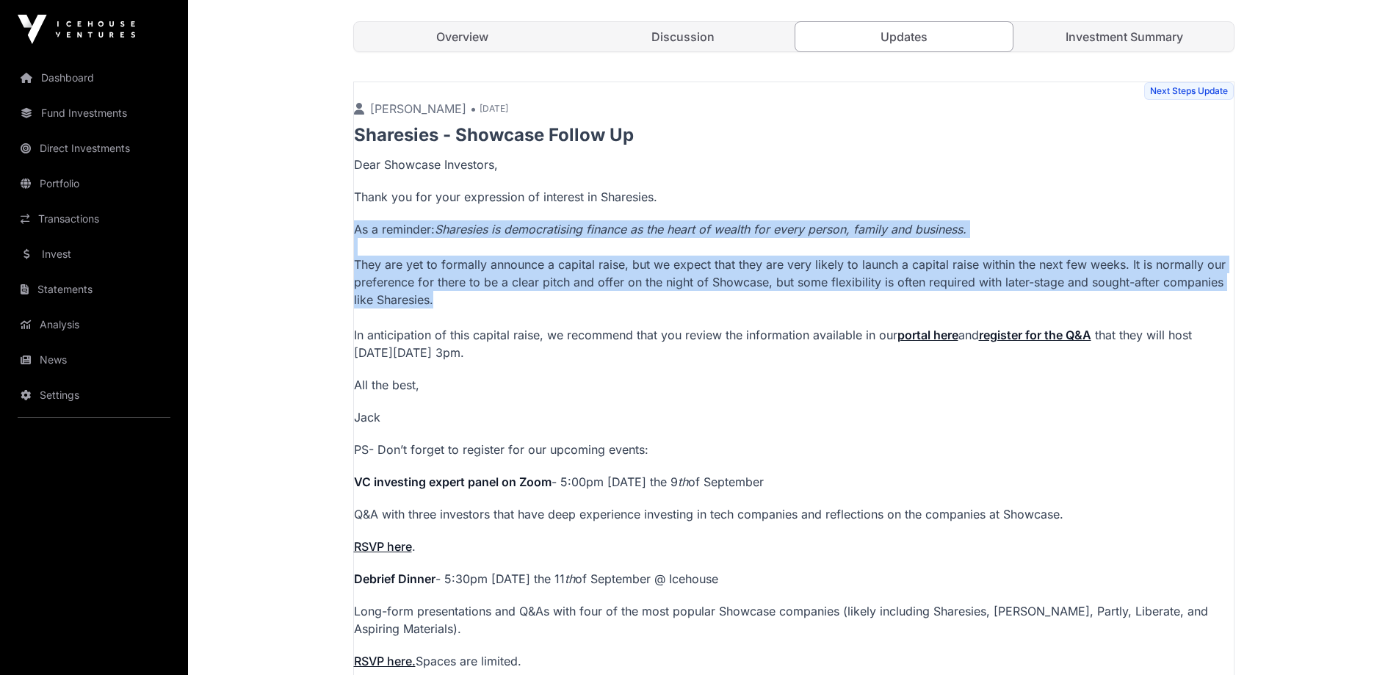
drag, startPoint x: 353, startPoint y: 237, endPoint x: 451, endPoint y: 303, distance: 117.5
click at [451, 303] on p "As a reminder: [PERSON_NAME] is democratising finance as the heart of wealth fo…" at bounding box center [794, 290] width 880 height 141
click at [452, 303] on p "As a reminder: [PERSON_NAME] is democratising finance as the heart of wealth fo…" at bounding box center [794, 290] width 880 height 141
drag, startPoint x: 571, startPoint y: 359, endPoint x: 358, endPoint y: 202, distance: 264.0
click at [358, 202] on p "Dear Showcase Investors, Thank you for your expression of interest in Sharesies…" at bounding box center [794, 461] width 880 height 611
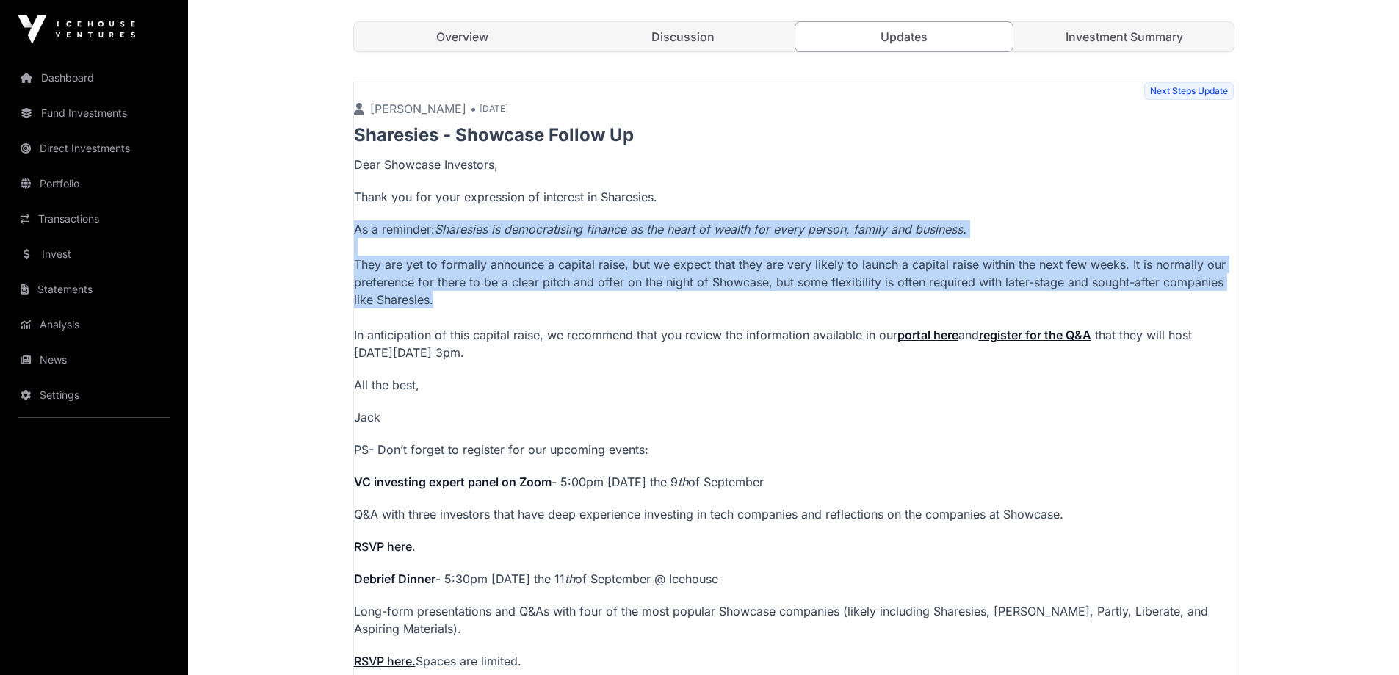
click at [358, 202] on p "Thank you for your expression of interest in Sharesies." at bounding box center [794, 197] width 880 height 18
drag, startPoint x: 358, startPoint y: 199, endPoint x: 587, endPoint y: 358, distance: 279.0
click at [587, 358] on p "Dear Showcase Investors, Thank you for your expression of interest in Sharesies…" at bounding box center [794, 461] width 880 height 611
click at [587, 358] on p "As a reminder: [PERSON_NAME] is democratising finance as the heart of wealth fo…" at bounding box center [794, 290] width 880 height 141
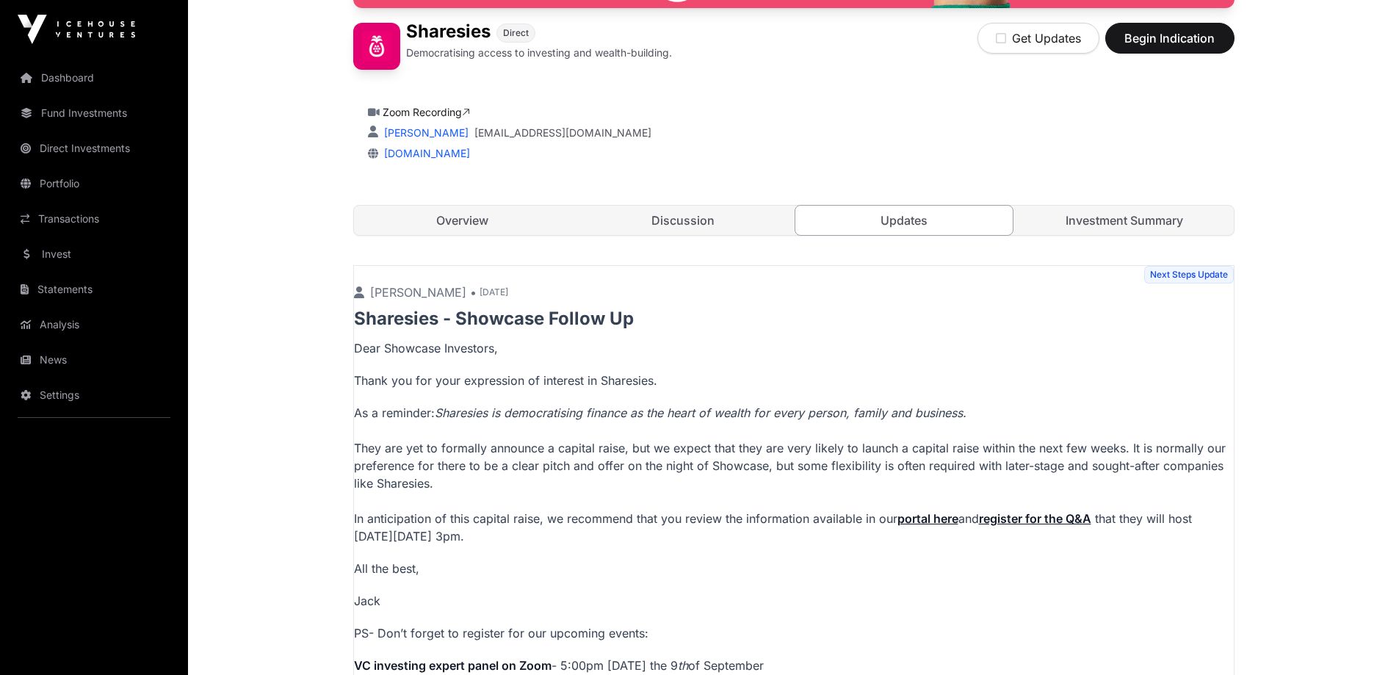
scroll to position [361, 0]
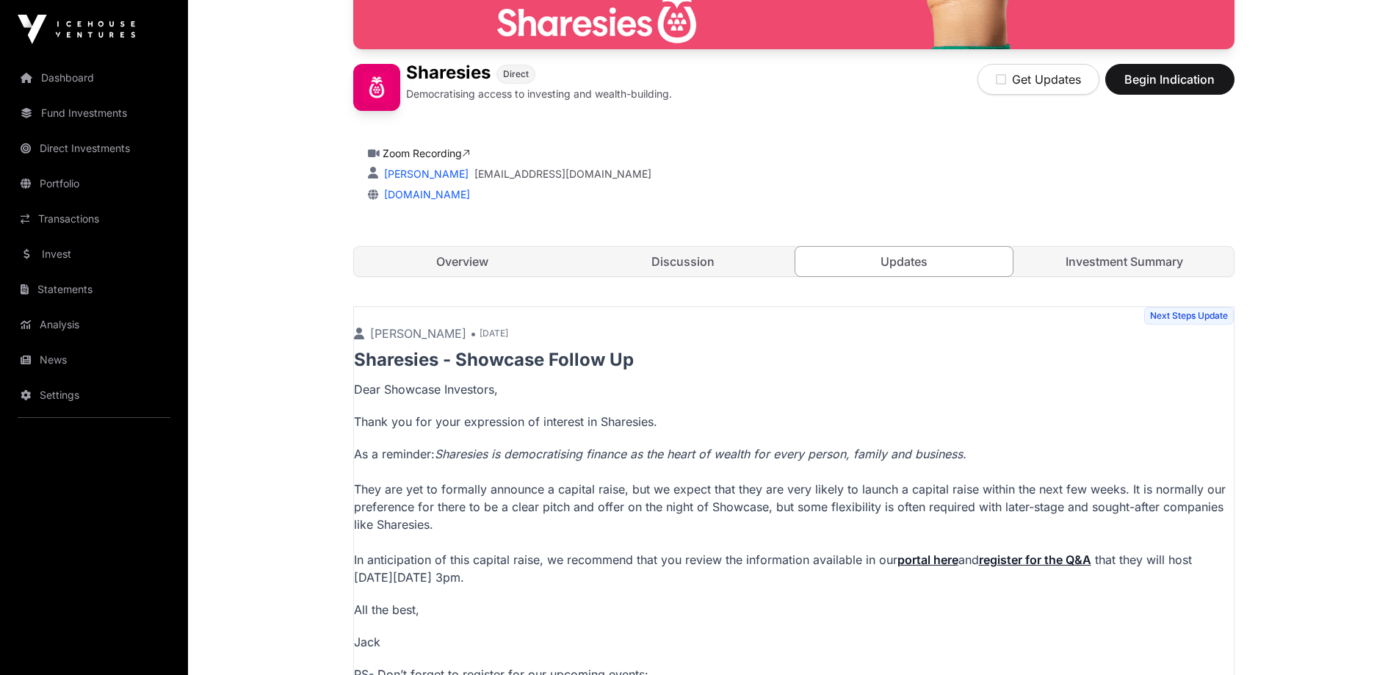
click at [1132, 261] on link "Investment Summary" at bounding box center [1124, 261] width 218 height 29
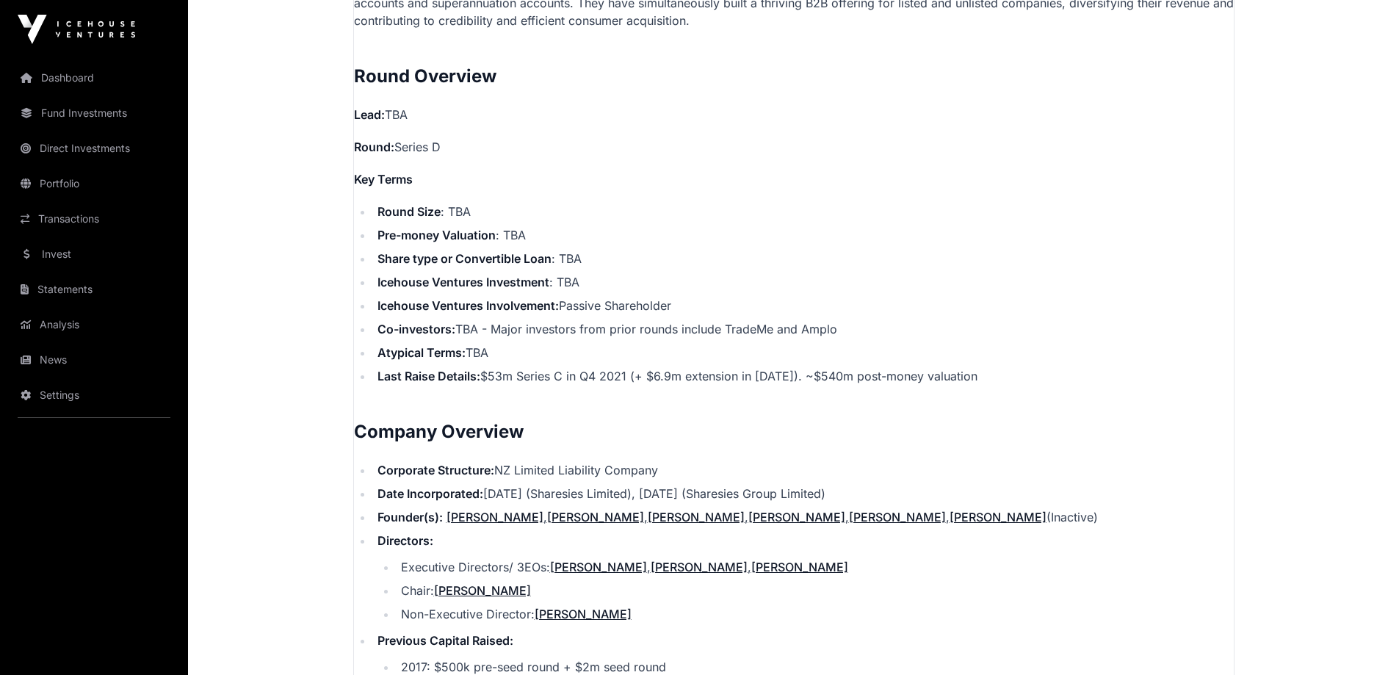
scroll to position [1242, 0]
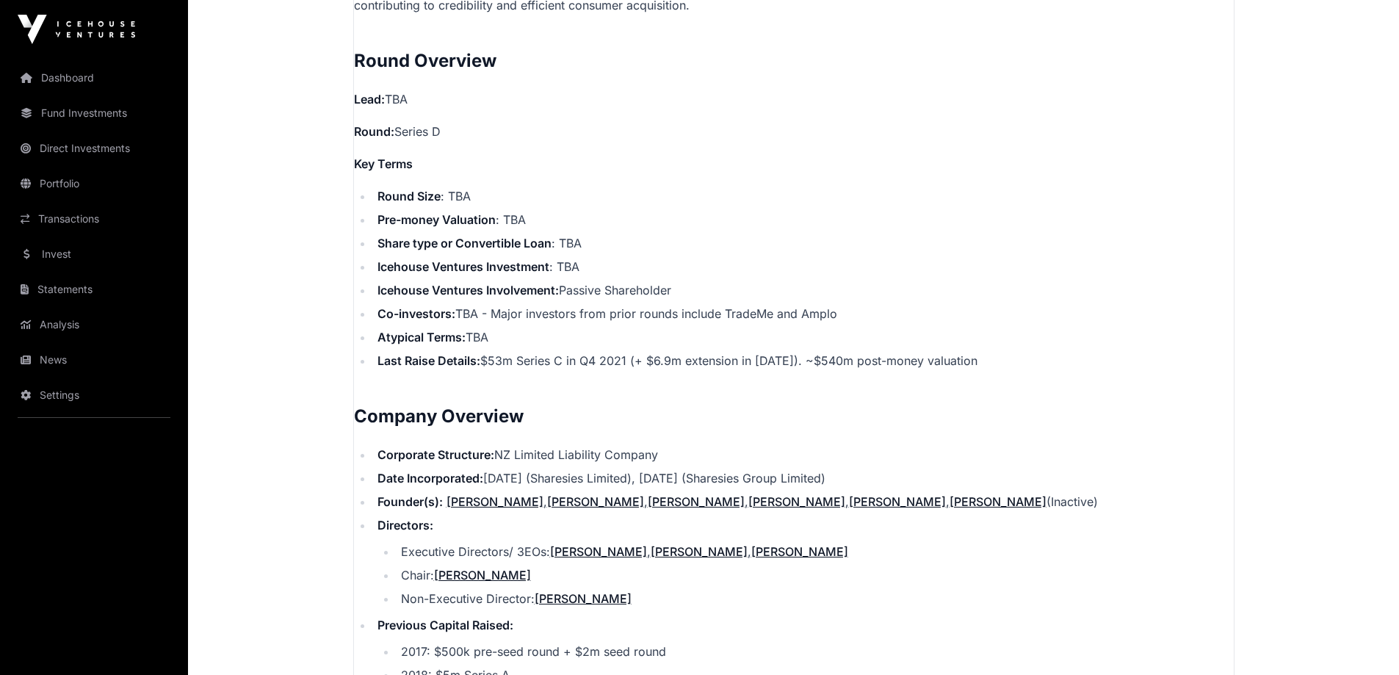
drag, startPoint x: 374, startPoint y: 335, endPoint x: 1045, endPoint y: 350, distance: 670.5
click at [1045, 352] on li "Last Raise Details: $53m Series C in Q4 2021 (+ $6.9m extension in [DATE]). ~$5…" at bounding box center [803, 361] width 861 height 18
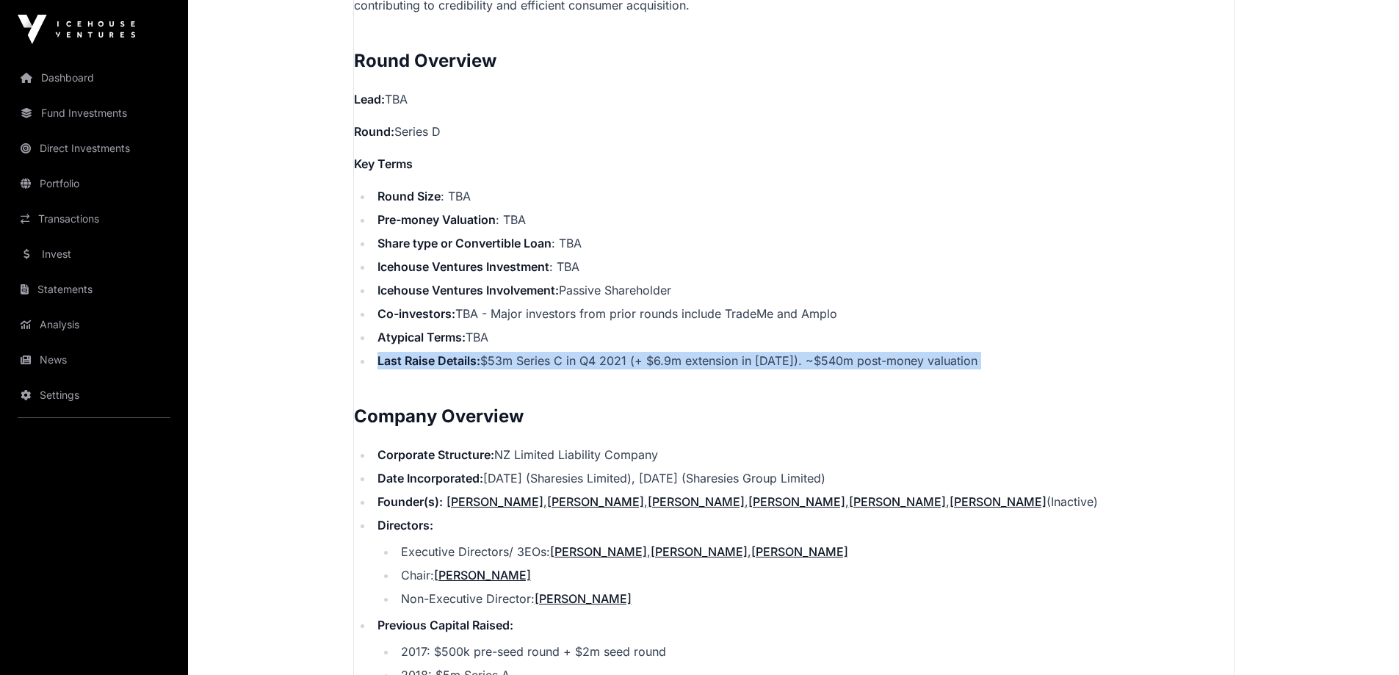
drag, startPoint x: 1045, startPoint y: 350, endPoint x: 391, endPoint y: 345, distance: 654.2
click at [391, 352] on li "Last Raise Details: $53m Series C in Q4 2021 (+ $6.9m extension in [DATE]). ~$5…" at bounding box center [803, 361] width 861 height 18
click at [391, 353] on strong "Last Raise Details:" at bounding box center [428, 360] width 103 height 15
drag, startPoint x: 391, startPoint y: 345, endPoint x: 901, endPoint y: 356, distance: 510.4
click at [1006, 352] on li "Last Raise Details: $53m Series C in Q4 2021 (+ $6.9m extension in [DATE]). ~$5…" at bounding box center [803, 361] width 861 height 18
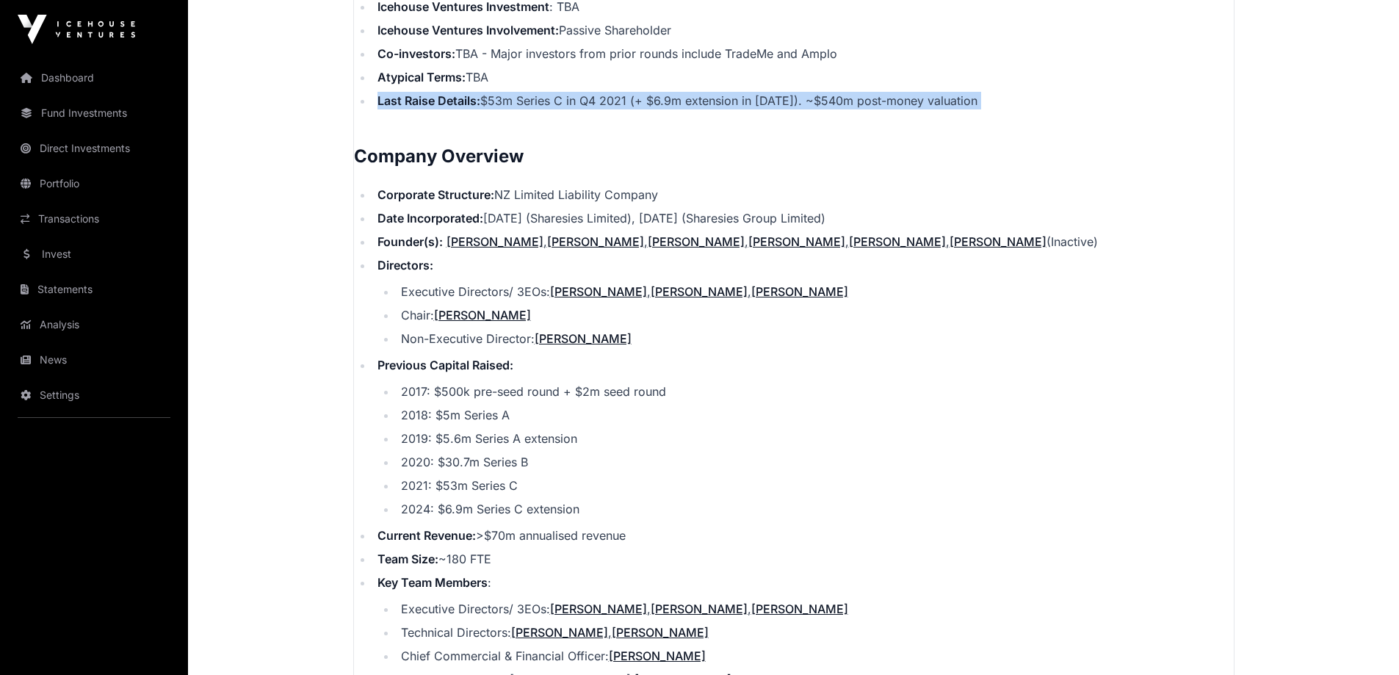
scroll to position [1536, 0]
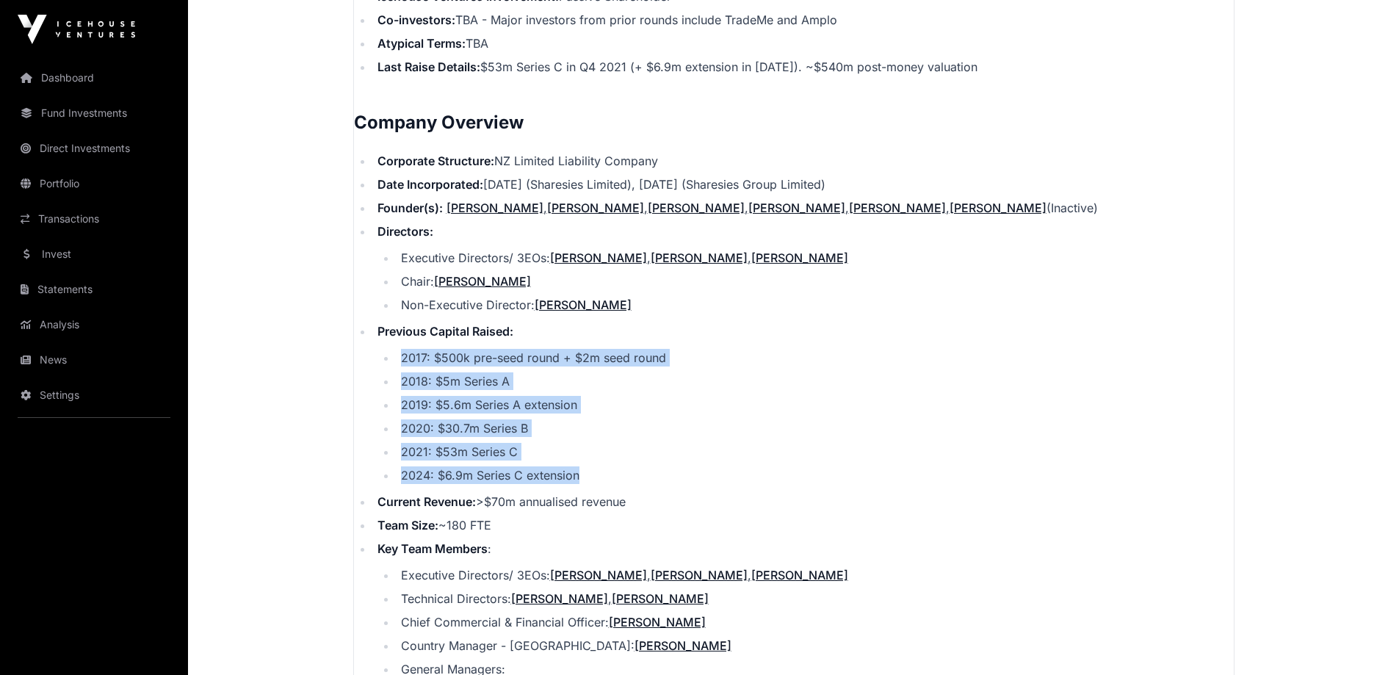
drag, startPoint x: 601, startPoint y: 456, endPoint x: 397, endPoint y: 336, distance: 236.4
click at [397, 349] on ul "2017: $500k pre-seed round + $2m seed round 2018: $5m Series A 2019: $5.6m Seri…" at bounding box center [805, 416] width 856 height 135
click at [397, 349] on li "2017: $500k pre-seed round + $2m seed round" at bounding box center [814, 358] width 837 height 18
drag, startPoint x: 397, startPoint y: 336, endPoint x: 591, endPoint y: 462, distance: 231.4
click at [591, 462] on ul "2017: $500k pre-seed round + $2m seed round 2018: $5m Series A 2019: $5.6m Seri…" at bounding box center [805, 416] width 856 height 135
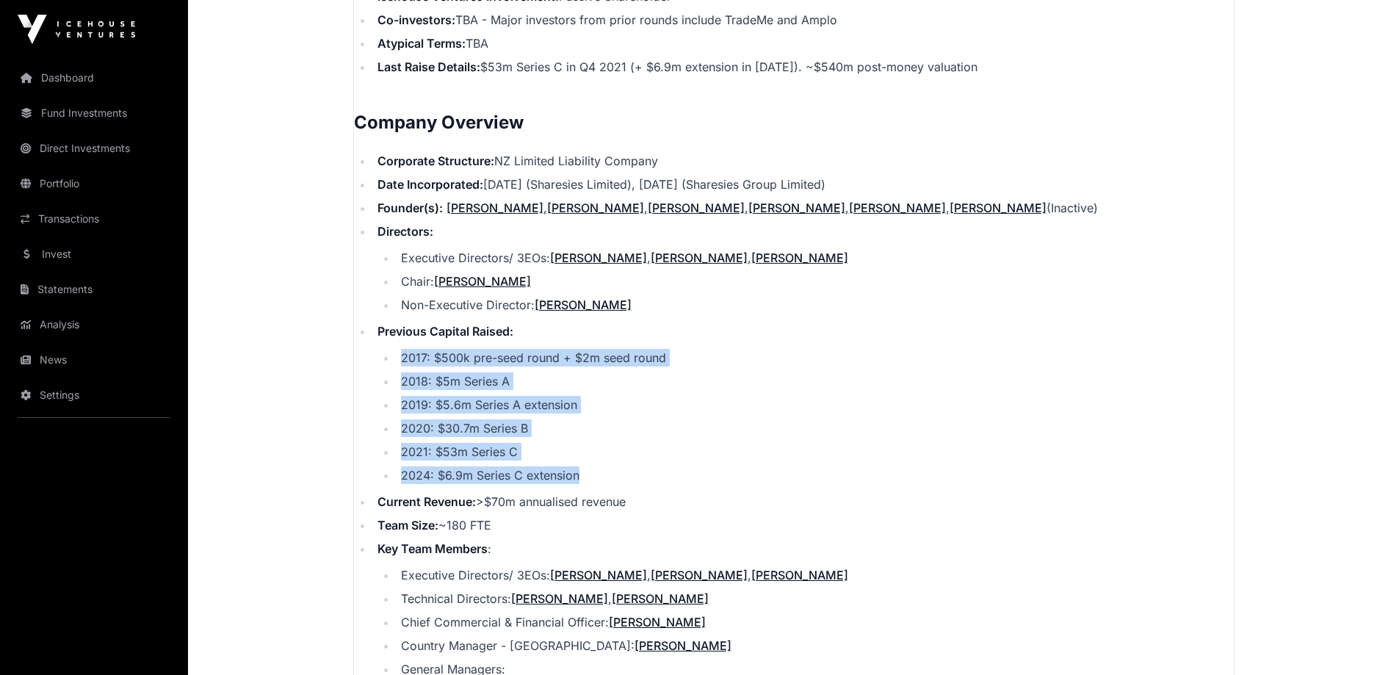
click at [591, 466] on li "2024: $6.9m Series C extension" at bounding box center [814, 475] width 837 height 18
drag, startPoint x: 591, startPoint y: 462, endPoint x: 432, endPoint y: 412, distance: 166.3
click at [395, 349] on ul "2017: $500k pre-seed round + $2m seed round 2018: $5m Series A 2019: $5.6m Seri…" at bounding box center [805, 416] width 856 height 135
click at [452, 446] on ul "2017: $500k pre-seed round + $2m seed round 2018: $5m Series A 2019: $5.6m Seri…" at bounding box center [805, 416] width 856 height 135
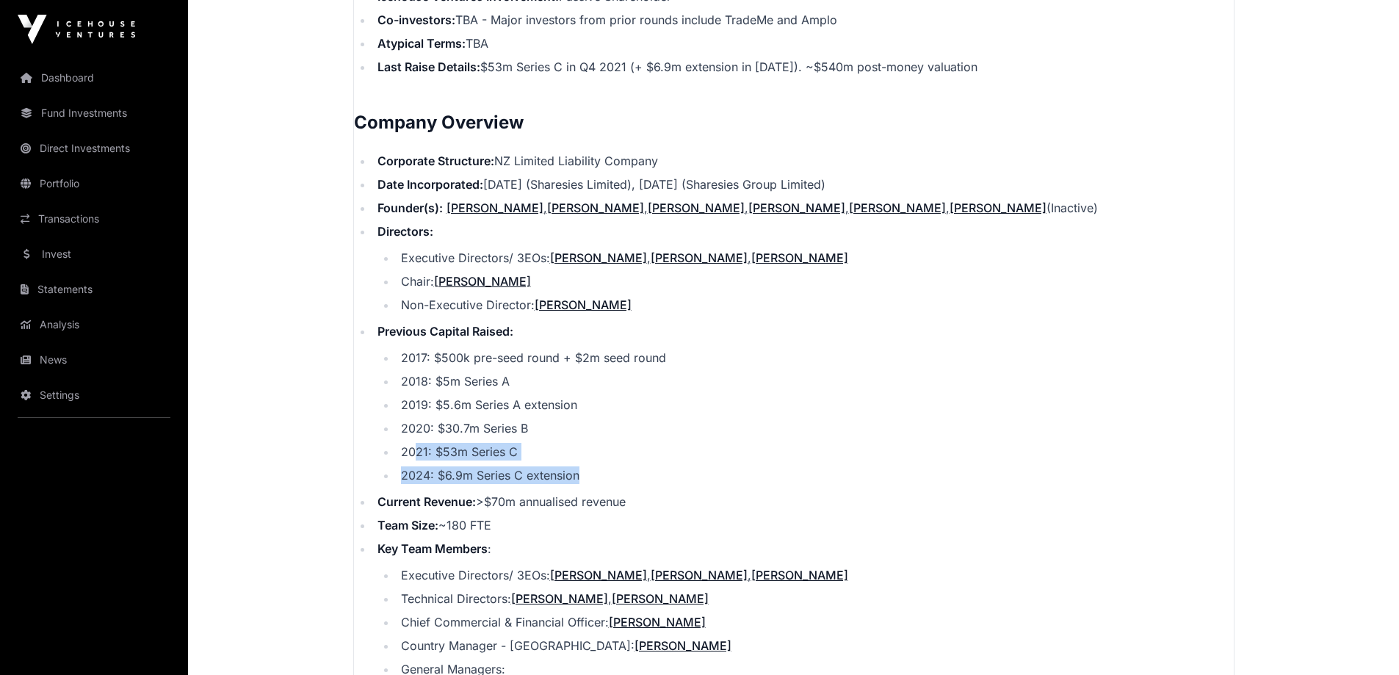
drag, startPoint x: 413, startPoint y: 427, endPoint x: 614, endPoint y: 458, distance: 203.6
click at [614, 458] on ul "2017: $500k pre-seed round + $2m seed round 2018: $5m Series A 2019: $5.6m Seri…" at bounding box center [805, 416] width 856 height 135
click at [614, 466] on li "2024: $6.9m Series C extension" at bounding box center [814, 475] width 837 height 18
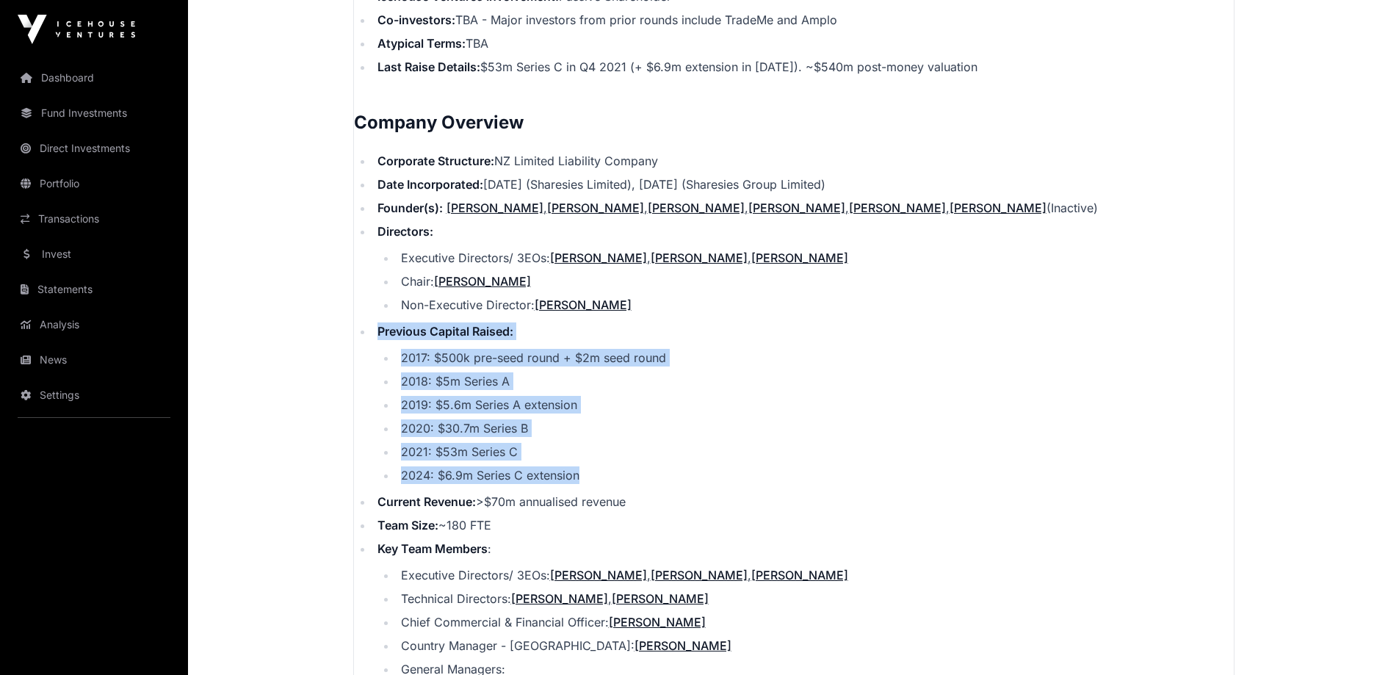
drag, startPoint x: 614, startPoint y: 458, endPoint x: 391, endPoint y: 322, distance: 261.7
click at [391, 322] on li "Previous Capital Raised: 2017: $500k pre-seed round + $2m seed round 2018: $5m …" at bounding box center [803, 403] width 861 height 162
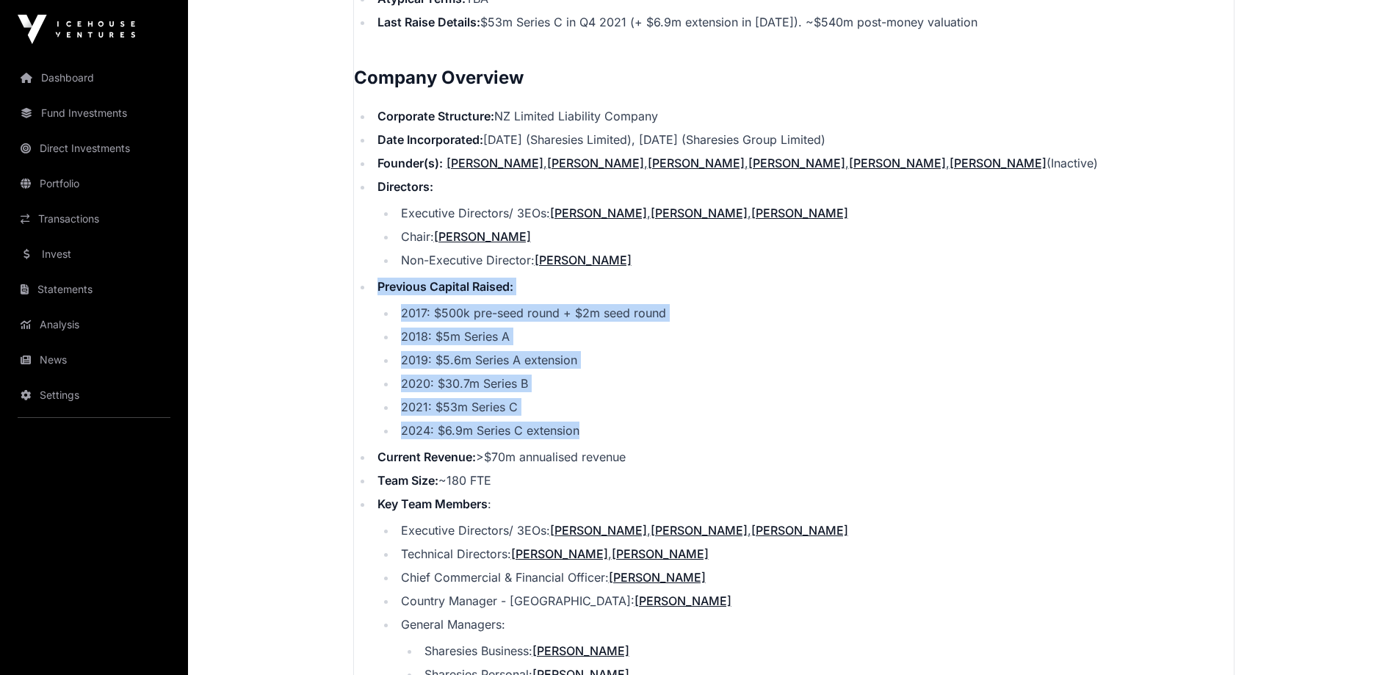
scroll to position [1756, 0]
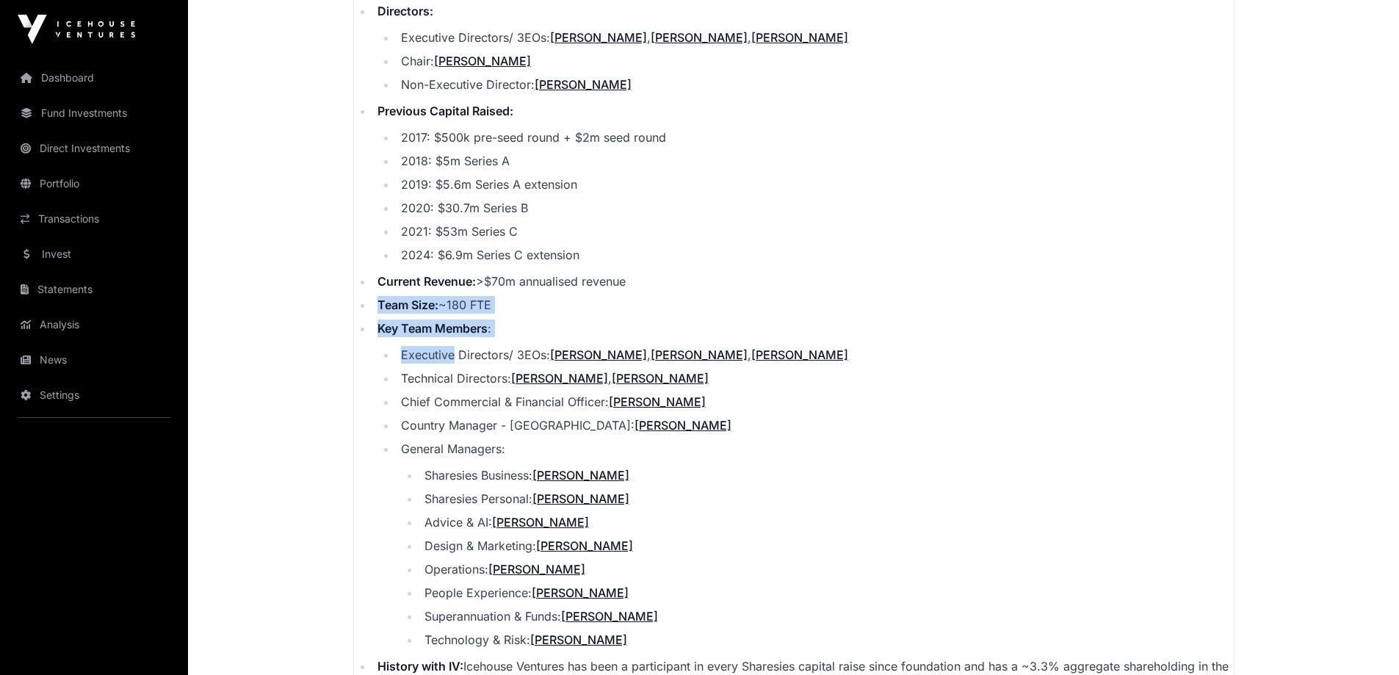
drag, startPoint x: 378, startPoint y: 291, endPoint x: 452, endPoint y: 329, distance: 83.1
click at [452, 329] on ul "Corporate Structure: NZ Limited Liability Company Date Incorporated: [DATE] (Sh…" at bounding box center [794, 353] width 880 height 843
click at [452, 346] on li "Executive Directors/ 3EOs: [PERSON_NAME] , [PERSON_NAME] , [PERSON_NAME]" at bounding box center [814, 355] width 837 height 18
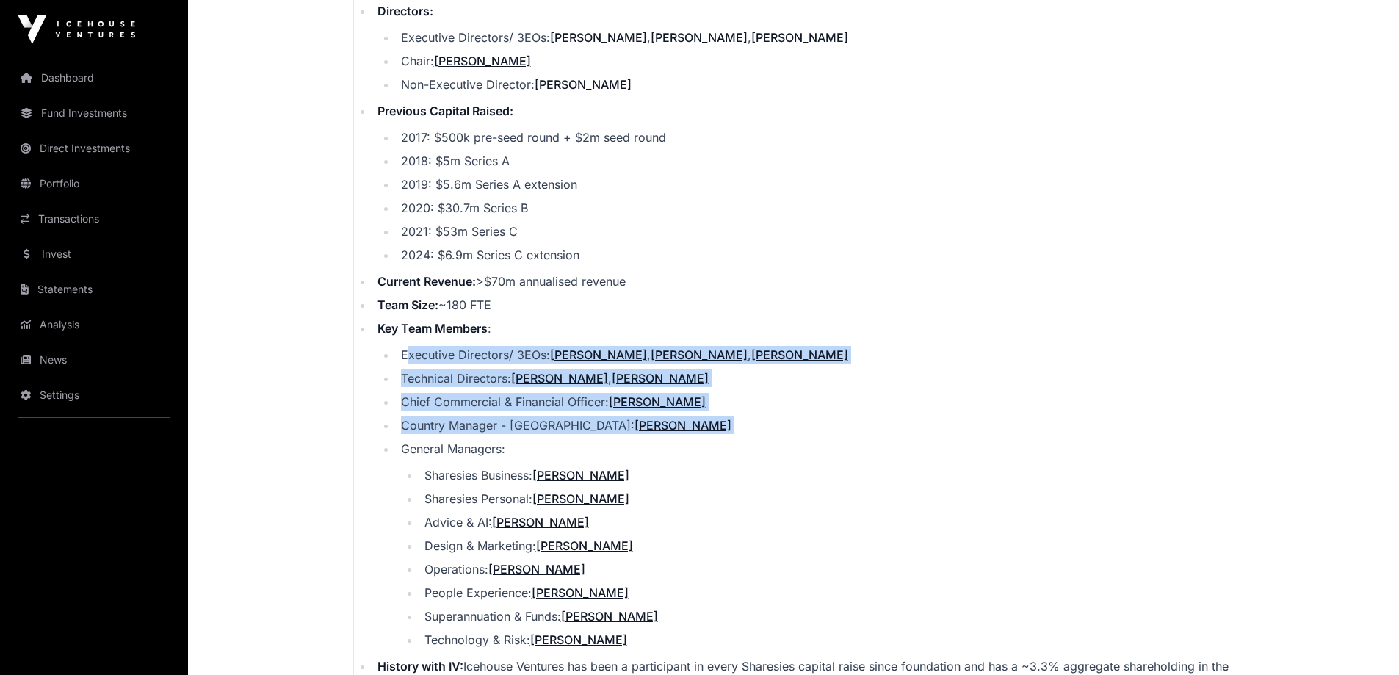
drag, startPoint x: 410, startPoint y: 326, endPoint x: 525, endPoint y: 435, distance: 158.9
click at [525, 435] on li "Key Team Members : Executive Directors/ 3EOs: [PERSON_NAME] , [PERSON_NAME] , […" at bounding box center [803, 483] width 861 height 329
click at [525, 440] on li "General Managers: Sharesies Business: [PERSON_NAME] Sharesies Personal: [PERSON…" at bounding box center [814, 544] width 837 height 209
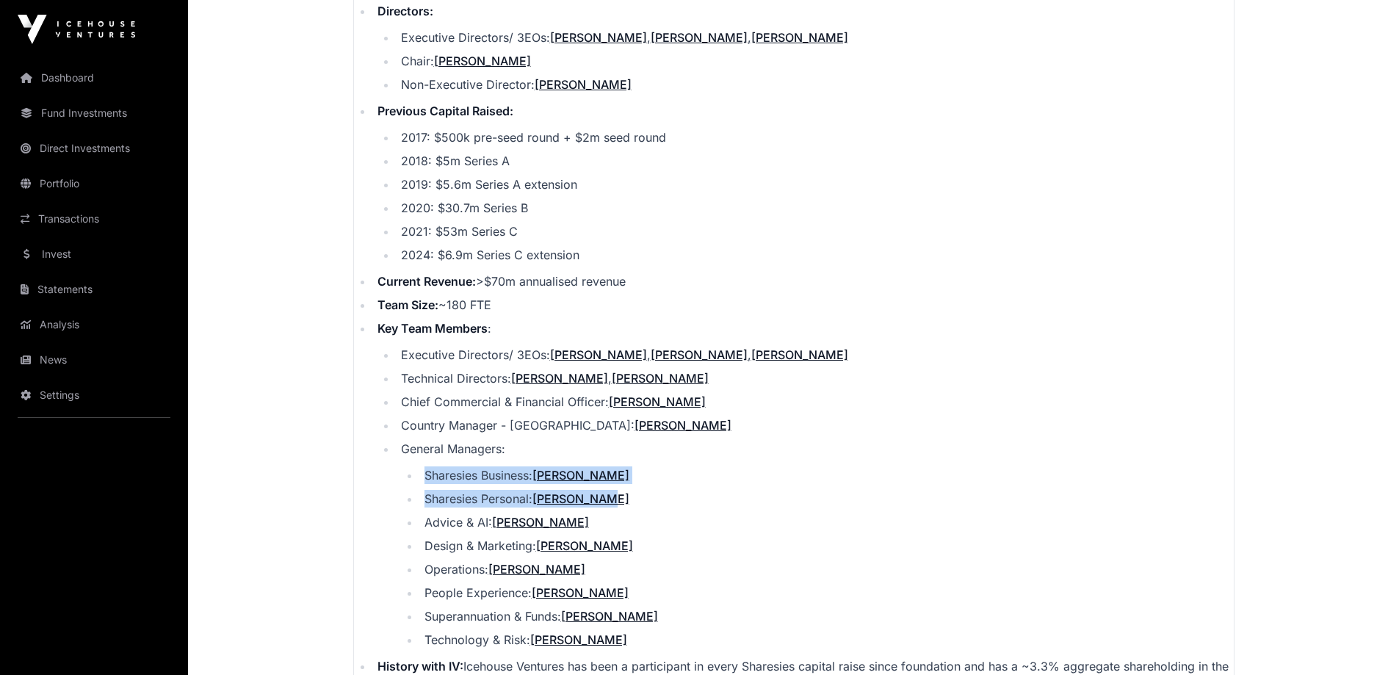
drag, startPoint x: 421, startPoint y: 457, endPoint x: 642, endPoint y: 479, distance: 221.4
click at [642, 479] on ul "Sharesies Business: [PERSON_NAME] Sharesies Personal: [PERSON_NAME] Advice & AI…" at bounding box center [817, 557] width 833 height 182
click at [642, 490] on li "Sharesies Personal: [PERSON_NAME]" at bounding box center [827, 499] width 814 height 18
drag, startPoint x: 416, startPoint y: 501, endPoint x: 456, endPoint y: 501, distance: 39.6
click at [456, 501] on ul "Sharesies Business: [PERSON_NAME] Sharesies Personal: [PERSON_NAME] Advice & AI…" at bounding box center [817, 557] width 833 height 182
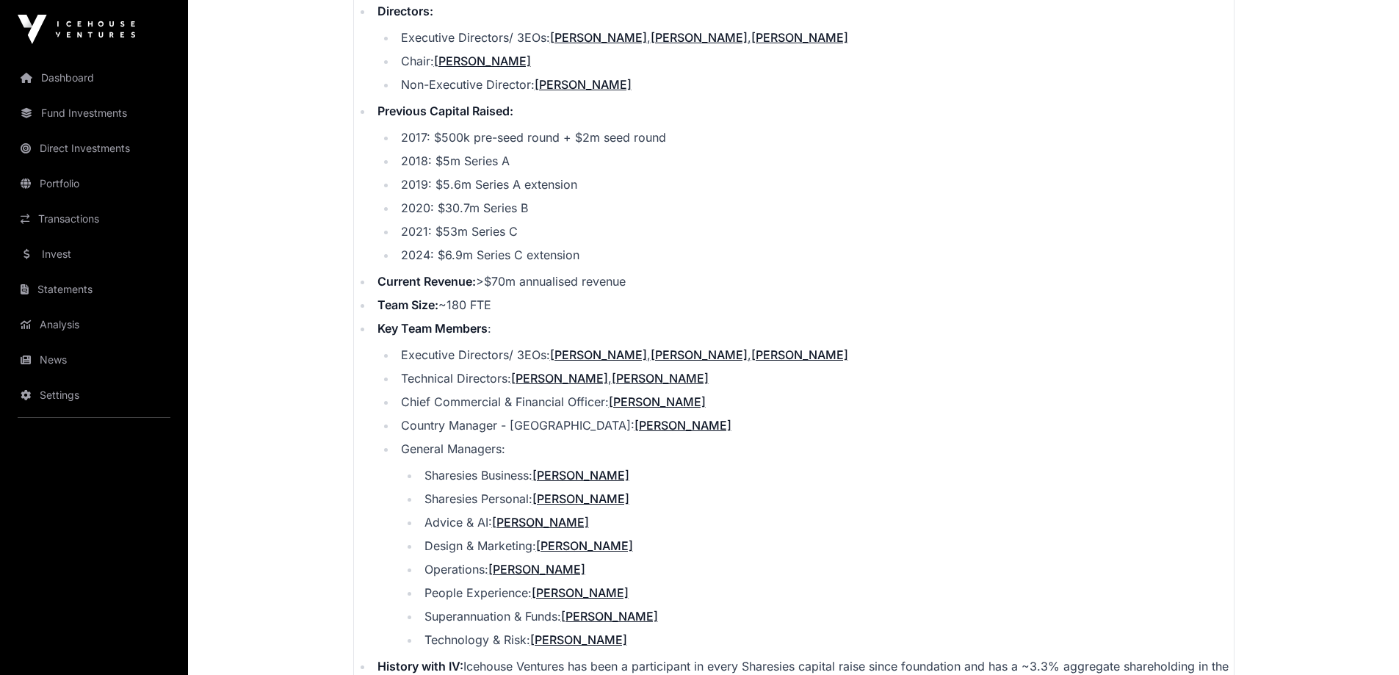
click at [414, 534] on ul "Sharesies Business: [PERSON_NAME] Sharesies Personal: [PERSON_NAME] Advice & AI…" at bounding box center [817, 557] width 833 height 182
drag, startPoint x: 428, startPoint y: 509, endPoint x: 690, endPoint y: 626, distance: 286.9
click at [689, 626] on ul "Sharesies Business: [PERSON_NAME] Sharesies Personal: [PERSON_NAME] Advice & AI…" at bounding box center [817, 557] width 833 height 182
click at [690, 631] on li "Technology & Risk: [PERSON_NAME]" at bounding box center [827, 640] width 814 height 18
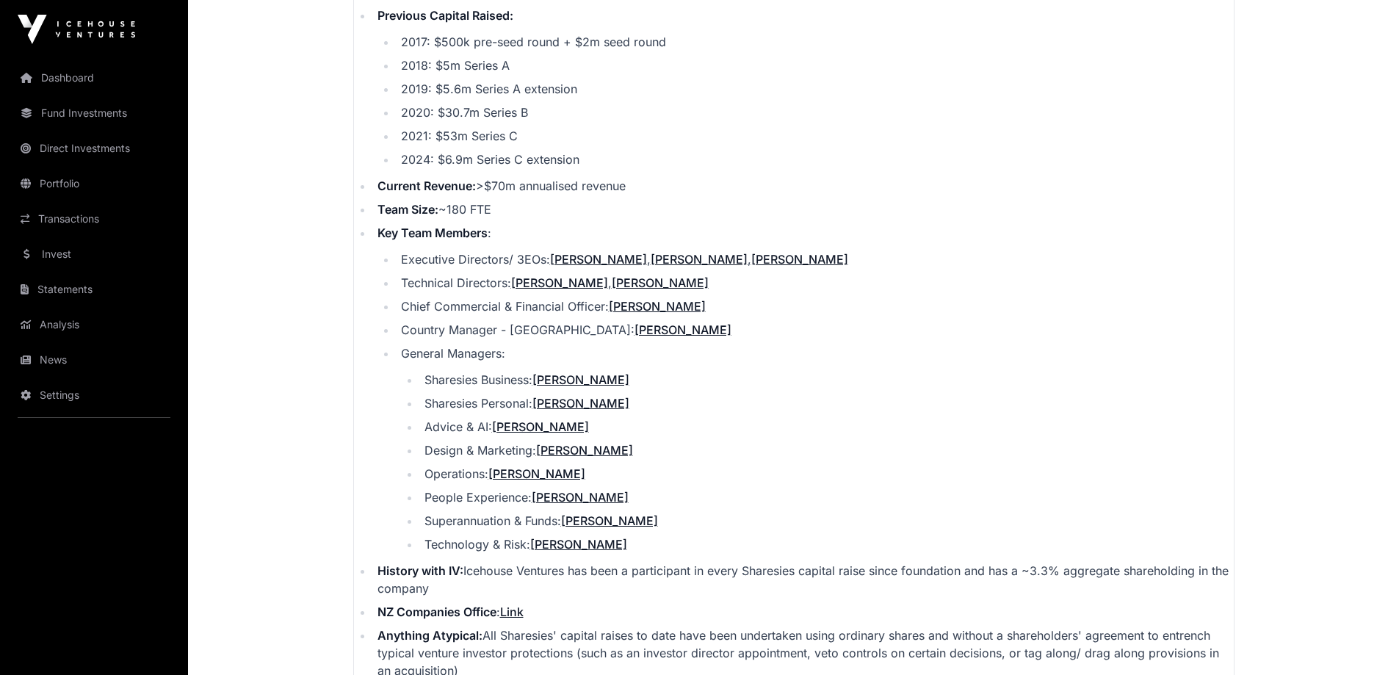
scroll to position [2050, 0]
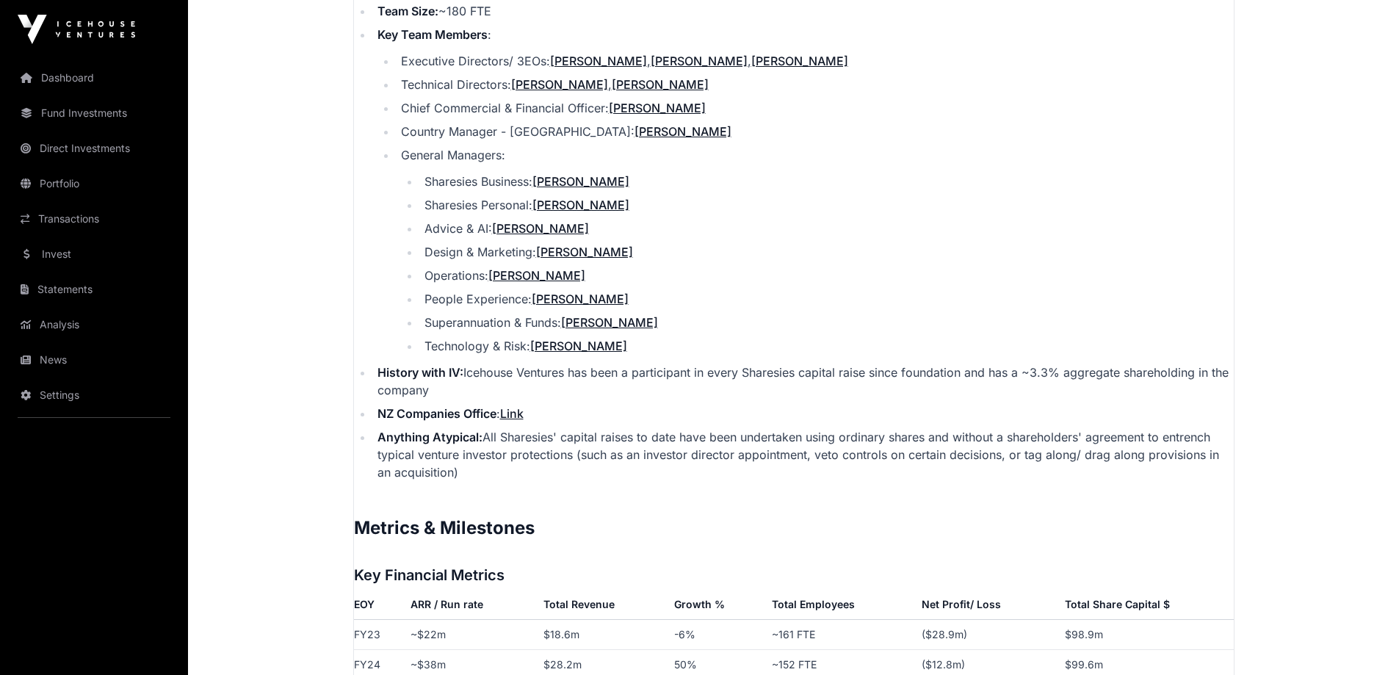
drag, startPoint x: 376, startPoint y: 357, endPoint x: 447, endPoint y: 449, distance: 116.2
click at [447, 449] on ul "Corporate Structure: NZ Limited Liability Company Date Incorporated: [DATE] (Sh…" at bounding box center [794, 59] width 880 height 843
click at [447, 447] on li "Anything Atypical: All Sharesies' capital raises to date have been undertaken u…" at bounding box center [803, 454] width 861 height 53
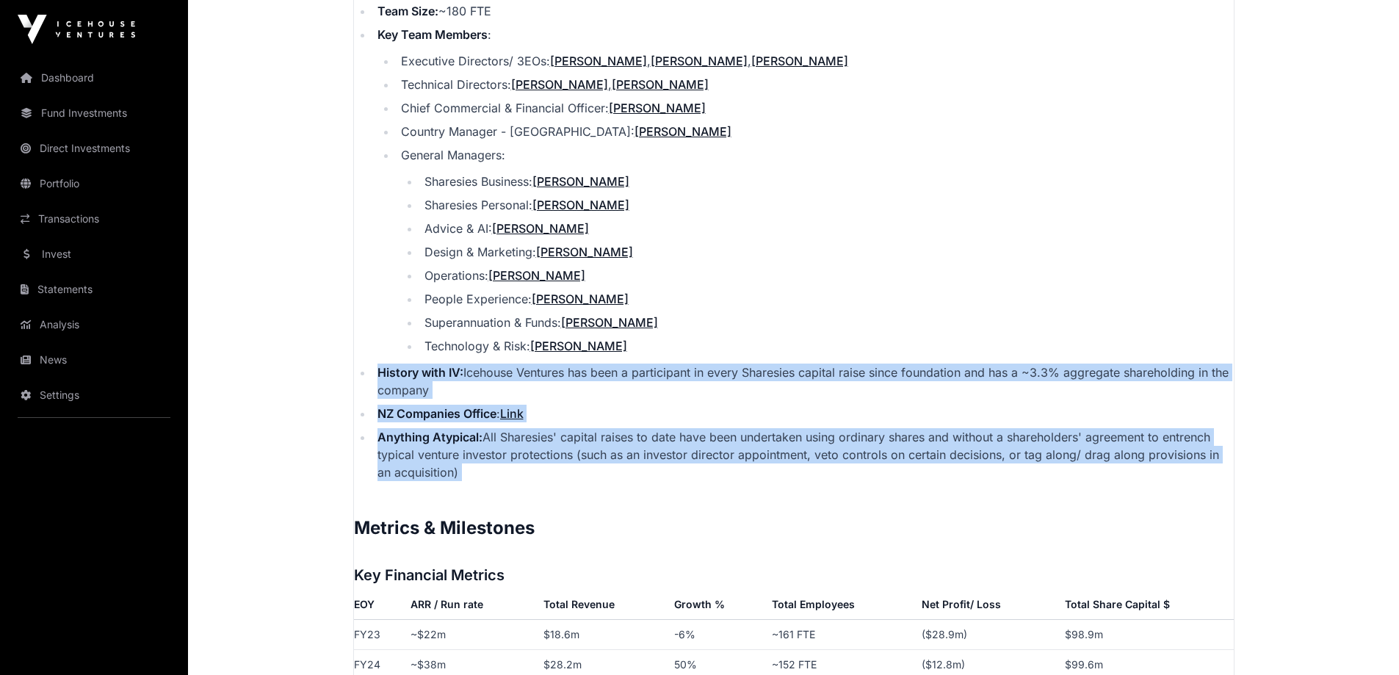
drag, startPoint x: 447, startPoint y: 447, endPoint x: 385, endPoint y: 352, distance: 113.0
click at [385, 352] on ul "Corporate Structure: NZ Limited Liability Company Date Incorporated: [DATE] (Sh…" at bounding box center [794, 59] width 880 height 843
click at [385, 365] on strong "History with IV:" at bounding box center [420, 372] width 86 height 15
drag, startPoint x: 385, startPoint y: 352, endPoint x: 462, endPoint y: 457, distance: 129.8
click at [462, 457] on ul "Corporate Structure: NZ Limited Liability Company Date Incorporated: [DATE] (Sh…" at bounding box center [794, 59] width 880 height 843
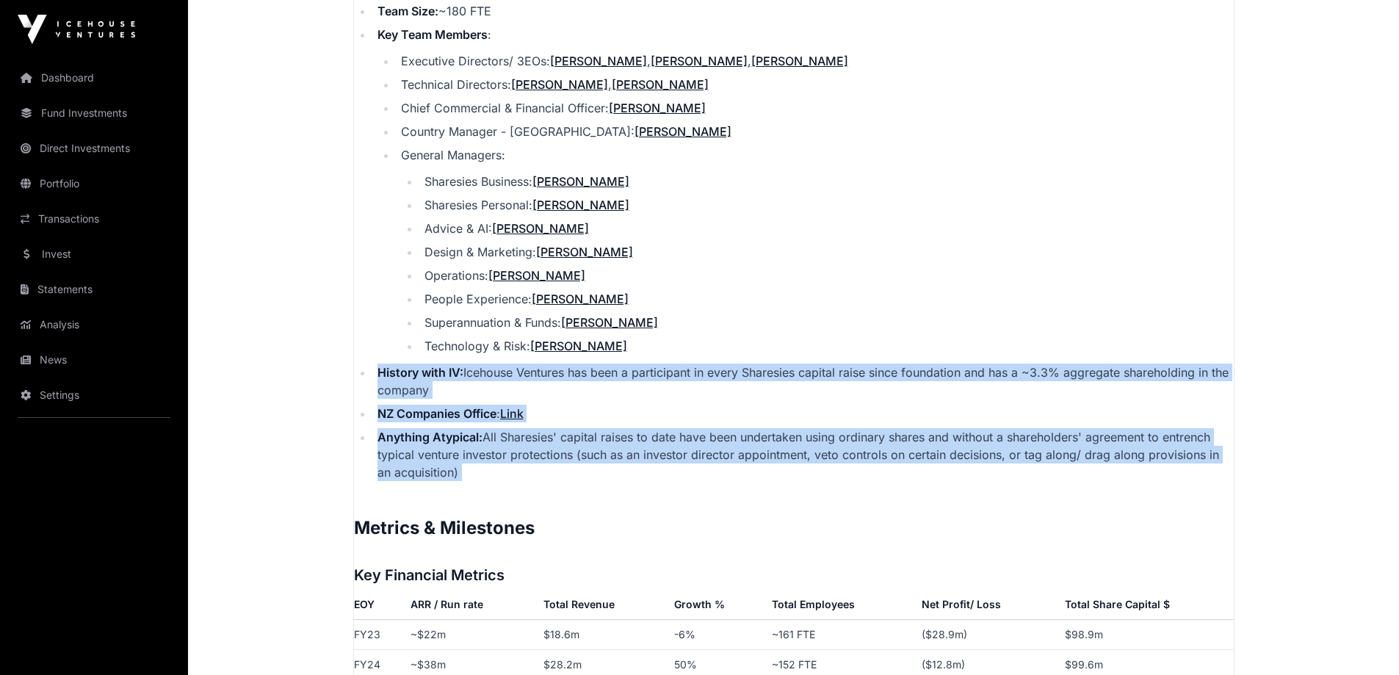
click at [462, 457] on li "Anything Atypical: All Sharesies' capital raises to date have been undertaken u…" at bounding box center [803, 454] width 861 height 53
drag, startPoint x: 462, startPoint y: 457, endPoint x: 374, endPoint y: 344, distance: 143.5
click at [374, 344] on ul "Corporate Structure: NZ Limited Liability Company Date Incorporated: [DATE] (Sh…" at bounding box center [794, 59] width 880 height 843
drag, startPoint x: 374, startPoint y: 344, endPoint x: 446, endPoint y: 455, distance: 131.8
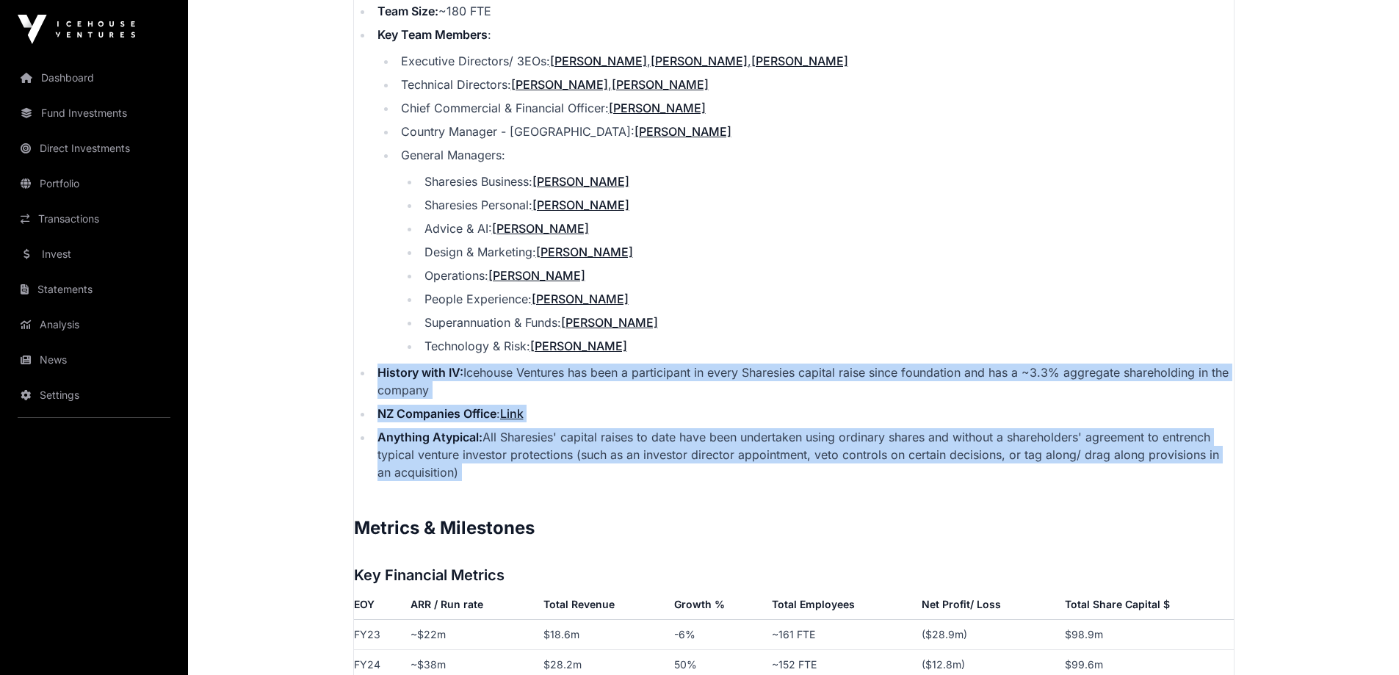
click at [446, 455] on ul "Corporate Structure: NZ Limited Liability Company Date Incorporated: [DATE] (Sh…" at bounding box center [794, 59] width 880 height 843
click at [446, 455] on li "Anything Atypical: All Sharesies' capital raises to date have been undertaken u…" at bounding box center [803, 454] width 861 height 53
drag, startPoint x: 446, startPoint y: 455, endPoint x: 367, endPoint y: 350, distance: 131.1
click at [367, 350] on ul "Corporate Structure: NZ Limited Liability Company Date Incorporated: [DATE] (Sh…" at bounding box center [794, 59] width 880 height 843
click at [383, 365] on strong "History with IV:" at bounding box center [420, 372] width 86 height 15
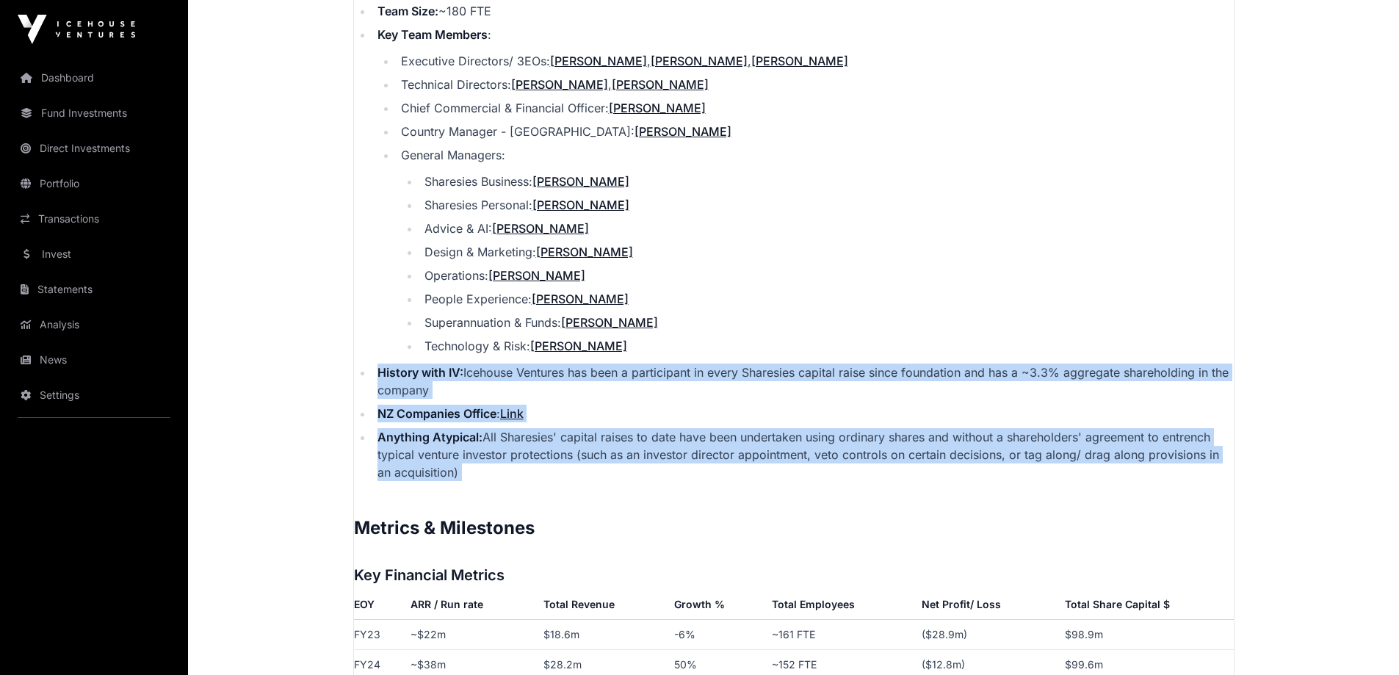
drag, startPoint x: 380, startPoint y: 355, endPoint x: 463, endPoint y: 453, distance: 128.7
click at [463, 453] on ul "Corporate Structure: NZ Limited Liability Company Date Incorporated: [DATE] (Sh…" at bounding box center [794, 59] width 880 height 843
click at [463, 453] on li "Anything Atypical: All Sharesies' capital raises to date have been undertaken u…" at bounding box center [803, 454] width 861 height 53
drag, startPoint x: 463, startPoint y: 453, endPoint x: 358, endPoint y: 352, distance: 145.9
click at [358, 352] on ul "Corporate Structure: NZ Limited Liability Company Date Incorporated: [DATE] (Sh…" at bounding box center [794, 59] width 880 height 843
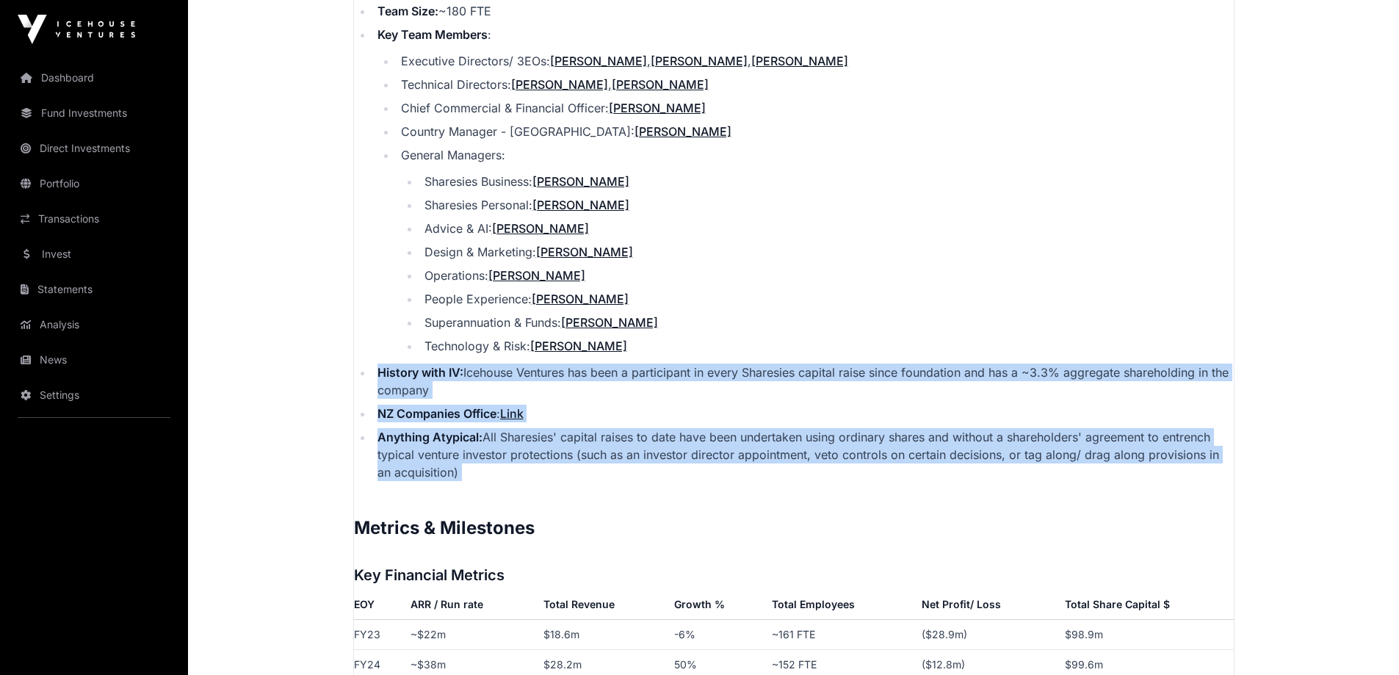
click at [358, 352] on ul "Corporate Structure: NZ Limited Liability Company Date Incorporated: [DATE] (Sh…" at bounding box center [794, 59] width 880 height 843
drag, startPoint x: 358, startPoint y: 352, endPoint x: 457, endPoint y: 460, distance: 147.1
click at [440, 457] on ul "Corporate Structure: NZ Limited Liability Company Date Incorporated: [DATE] (Sh…" at bounding box center [794, 59] width 880 height 843
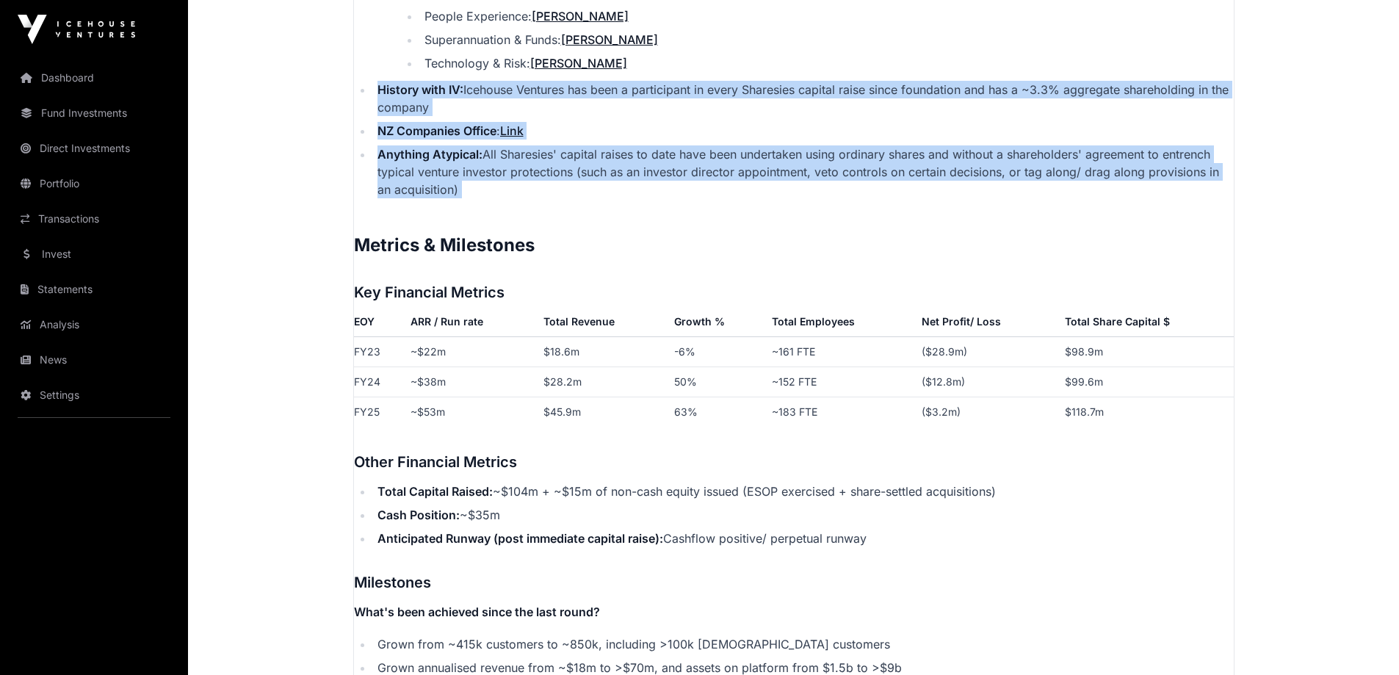
scroll to position [2344, 0]
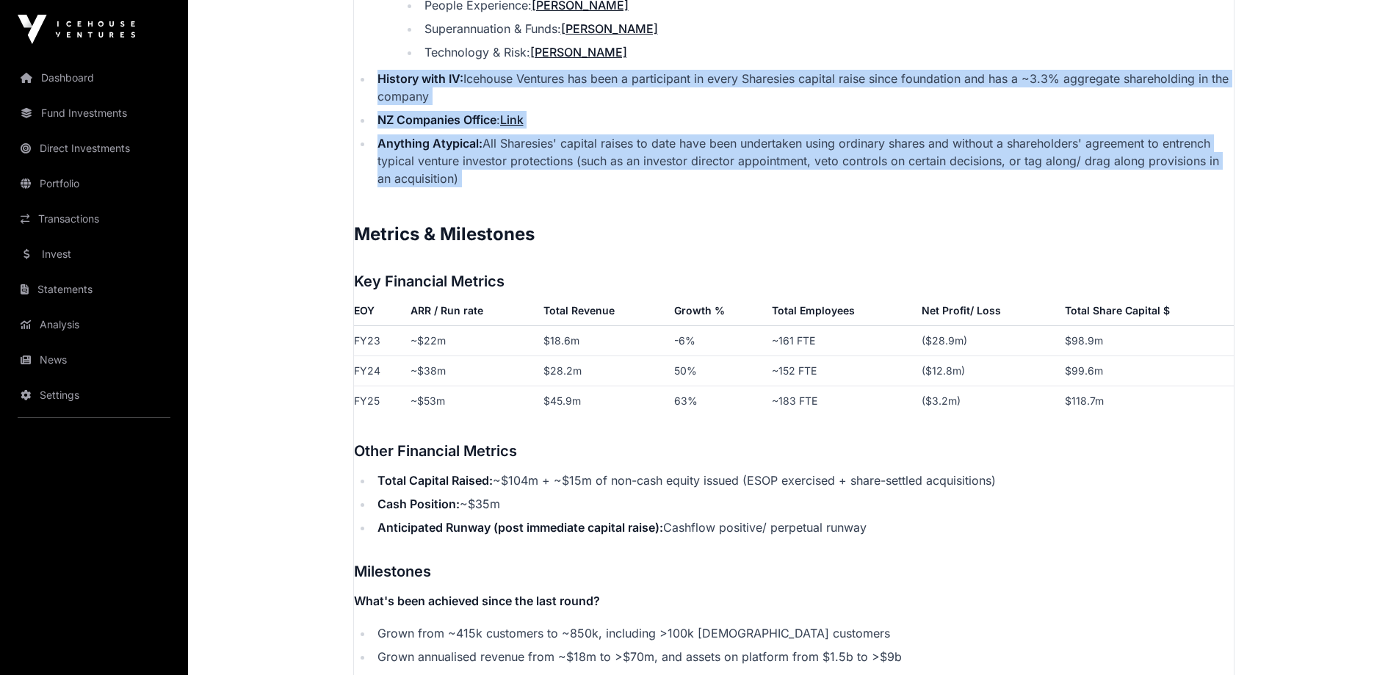
drag, startPoint x: 397, startPoint y: 459, endPoint x: 883, endPoint y: 506, distance: 488.3
click at [883, 506] on ul "Total Capital Raised: ~$104m + ~$15m of non-cash equity issued (ESOP exercised …" at bounding box center [794, 503] width 880 height 65
click at [883, 518] on li "Anticipated Runway (post immediate capital raise): Cashflow positive/ perpetual…" at bounding box center [803, 527] width 861 height 18
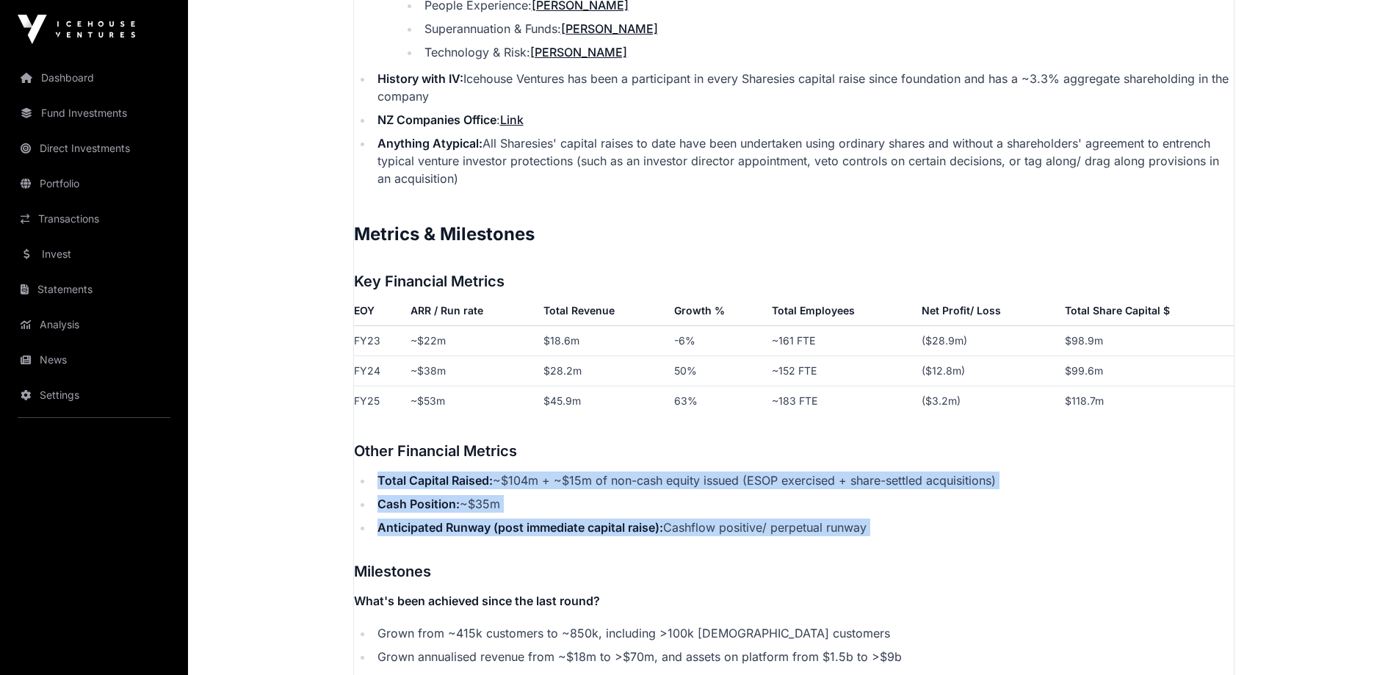
drag, startPoint x: 883, startPoint y: 506, endPoint x: 379, endPoint y: 446, distance: 508.0
click at [379, 446] on p "Contents Introduction Round Overview Company Overview Metrics & Milestones High…" at bounding box center [794, 169] width 880 height 3259
click at [380, 445] on p "Contents Introduction Round Overview Company Overview Metrics & Milestones High…" at bounding box center [794, 169] width 880 height 3259
drag, startPoint x: 385, startPoint y: 459, endPoint x: 901, endPoint y: 515, distance: 518.5
click at [901, 515] on ul "Total Capital Raised: ~$104m + ~$15m of non-cash equity issued (ESOP exercised …" at bounding box center [794, 503] width 880 height 65
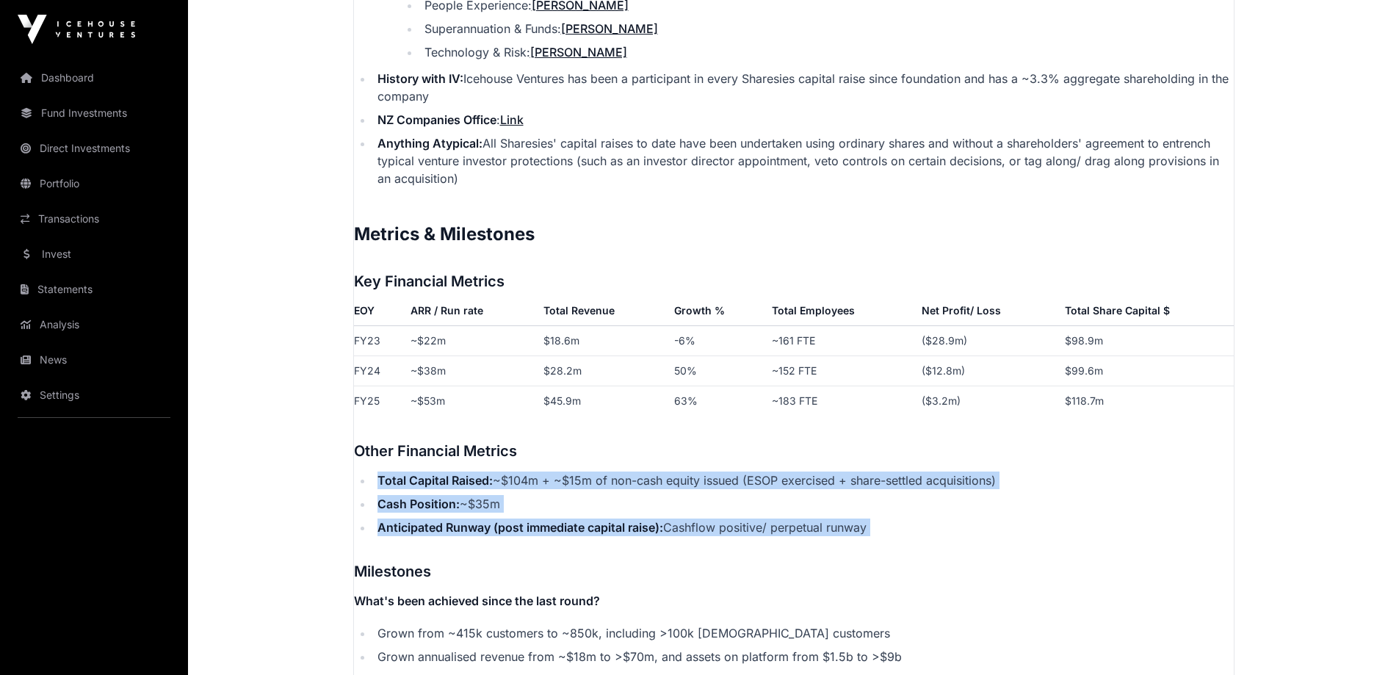
click at [899, 518] on li "Anticipated Runway (post immediate capital raise): Cashflow positive/ perpetual…" at bounding box center [803, 527] width 861 height 18
drag, startPoint x: 894, startPoint y: 521, endPoint x: 337, endPoint y: 463, distance: 560.3
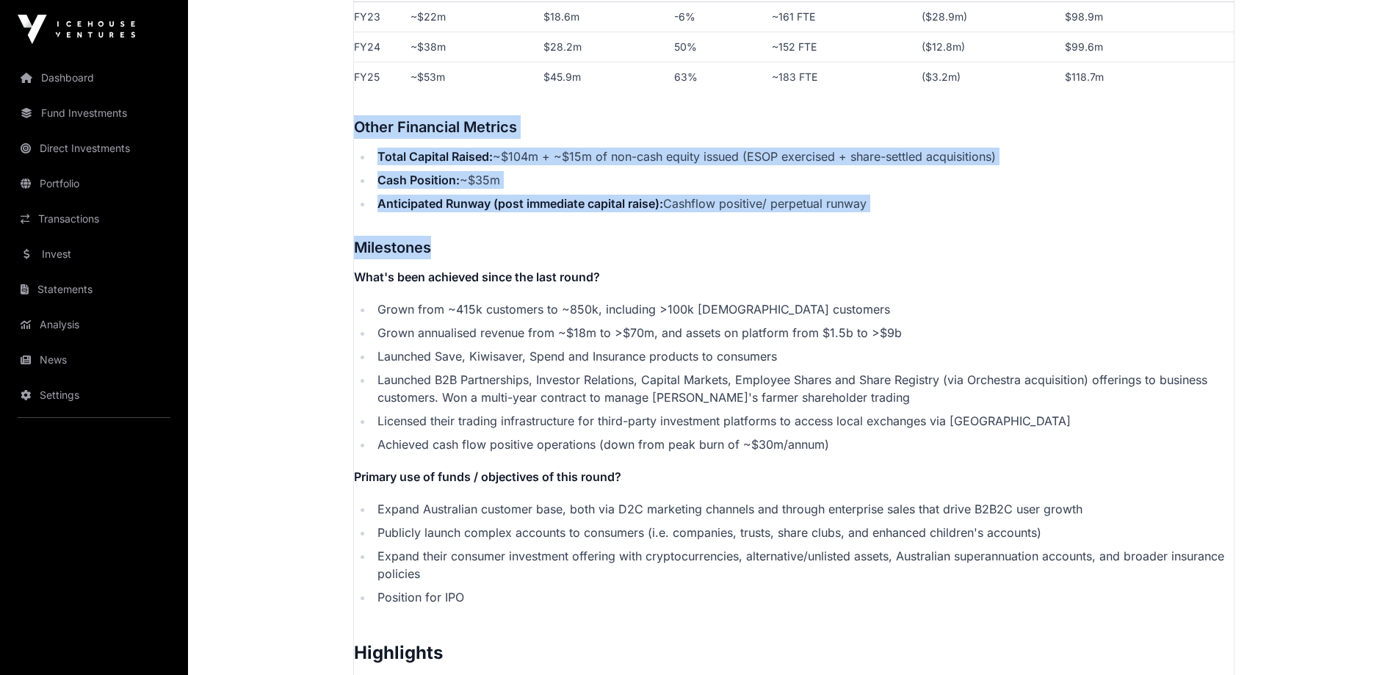
scroll to position [2711, 0]
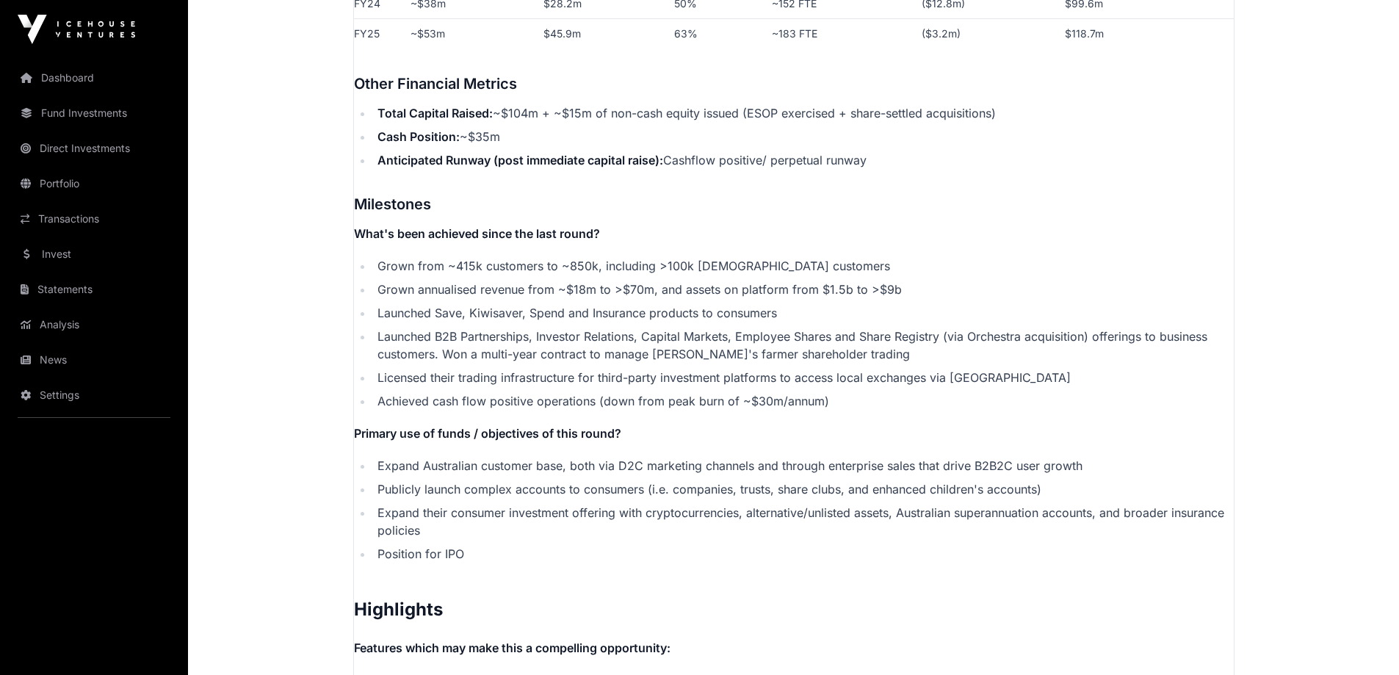
drag, startPoint x: 466, startPoint y: 325, endPoint x: 441, endPoint y: 305, distance: 32.0
click at [466, 327] on li "Launched B2B Partnerships, Investor Relations, Capital Markets, Employee Shares…" at bounding box center [803, 344] width 861 height 35
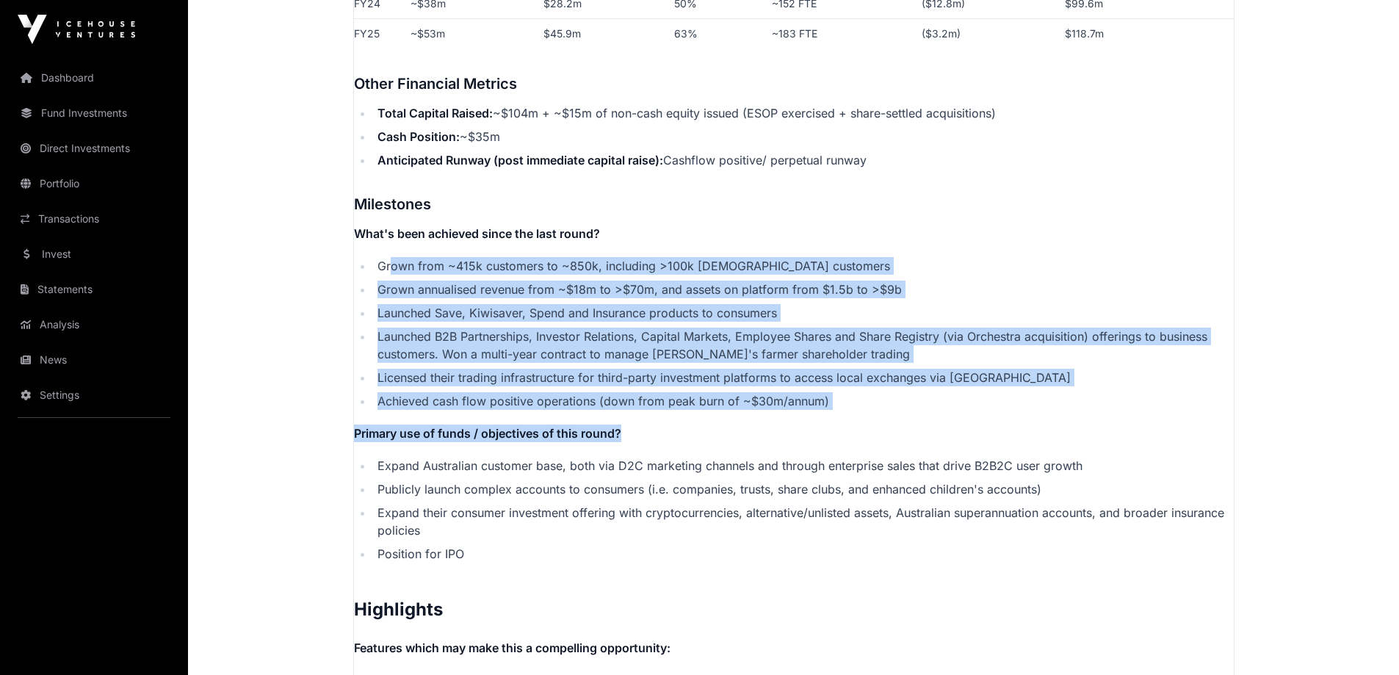
drag, startPoint x: 390, startPoint y: 247, endPoint x: 874, endPoint y: 394, distance: 505.7
drag, startPoint x: 853, startPoint y: 392, endPoint x: 352, endPoint y: 239, distance: 523.7
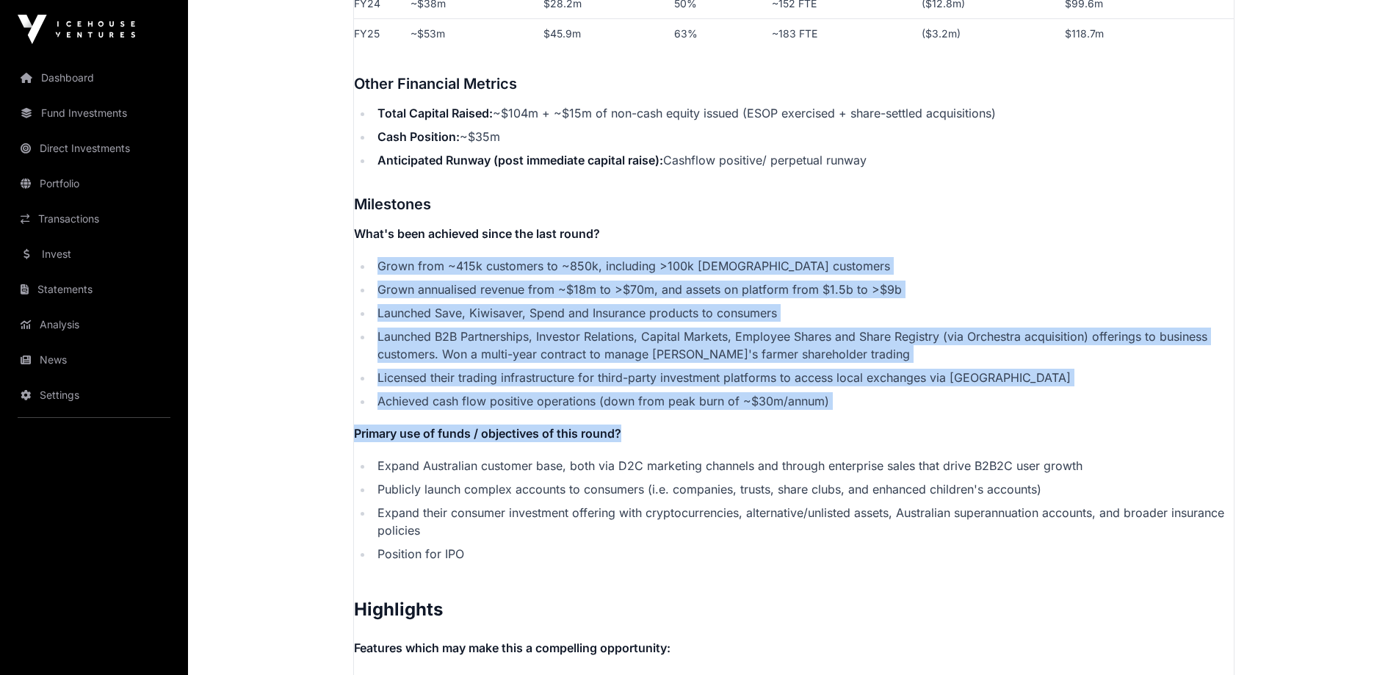
click at [395, 257] on li "Grown from ~415k customers to ~850k, including >100k [DEMOGRAPHIC_DATA] custome…" at bounding box center [803, 266] width 861 height 18
drag, startPoint x: 380, startPoint y: 239, endPoint x: 828, endPoint y: 390, distance: 472.7
click at [828, 390] on ul "Grown from ~415k customers to ~850k, including >100k [DEMOGRAPHIC_DATA] custome…" at bounding box center [794, 333] width 880 height 153
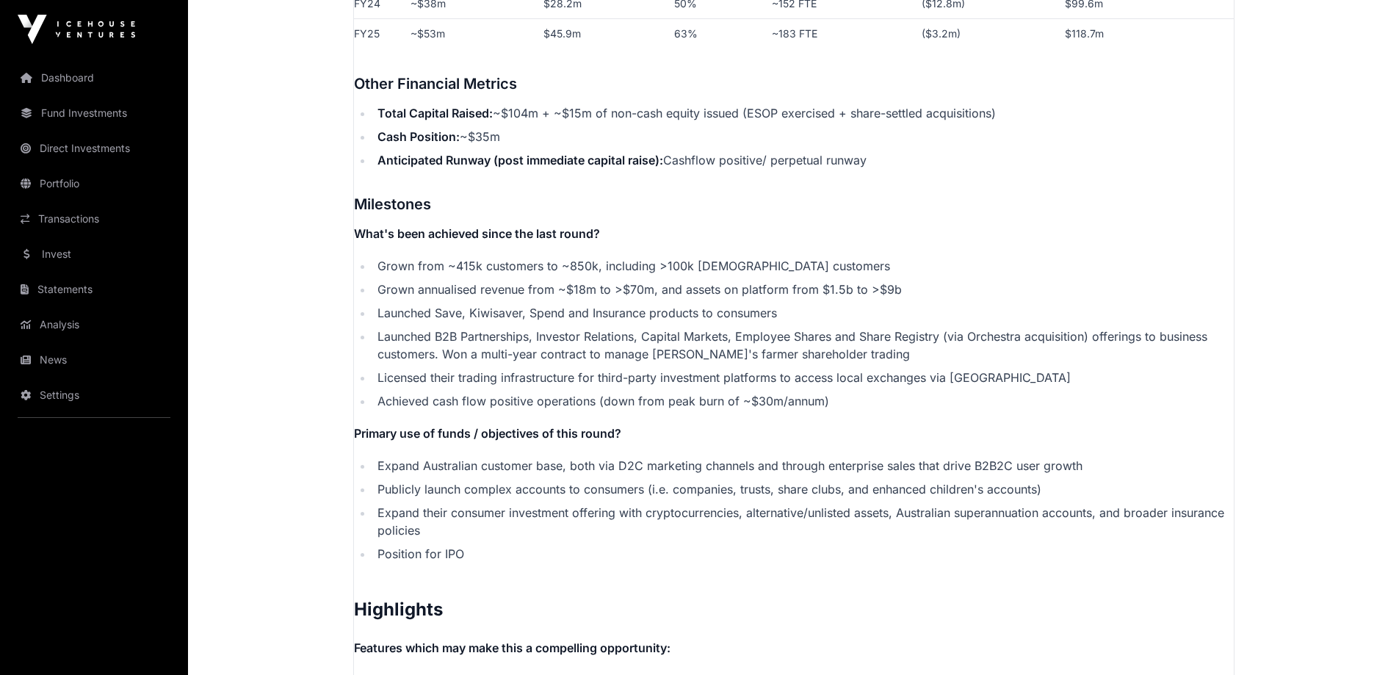
drag, startPoint x: 541, startPoint y: 441, endPoint x: 452, endPoint y: 460, distance: 90.9
click at [533, 457] on li "Expand Australian customer base, both via D2C marketing channels and through en…" at bounding box center [803, 466] width 861 height 18
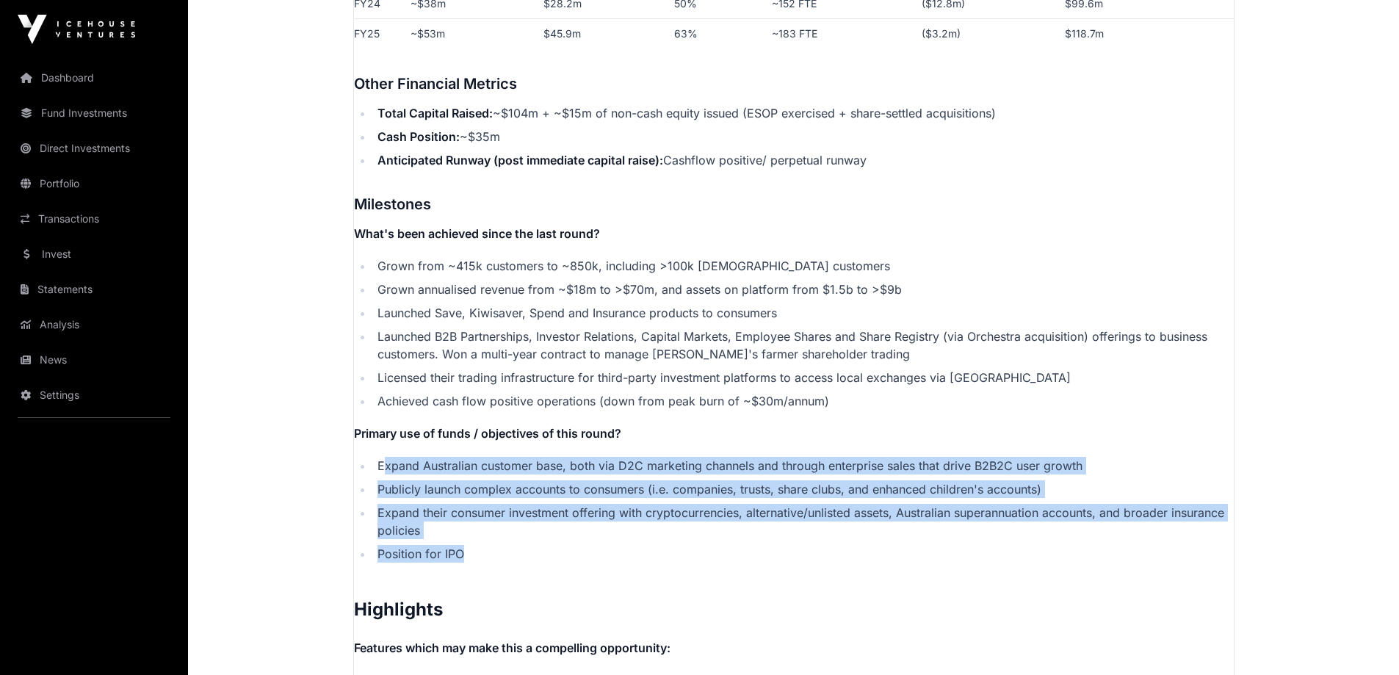
drag, startPoint x: 384, startPoint y: 435, endPoint x: 533, endPoint y: 522, distance: 172.8
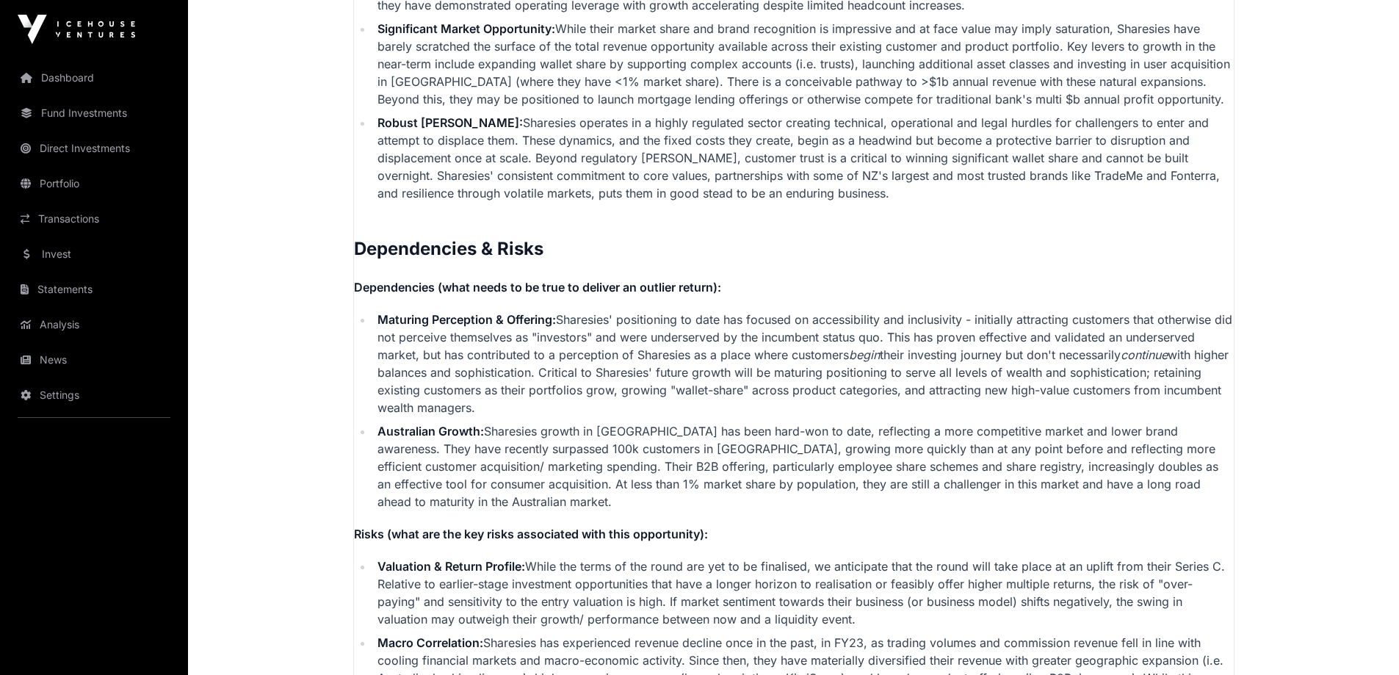
scroll to position [3445, 0]
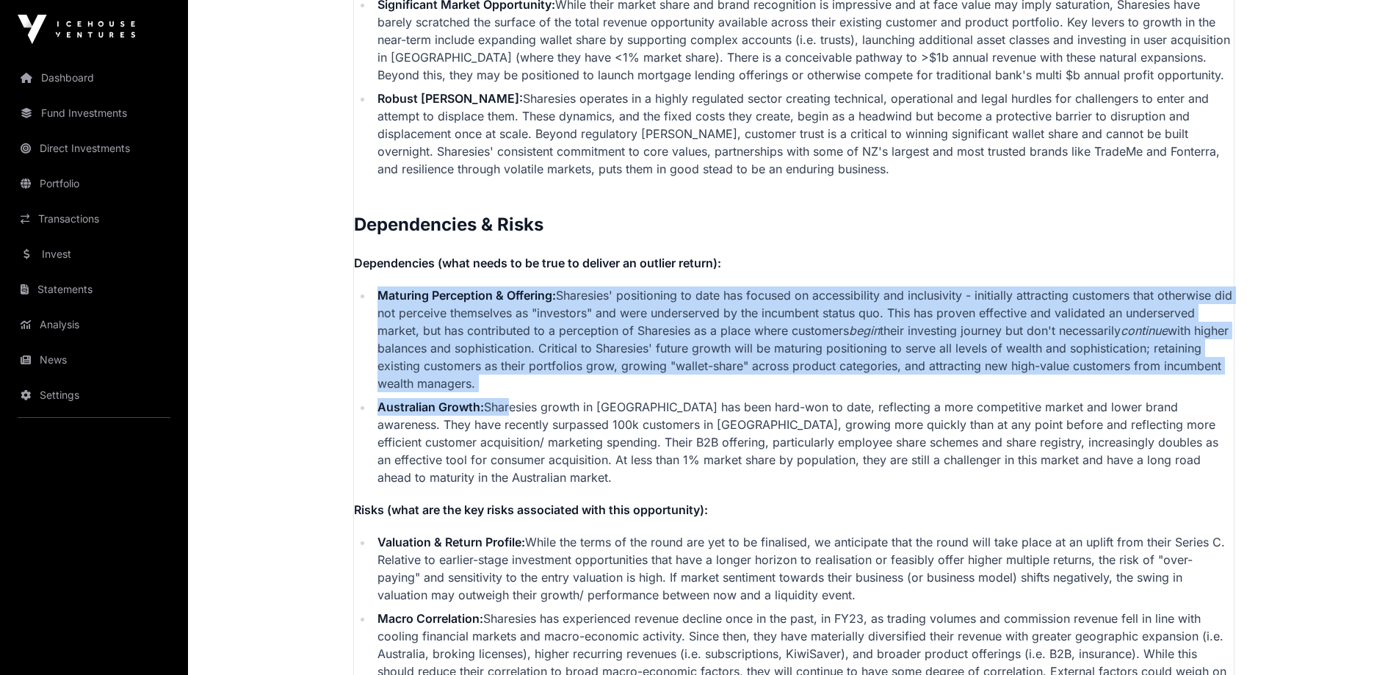
drag, startPoint x: 377, startPoint y: 270, endPoint x: 508, endPoint y: 382, distance: 171.9
click at [508, 382] on ul "Maturing Perception & Offering: [PERSON_NAME]' positioning to date has focused …" at bounding box center [794, 386] width 880 height 200
click at [508, 398] on li "Australian Growth: Sharesies growth in [GEOGRAPHIC_DATA] has been hard-won to d…" at bounding box center [803, 442] width 861 height 88
drag, startPoint x: 508, startPoint y: 382, endPoint x: 386, endPoint y: 264, distance: 169.8
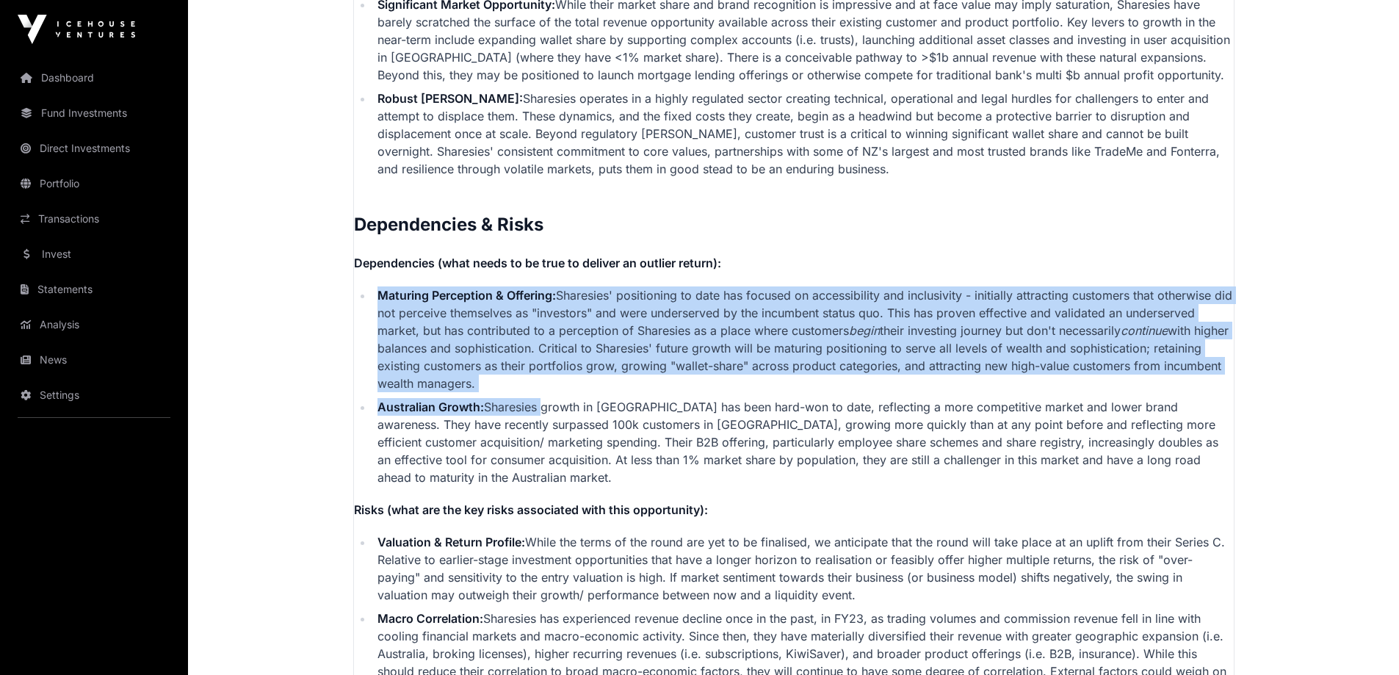
drag, startPoint x: 386, startPoint y: 264, endPoint x: 555, endPoint y: 366, distance: 197.7
click at [555, 366] on li "Maturing Perception & Offering: [PERSON_NAME]' positioning to date has focused …" at bounding box center [803, 339] width 861 height 106
drag, startPoint x: 555, startPoint y: 366, endPoint x: 386, endPoint y: 262, distance: 198.5
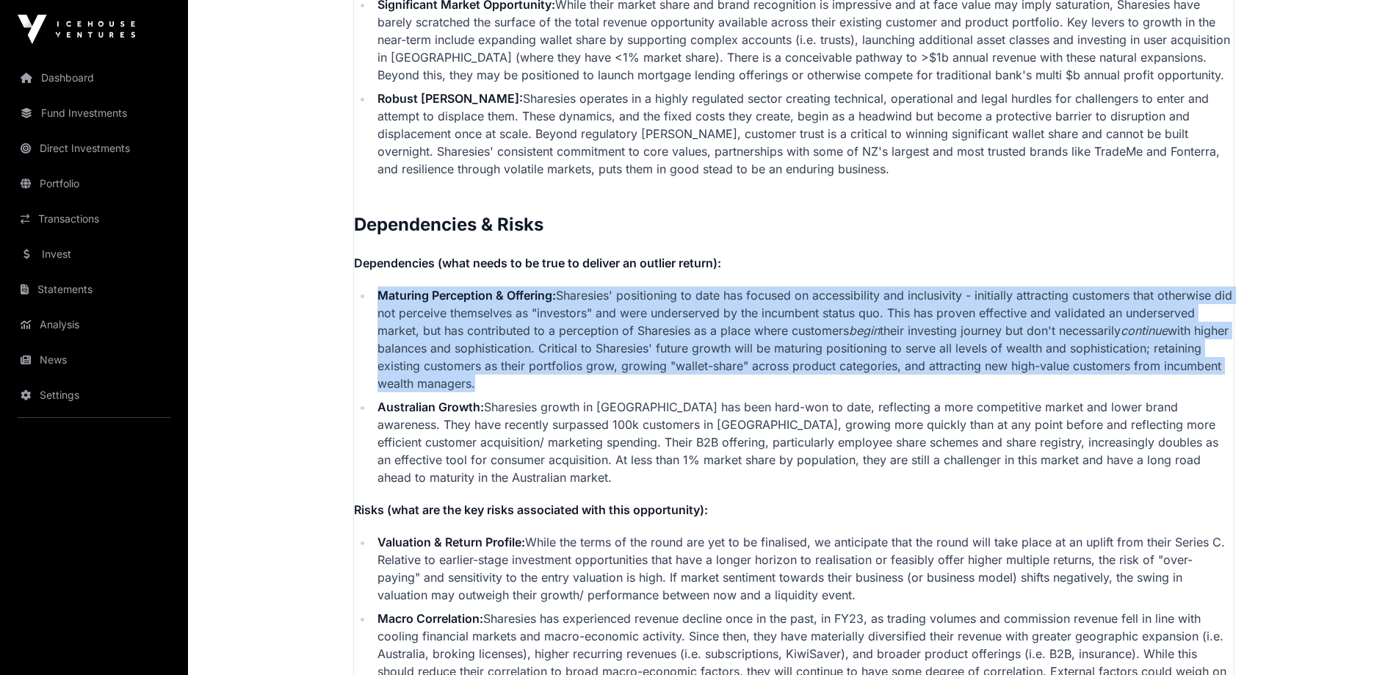
drag, startPoint x: 386, startPoint y: 262, endPoint x: 527, endPoint y: 361, distance: 171.9
click at [527, 361] on li "Maturing Perception & Offering: [PERSON_NAME]' positioning to date has focused …" at bounding box center [803, 339] width 861 height 106
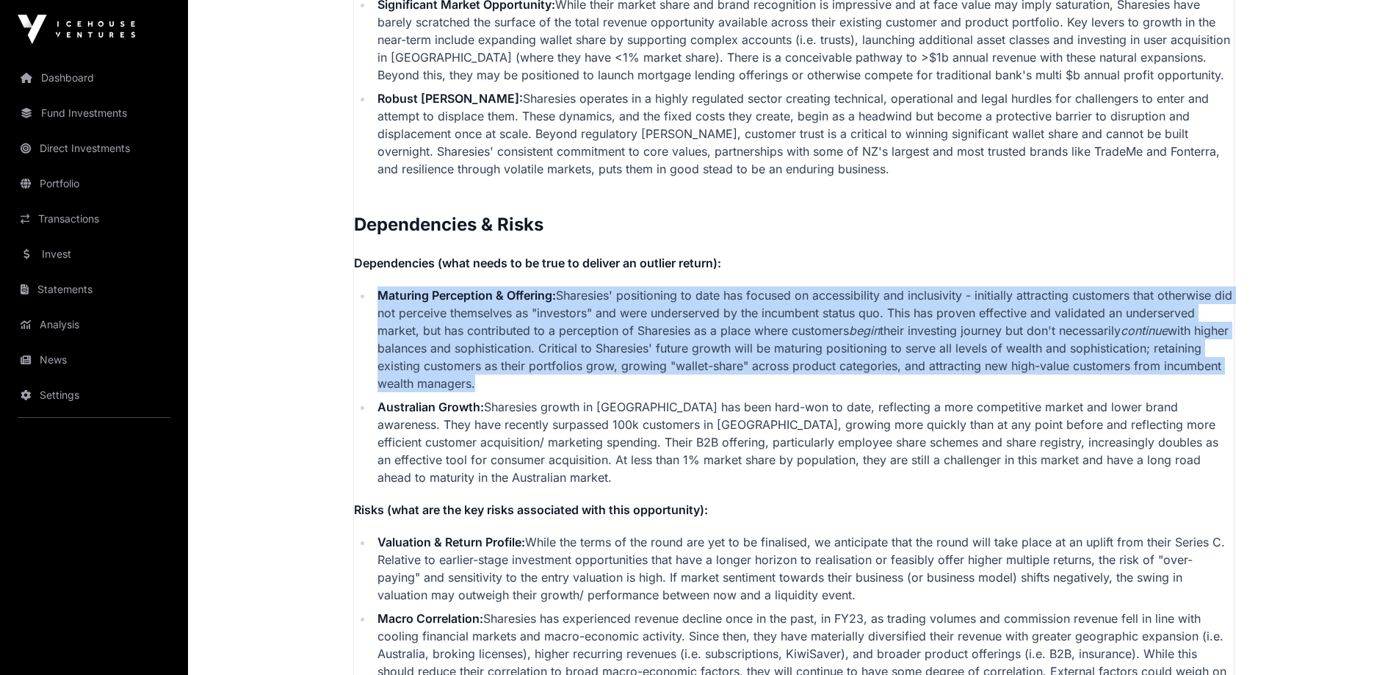
drag, startPoint x: 527, startPoint y: 361, endPoint x: 399, endPoint y: 260, distance: 163.2
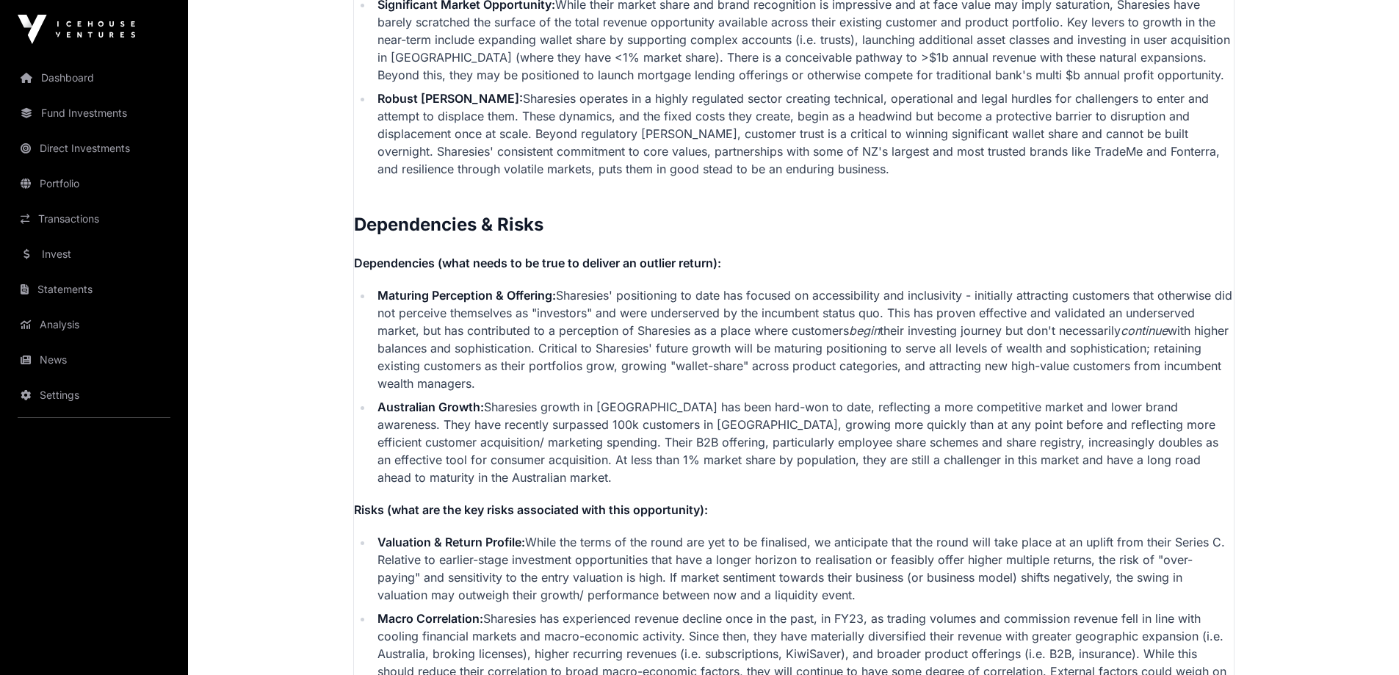
drag, startPoint x: 452, startPoint y: 388, endPoint x: 395, endPoint y: 389, distance: 57.3
click at [449, 399] on strong "Australian Growth:" at bounding box center [430, 406] width 106 height 15
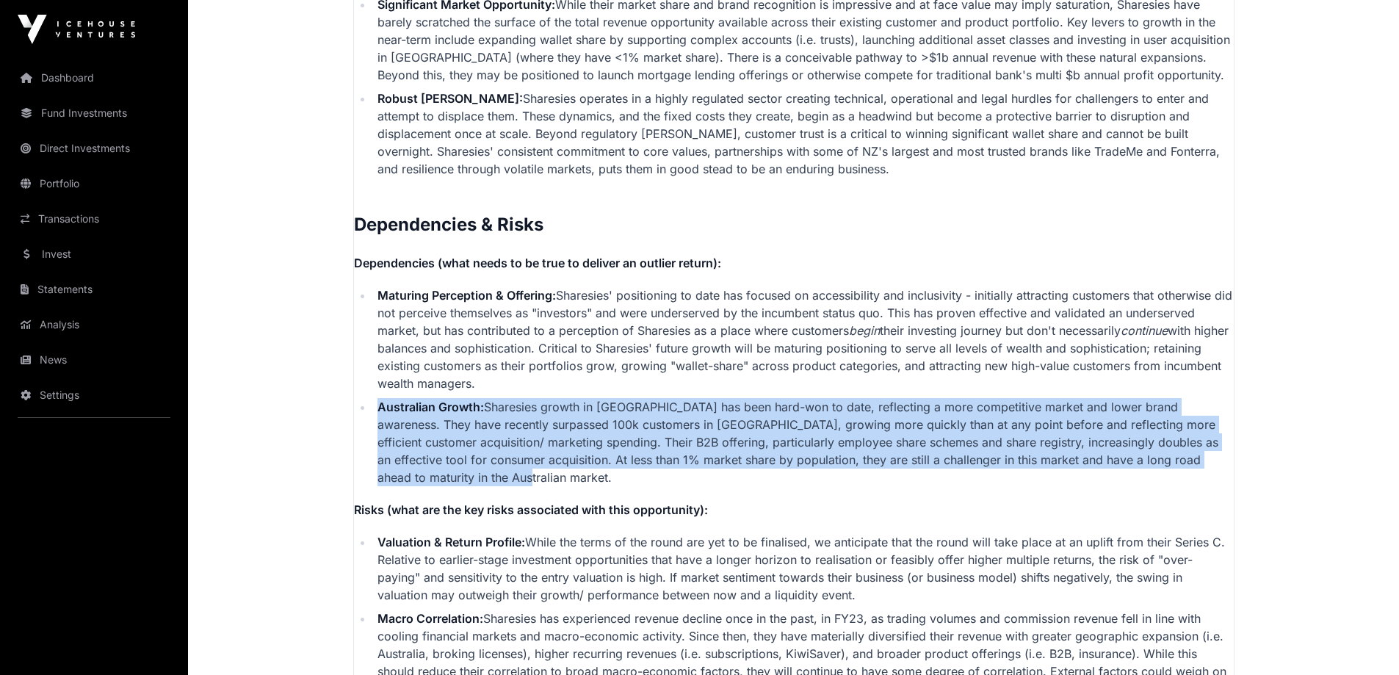
drag, startPoint x: 365, startPoint y: 382, endPoint x: 446, endPoint y: 466, distance: 116.3
click at [446, 466] on ul "Maturing Perception & Offering: [PERSON_NAME]' positioning to date has focused …" at bounding box center [794, 386] width 880 height 200
click at [446, 466] on li "Australian Growth: Sharesies growth in [GEOGRAPHIC_DATA] has been hard-won to d…" at bounding box center [803, 442] width 861 height 88
drag, startPoint x: 446, startPoint y: 466, endPoint x: 364, endPoint y: 384, distance: 115.3
click at [373, 398] on li "Australian Growth: Sharesies growth in [GEOGRAPHIC_DATA] has been hard-won to d…" at bounding box center [803, 442] width 861 height 88
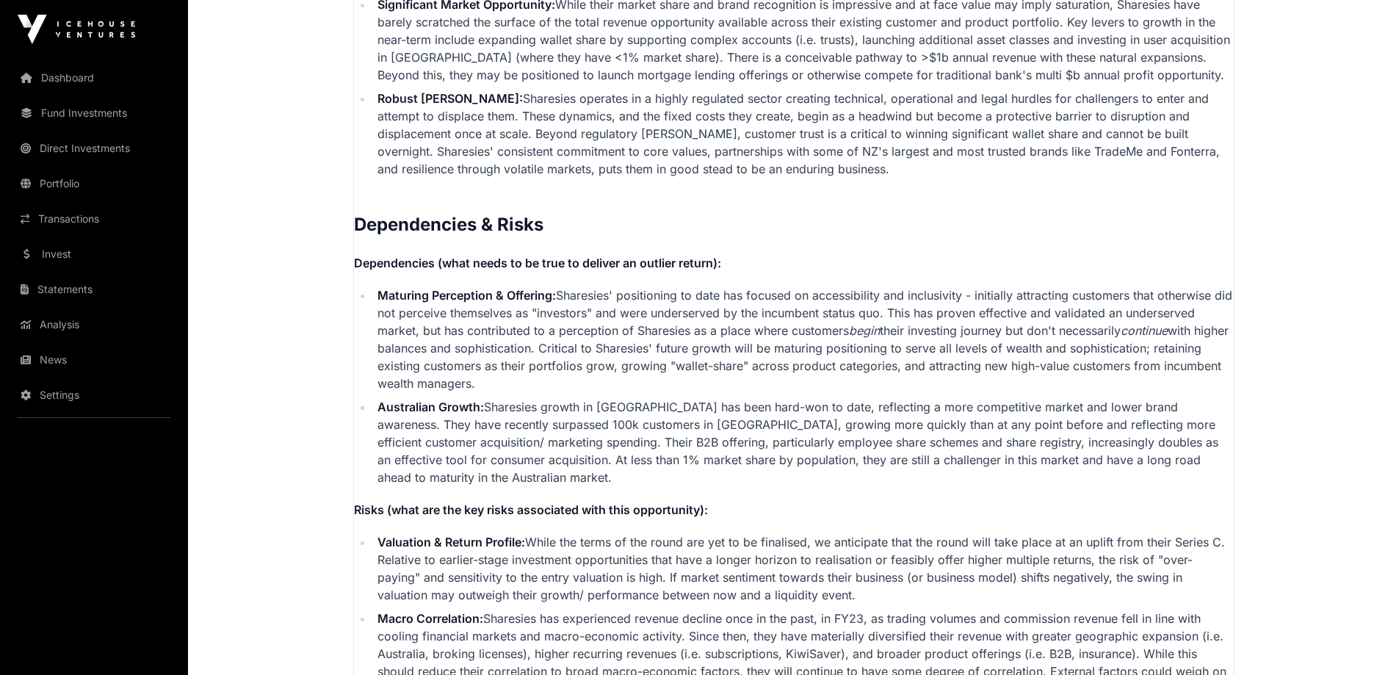
click at [373, 398] on li "Australian Growth: Sharesies growth in [GEOGRAPHIC_DATA] has been hard-won to d…" at bounding box center [803, 442] width 861 height 88
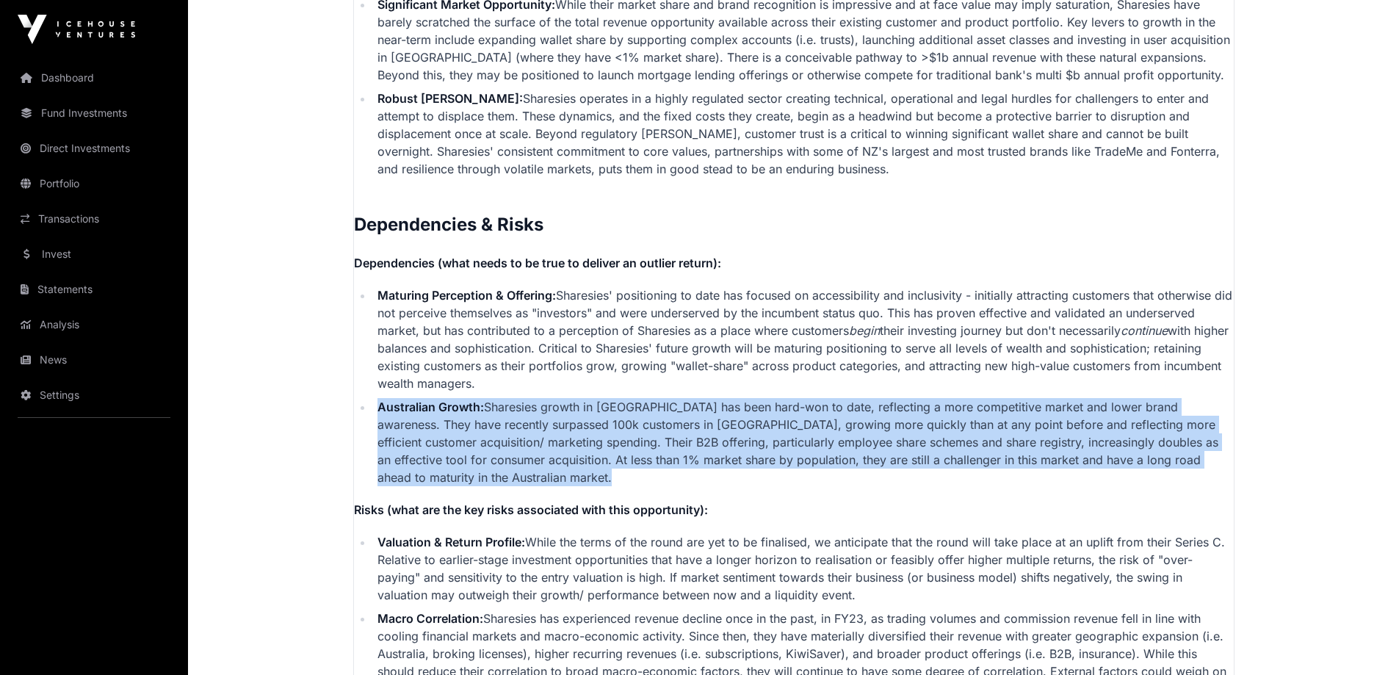
drag, startPoint x: 364, startPoint y: 384, endPoint x: 442, endPoint y: 458, distance: 107.5
click at [441, 458] on li "Australian Growth: Sharesies growth in [GEOGRAPHIC_DATA] has been hard-won to d…" at bounding box center [803, 442] width 861 height 88
click at [443, 457] on li "Australian Growth: Sharesies growth in [GEOGRAPHIC_DATA] has been hard-won to d…" at bounding box center [803, 442] width 861 height 88
click at [443, 462] on li "Australian Growth: Sharesies growth in [GEOGRAPHIC_DATA] has been hard-won to d…" at bounding box center [803, 442] width 861 height 88
click at [433, 465] on li "Australian Growth: Sharesies growth in [GEOGRAPHIC_DATA] has been hard-won to d…" at bounding box center [803, 442] width 861 height 88
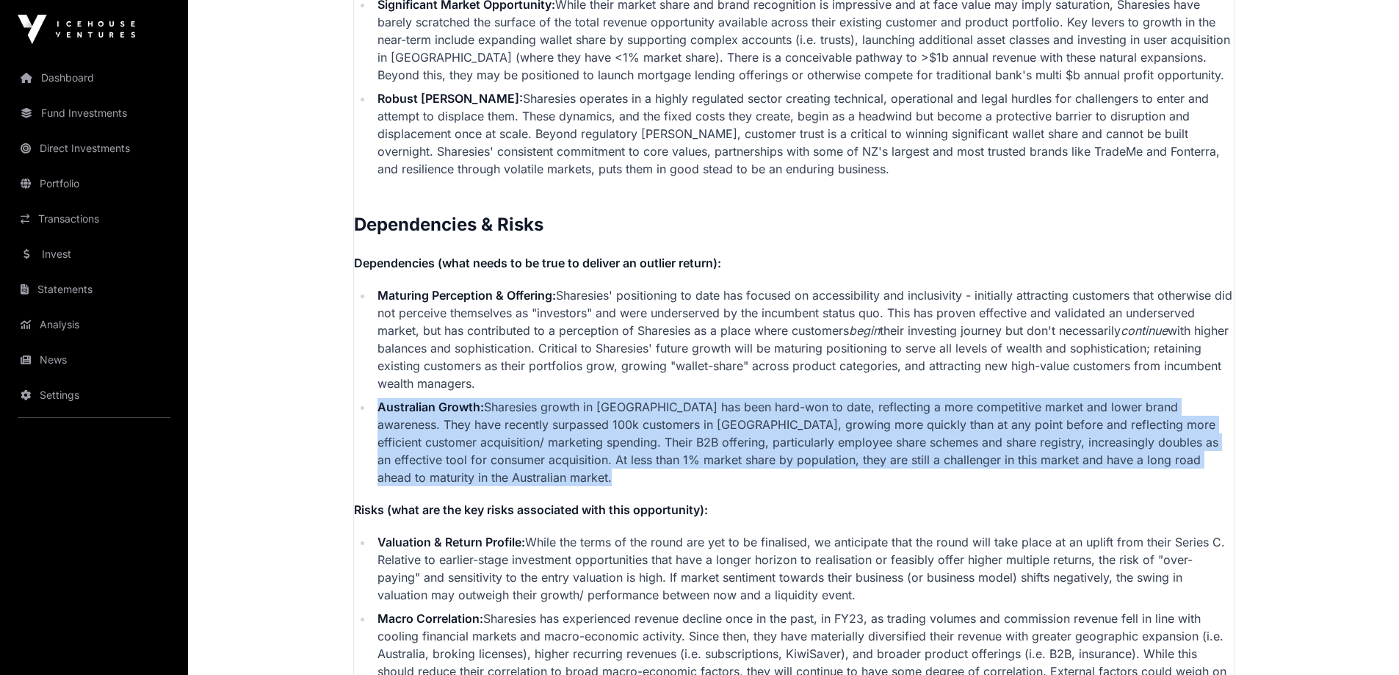
drag, startPoint x: 433, startPoint y: 465, endPoint x: 385, endPoint y: 380, distance: 97.6
click at [385, 398] on li "Australian Growth: Sharesies growth in [GEOGRAPHIC_DATA] has been hard-won to d…" at bounding box center [803, 442] width 861 height 88
drag, startPoint x: 385, startPoint y: 380, endPoint x: 449, endPoint y: 460, distance: 102.5
click at [449, 461] on li "Australian Growth: Sharesies growth in [GEOGRAPHIC_DATA] has been hard-won to d…" at bounding box center [803, 442] width 861 height 88
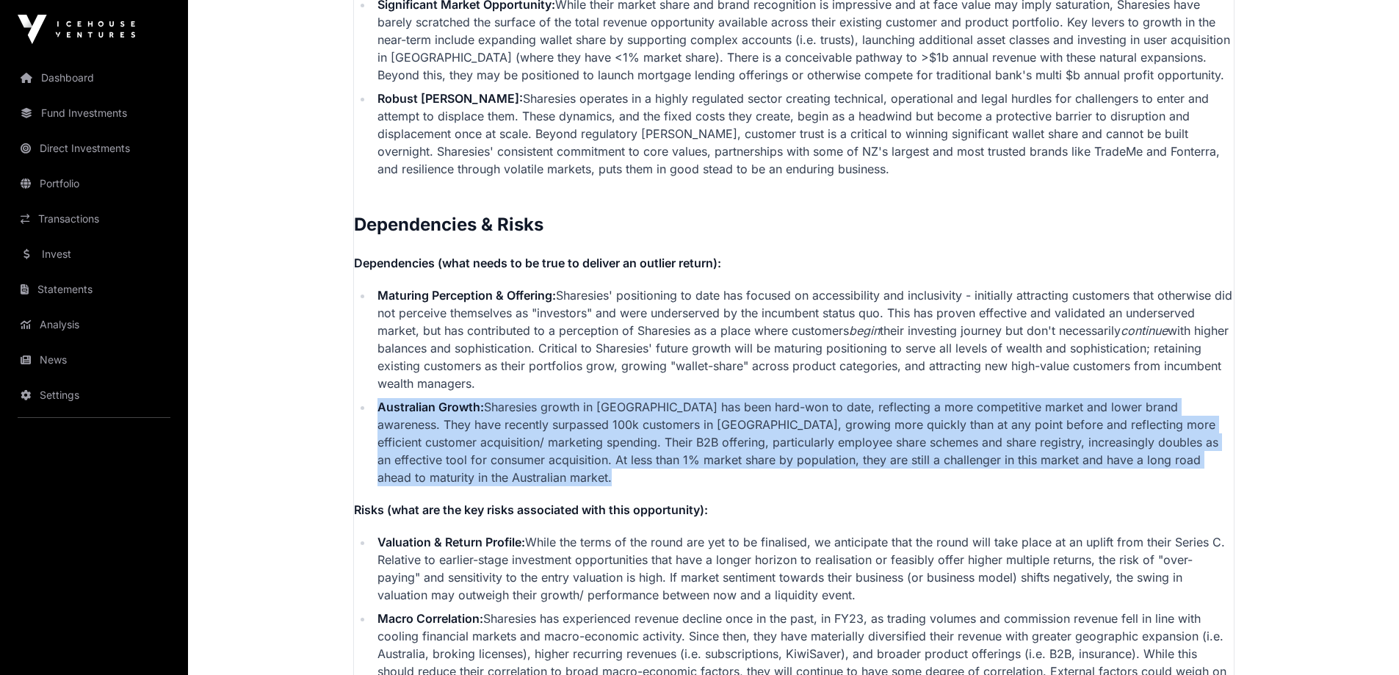
click at [449, 460] on li "Australian Growth: Sharesies growth in [GEOGRAPHIC_DATA] has been hard-won to d…" at bounding box center [803, 442] width 861 height 88
drag, startPoint x: 449, startPoint y: 460, endPoint x: 388, endPoint y: 382, distance: 98.9
click at [388, 398] on li "Australian Growth: Sharesies growth in [GEOGRAPHIC_DATA] has been hard-won to d…" at bounding box center [803, 442] width 861 height 88
click at [388, 399] on strong "Australian Growth:" at bounding box center [430, 406] width 106 height 15
drag, startPoint x: 388, startPoint y: 382, endPoint x: 430, endPoint y: 463, distance: 91.3
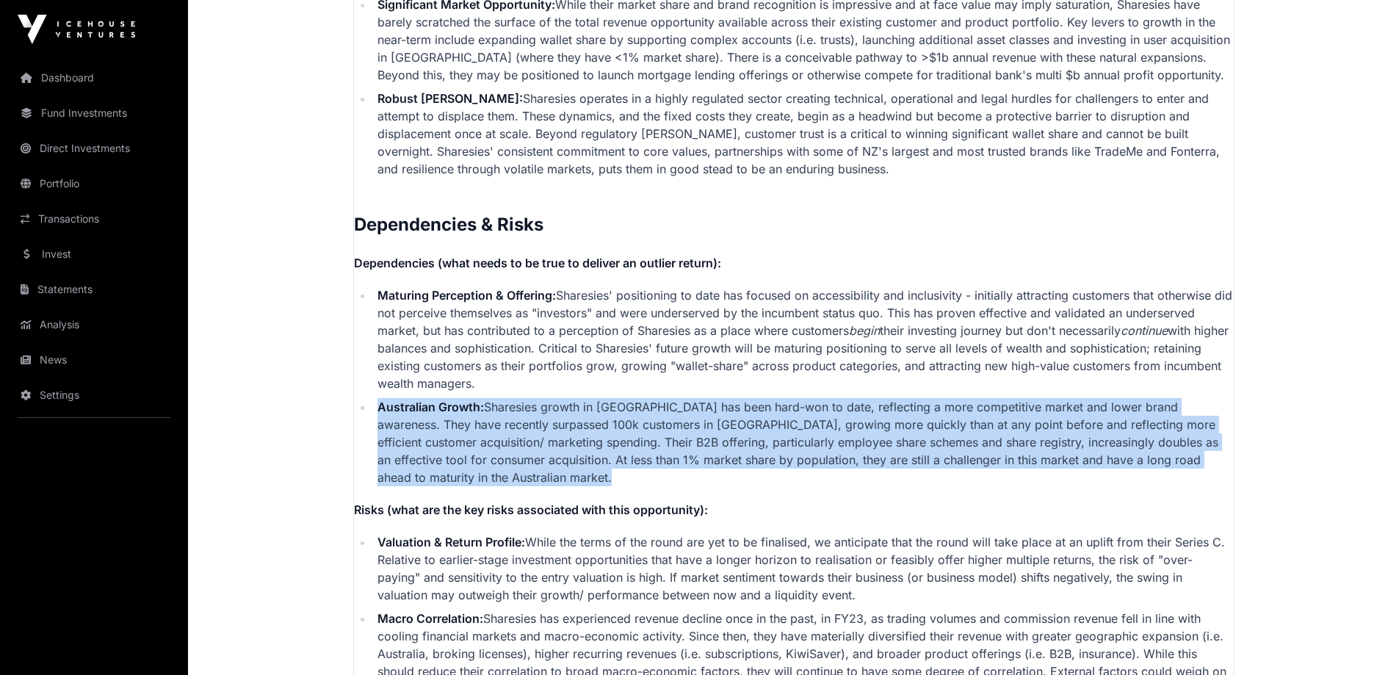
click at [430, 463] on li "Australian Growth: Sharesies growth in [GEOGRAPHIC_DATA] has been hard-won to d…" at bounding box center [803, 442] width 861 height 88
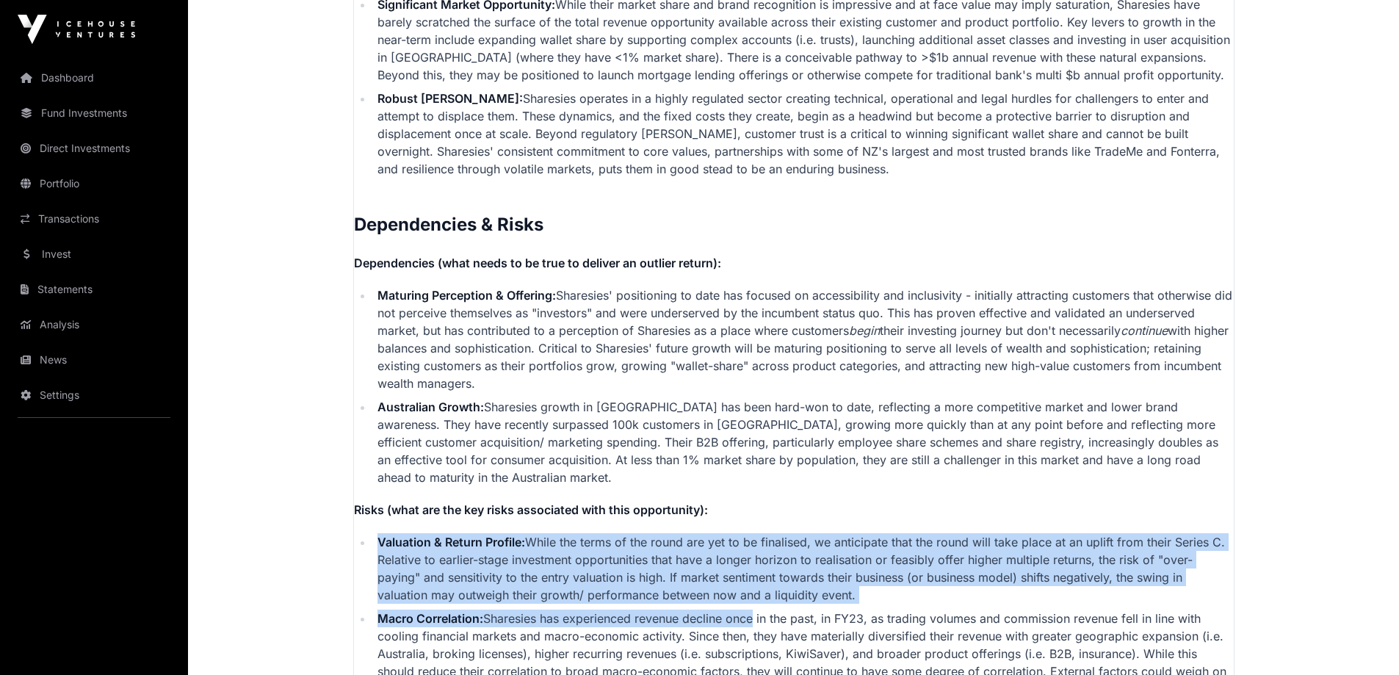
drag, startPoint x: 374, startPoint y: 524, endPoint x: 734, endPoint y: 595, distance: 366.9
click at [747, 598] on ul "Valuation & Return Profile: While the terms of the round are yet to be finalise…" at bounding box center [794, 615] width 880 height 164
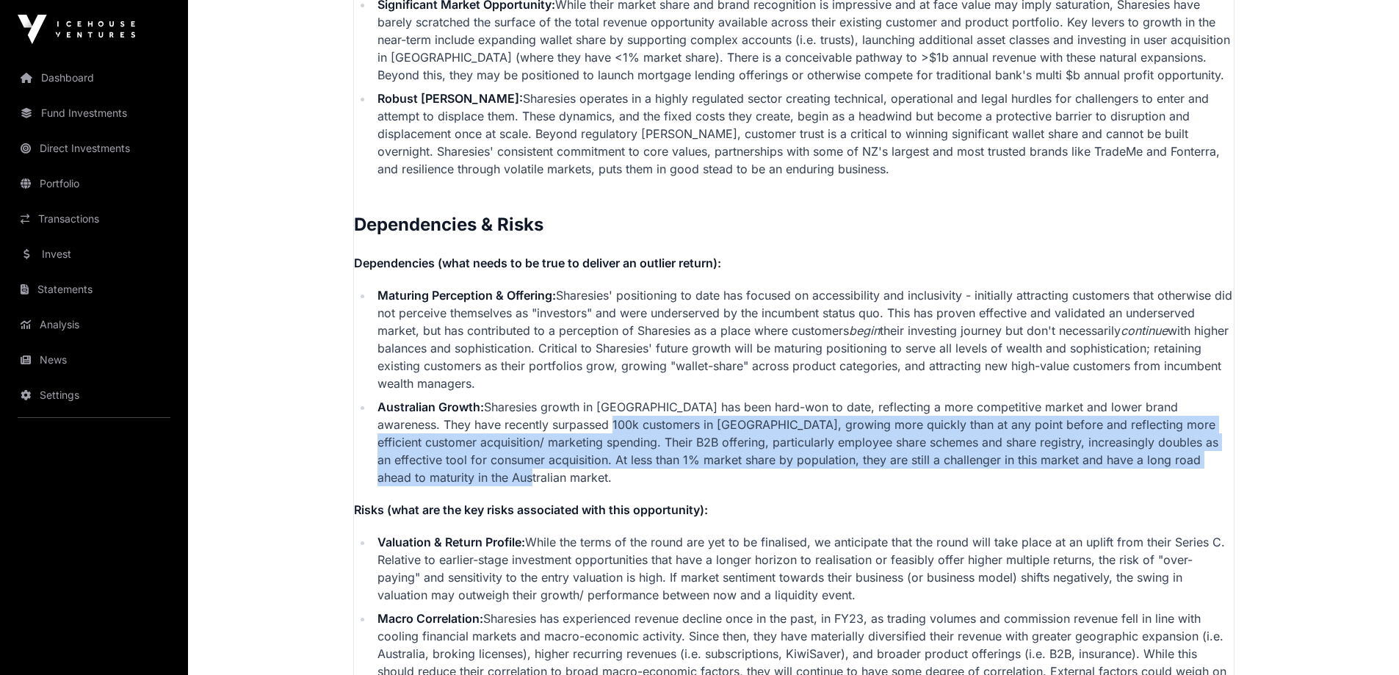
drag, startPoint x: 529, startPoint y: 411, endPoint x: 455, endPoint y: 464, distance: 90.5
click at [455, 464] on li "Australian Growth: Sharesies growth in [GEOGRAPHIC_DATA] has been hard-won to d…" at bounding box center [803, 442] width 861 height 88
click at [443, 465] on li "Australian Growth: Sharesies growth in [GEOGRAPHIC_DATA] has been hard-won to d…" at bounding box center [803, 442] width 861 height 88
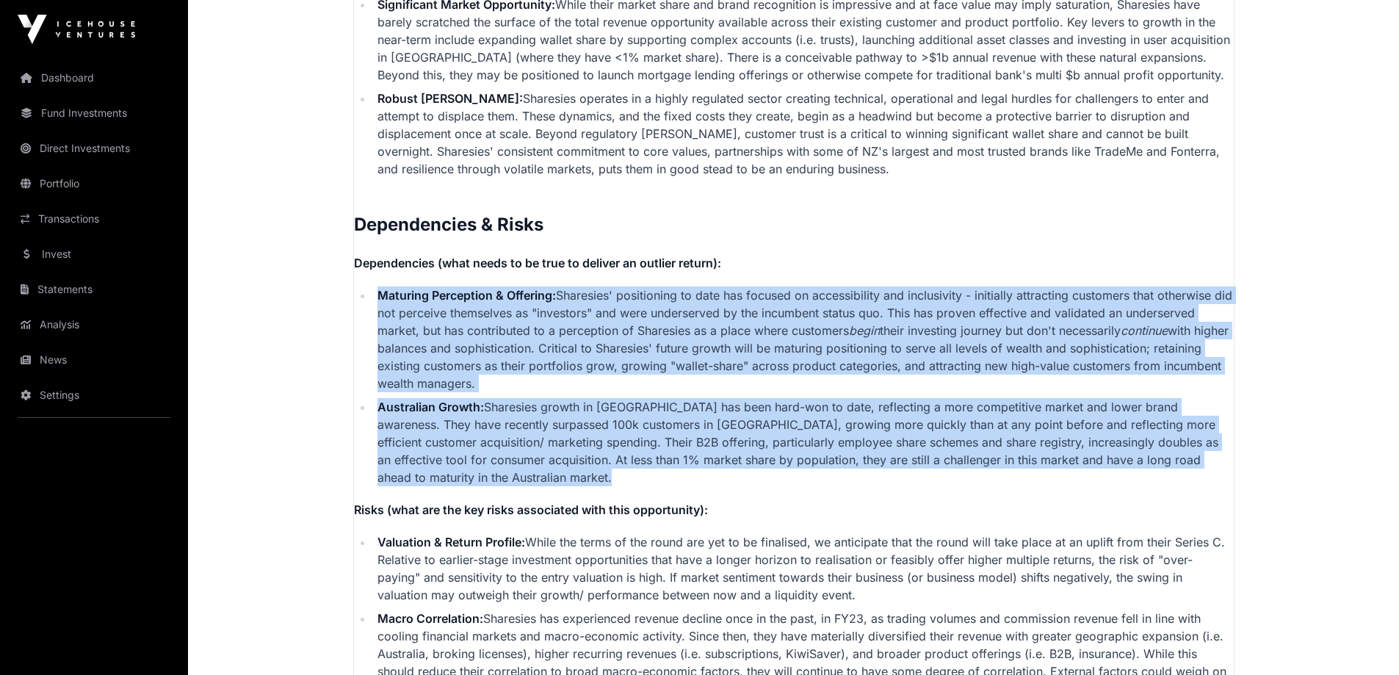
drag, startPoint x: 443, startPoint y: 465, endPoint x: 407, endPoint y: 264, distance: 204.4
drag, startPoint x: 407, startPoint y: 263, endPoint x: 463, endPoint y: 461, distance: 206.2
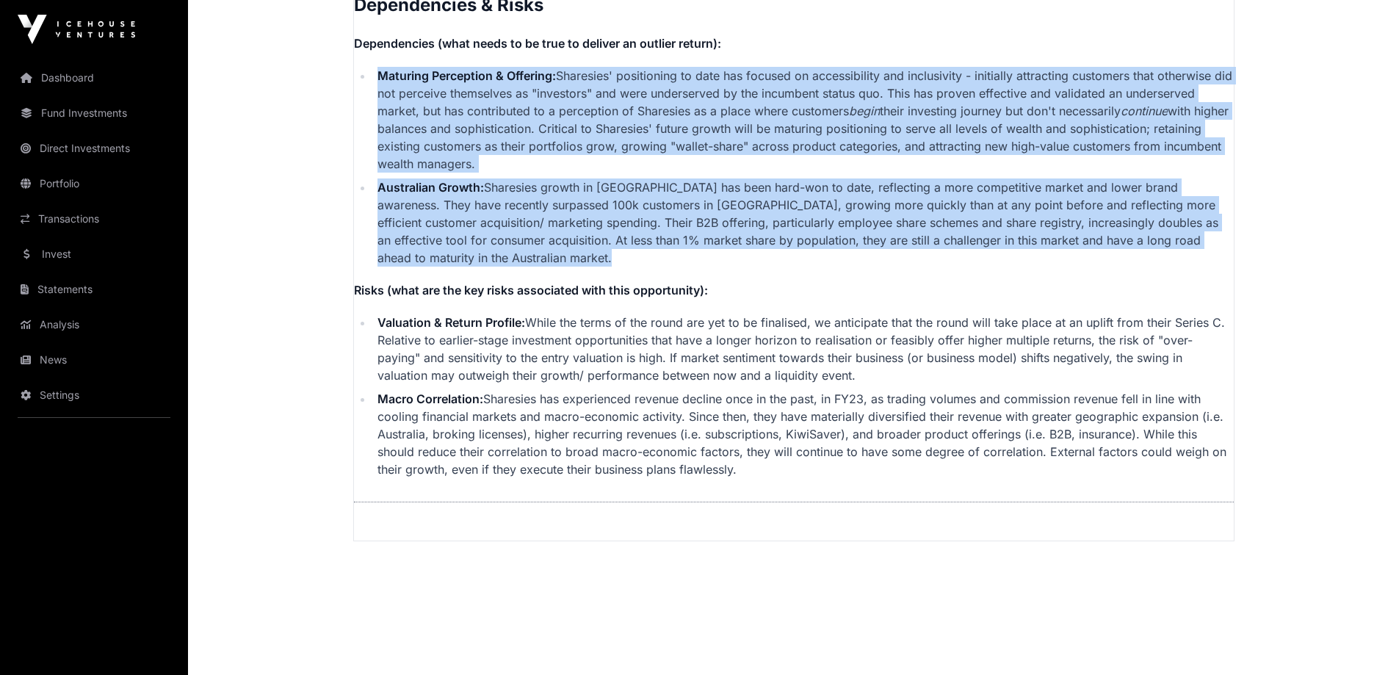
scroll to position [3665, 0]
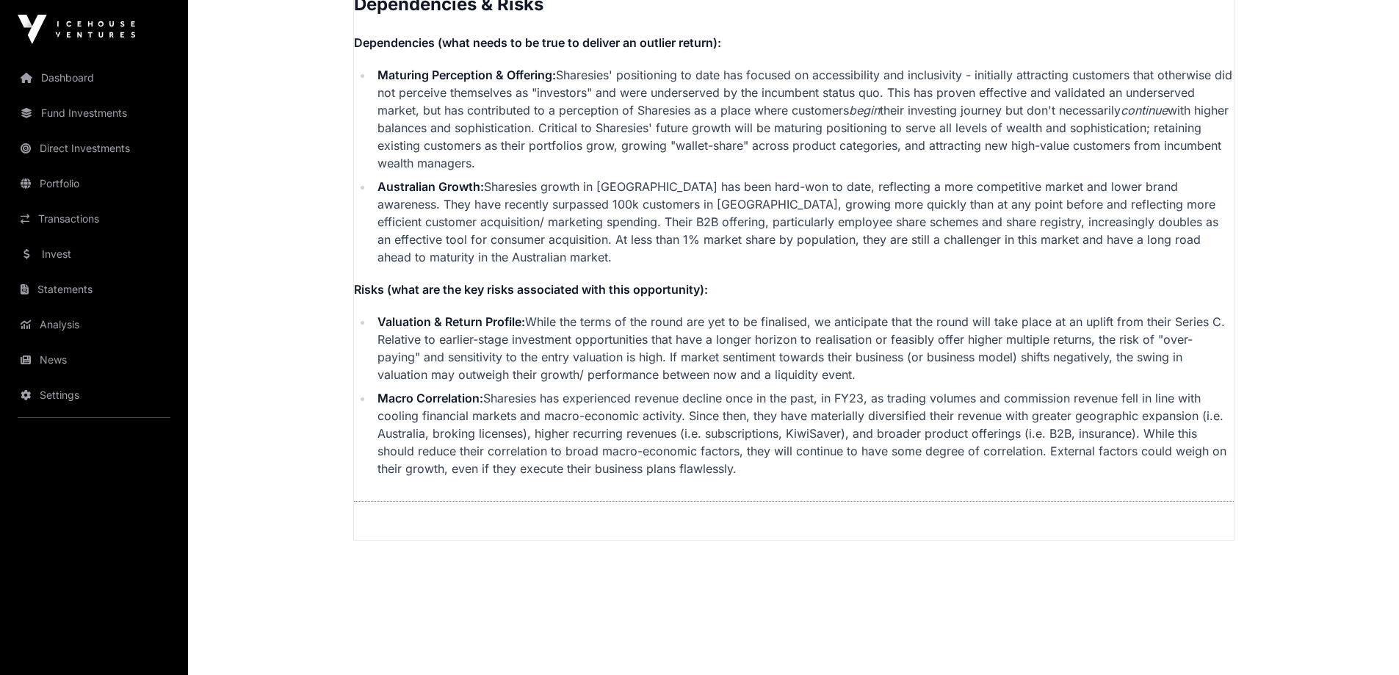
click at [409, 342] on li "Valuation & Return Profile: While the terms of the round are yet to be finalise…" at bounding box center [803, 348] width 861 height 70
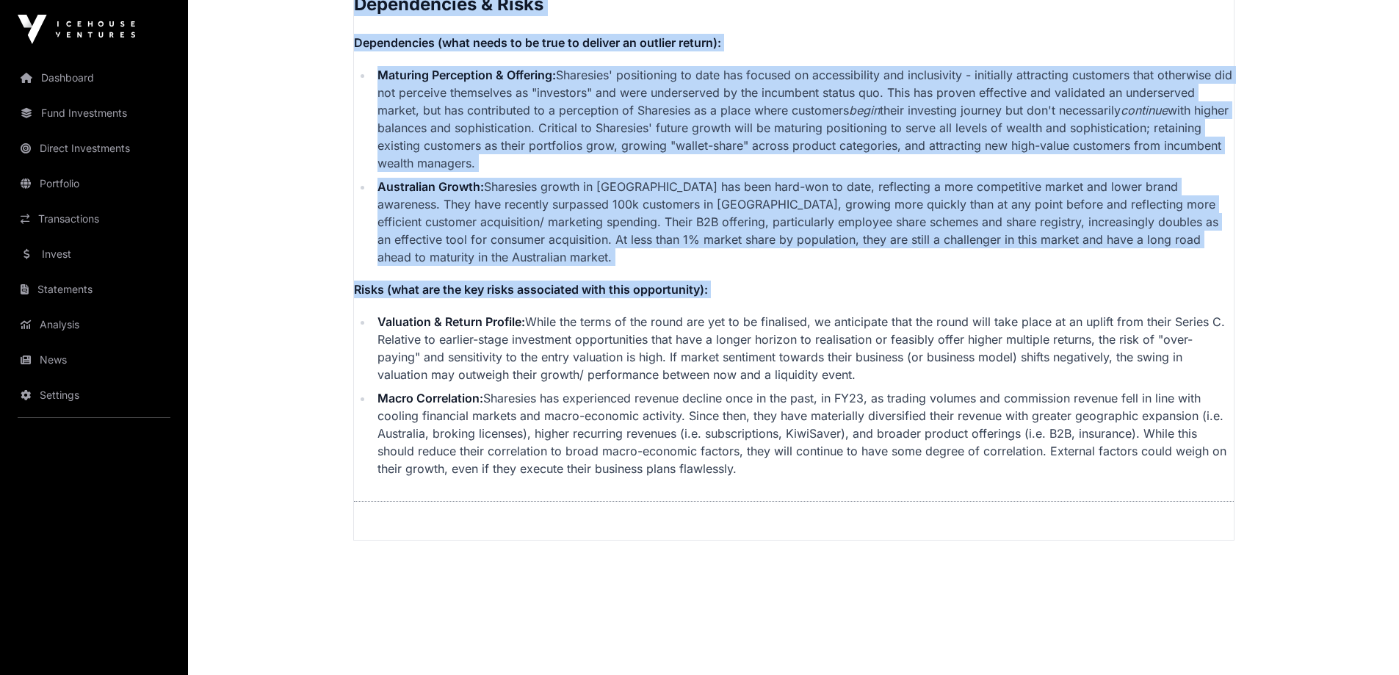
drag, startPoint x: 377, startPoint y: 300, endPoint x: 747, endPoint y: 464, distance: 404.7
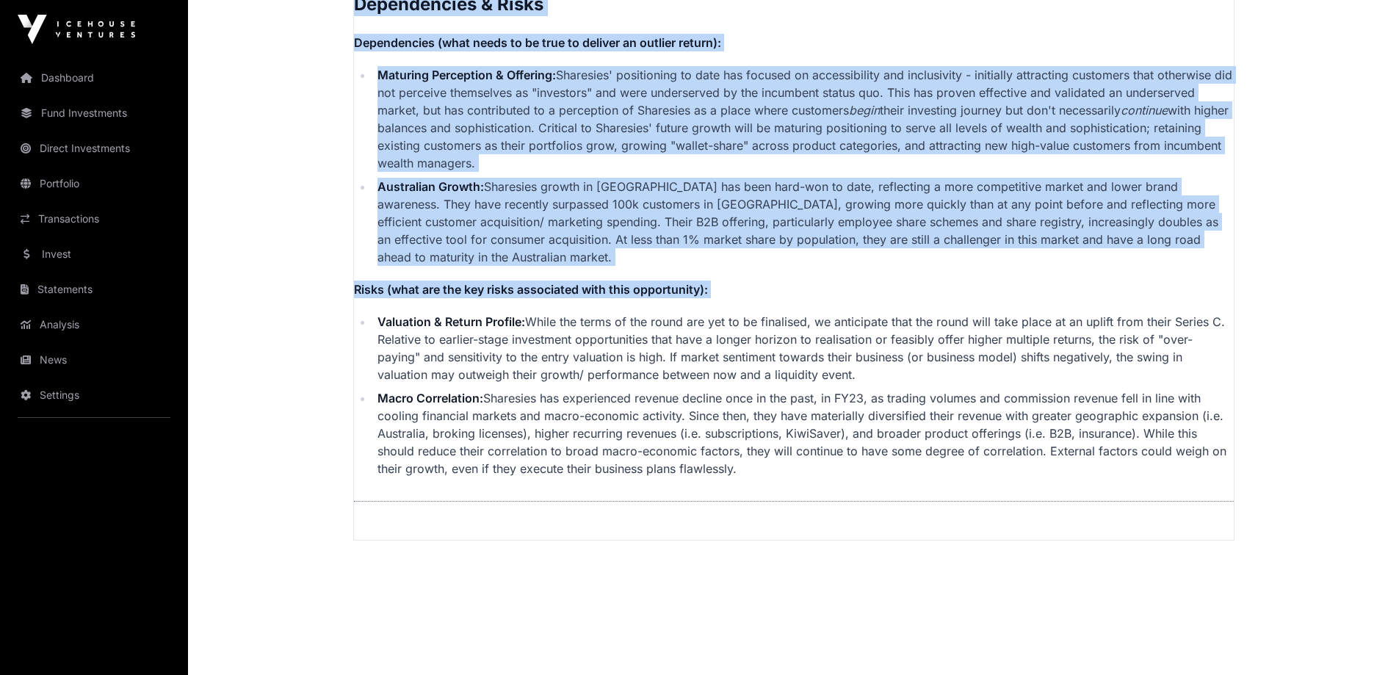
drag, startPoint x: 747, startPoint y: 464, endPoint x: 387, endPoint y: 303, distance: 394.1
click at [387, 314] on strong "Valuation & Return Profile:" at bounding box center [451, 321] width 148 height 15
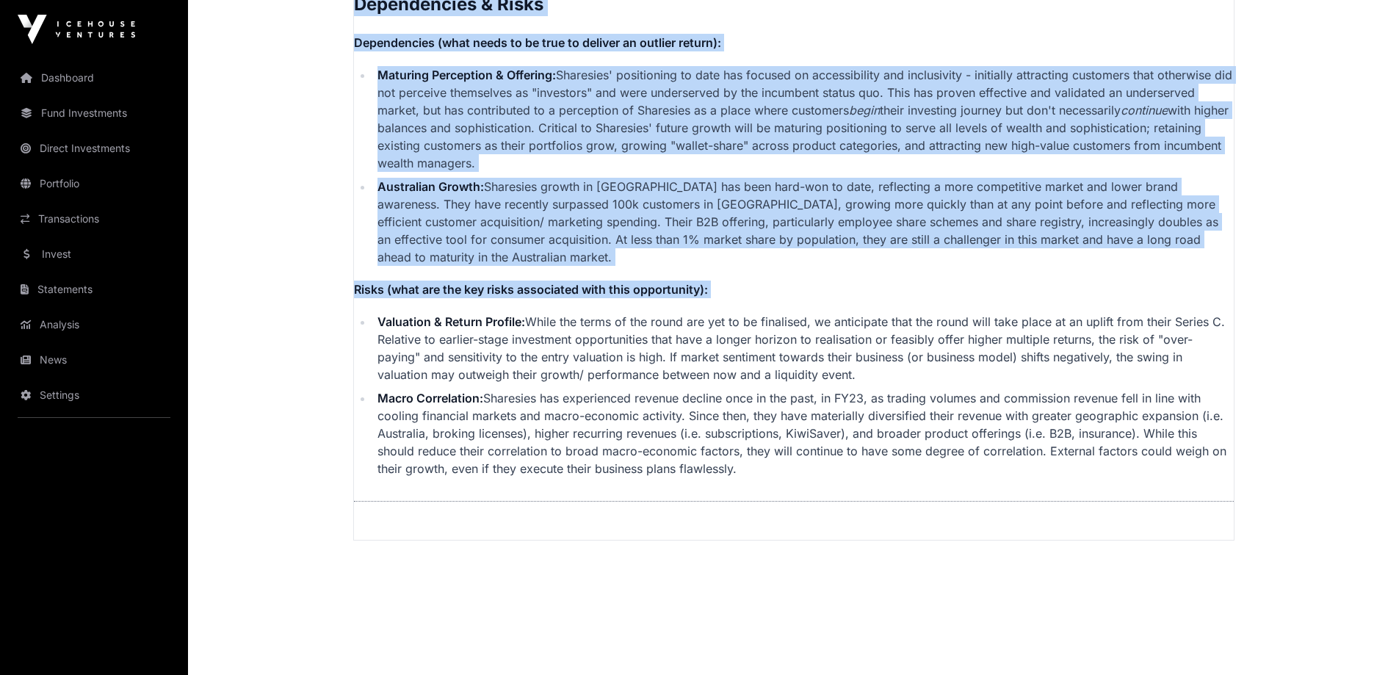
drag, startPoint x: 394, startPoint y: 282, endPoint x: 752, endPoint y: 458, distance: 398.6
click at [752, 458] on li "Macro Correlation: Sharesies has experienced revenue decline once in the past, …" at bounding box center [803, 433] width 861 height 88
drag, startPoint x: 752, startPoint y: 458, endPoint x: 386, endPoint y: 286, distance: 404.3
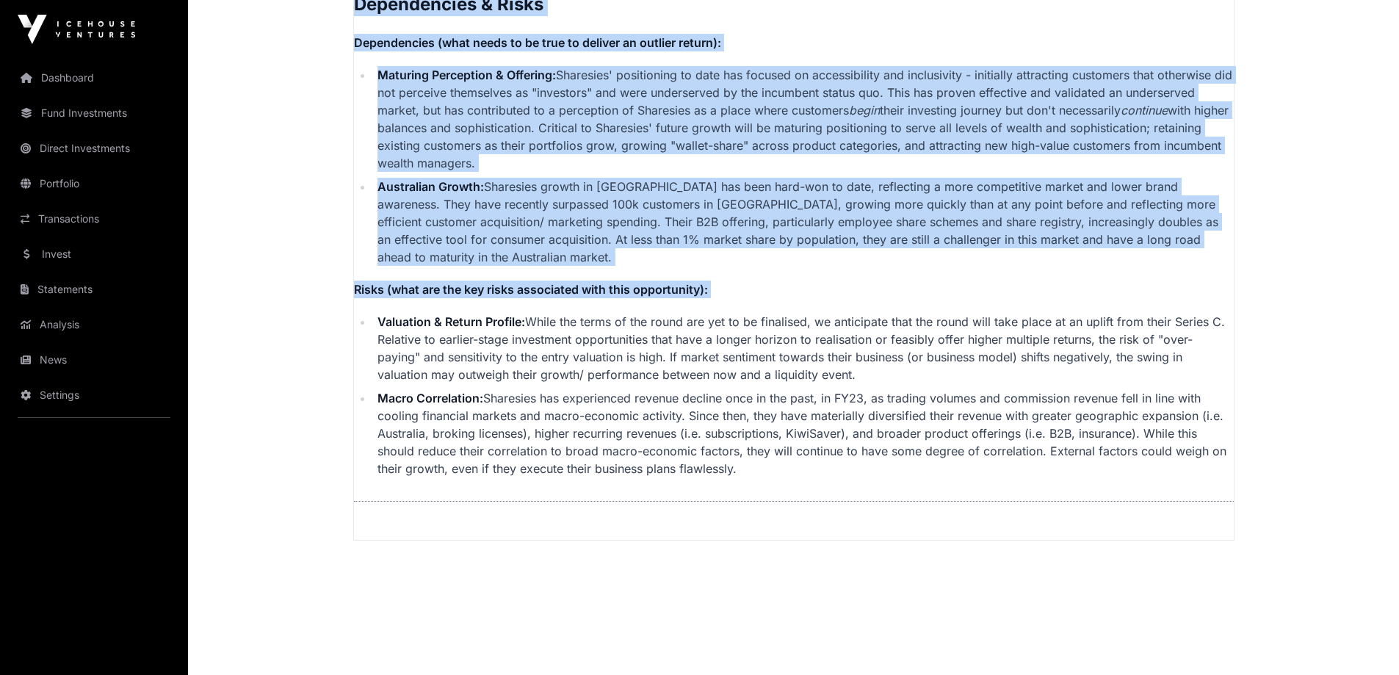
drag, startPoint x: 386, startPoint y: 286, endPoint x: 775, endPoint y: 455, distance: 423.5
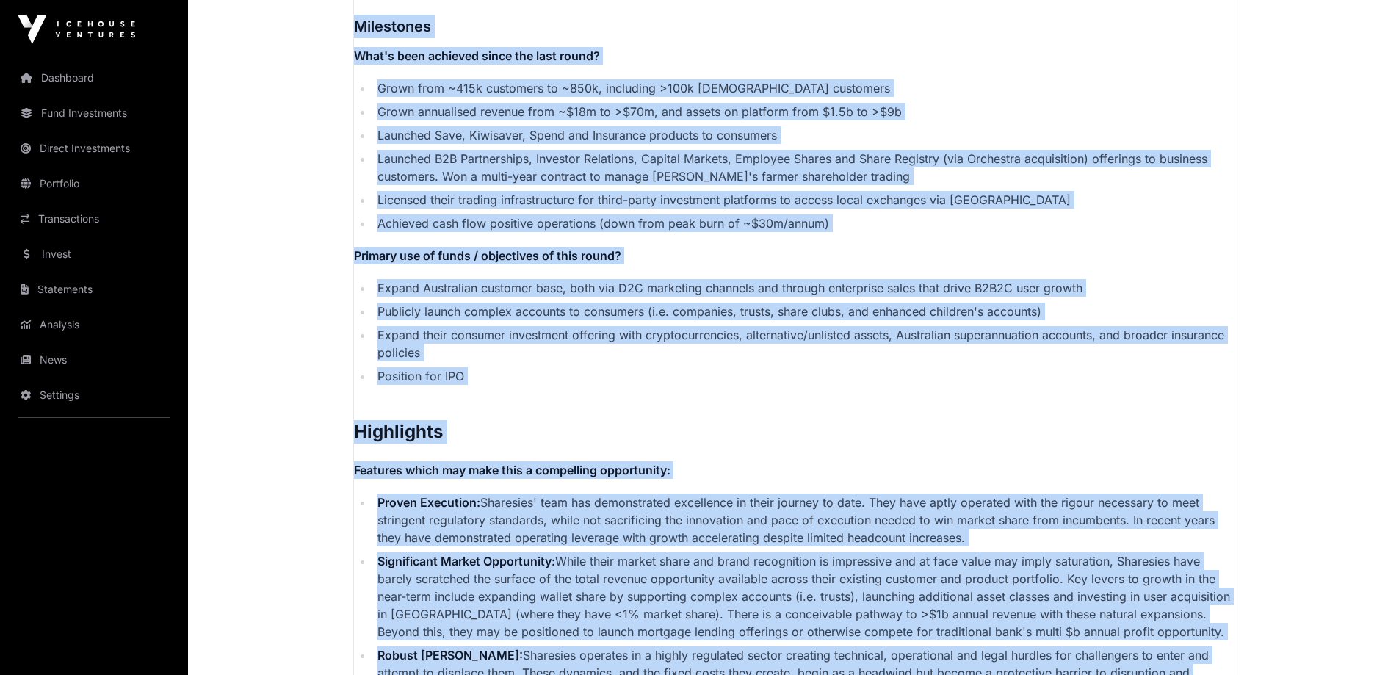
scroll to position [2888, 0]
